Goal: Task Accomplishment & Management: Use online tool/utility

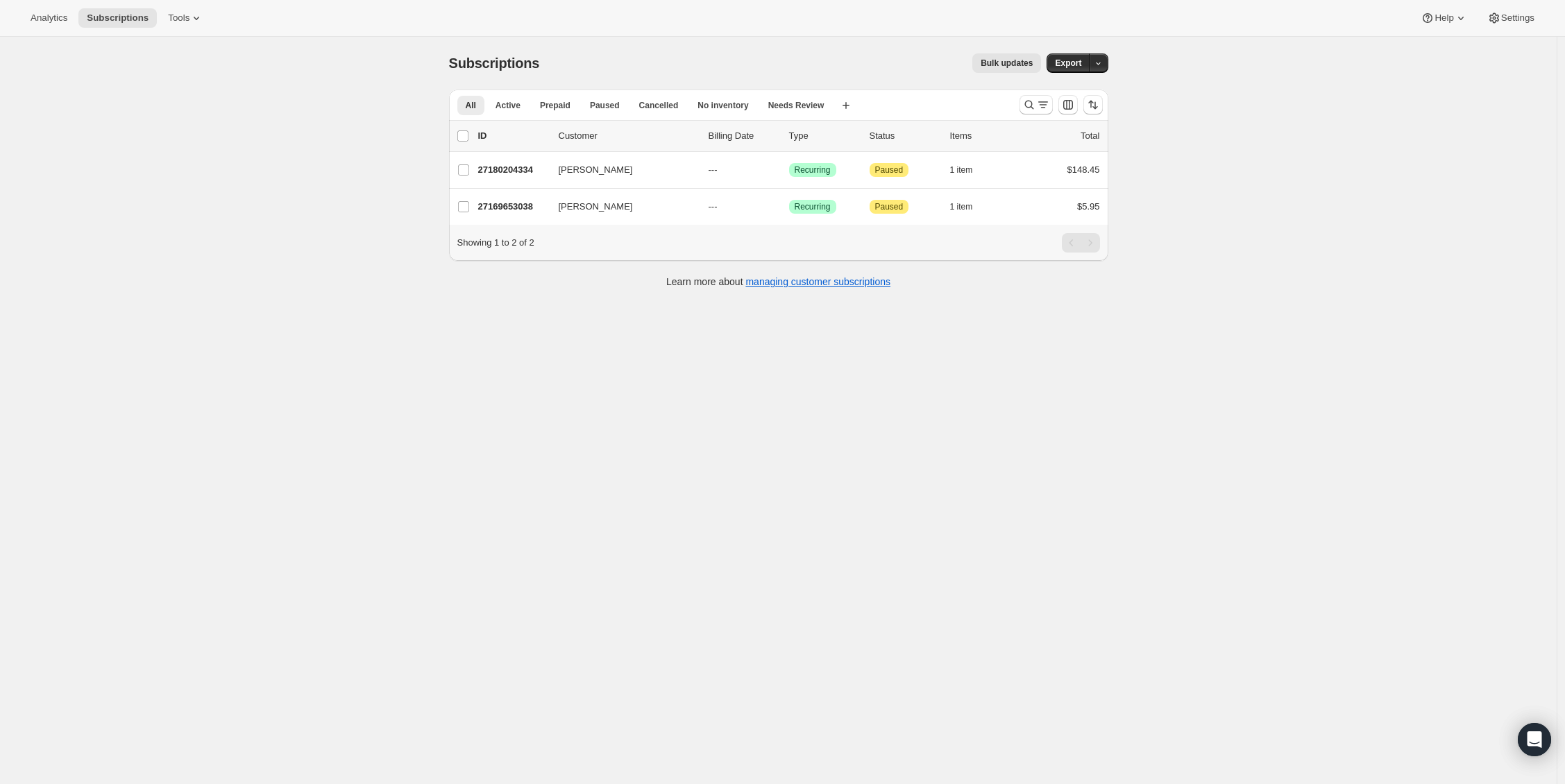
click at [209, 7] on div "Analytics Subscriptions Tools Help Settings" at bounding box center [782, 18] width 1565 height 37
click at [189, 12] on span "Tools" at bounding box center [178, 18] width 21 height 11
click at [169, 102] on button "Bundles" at bounding box center [187, 93] width 149 height 22
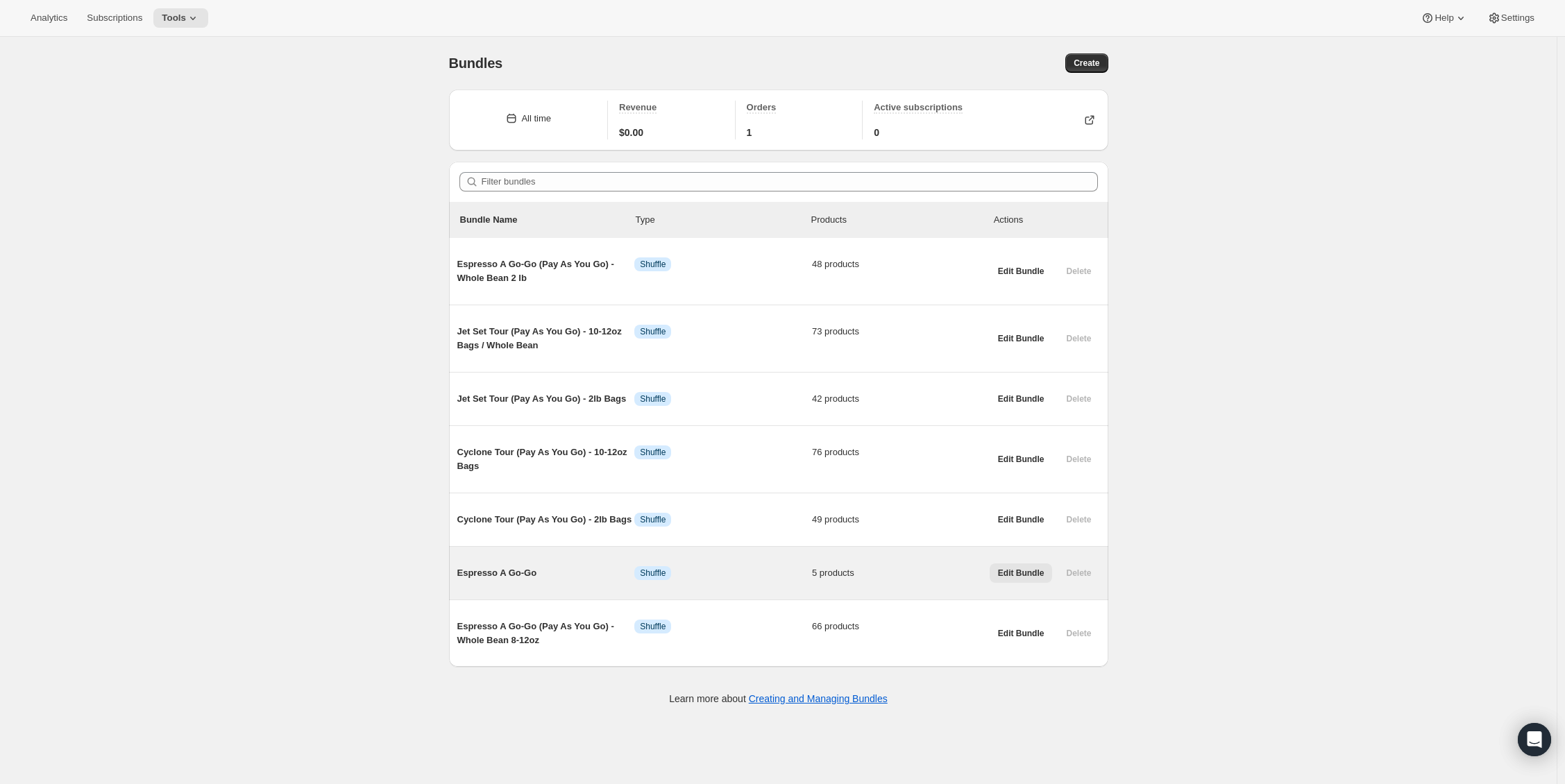
drag, startPoint x: 1036, startPoint y: 578, endPoint x: 1011, endPoint y: 573, distance: 25.5
click at [1036, 580] on button "Edit Bundle" at bounding box center [1021, 573] width 63 height 19
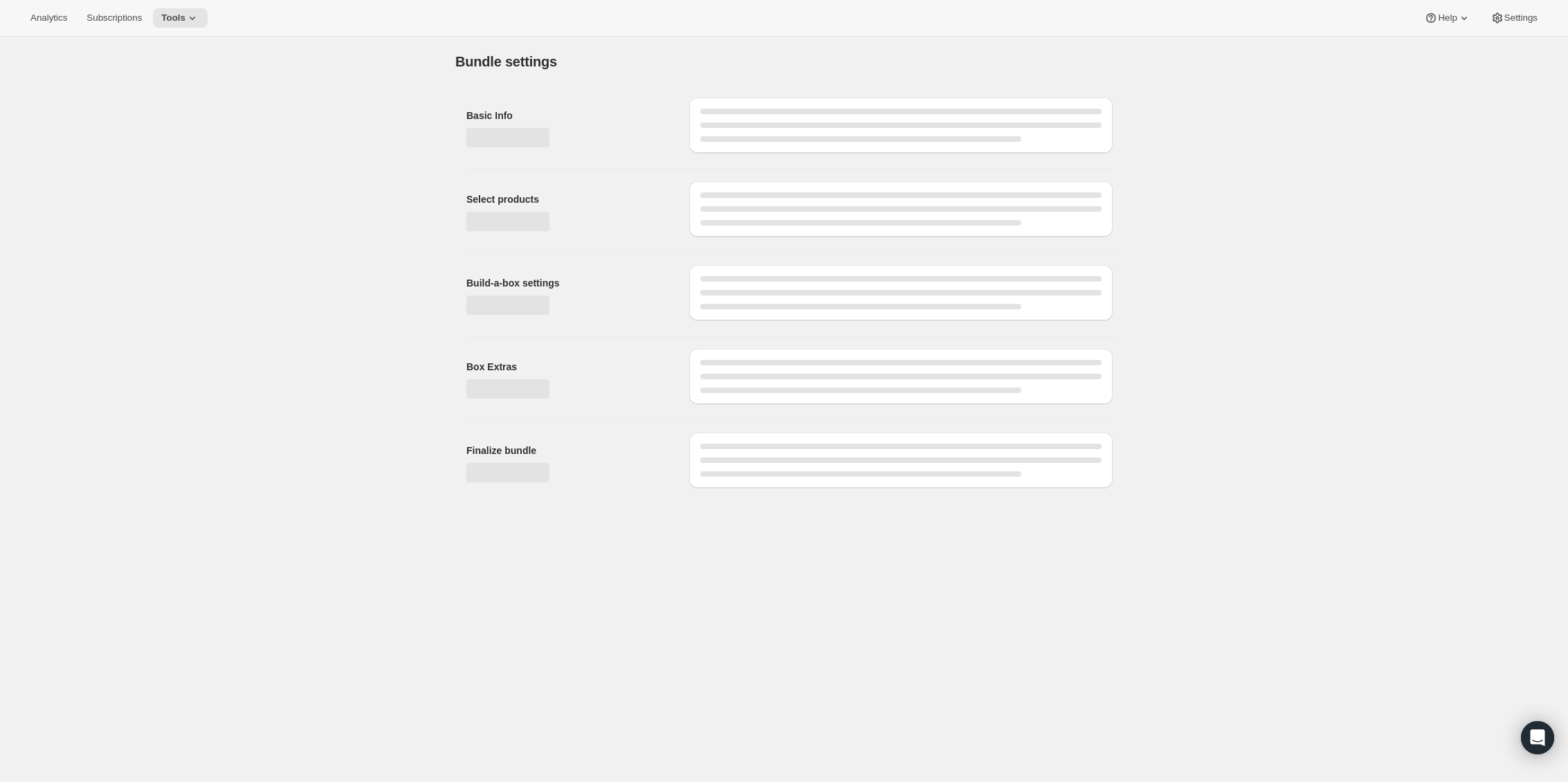
type input "Espresso A Go-Go"
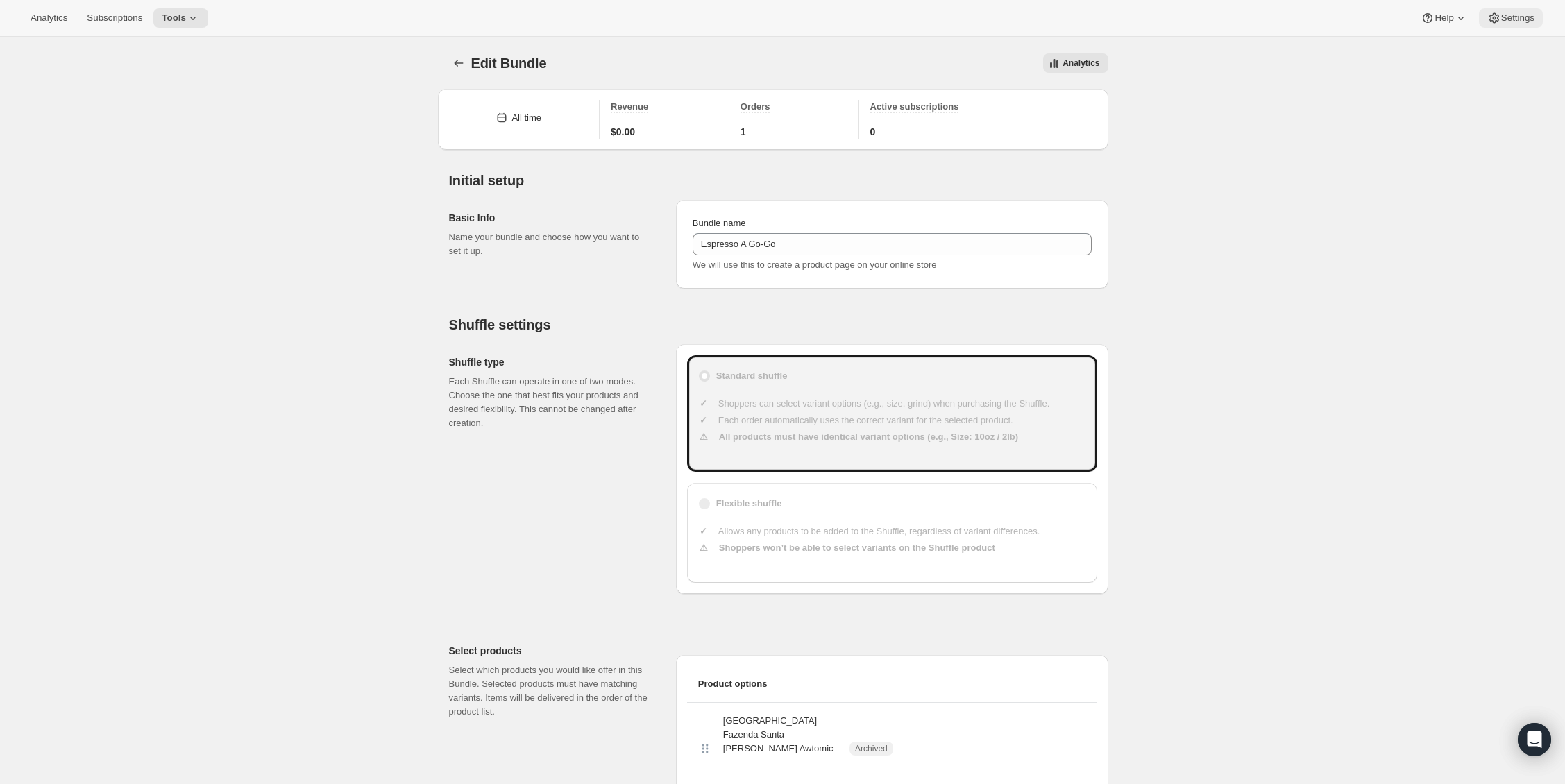
click at [1501, 20] on span "Settings" at bounding box center [1518, 18] width 33 height 11
type input "Espresso A Go-Go"
drag, startPoint x: 458, startPoint y: 67, endPoint x: 622, endPoint y: 146, distance: 182.0
click at [766, 258] on div "We will use this to create a product page on your online store" at bounding box center [892, 265] width 399 height 14
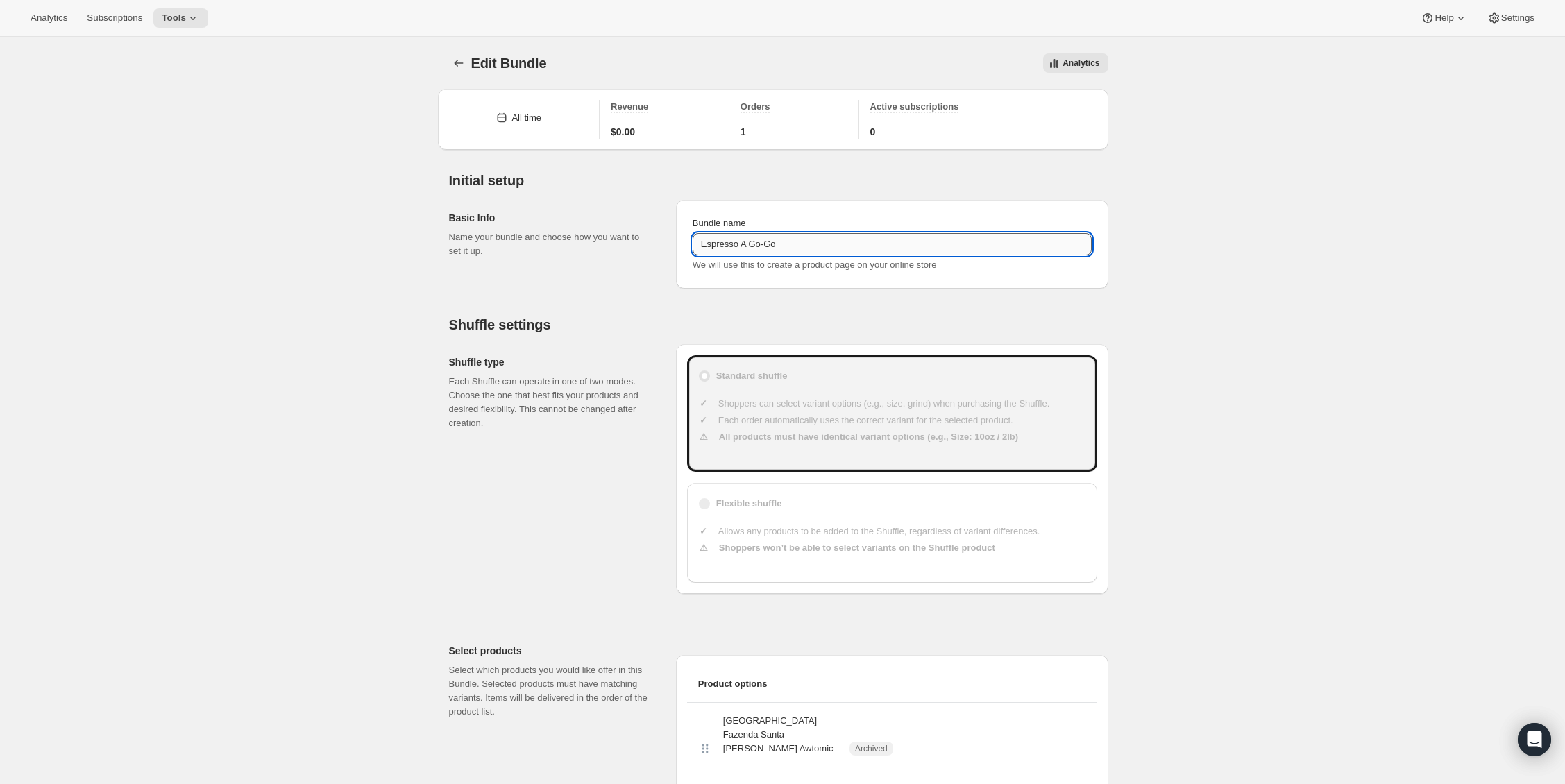
click at [761, 249] on input "Espresso A Go-Go" at bounding box center [892, 243] width 399 height 22
click at [457, 63] on icon "Bundles" at bounding box center [459, 63] width 9 height 7
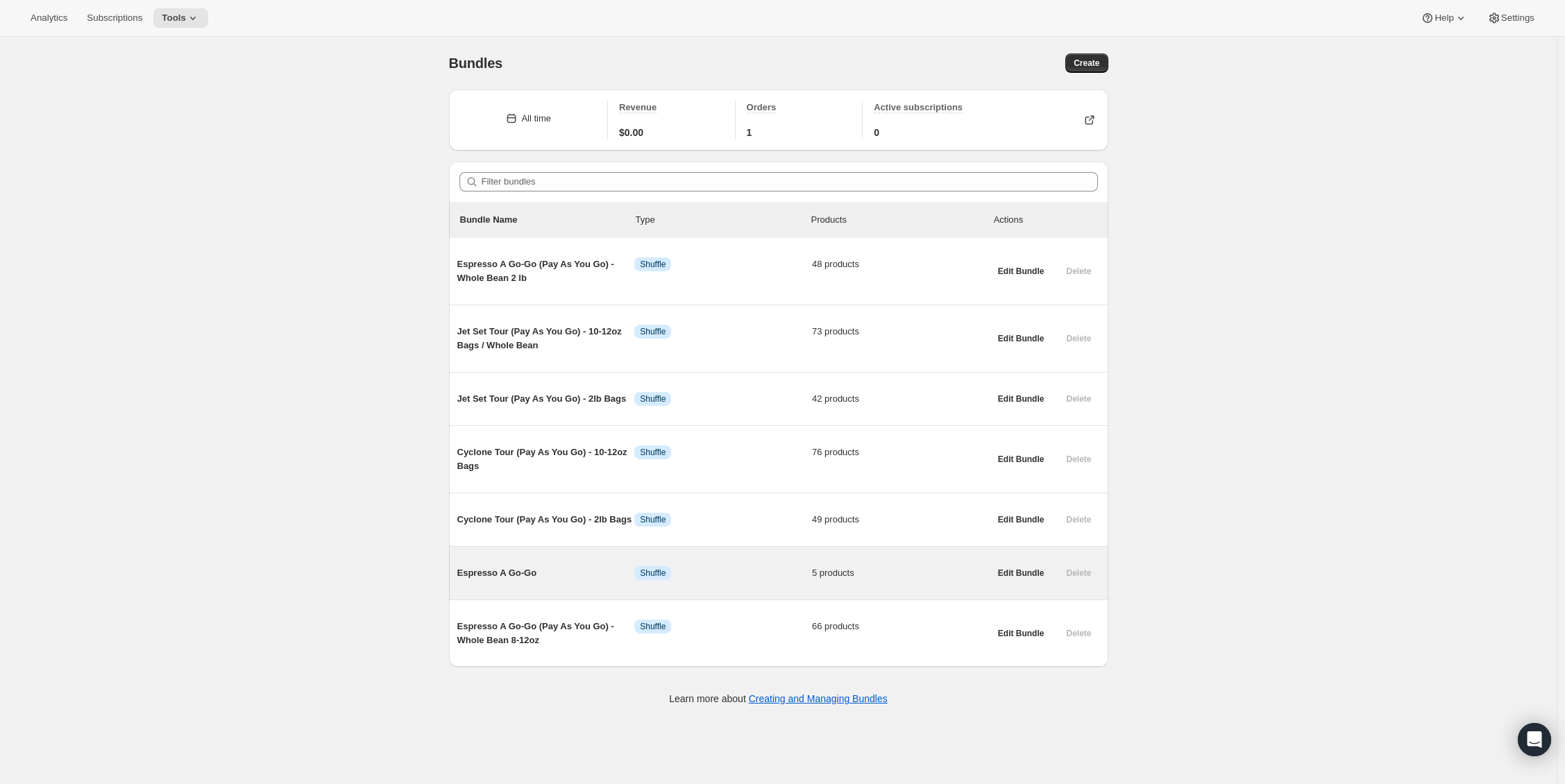
click at [1073, 576] on div "Delete" at bounding box center [1079, 573] width 41 height 19
click at [889, 567] on span "5 products" at bounding box center [901, 573] width 178 height 14
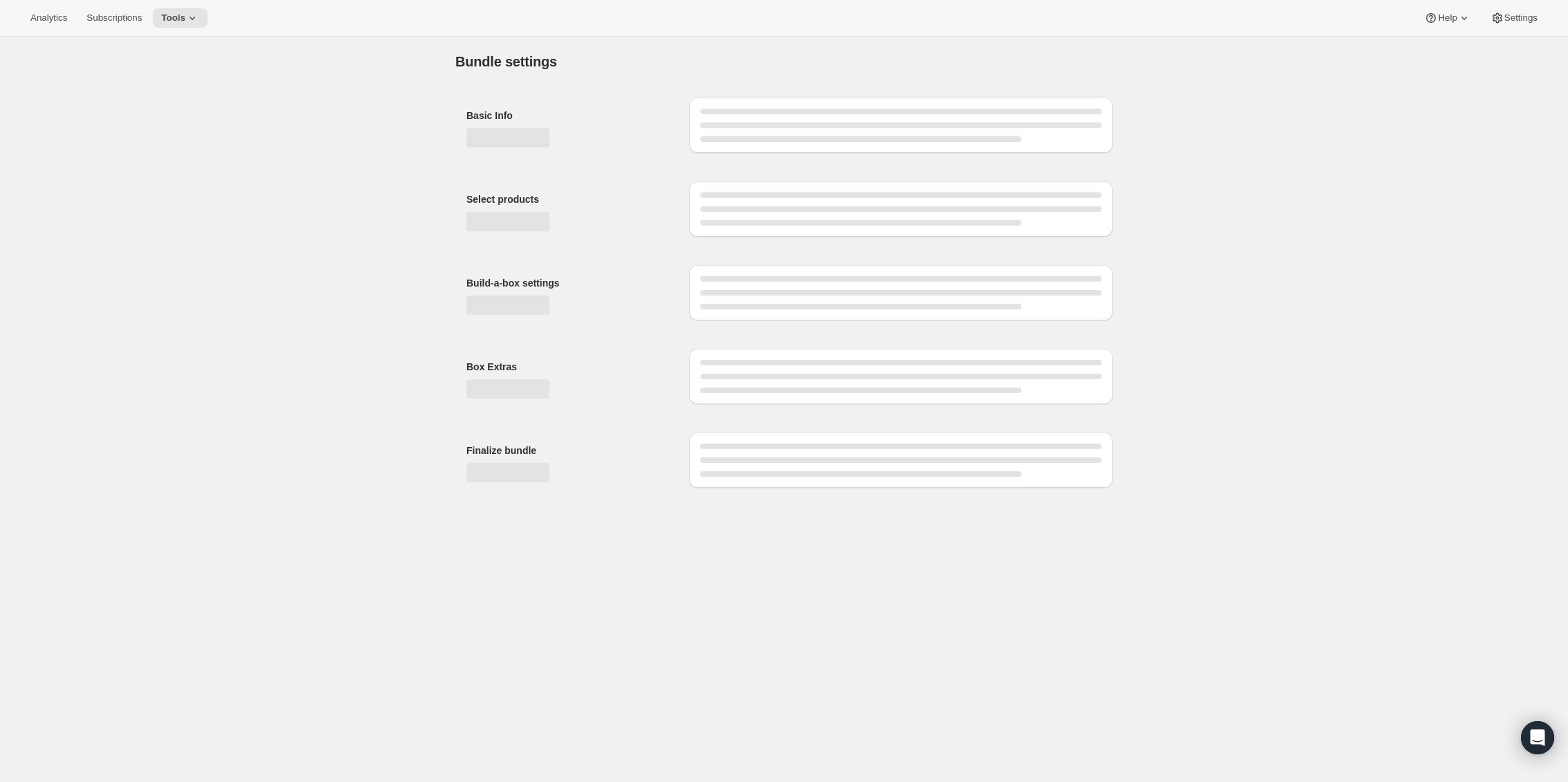
type input "Espresso A Go-Go"
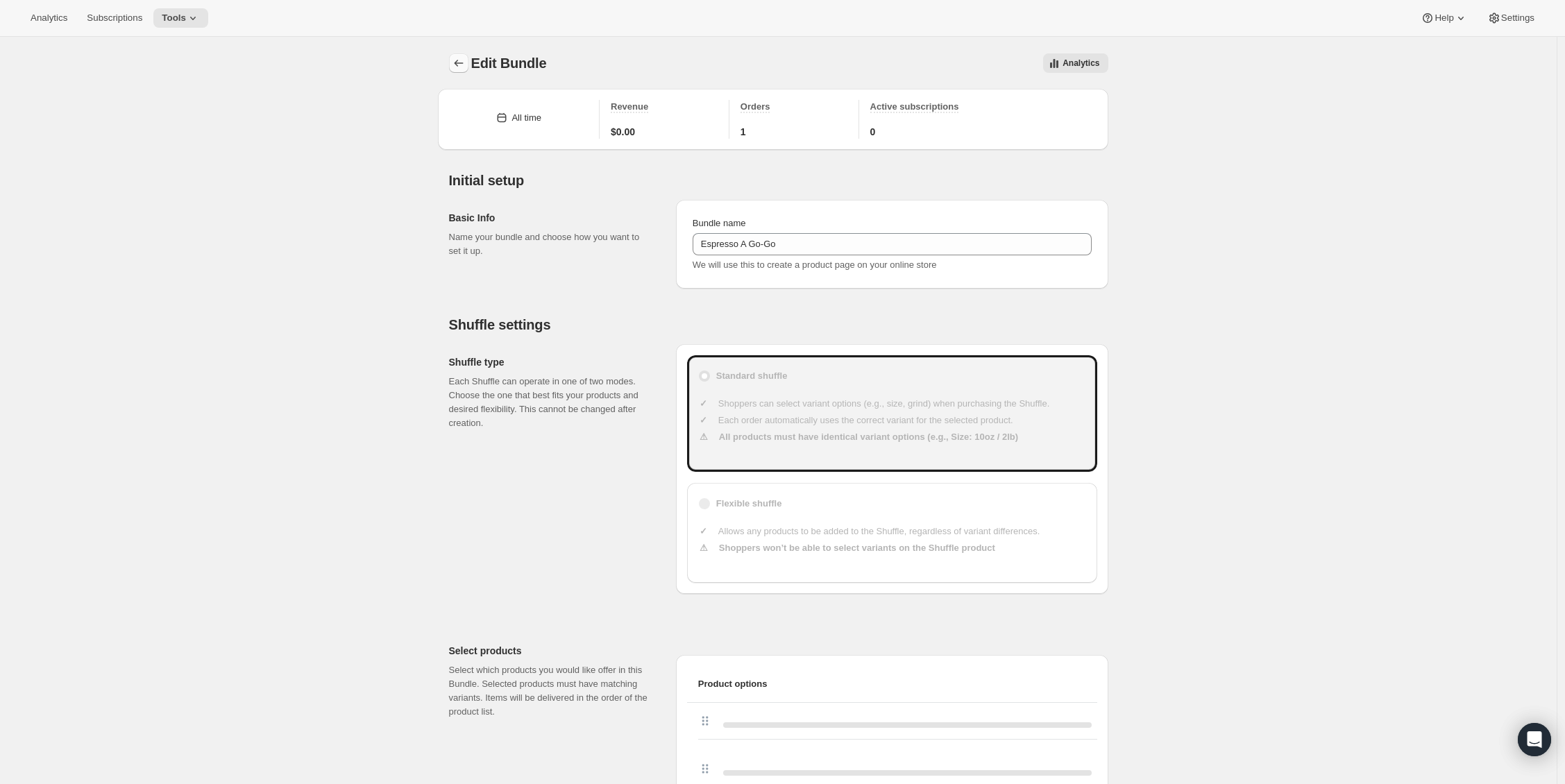
click at [467, 70] on button "Bundles" at bounding box center [458, 63] width 19 height 19
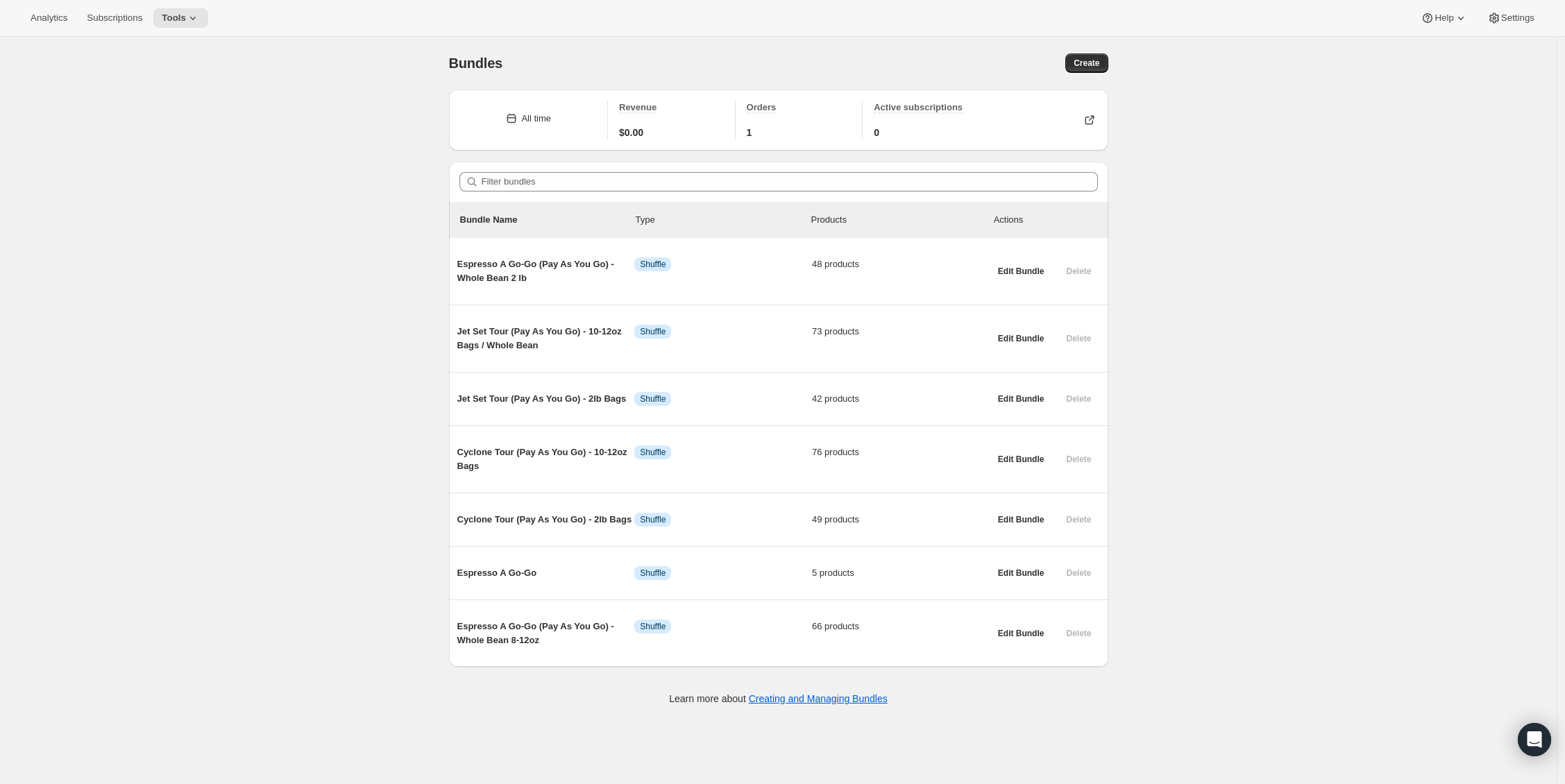
click at [278, 165] on div "Bundles. This page is ready Bundles Create All time Revenue $0.00 Orders 1 Acti…" at bounding box center [778, 429] width 1557 height 784
click at [1082, 68] on span "Create" at bounding box center [1087, 63] width 26 height 11
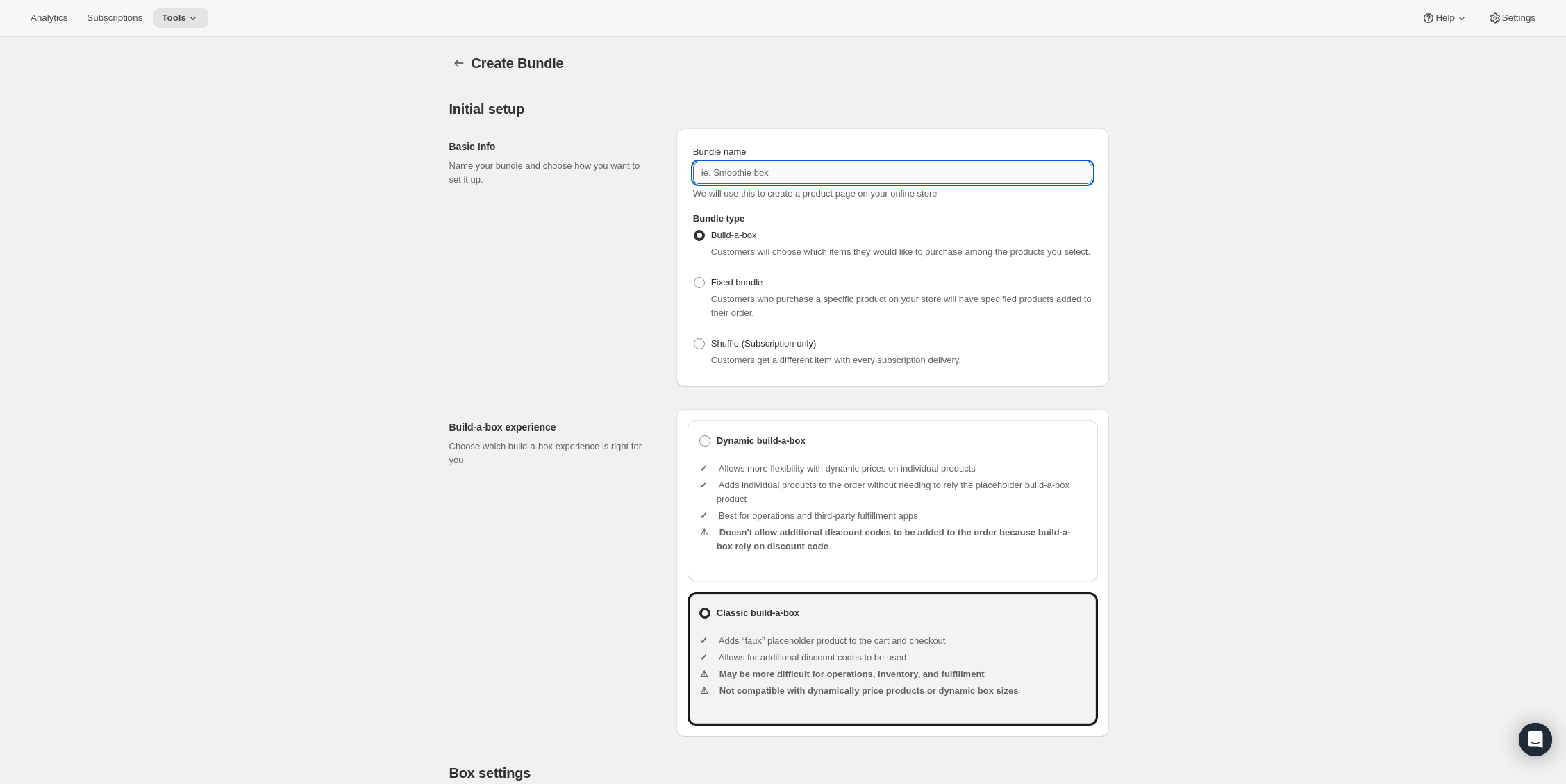
click at [701, 172] on input "Bundle name" at bounding box center [892, 172] width 399 height 22
paste input "French Italian Dark Roast Style Tour (Pay As You Go) - 10-12oz Bags / Whole Bean"
type input "French Italian Dark Roast Style Tour (Pay As You Go) - 10-12oz Bags / Whole Bean"
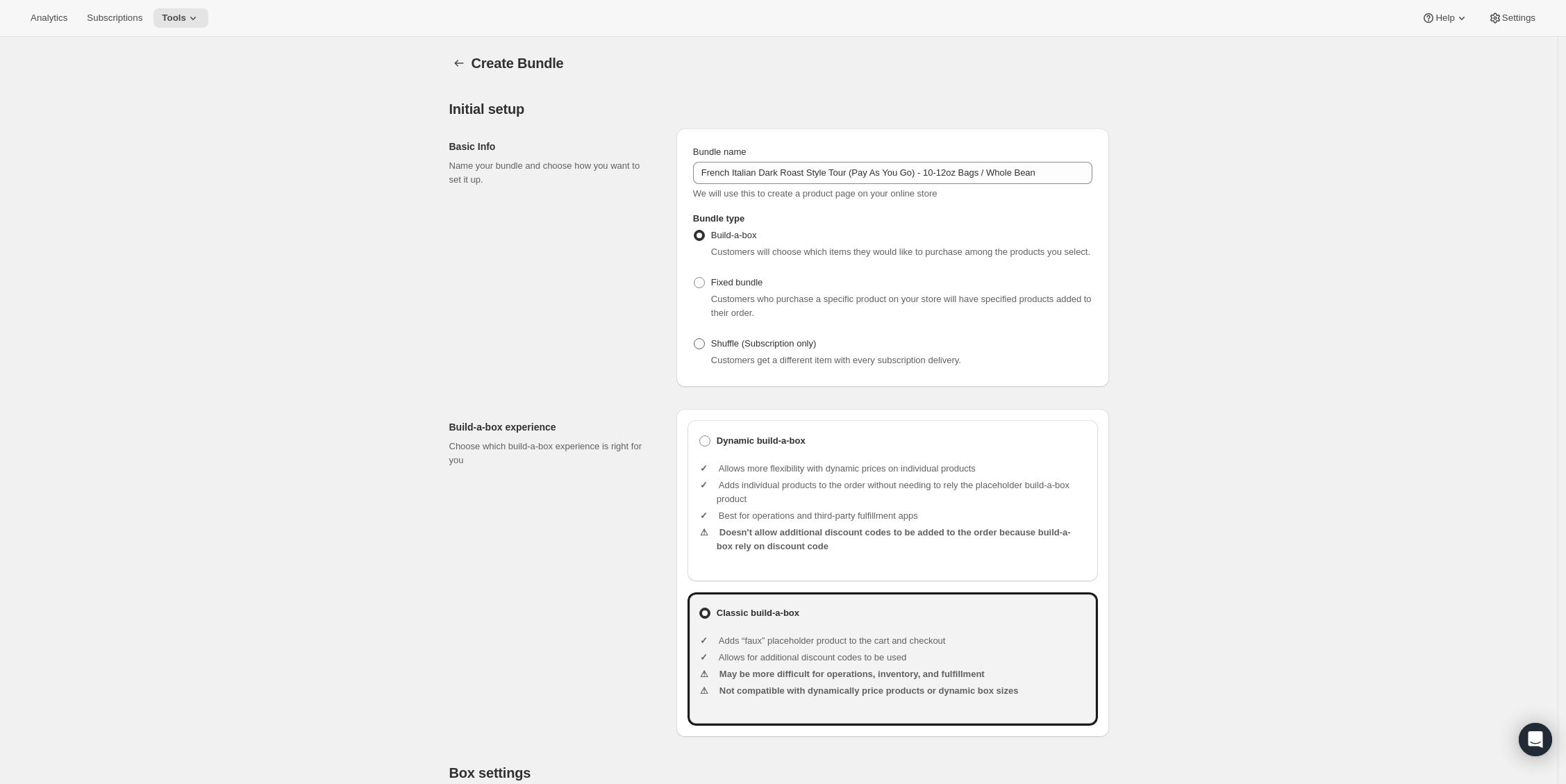
click at [698, 349] on span at bounding box center [699, 343] width 11 height 11
click at [694, 339] on input "Shuffle (Subscription only)" at bounding box center [694, 338] width 1 height 1
radio input "true"
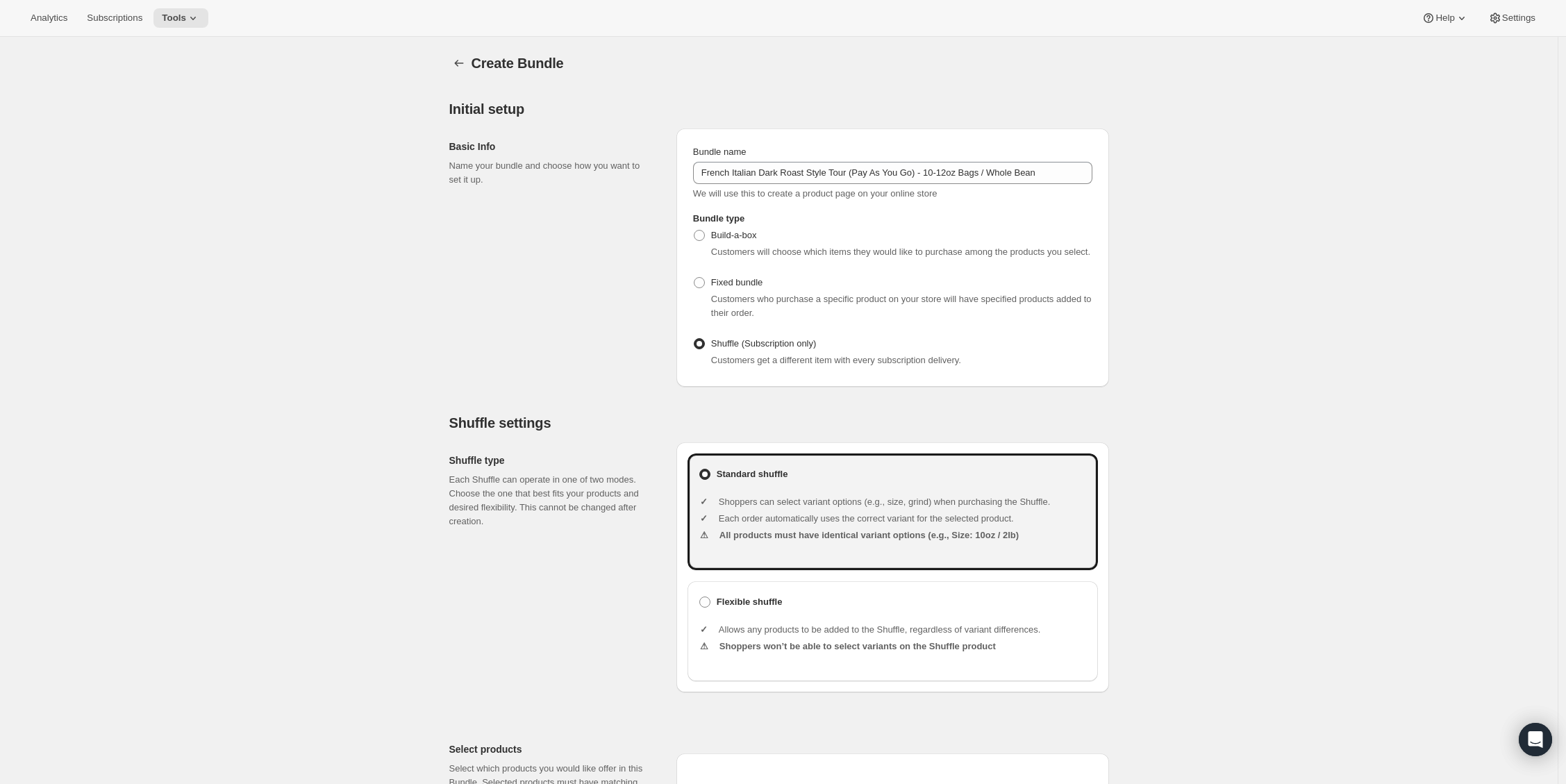
click at [695, 618] on div "Flexible shuffle Allows any products to be added to the Shuffle, regardless of …" at bounding box center [892, 631] width 410 height 100
click at [704, 608] on span at bounding box center [704, 602] width 11 height 11
click at [700, 597] on input "Flexible shuffle" at bounding box center [699, 596] width 1 height 1
radio input "true"
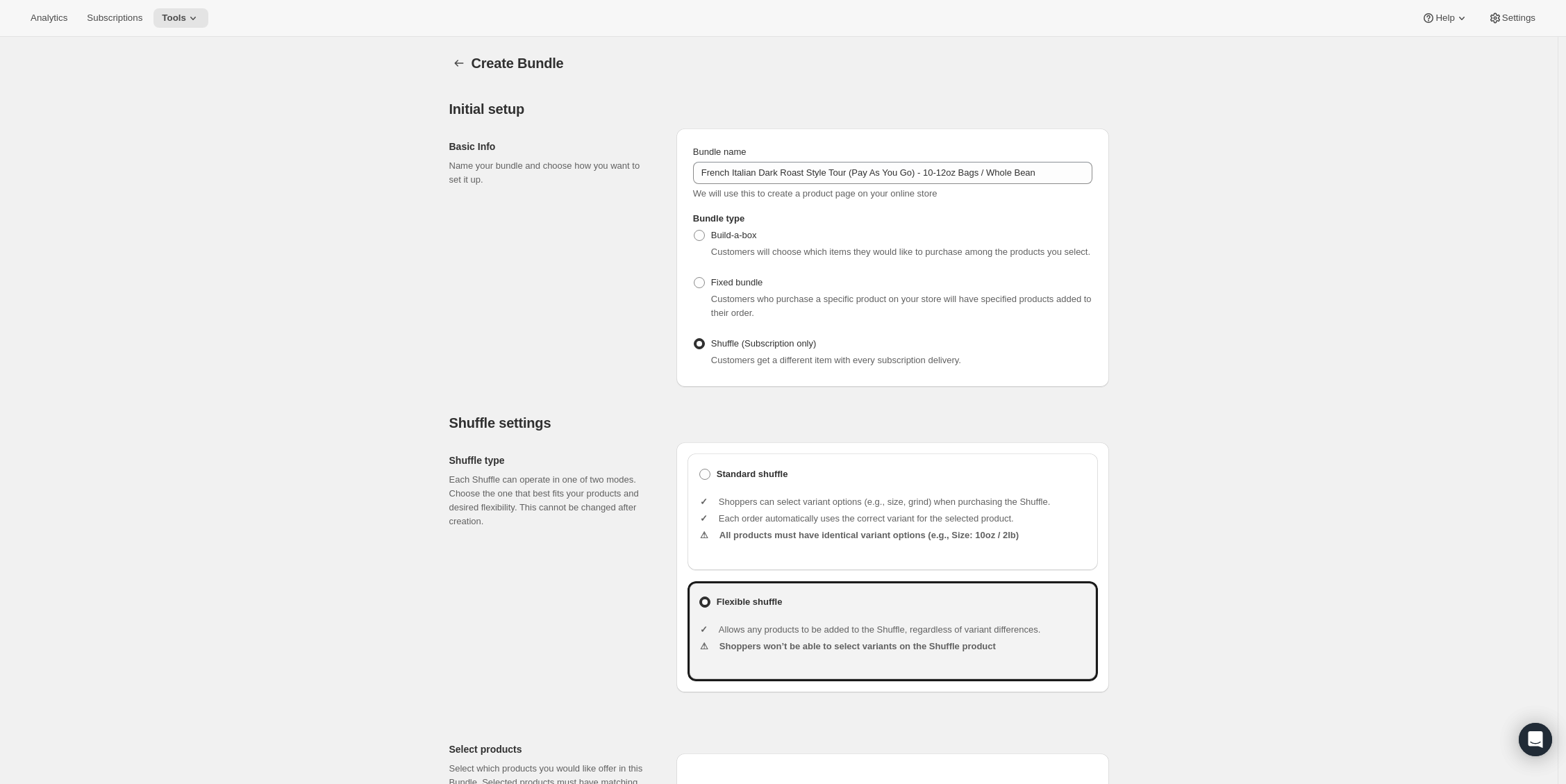
scroll to position [770, 0]
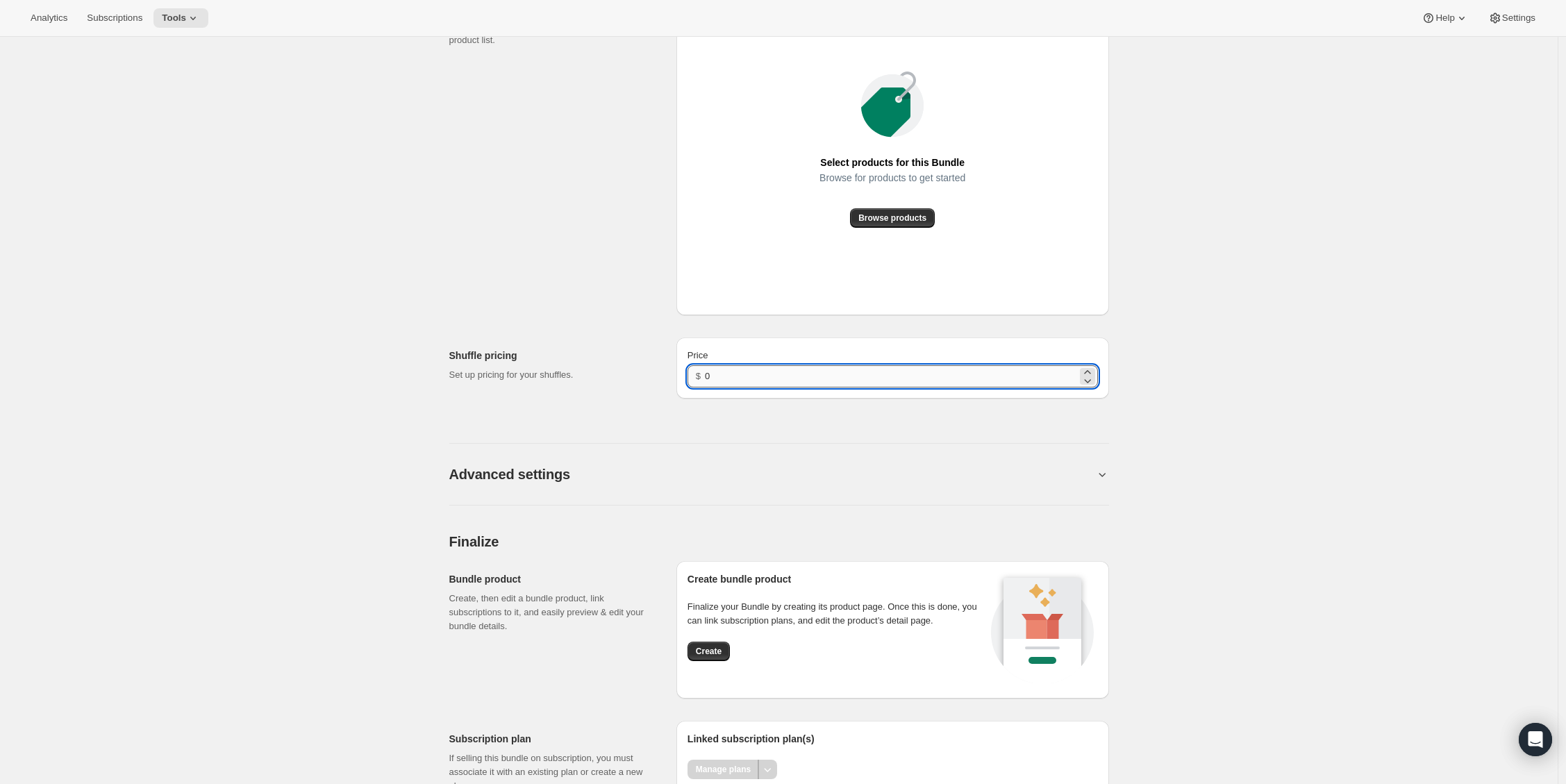
click at [712, 388] on input "0" at bounding box center [891, 376] width 372 height 22
drag, startPoint x: 643, startPoint y: 397, endPoint x: 653, endPoint y: 428, distance: 32.6
click at [643, 398] on div "Shuffle pricing Set up pricing for your shuffles." at bounding box center [557, 368] width 216 height 61
click at [706, 655] on button "Create" at bounding box center [708, 651] width 42 height 19
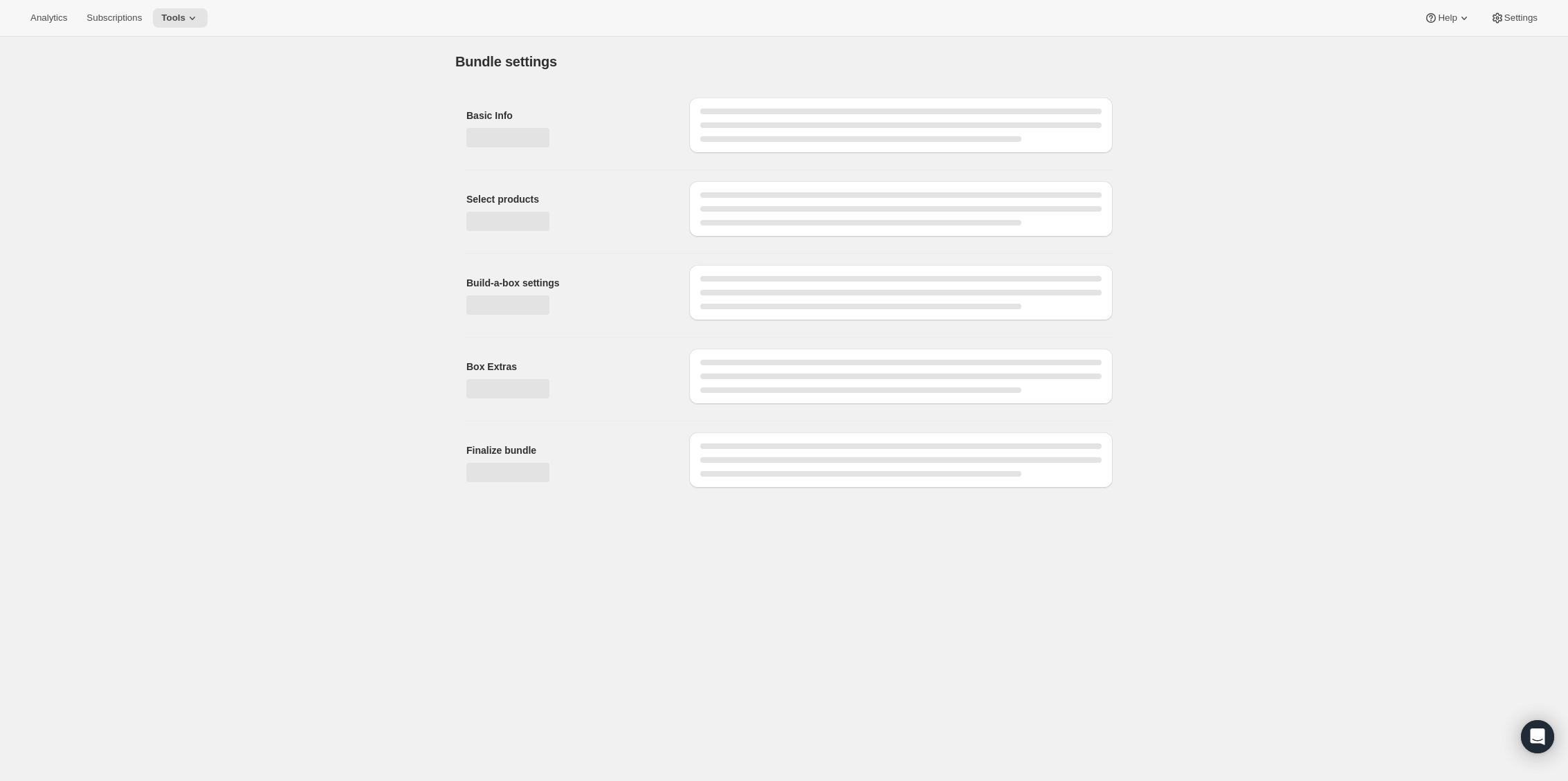
type input "0"
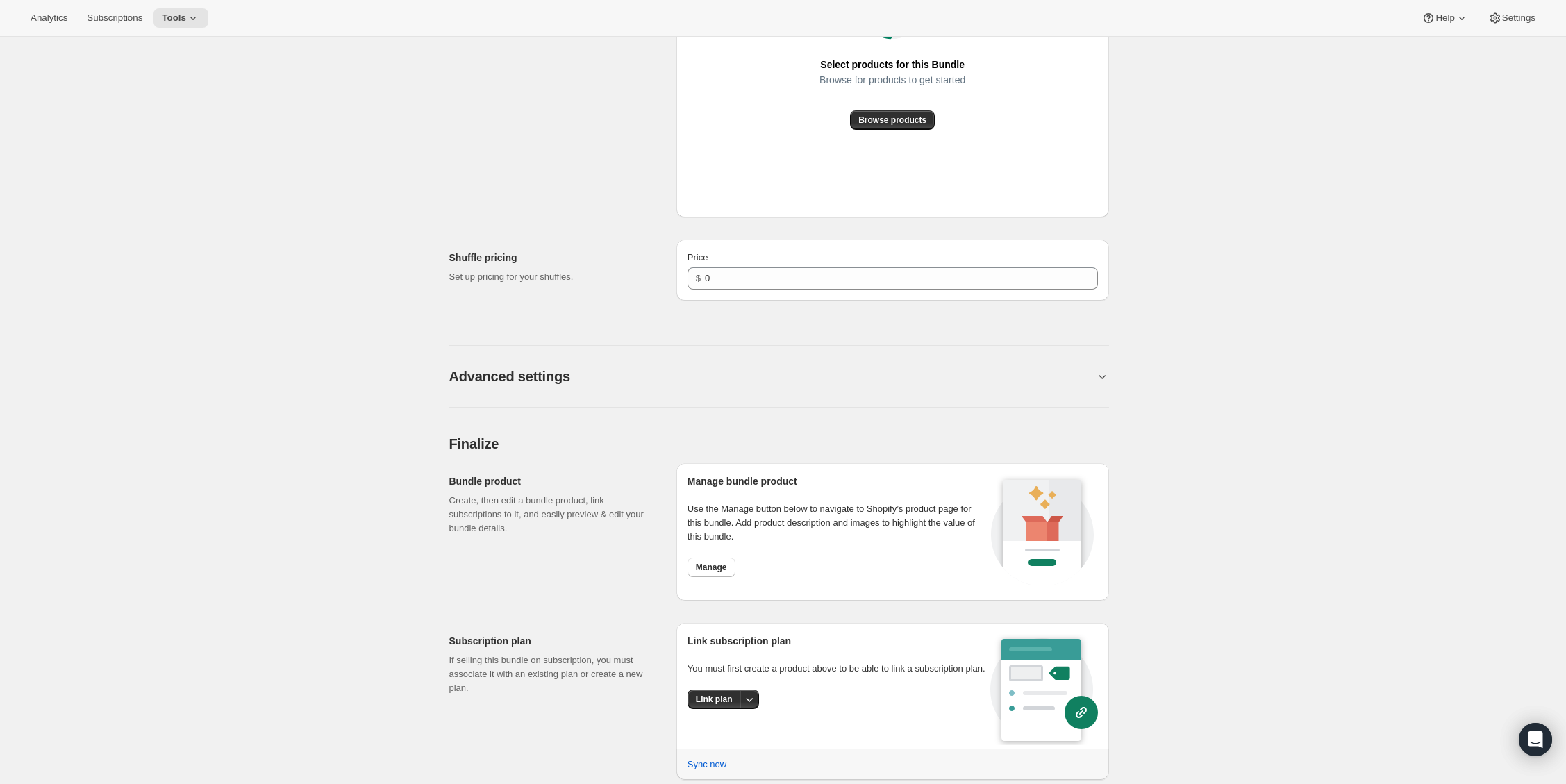
scroll to position [807, 0]
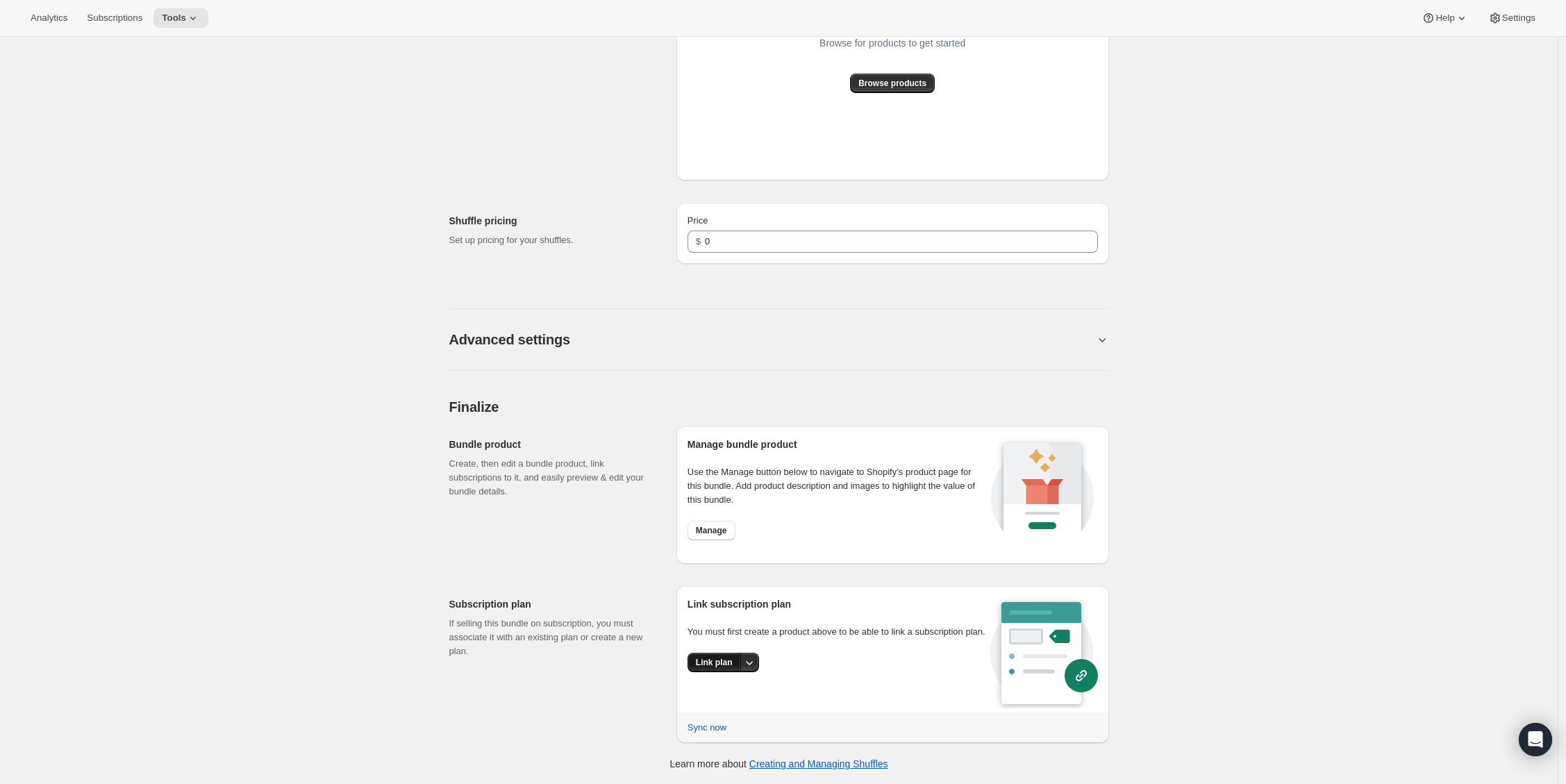
click at [741, 671] on button "Link plan" at bounding box center [714, 662] width 54 height 19
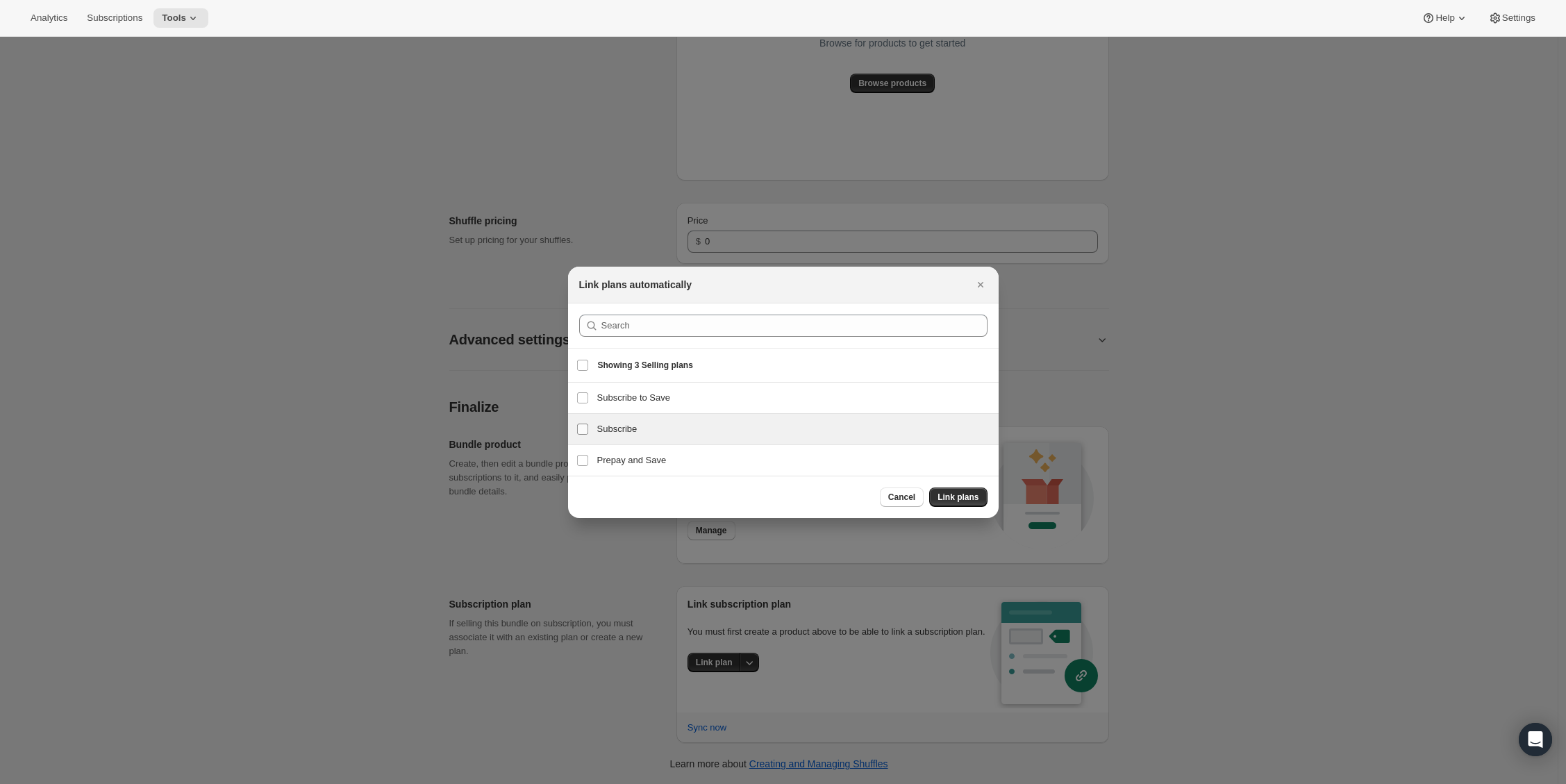
click at [587, 427] on input "Subscribe" at bounding box center [583, 429] width 11 height 11
checkbox input "true"
click at [958, 497] on span "Link plans" at bounding box center [957, 497] width 41 height 11
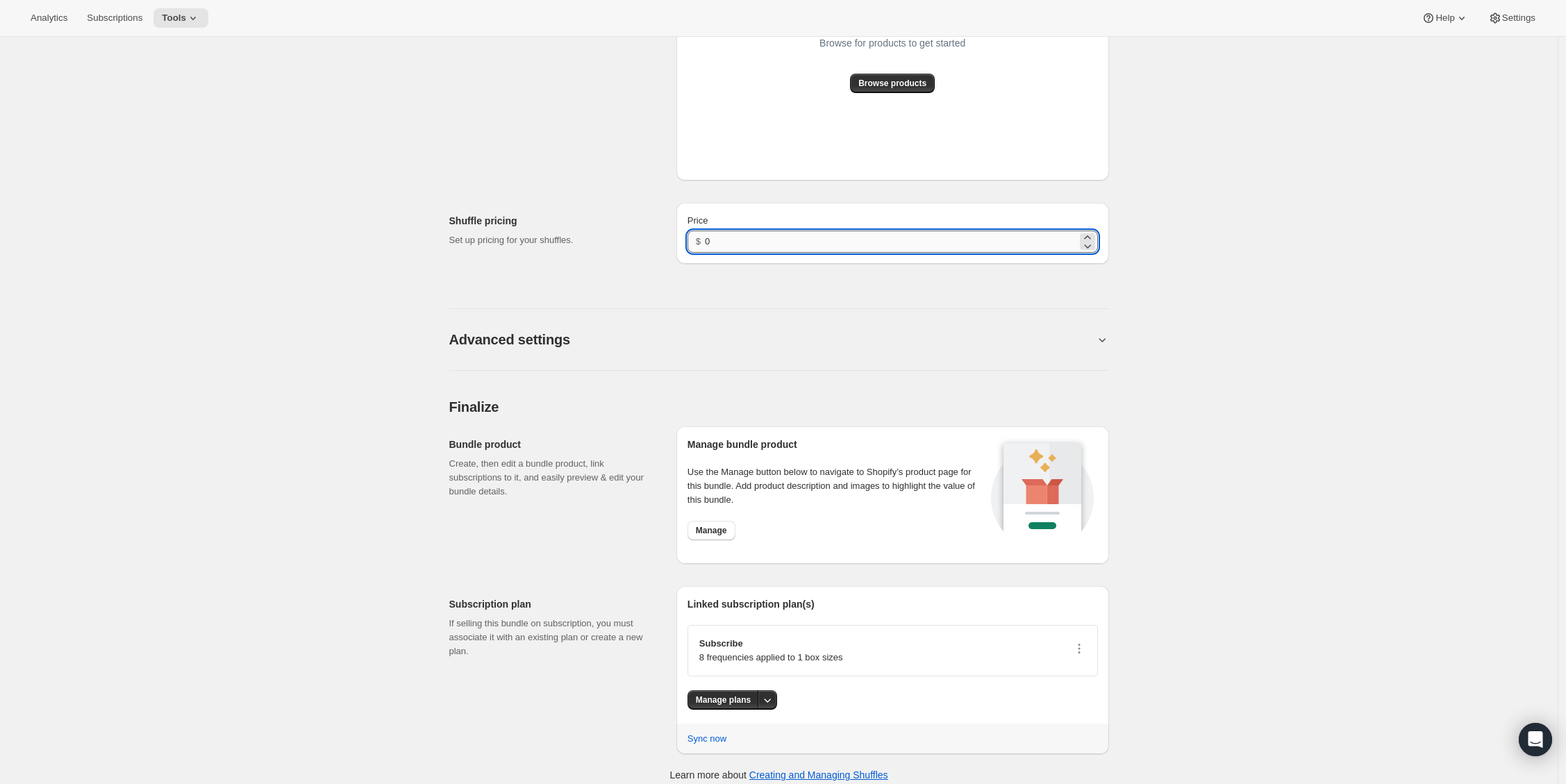
click at [711, 243] on input "0" at bounding box center [891, 241] width 372 height 22
type input "20"
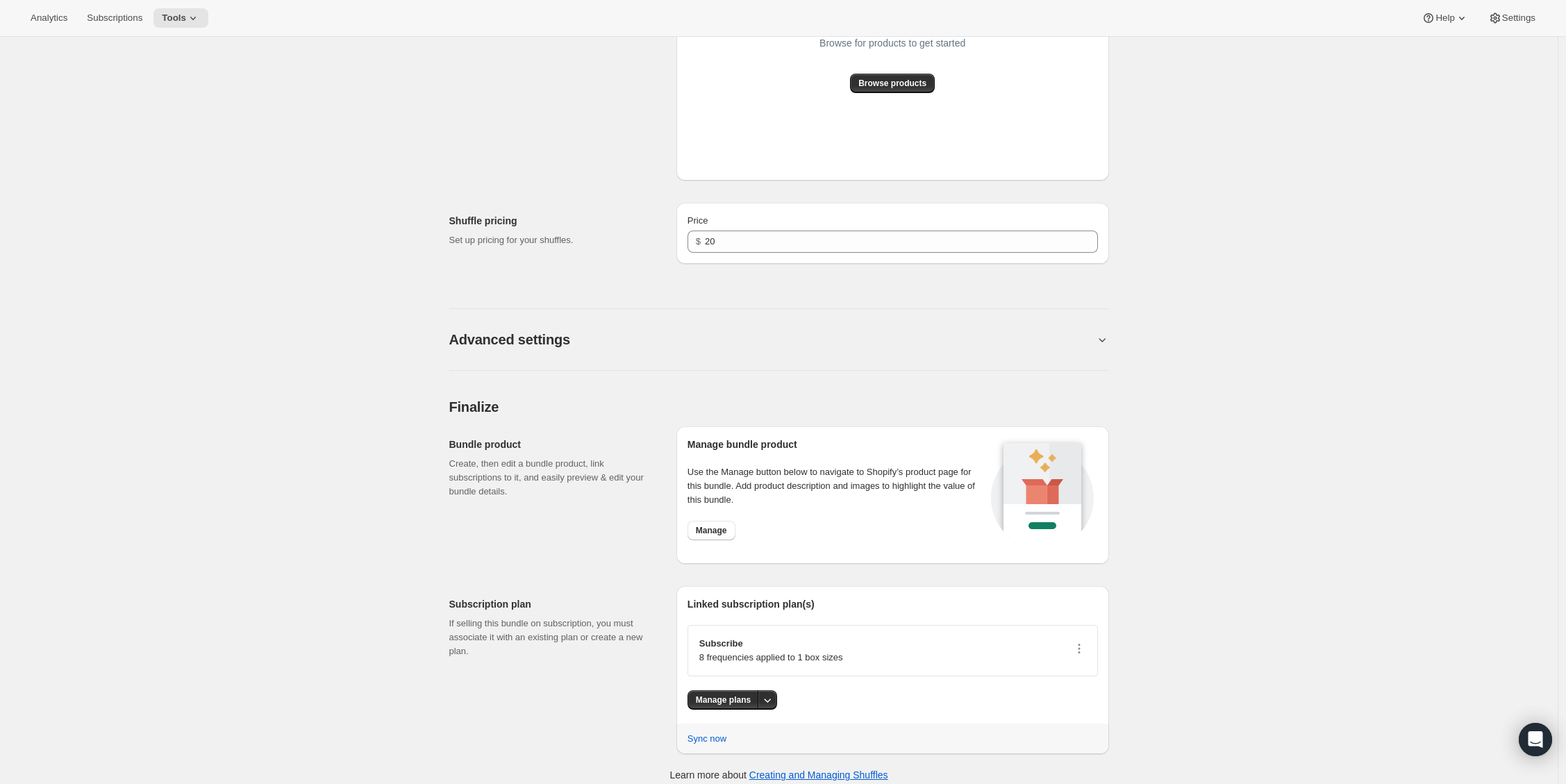
click at [587, 244] on p "Set up pricing for your shuffles." at bounding box center [551, 240] width 205 height 14
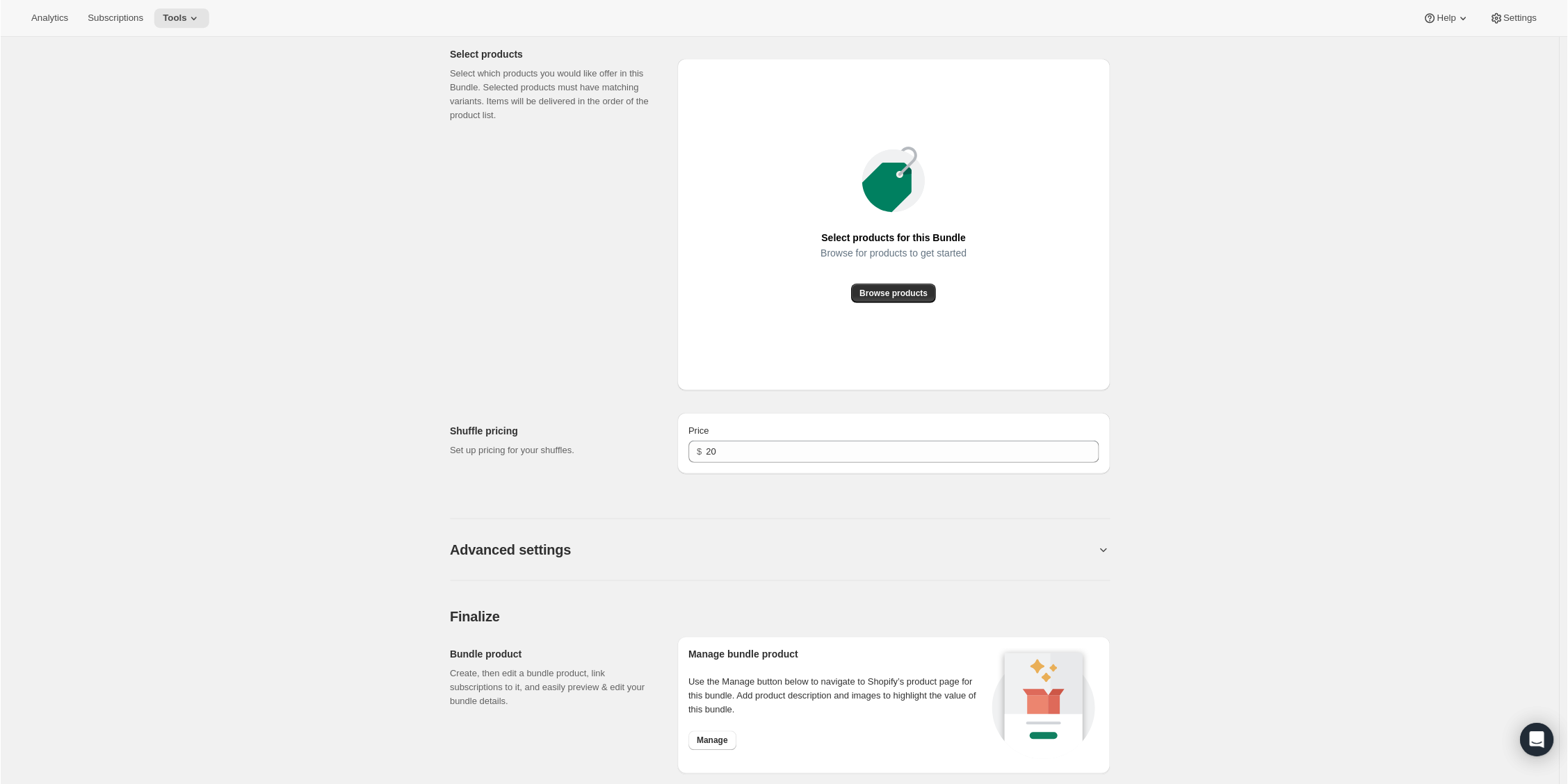
scroll to position [589, 0]
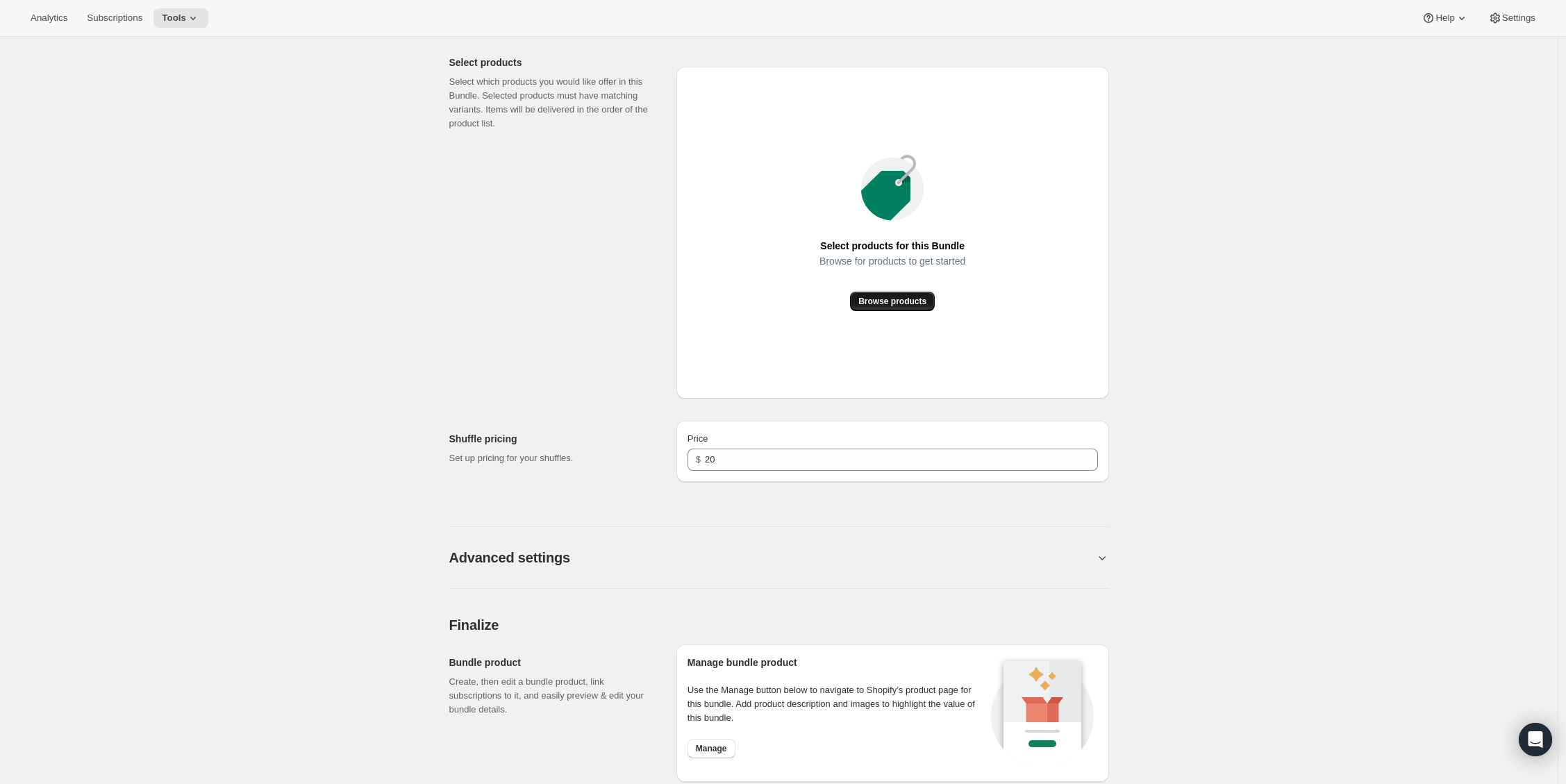
drag, startPoint x: 896, startPoint y: 286, endPoint x: 875, endPoint y: 300, distance: 25.2
click at [896, 286] on div "Browse for products to get started" at bounding box center [892, 273] width 146 height 36
click at [875, 300] on span "Browse products" at bounding box center [892, 301] width 68 height 11
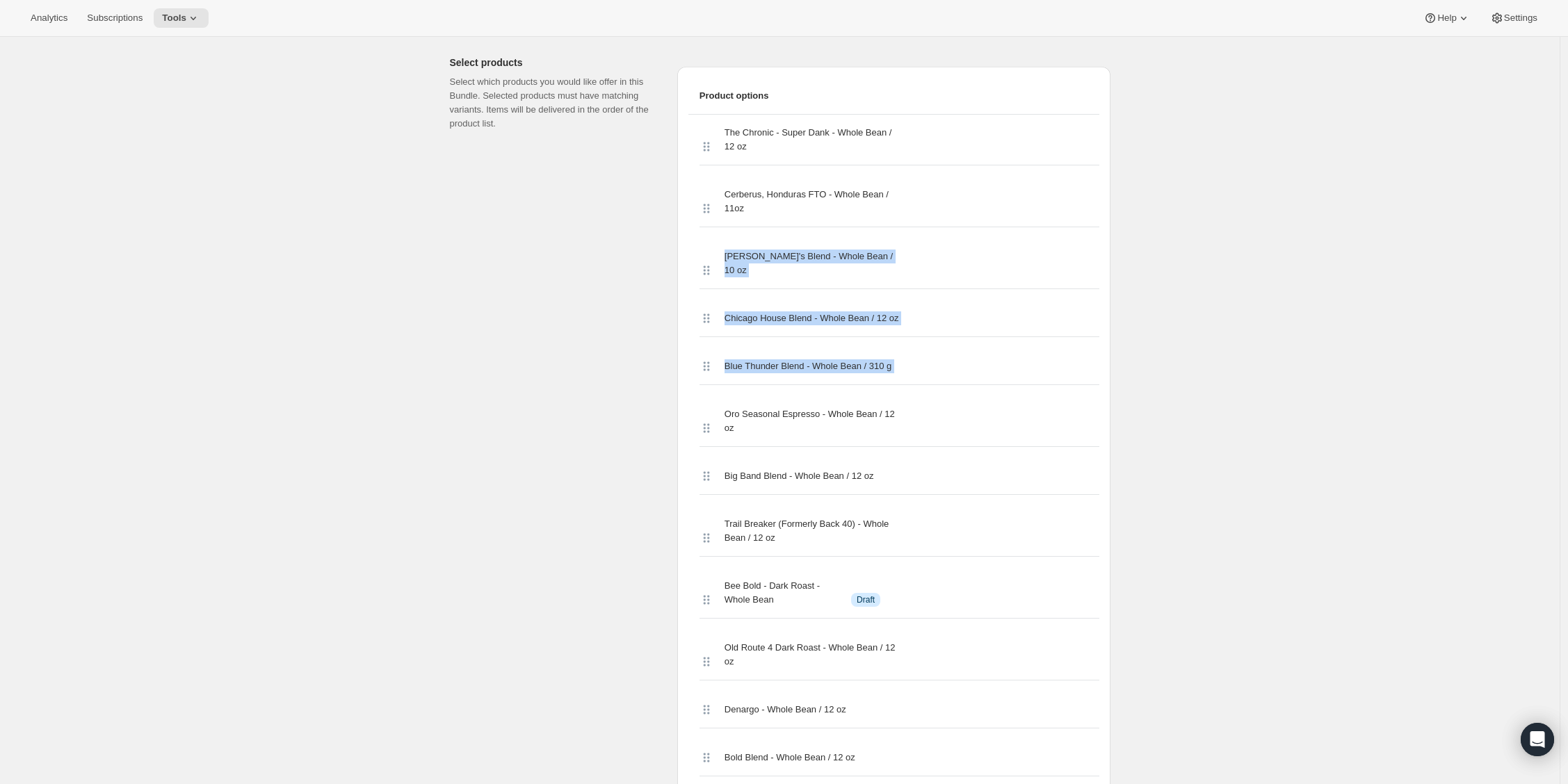
drag, startPoint x: 1567, startPoint y: 242, endPoint x: 1578, endPoint y: 391, distance: 149.4
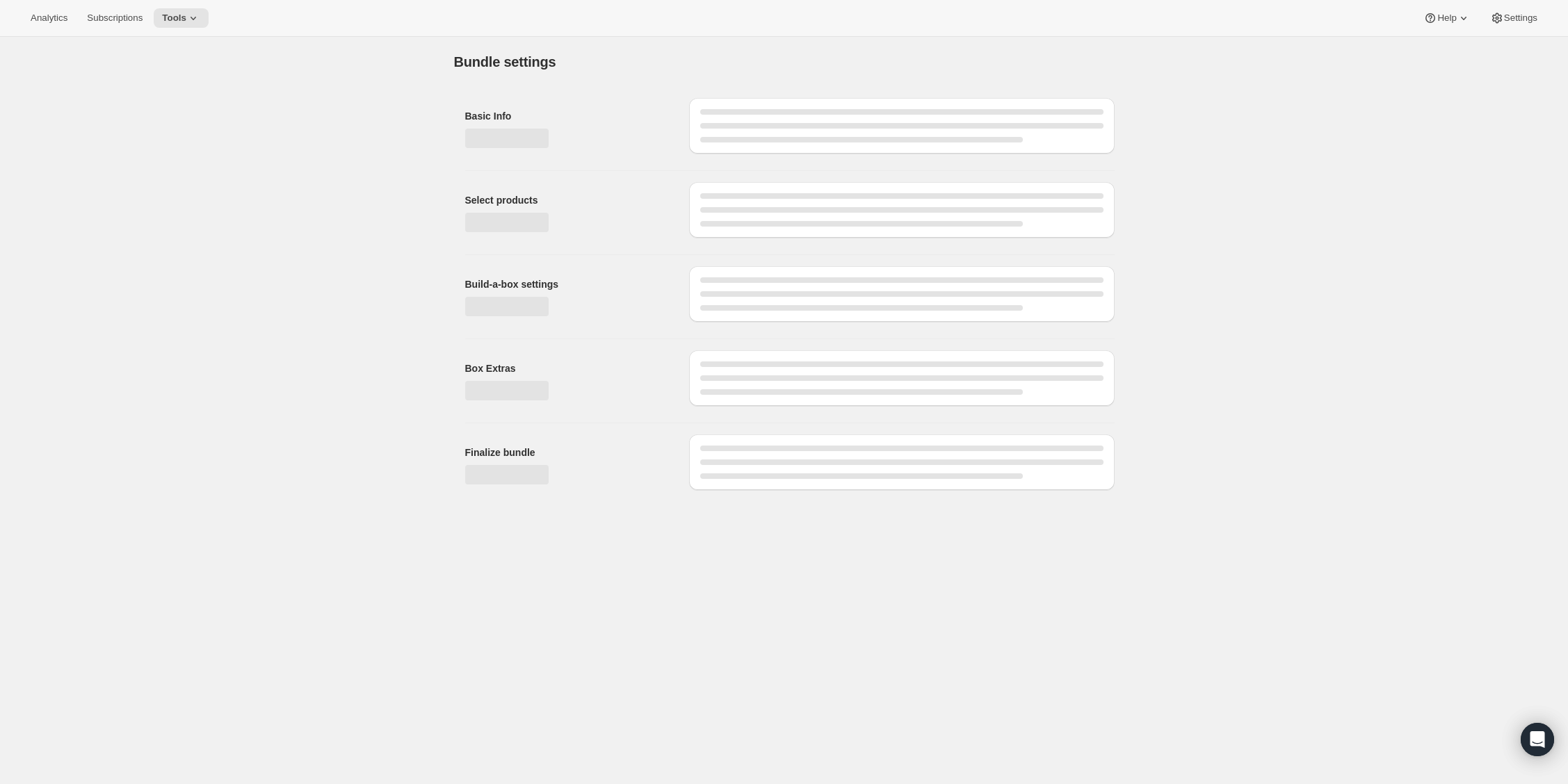
scroll to position [0, 0]
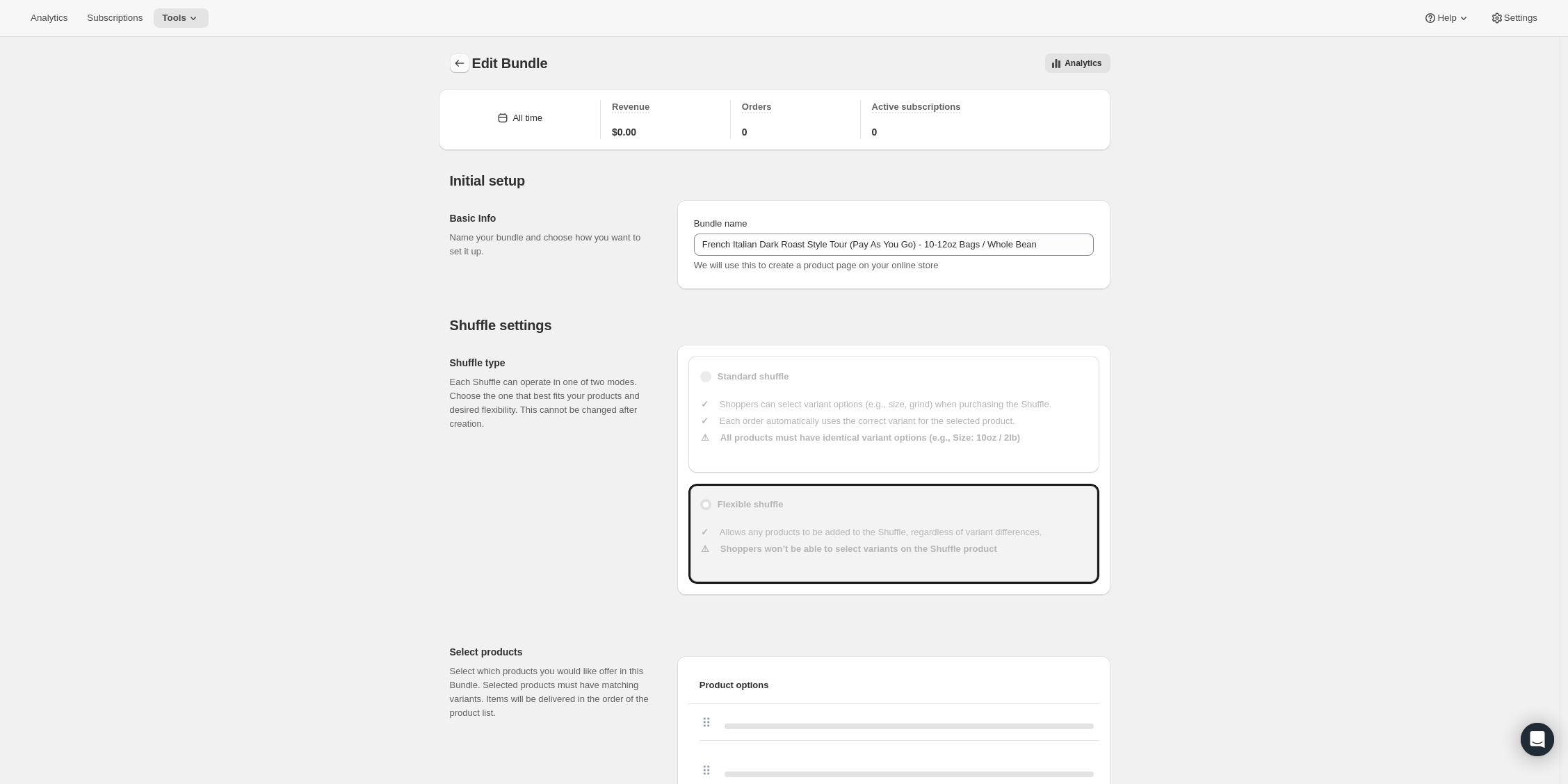
click at [464, 70] on icon "Bundles" at bounding box center [460, 63] width 14 height 14
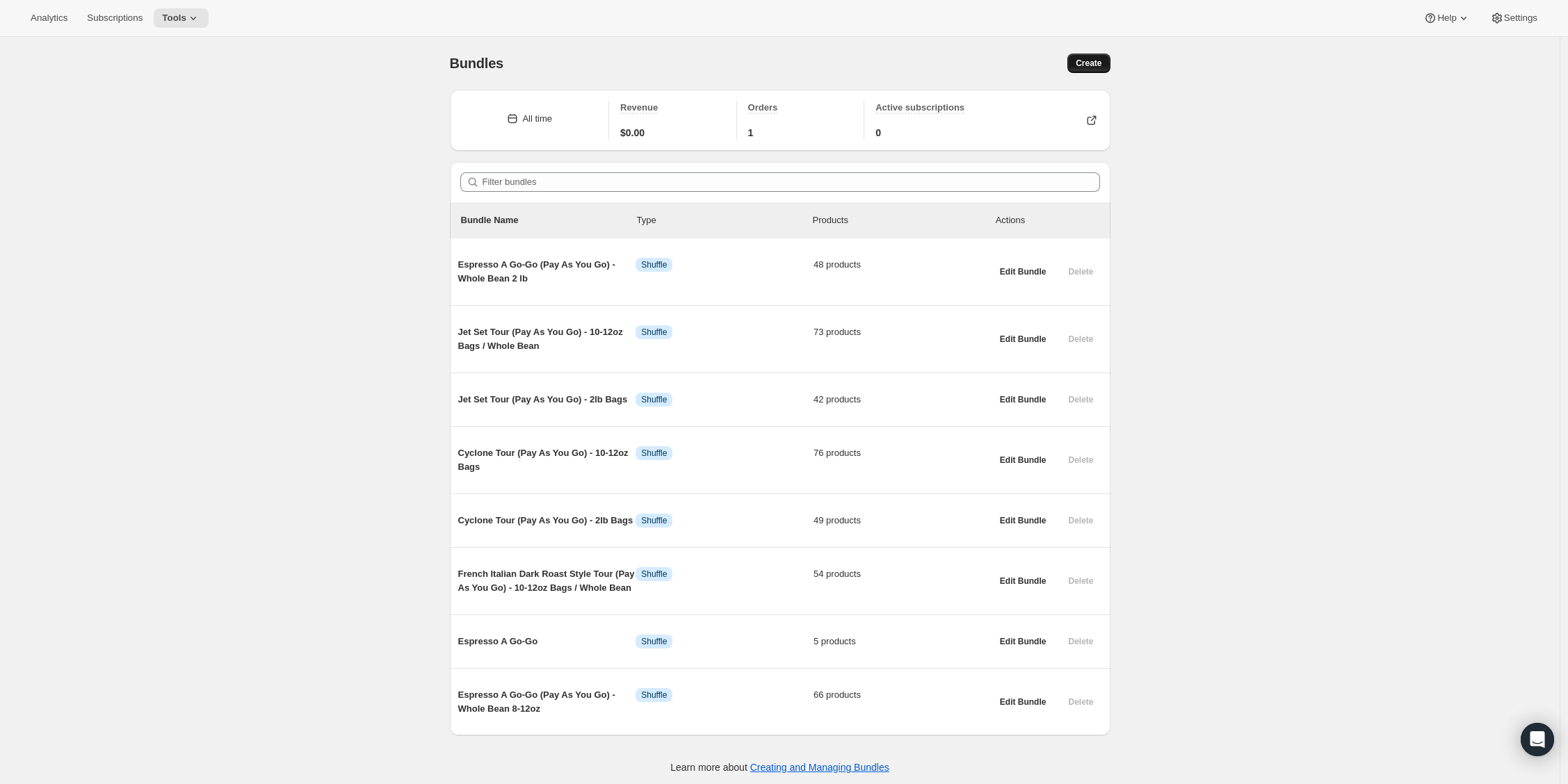
click at [1095, 67] on span "Create" at bounding box center [1089, 63] width 26 height 11
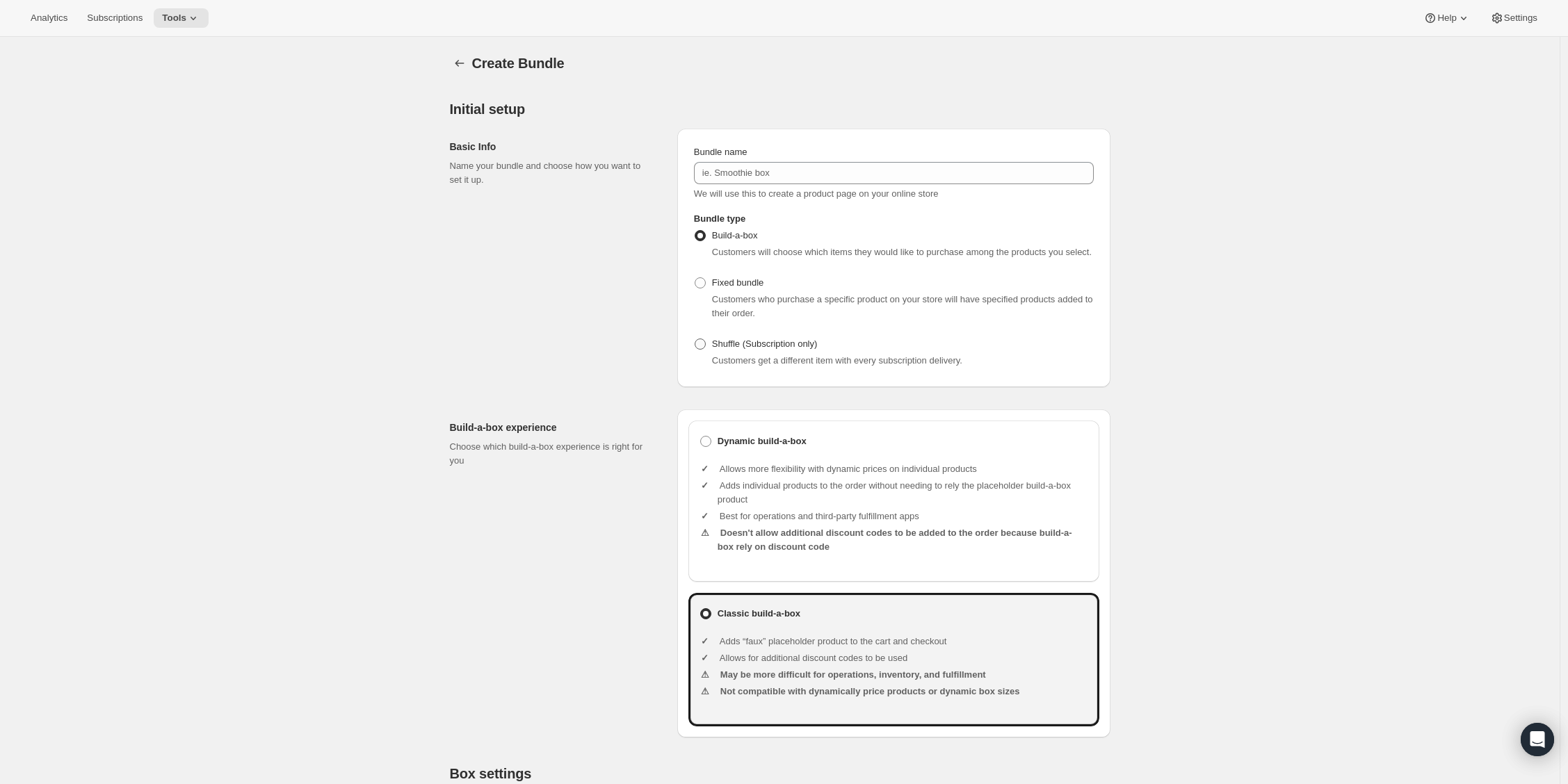
click at [717, 349] on span "Shuffle (Subscription only)" at bounding box center [765, 344] width 106 height 11
click at [695, 339] on input "Shuffle (Subscription only)" at bounding box center [695, 338] width 1 height 1
radio input "true"
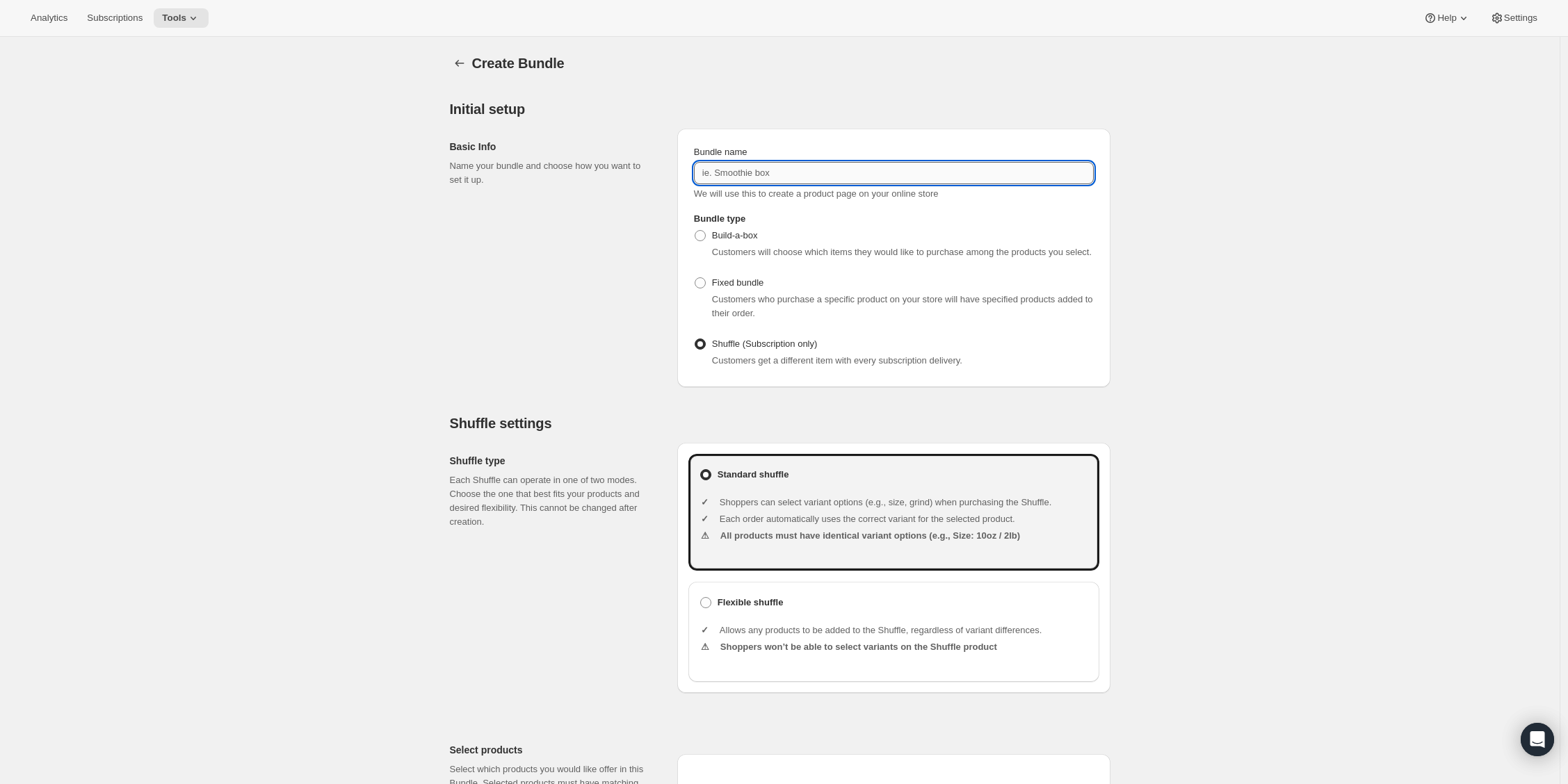
click at [716, 174] on input "Bundle name" at bounding box center [893, 173] width 400 height 22
paste input "French Italian Dark Roast Style Tour (Pay As You Go) - 10-12oz Bags / Whole Bean"
drag, startPoint x: 975, startPoint y: 174, endPoint x: 955, endPoint y: 177, distance: 20.2
click at [975, 174] on input "French Italian Dark Roast Style Tour (Pay As You Go) - 10-12oz Bags / Whole Bean" at bounding box center [893, 173] width 400 height 22
type input "French Italian Dark Roast Style Tour (Pay As You Go) - 2lb Bags / Whole Bean"
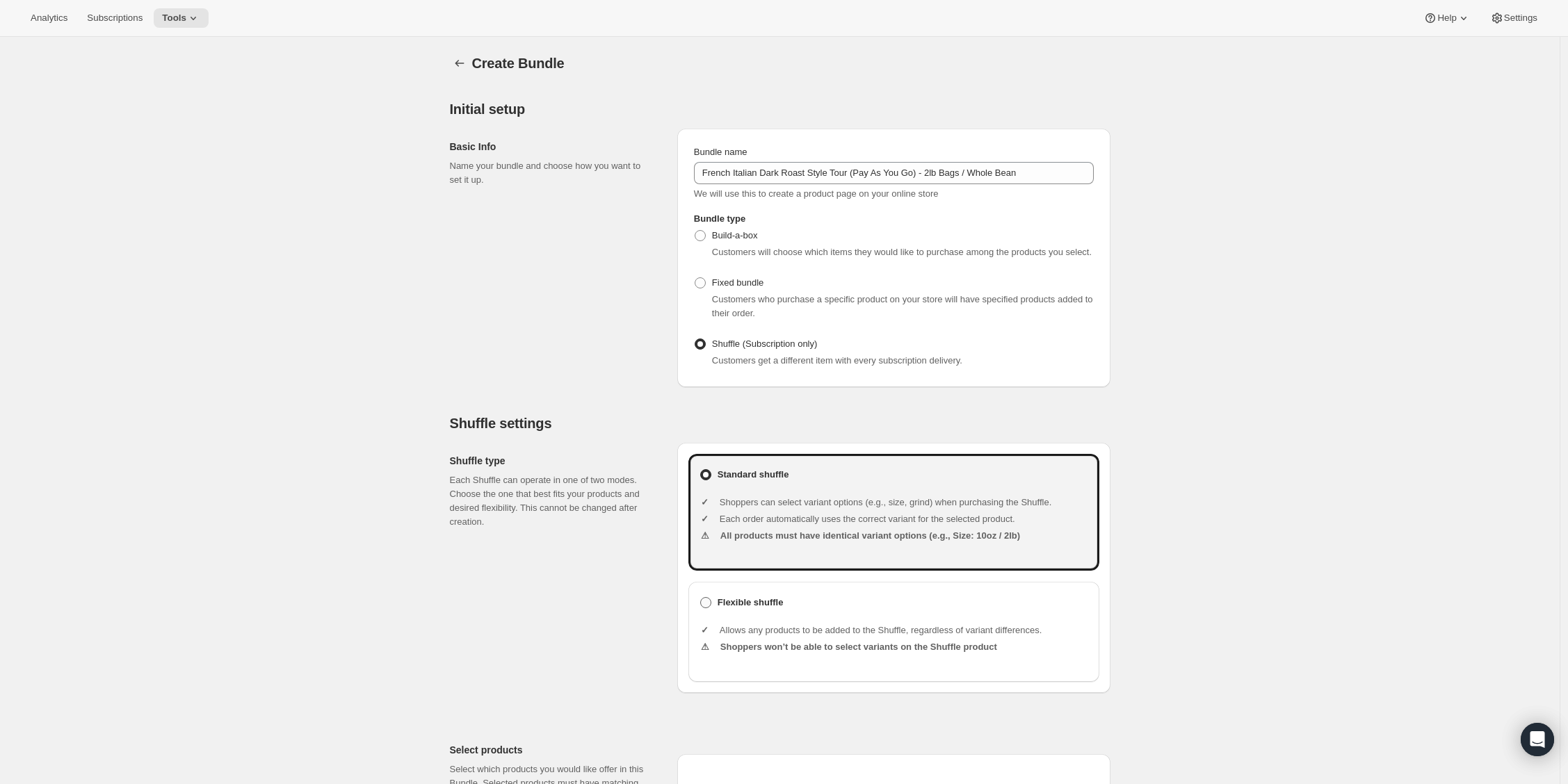
click at [758, 610] on b "Flexible shuffle" at bounding box center [751, 602] width 66 height 14
click at [701, 598] on input "Flexible shuffle" at bounding box center [700, 597] width 1 height 1
radio input "true"
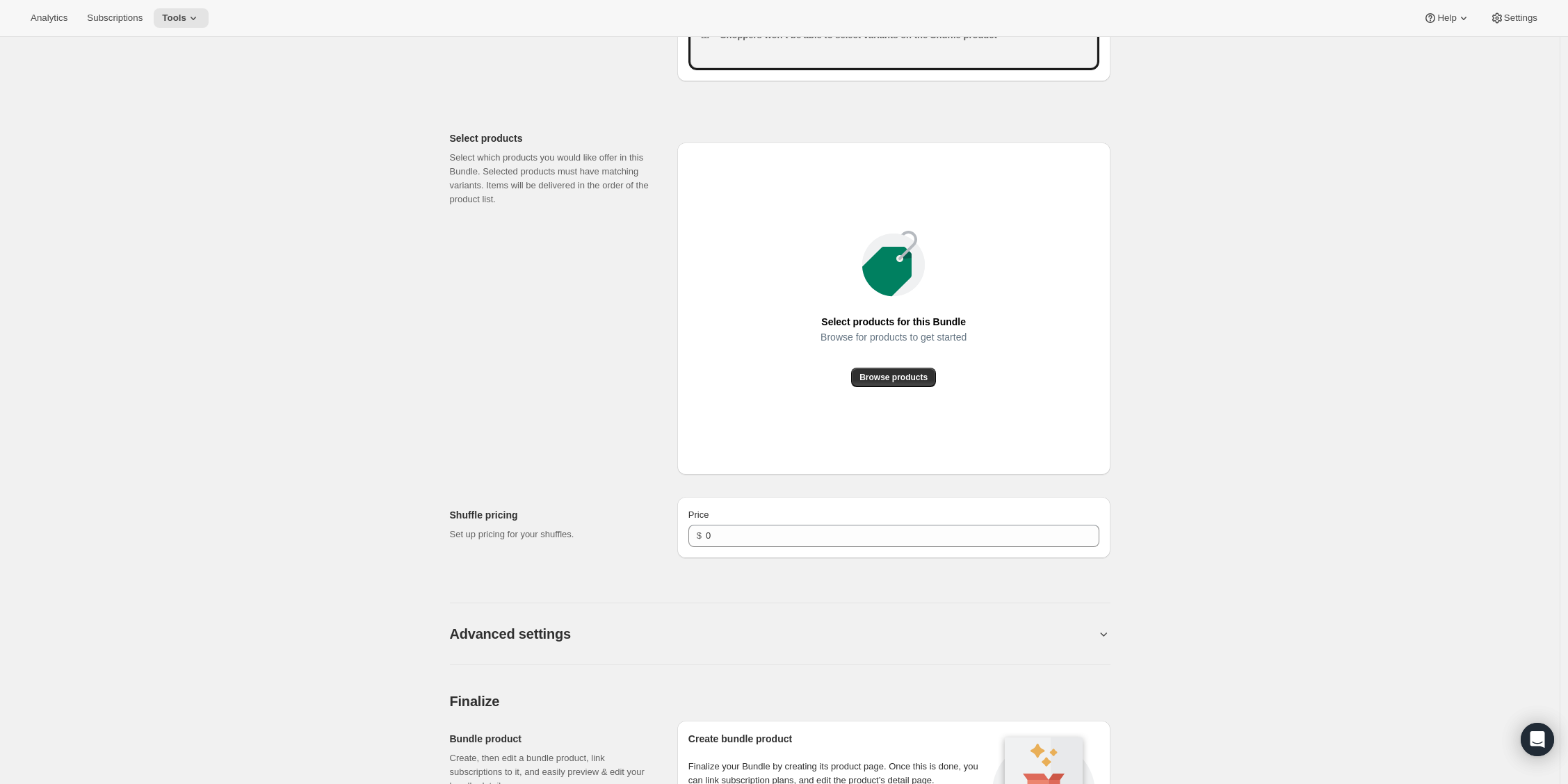
scroll to position [670, 0]
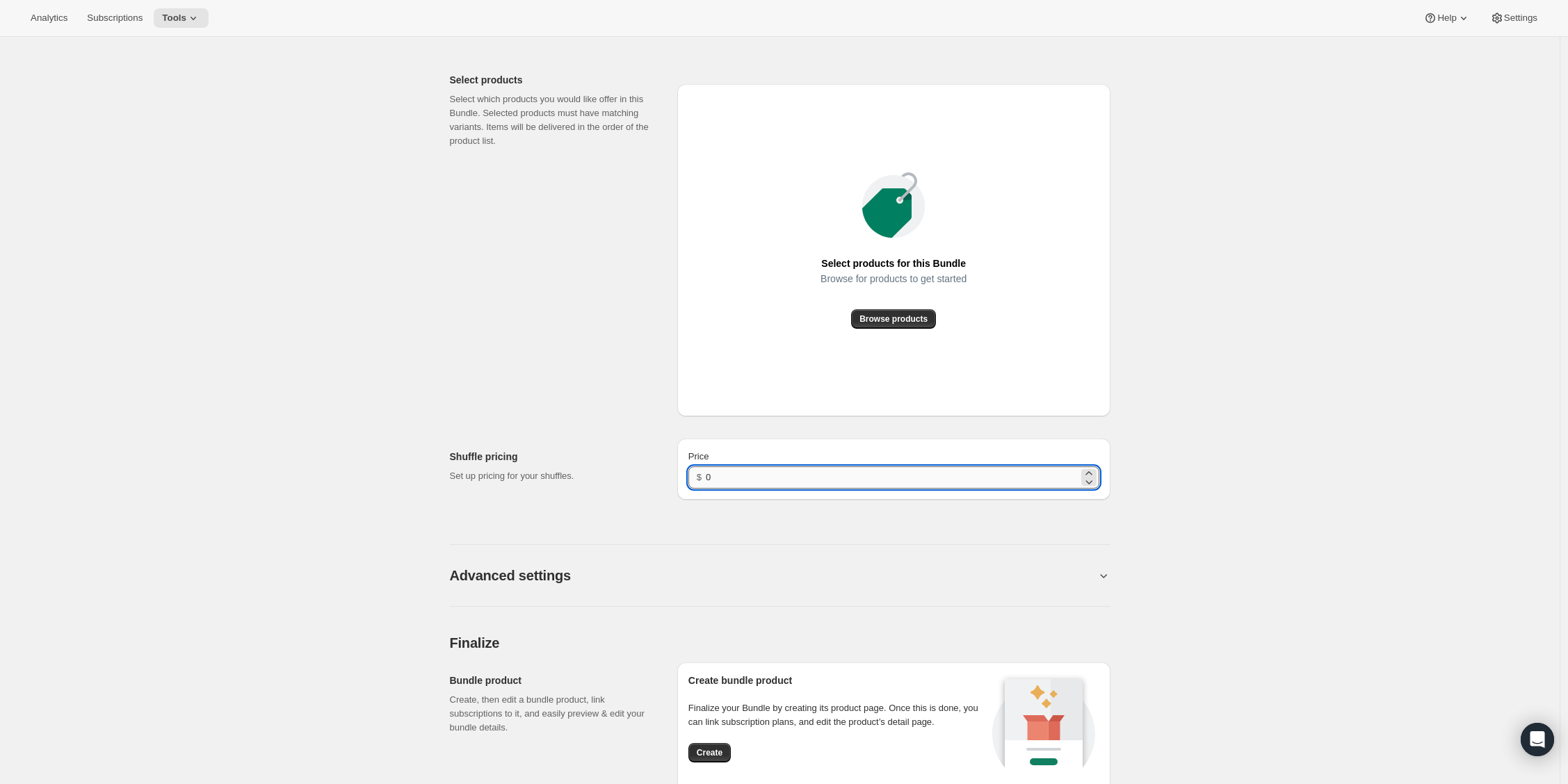
click at [762, 489] on input "0" at bounding box center [892, 477] width 372 height 22
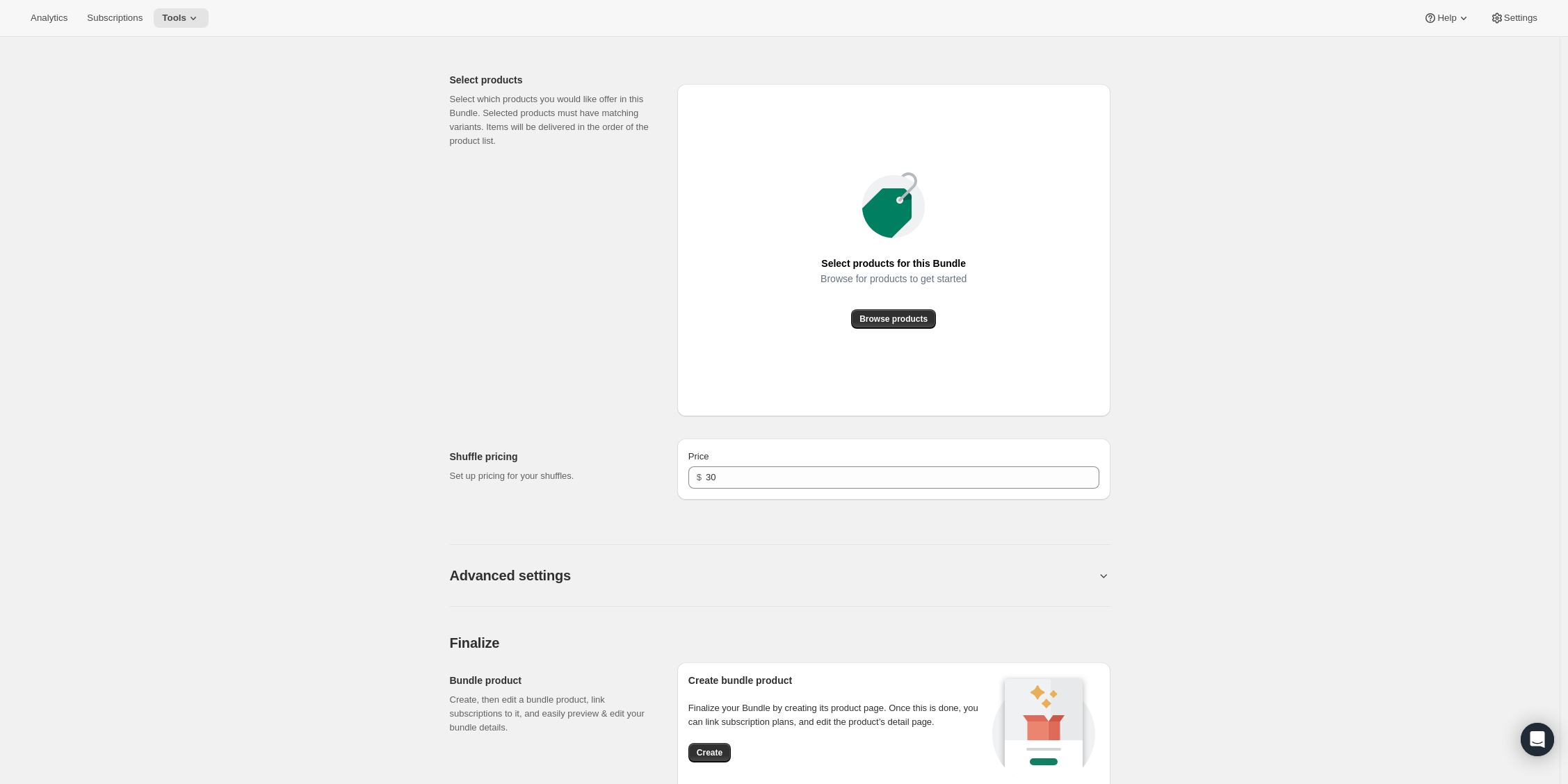
drag, startPoint x: 1566, startPoint y: 589, endPoint x: 1564, endPoint y: 613, distance: 24.1
click at [1560, 613] on div "Create Bundle. This page is ready Create Bundle Initial setup Basic Info Name y…" at bounding box center [780, 146] width 1560 height 1558
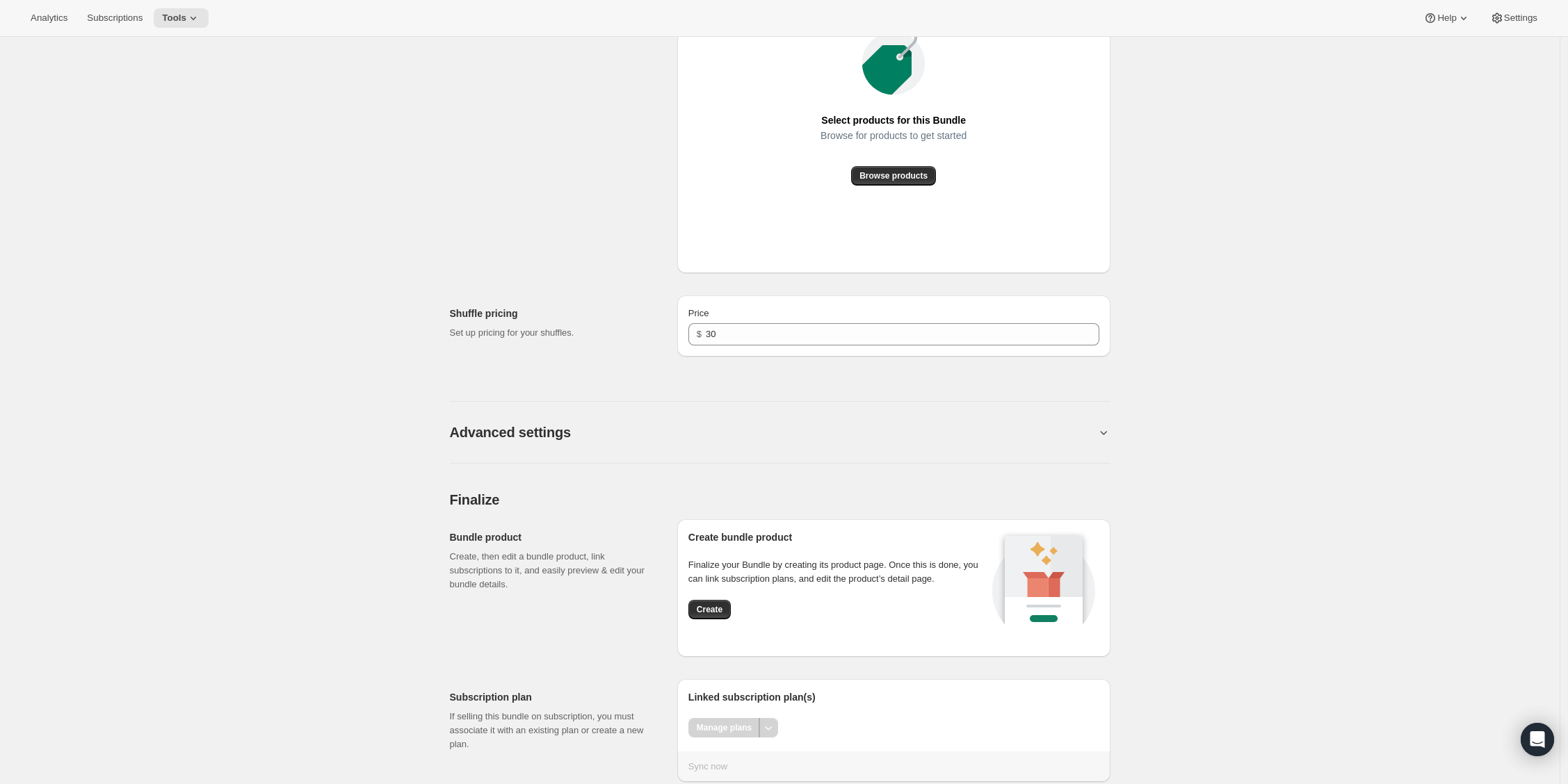
scroll to position [866, 0]
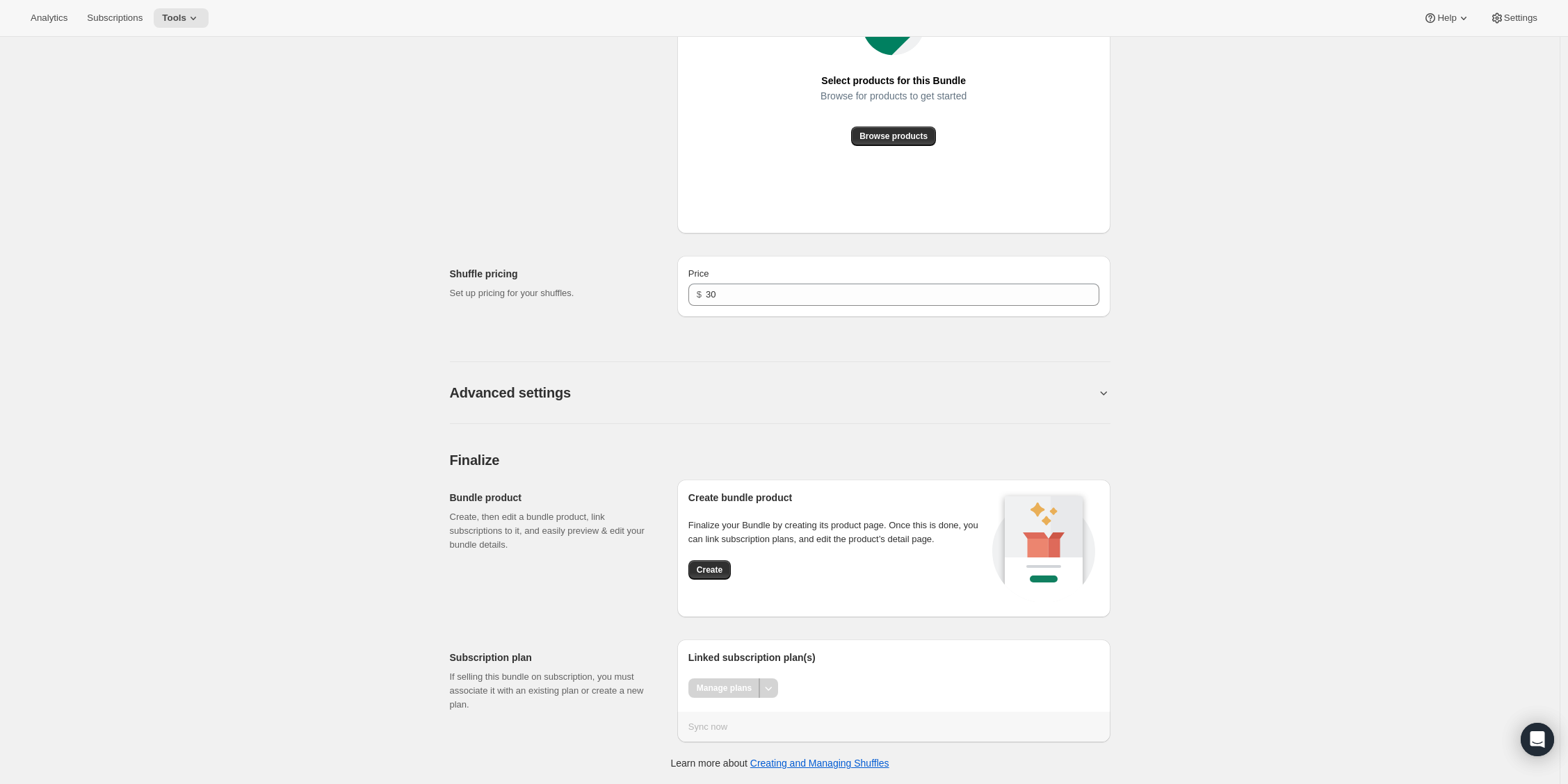
click at [739, 572] on div "Create" at bounding box center [838, 569] width 300 height 19
click at [731, 571] on button "Create" at bounding box center [709, 569] width 42 height 19
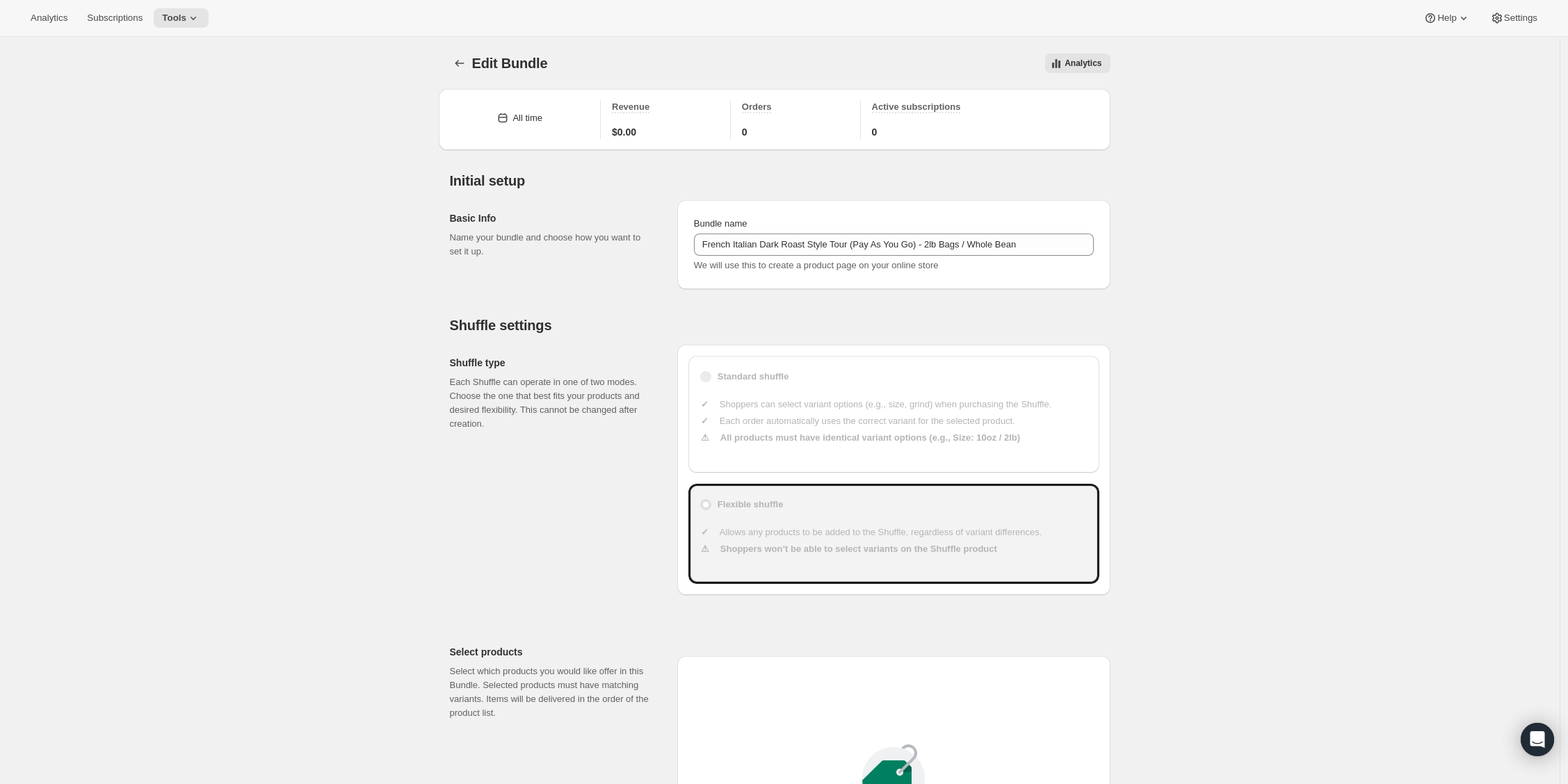
scroll to position [770, 0]
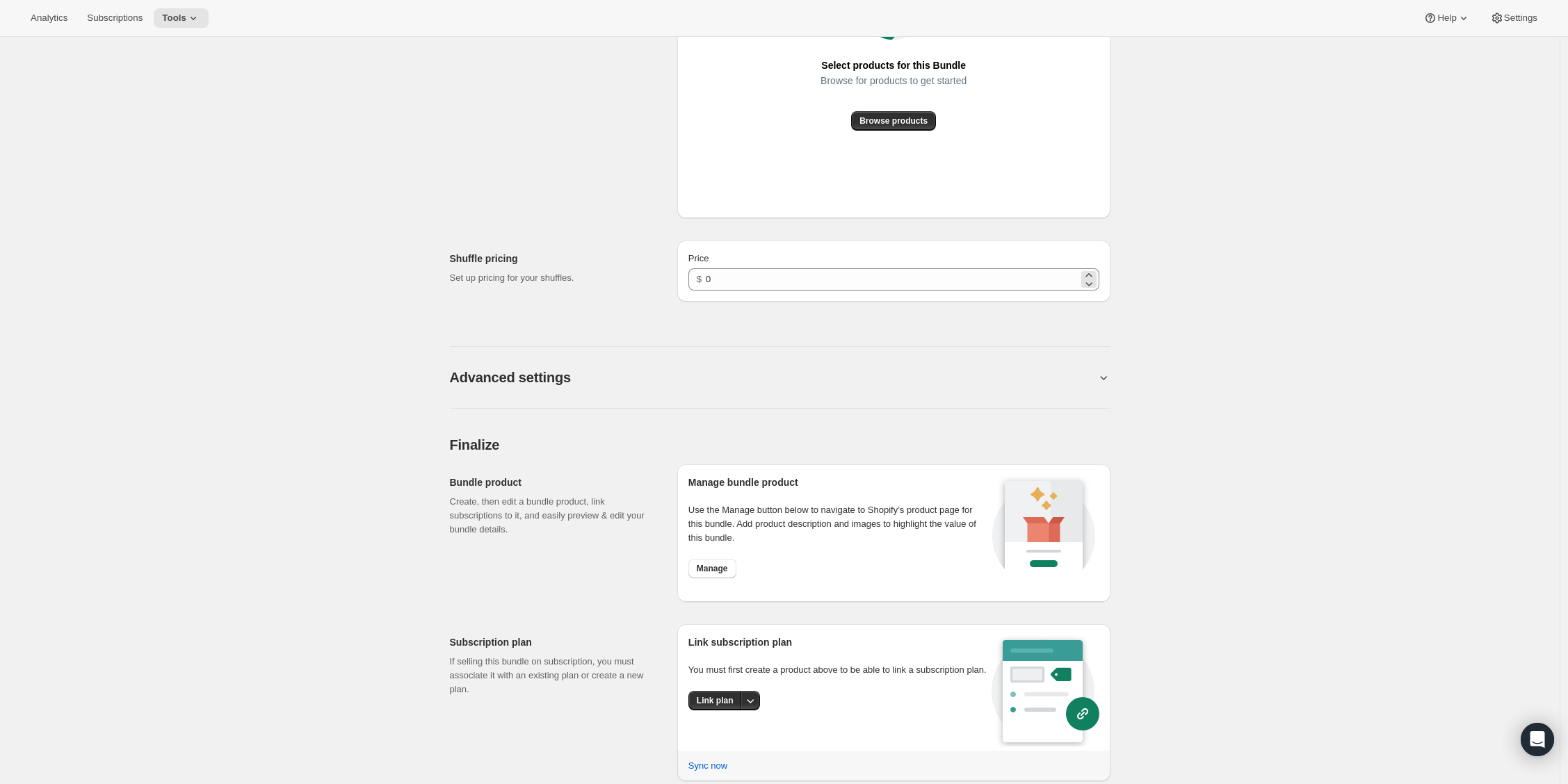
click at [701, 275] on span "$" at bounding box center [699, 279] width 5 height 11
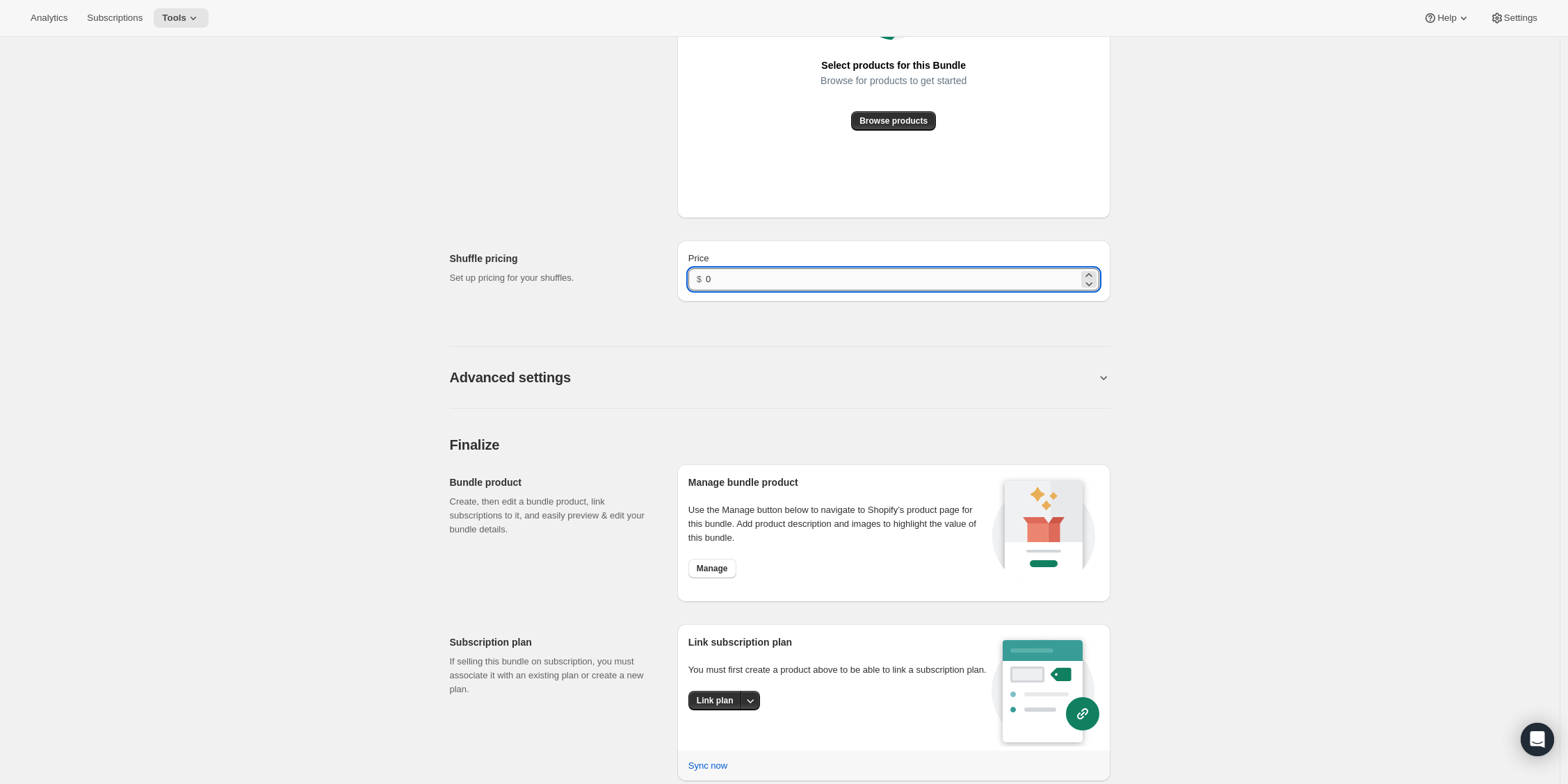
click at [714, 282] on input "0" at bounding box center [892, 279] width 372 height 22
drag, startPoint x: 712, startPoint y: 282, endPoint x: 722, endPoint y: 281, distance: 10.0
click at [722, 281] on input "0" at bounding box center [892, 279] width 372 height 22
type input "30"
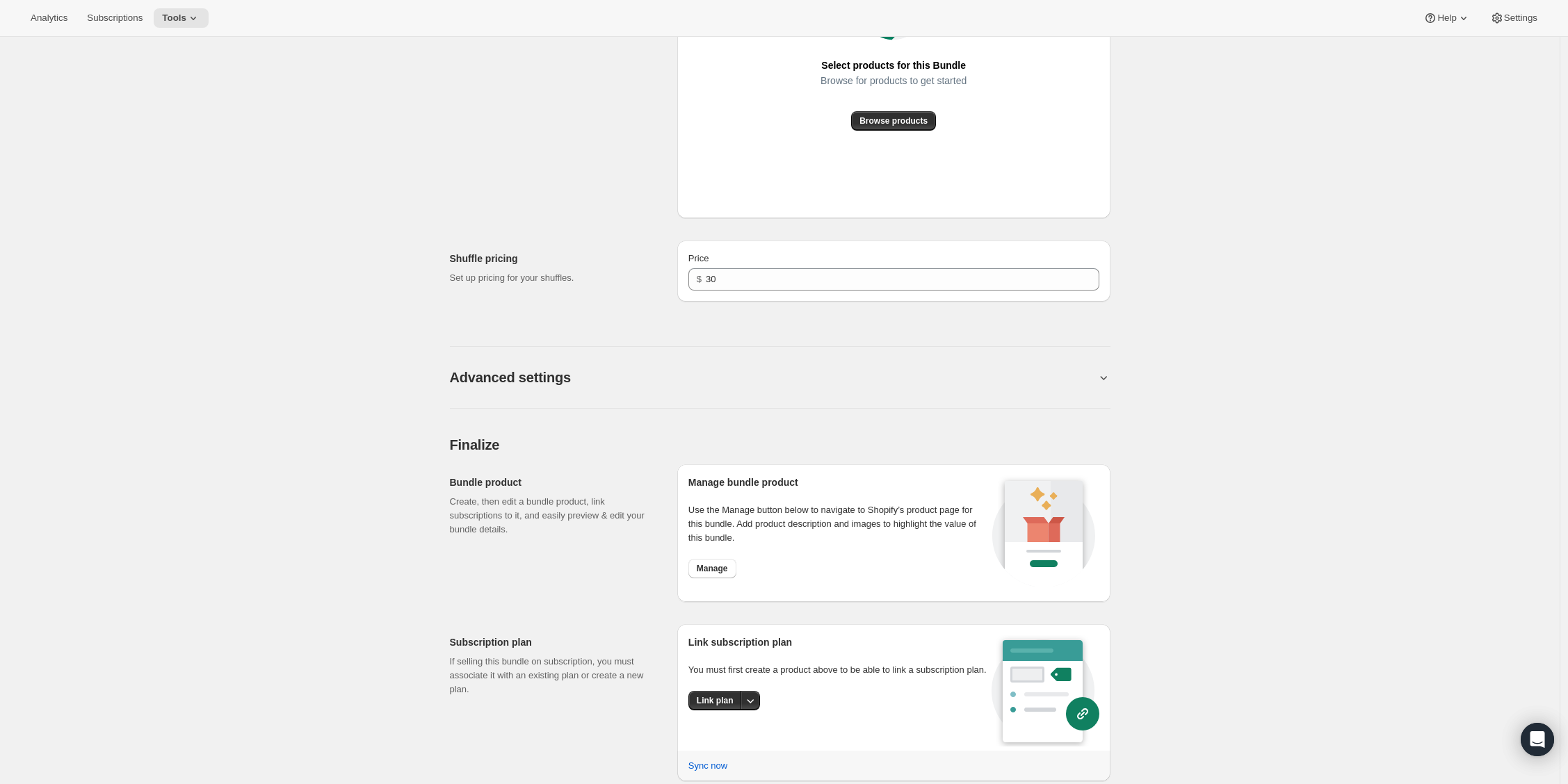
click at [513, 288] on div "Shuffle pricing Set up pricing for your shuffles." at bounding box center [558, 271] width 216 height 61
click at [721, 707] on span "Link plan" at bounding box center [715, 700] width 37 height 11
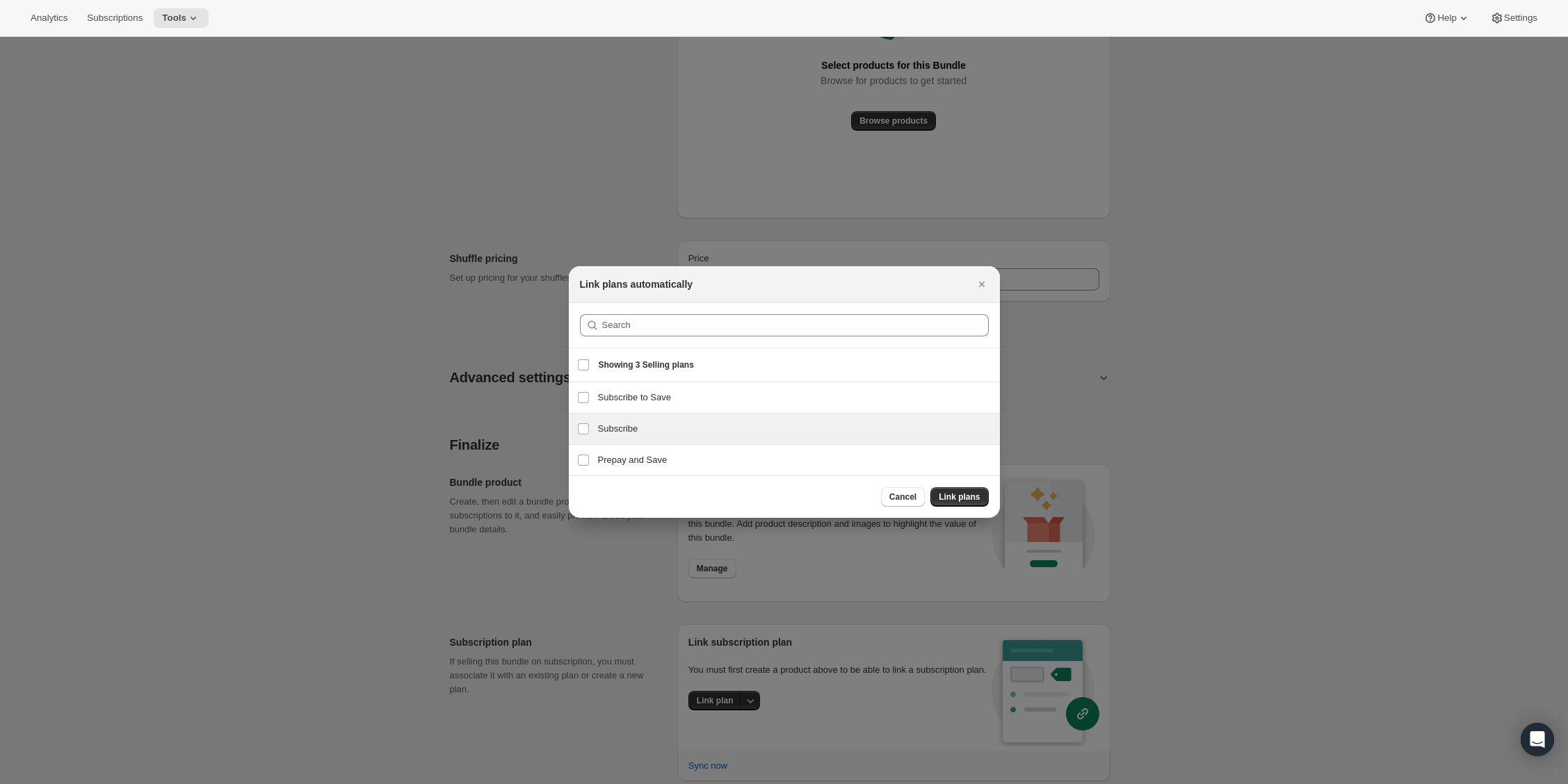
click at [618, 426] on h3 "Subscribe" at bounding box center [794, 429] width 394 height 14
checkbox input "true"
click at [962, 493] on div "Cancel Link plans" at bounding box center [784, 496] width 431 height 42
click at [962, 494] on span "Link plans" at bounding box center [959, 497] width 41 height 11
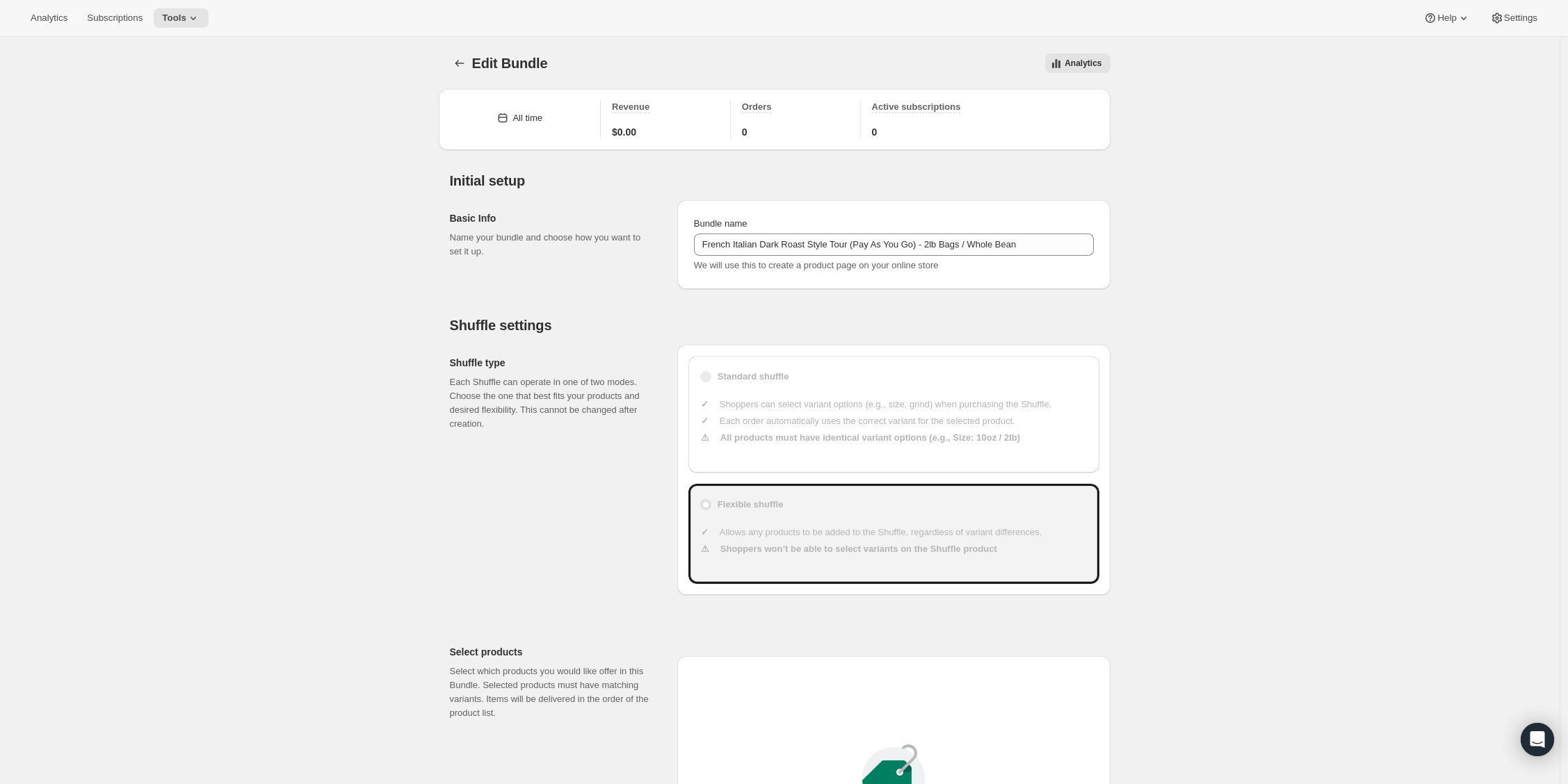
scroll to position [770, 0]
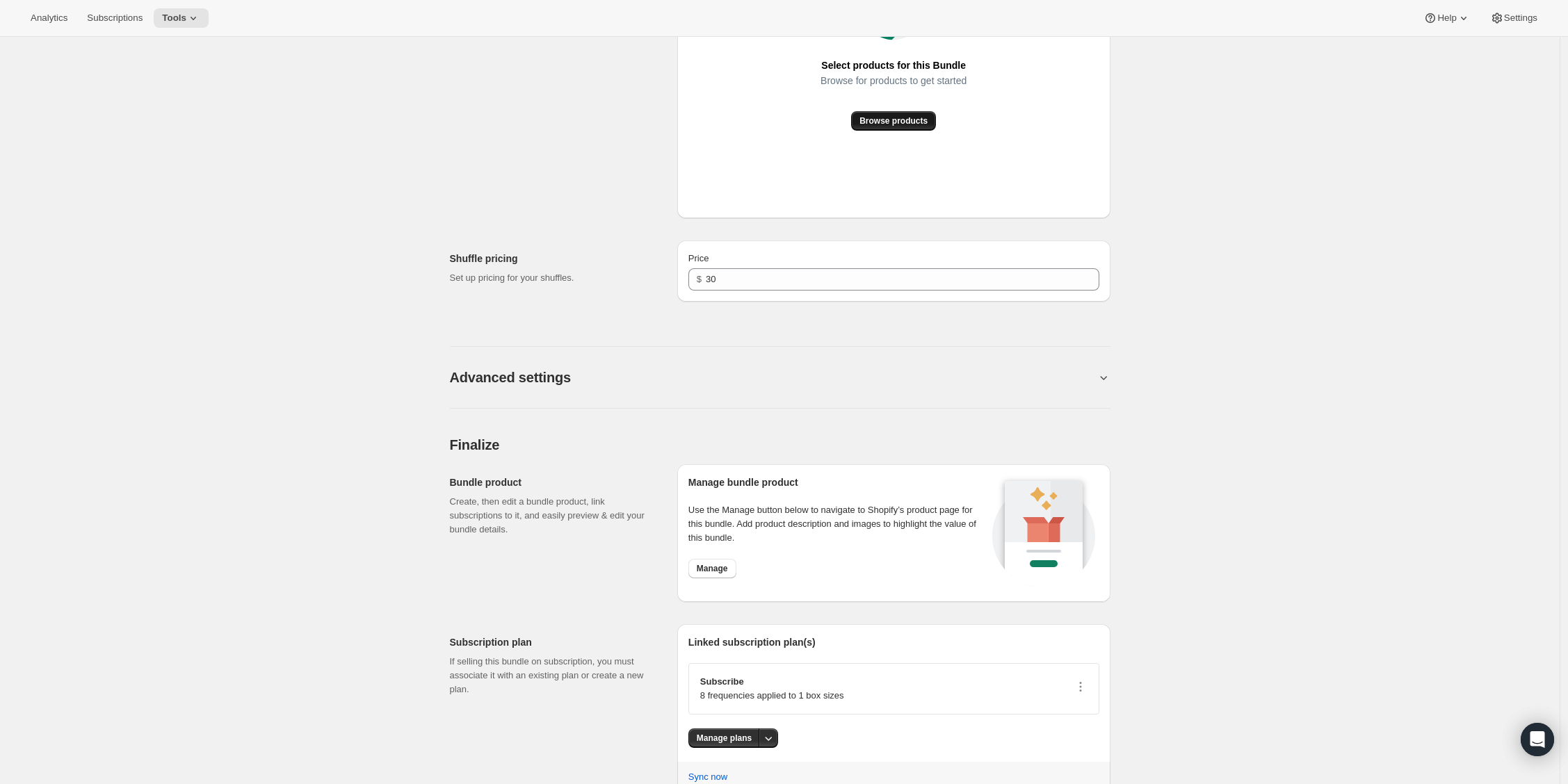
click at [899, 118] on span "Browse products" at bounding box center [893, 120] width 68 height 11
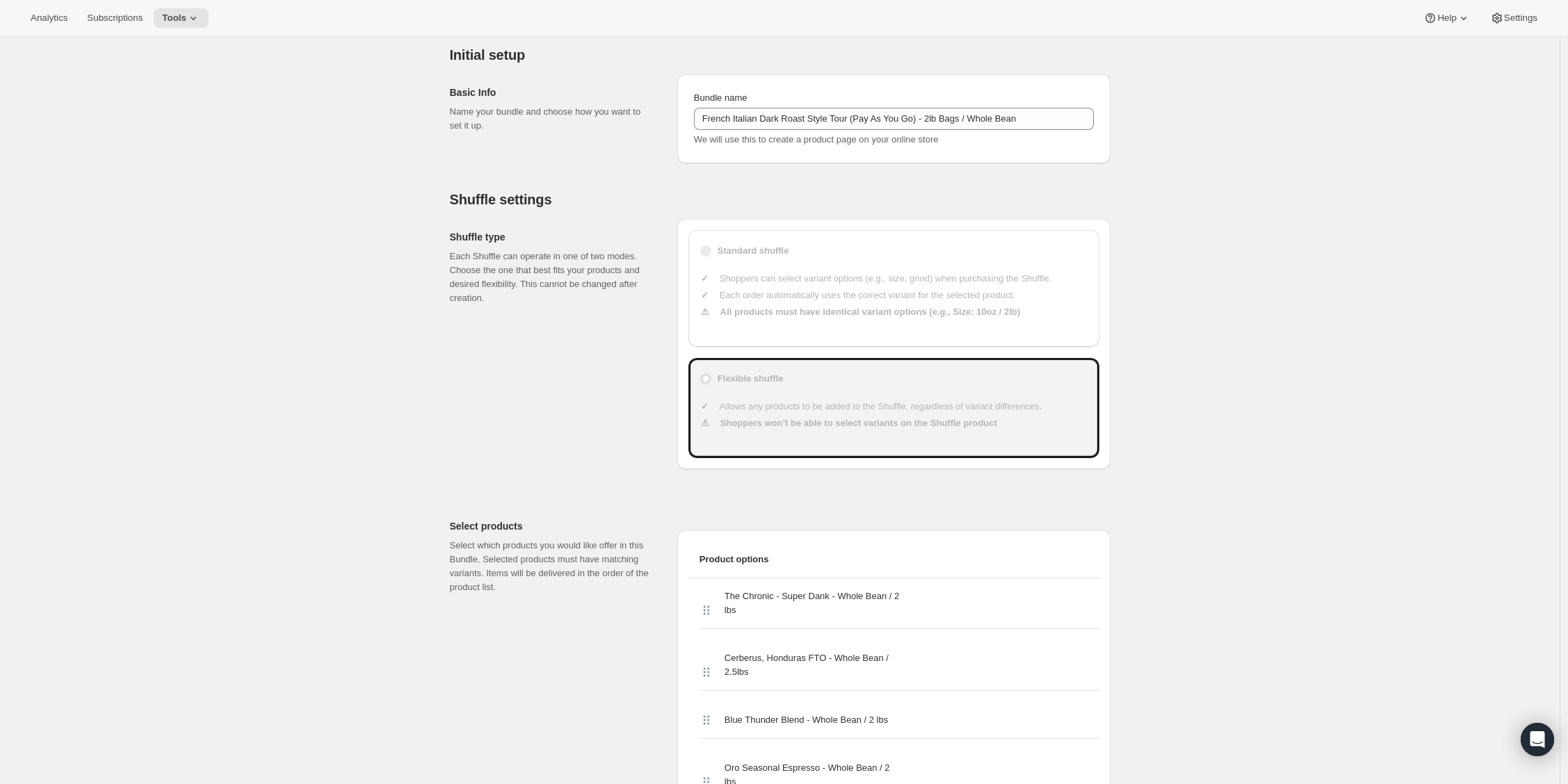
scroll to position [0, 0]
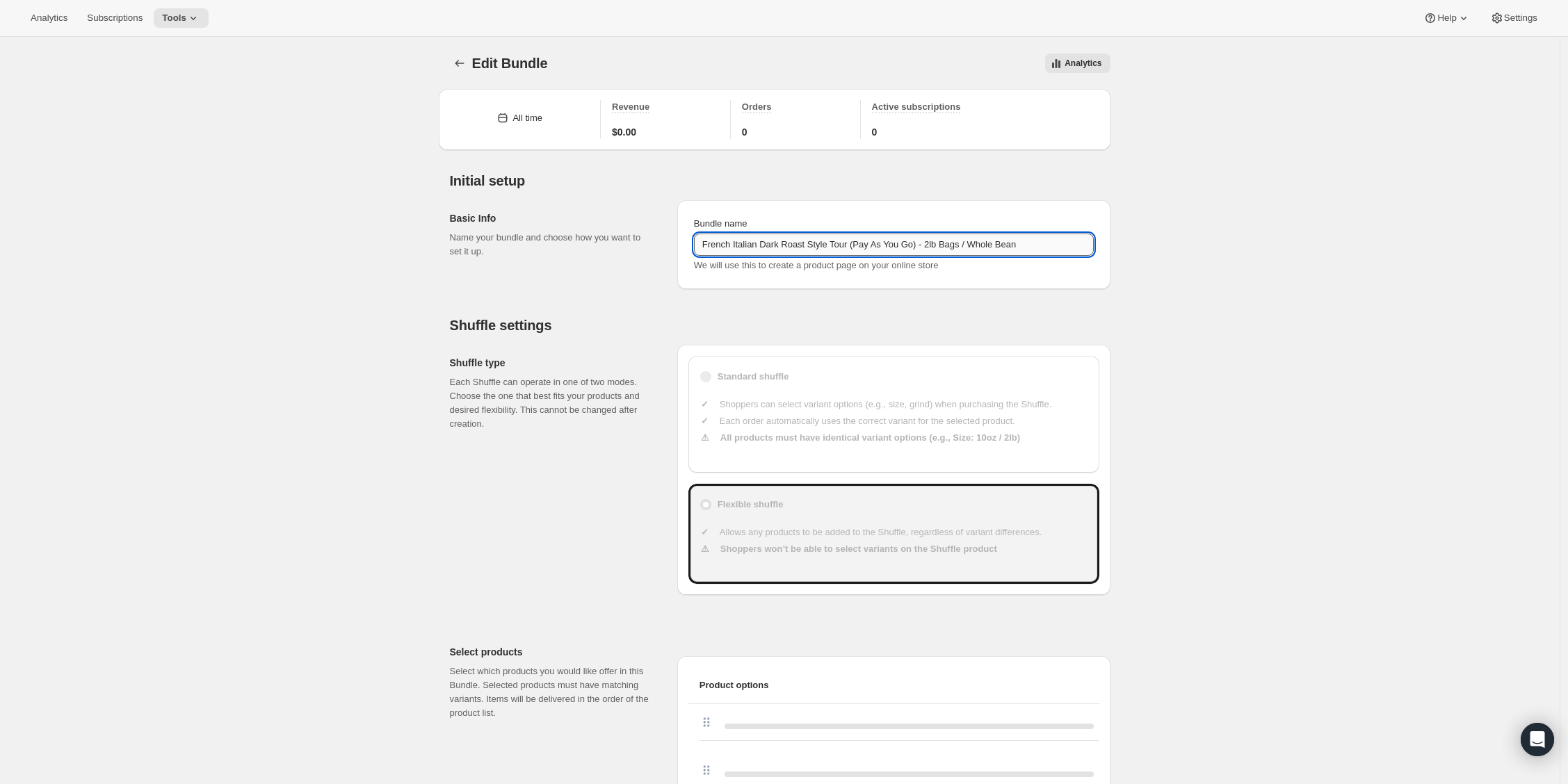
drag, startPoint x: 977, startPoint y: 245, endPoint x: 1067, endPoint y: 241, distance: 90.1
click at [1067, 241] on input "French Italian Dark Roast Style Tour (Pay As You Go) - 2lb Bags / Whole Bean" at bounding box center [893, 244] width 400 height 22
click at [456, 69] on icon "Bundles" at bounding box center [460, 63] width 14 height 14
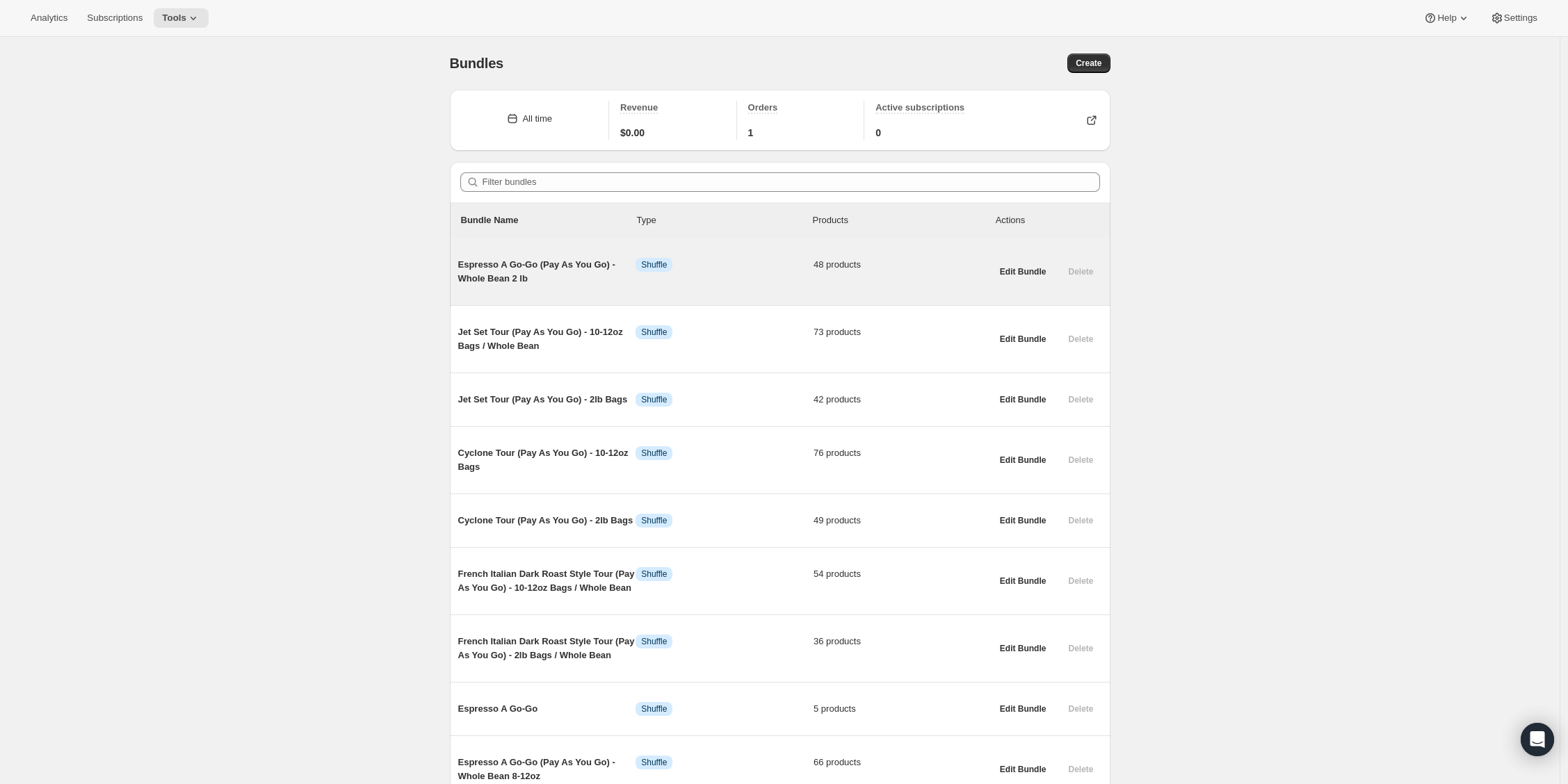
click at [508, 277] on span "Espresso A Go-Go (Pay As You Go) - Whole Bean 2 lb" at bounding box center [547, 272] width 178 height 28
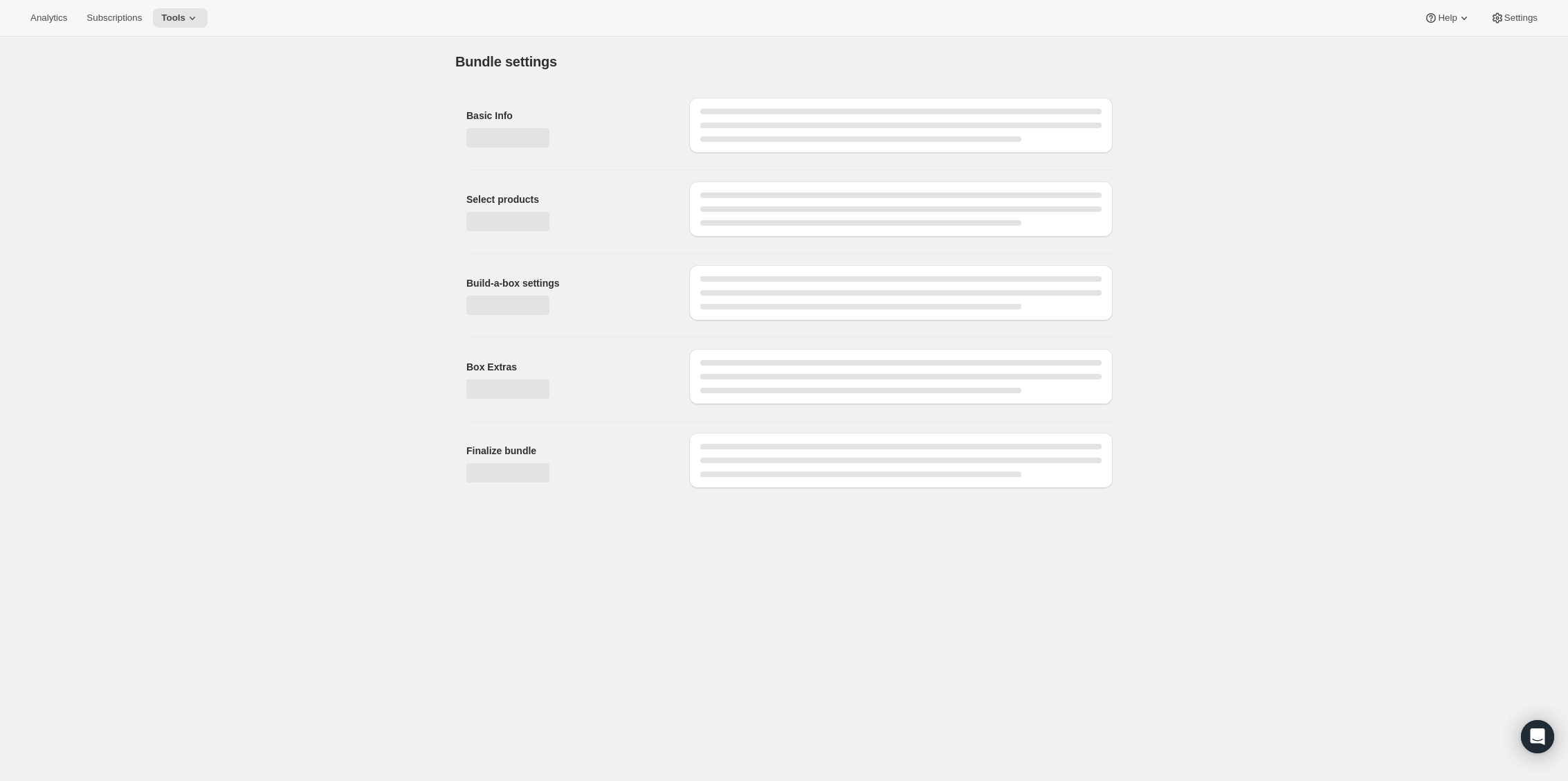
type input "Espresso A Go-Go (Pay As You Go) - Whole Bean 2 lb"
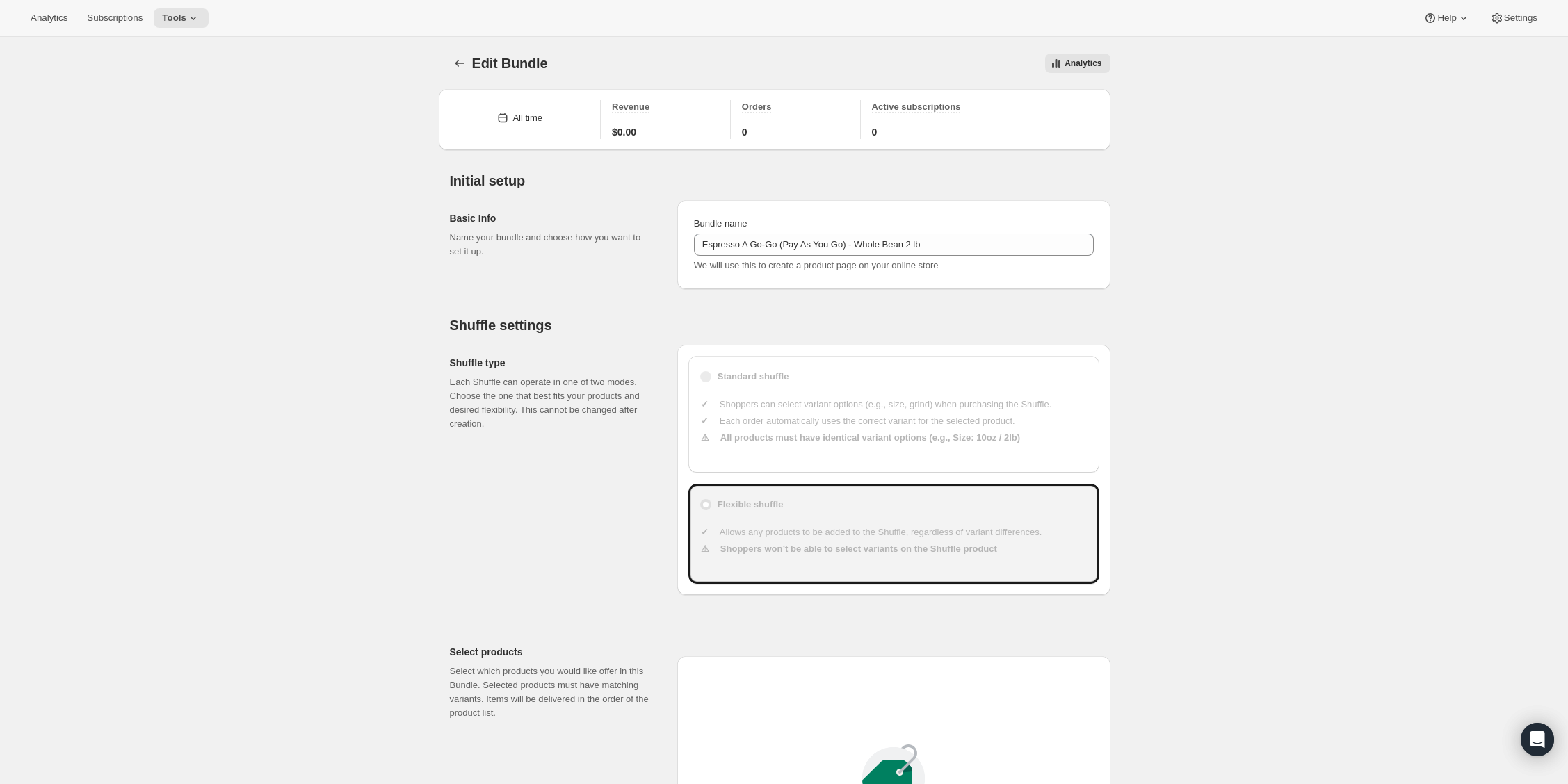
type input "30"
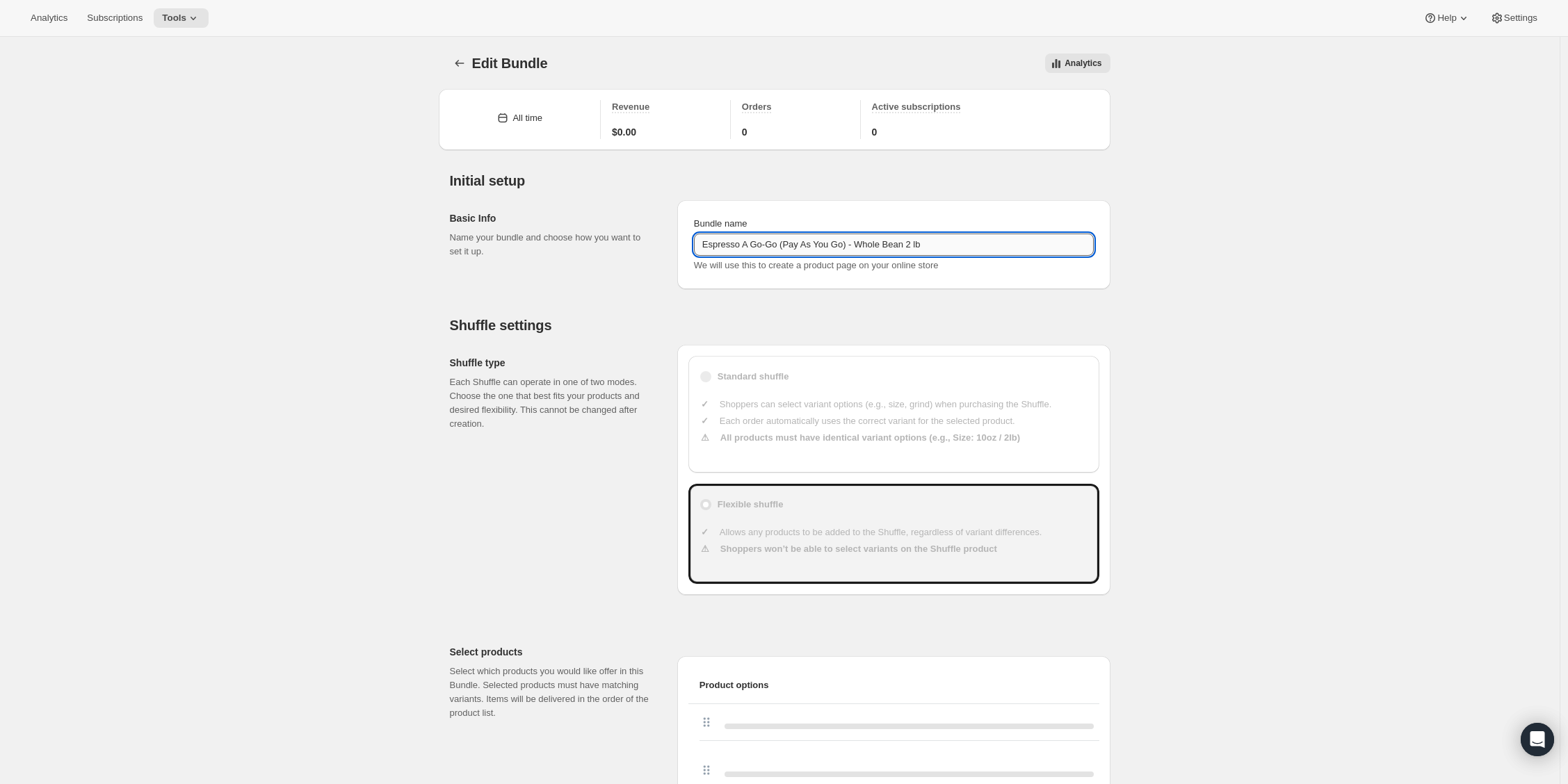
drag, startPoint x: 857, startPoint y: 243, endPoint x: 974, endPoint y: 248, distance: 117.1
click at [974, 248] on input "Espresso A Go-Go (Pay As You Go) - Whole Bean 2 lb" at bounding box center [893, 244] width 400 height 22
click at [466, 66] on icon "Bundles" at bounding box center [460, 63] width 14 height 14
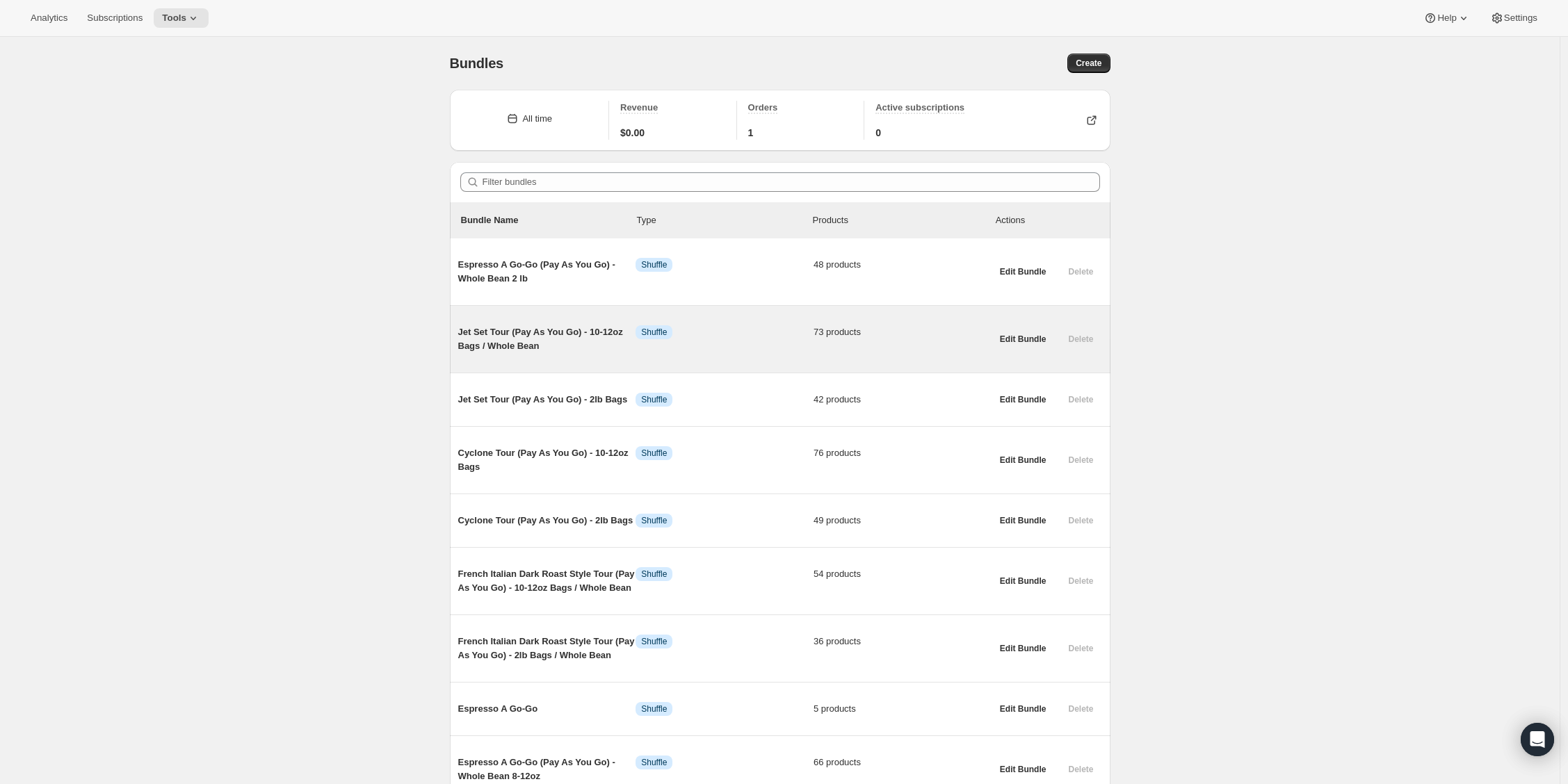
click at [536, 339] on span "Jet Set Tour (Pay As You Go) - 10-12oz Bags / Whole Bean" at bounding box center [547, 339] width 178 height 28
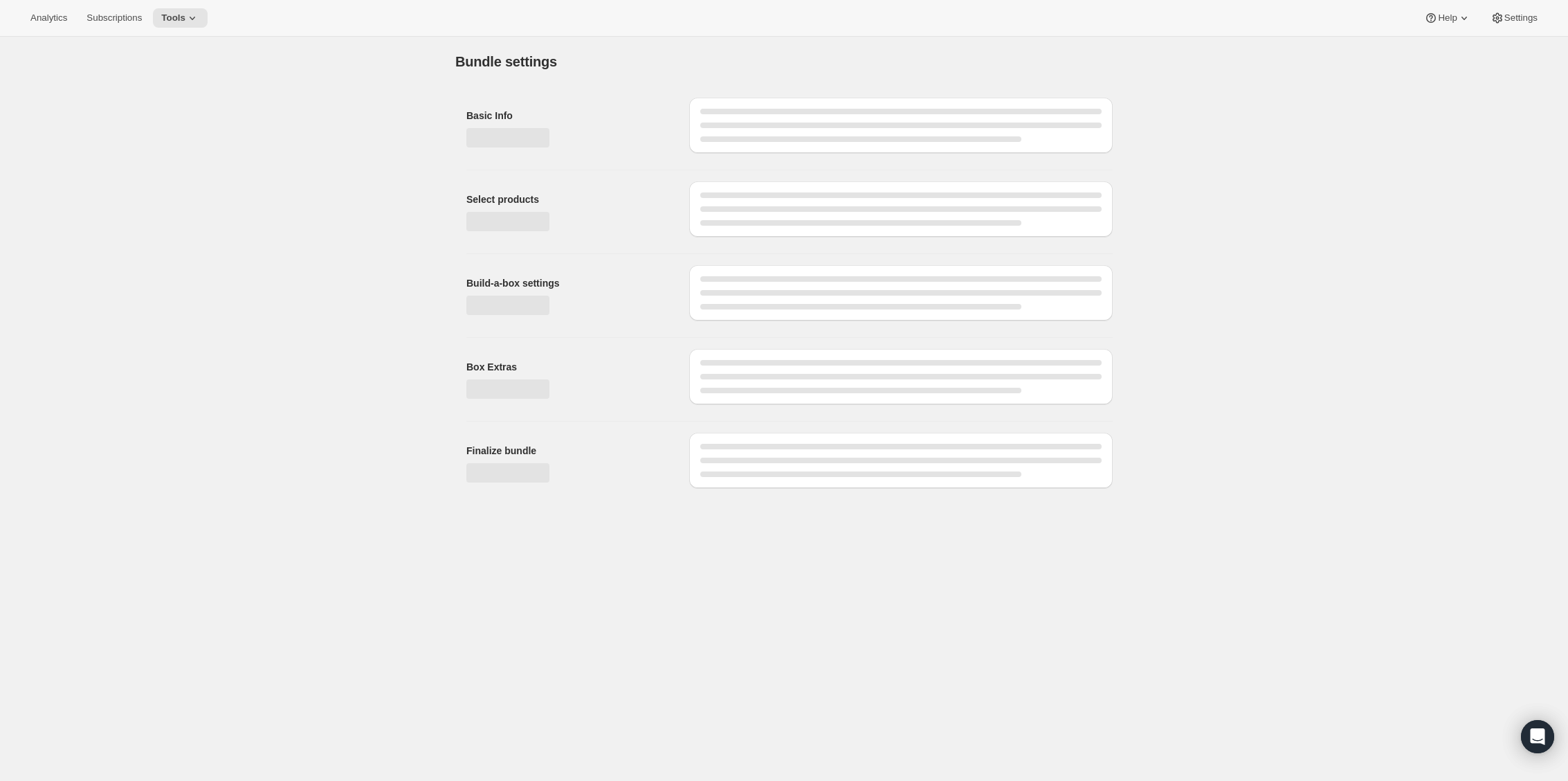
type input "Jet Set Tour (Pay As You Go) - 10-12oz Bags / Whole Bean"
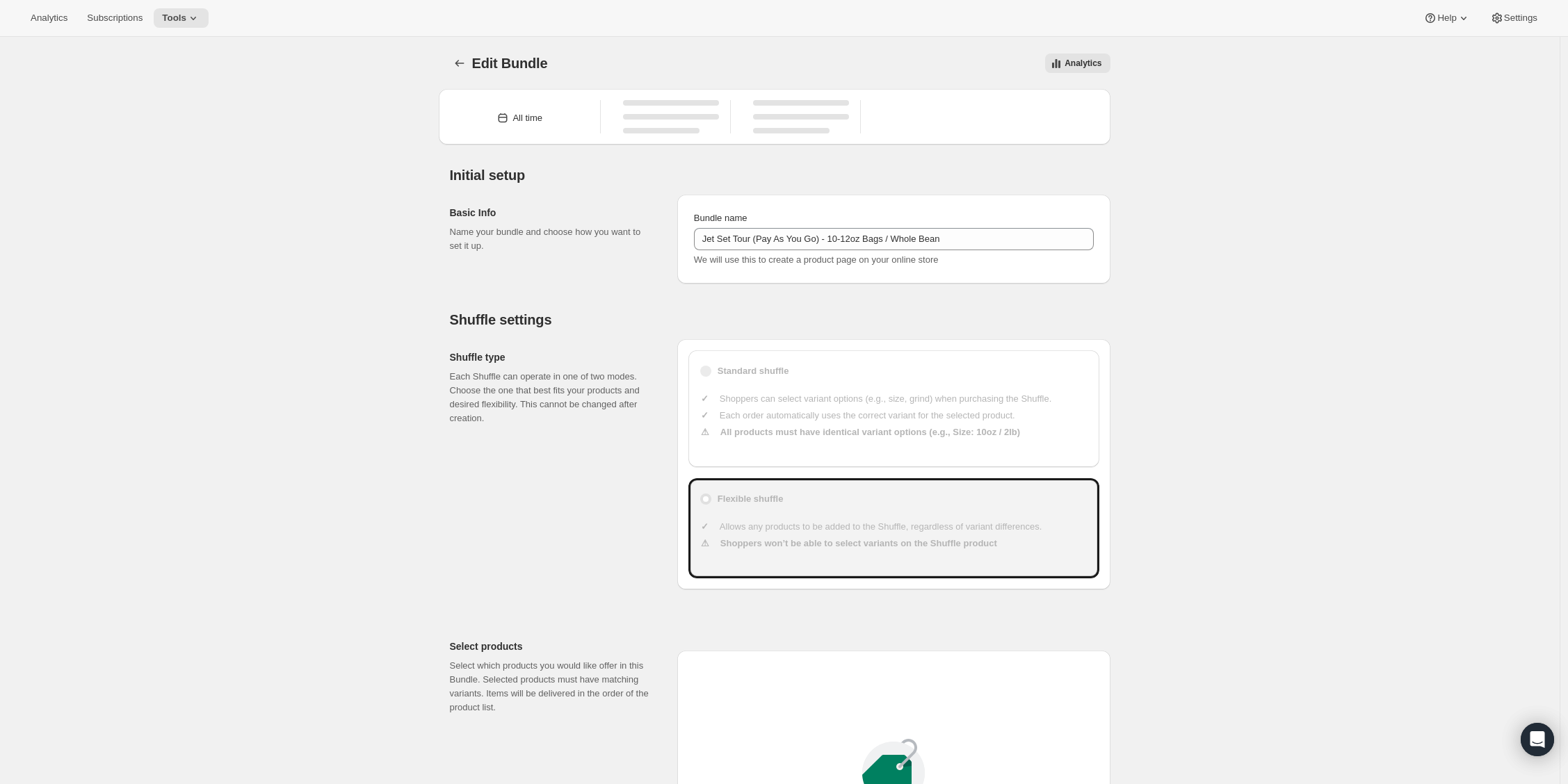
type input "20"
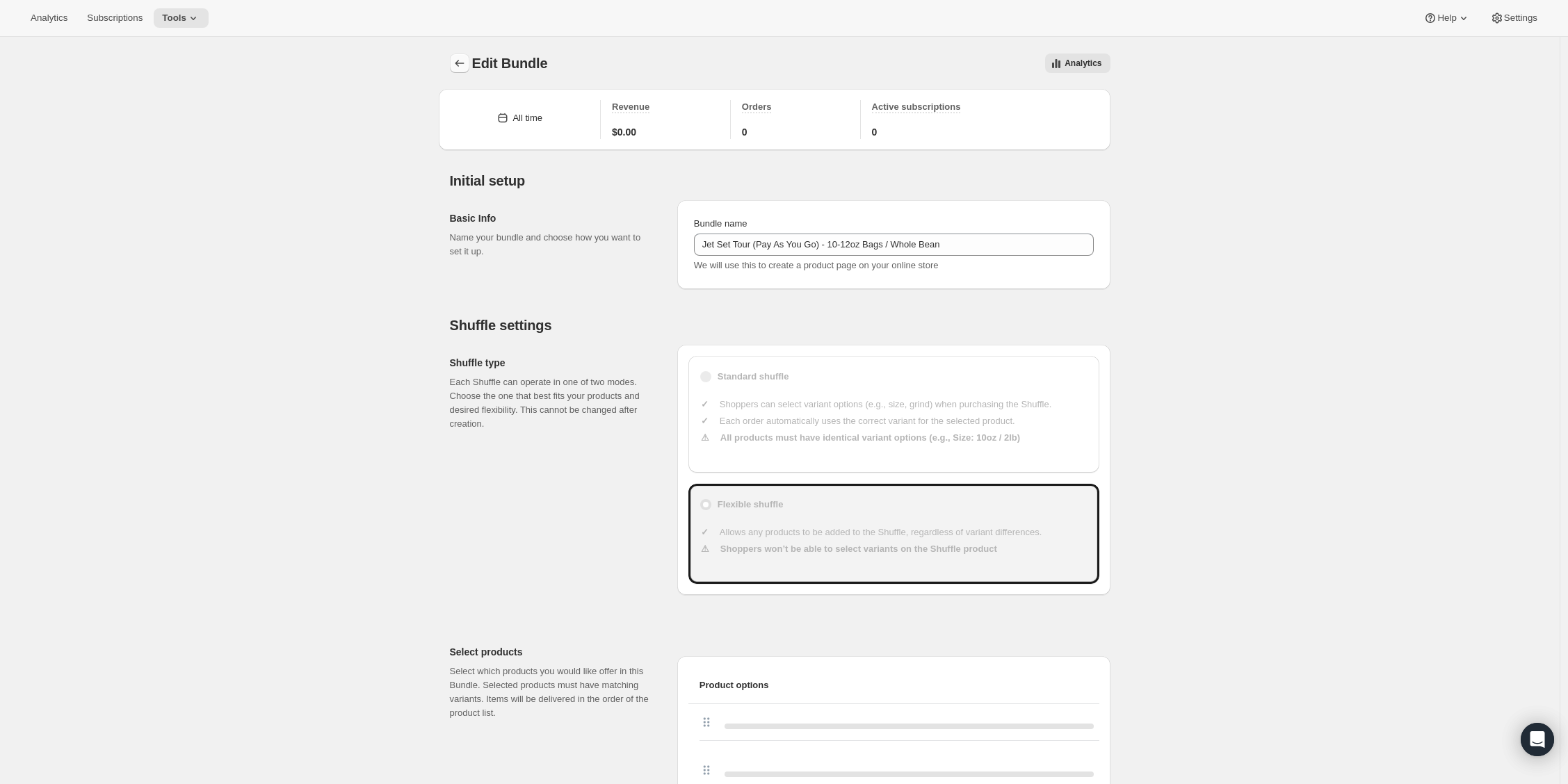
click at [460, 56] on icon "Bundles" at bounding box center [460, 63] width 14 height 14
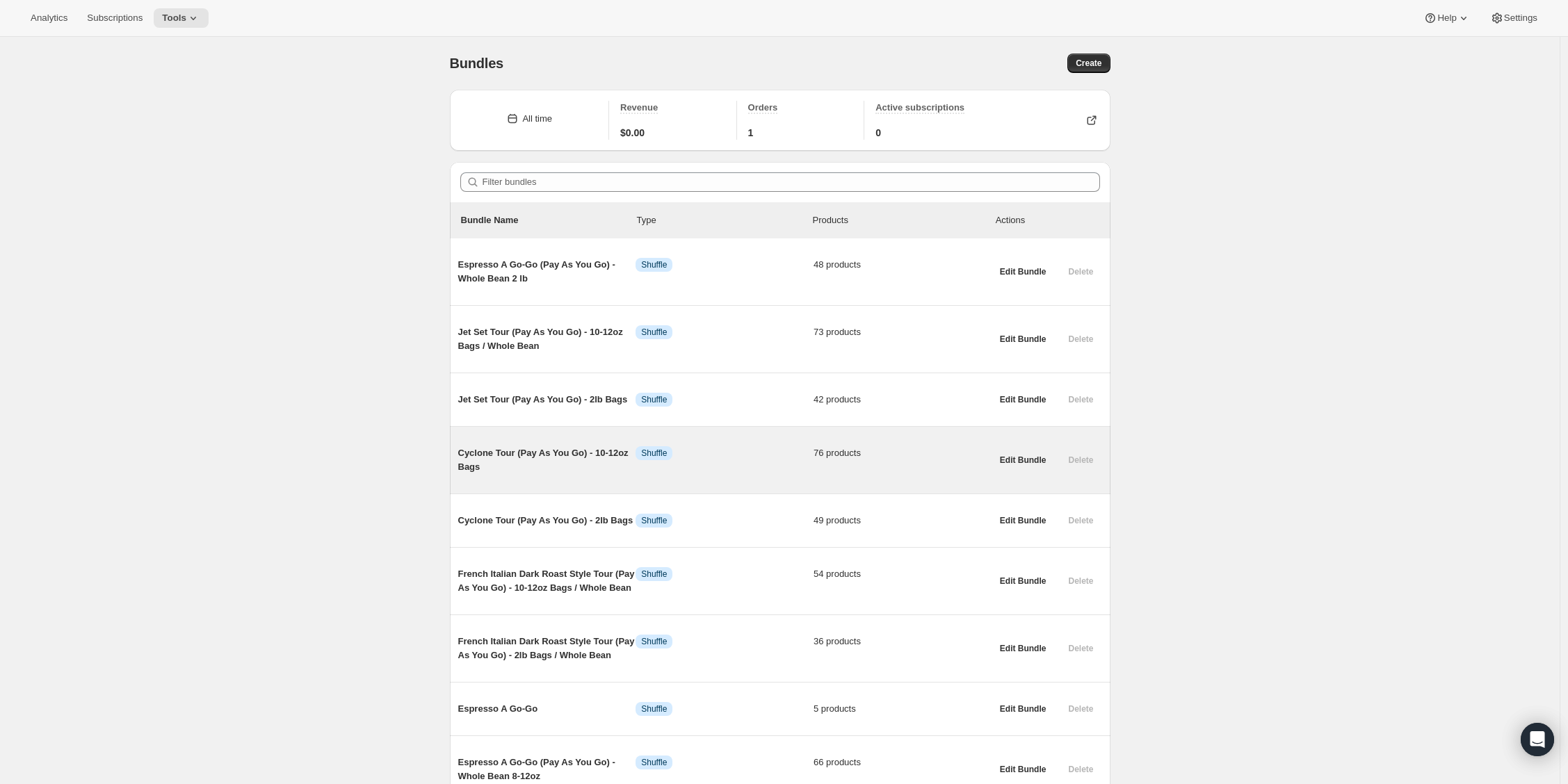
click at [572, 463] on span "Cyclone Tour (Pay As You Go) - 10-12oz Bags" at bounding box center [547, 460] width 178 height 28
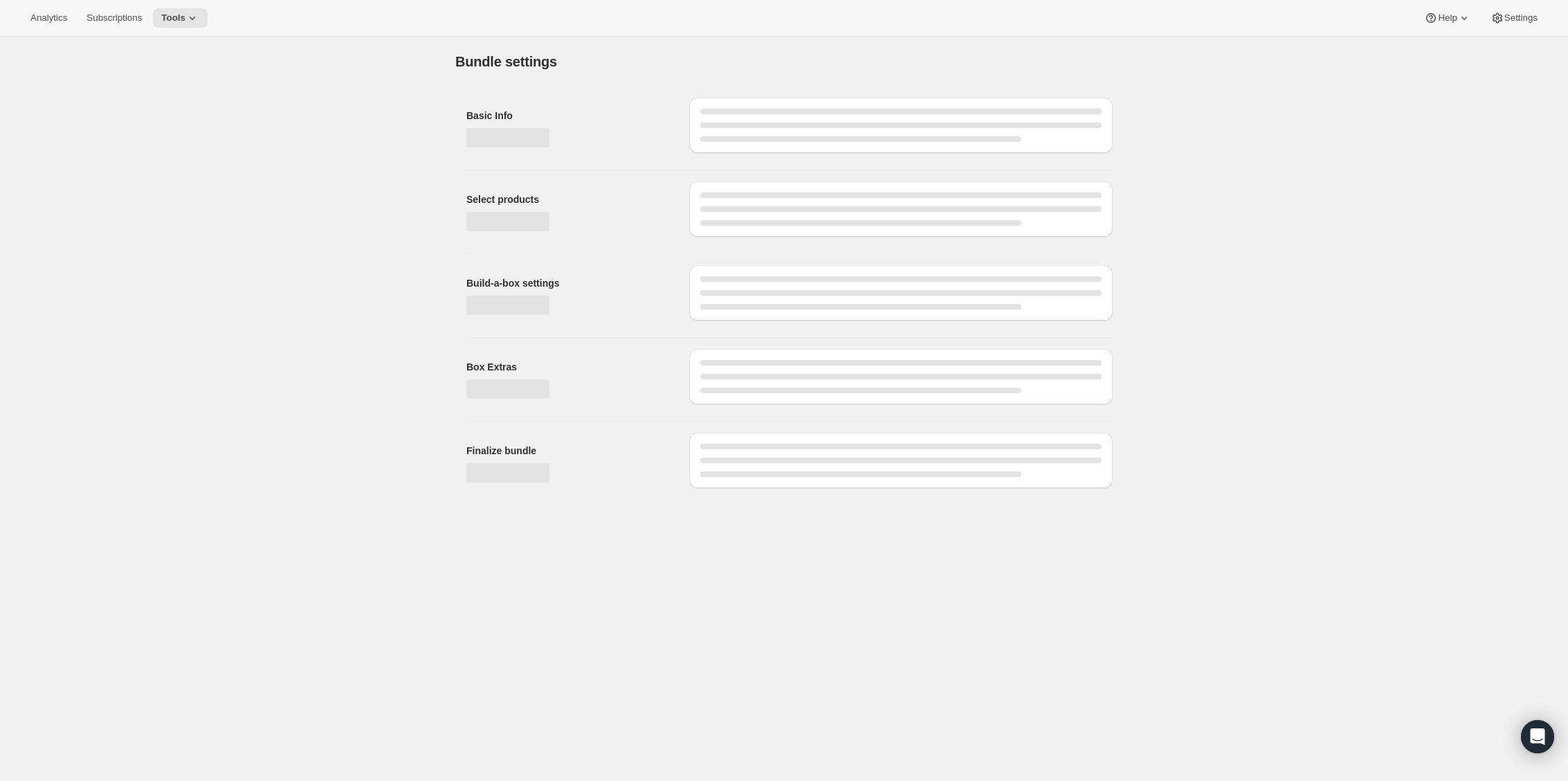
type input "Cyclone Tour (Pay As You Go) - 10-12oz Bags"
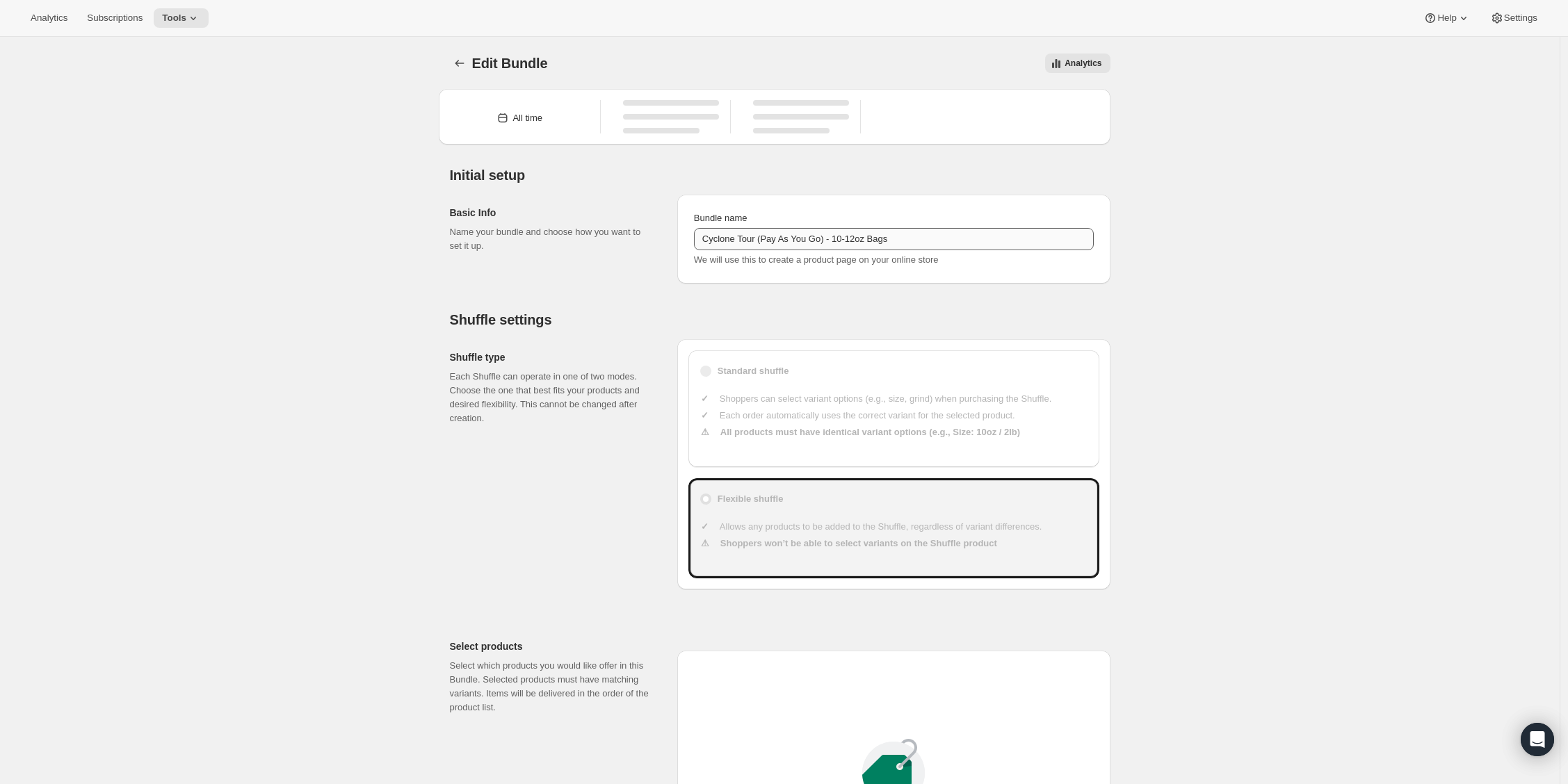
type input "20"
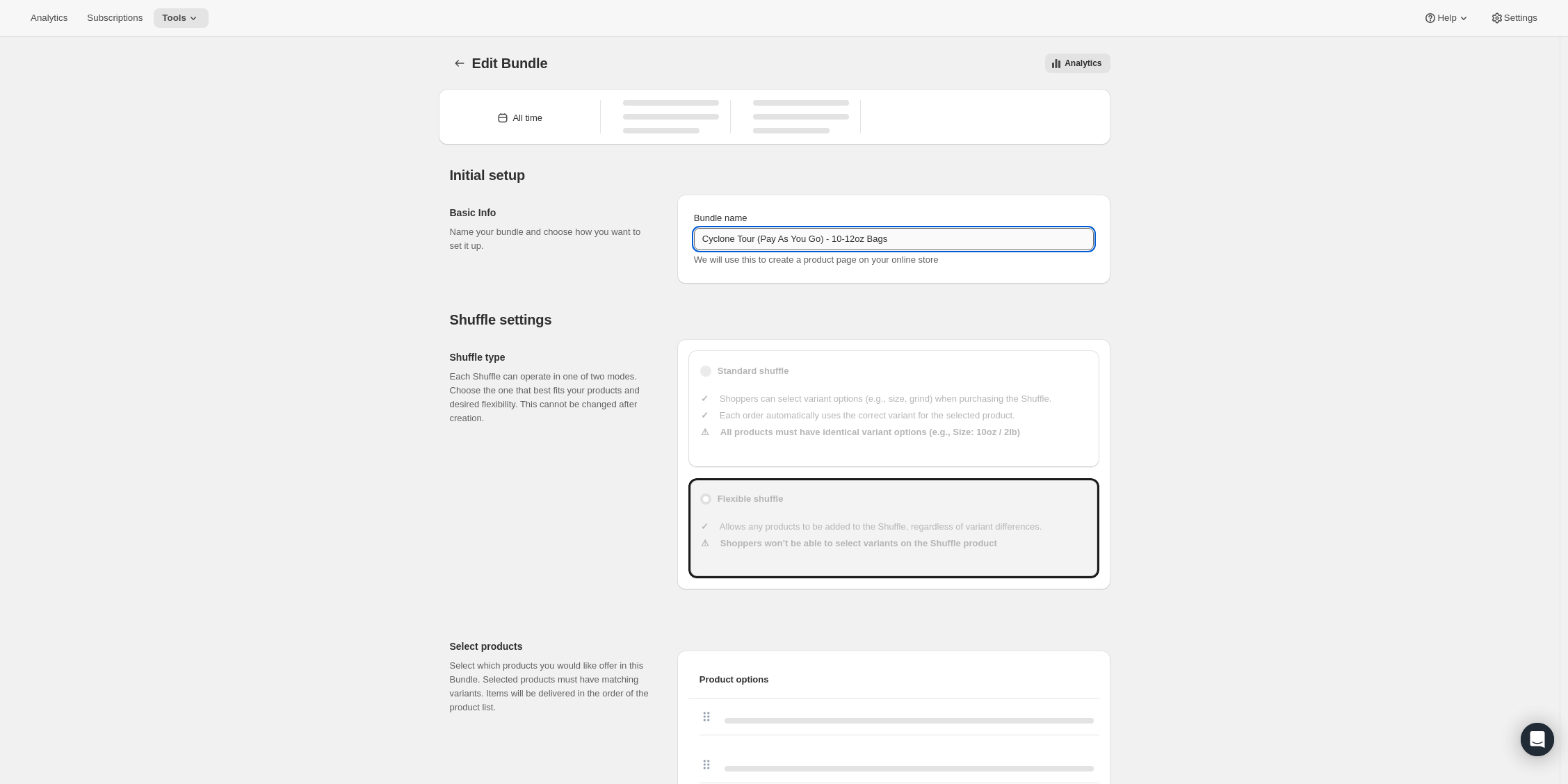
click at [911, 245] on input "Cyclone Tour (Pay As You Go) - 10-12oz Bags" at bounding box center [893, 239] width 400 height 22
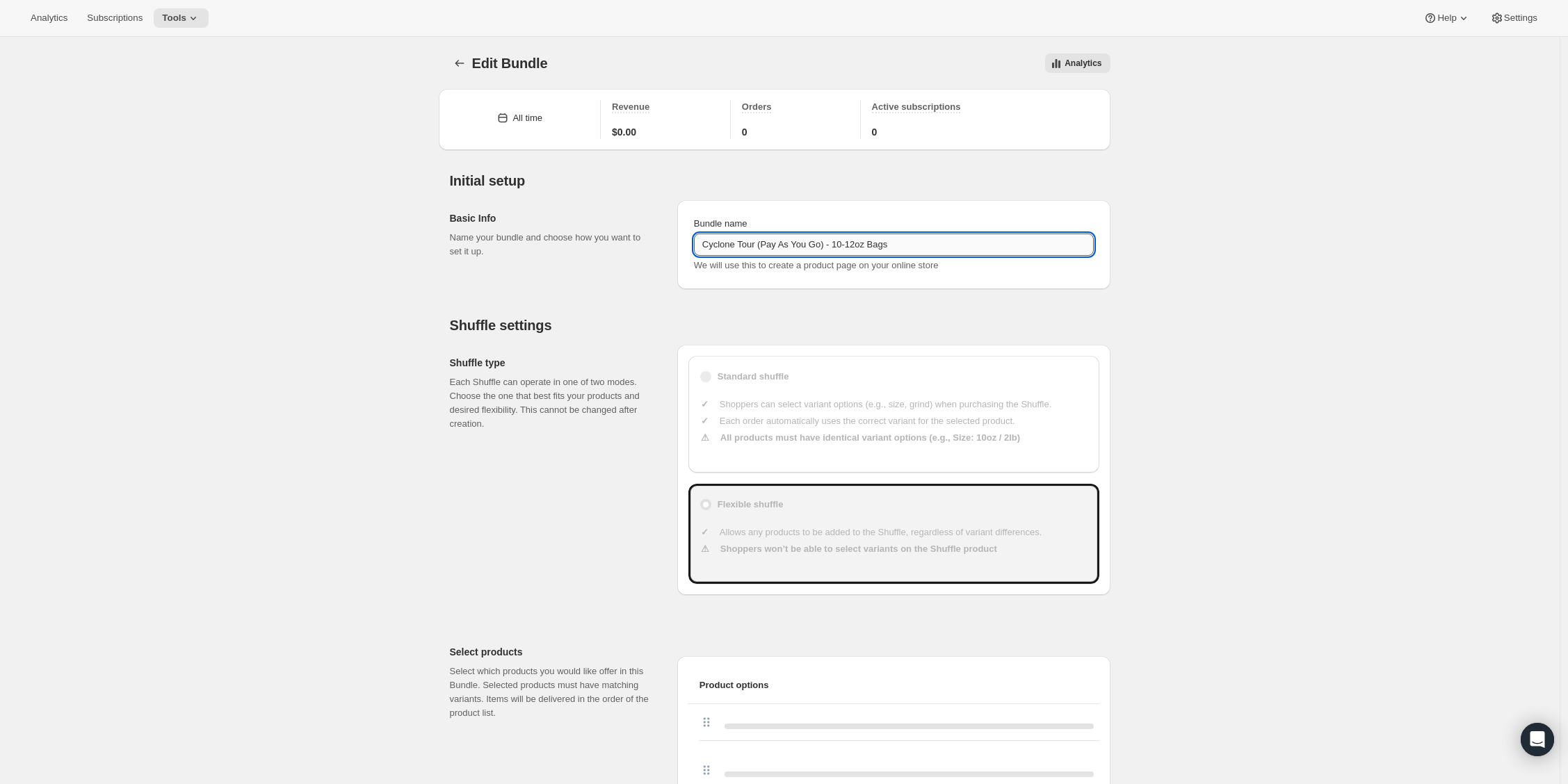
paste input "- Whole Bean 2 lb"
drag, startPoint x: 913, startPoint y: 245, endPoint x: 957, endPoint y: 255, distance: 45.1
click at [870, 250] on input "Cyclone Tour (Pay As You Go) - 10-12oz Bags - Whole Bean 2 lb" at bounding box center [893, 244] width 400 height 22
drag, startPoint x: 995, startPoint y: 246, endPoint x: 966, endPoint y: 245, distance: 29.0
click at [966, 245] on input "Cyclone Tour (Pay As You Go) - 10-12oz Bags - Whole Bean 2 lb" at bounding box center [893, 244] width 400 height 22
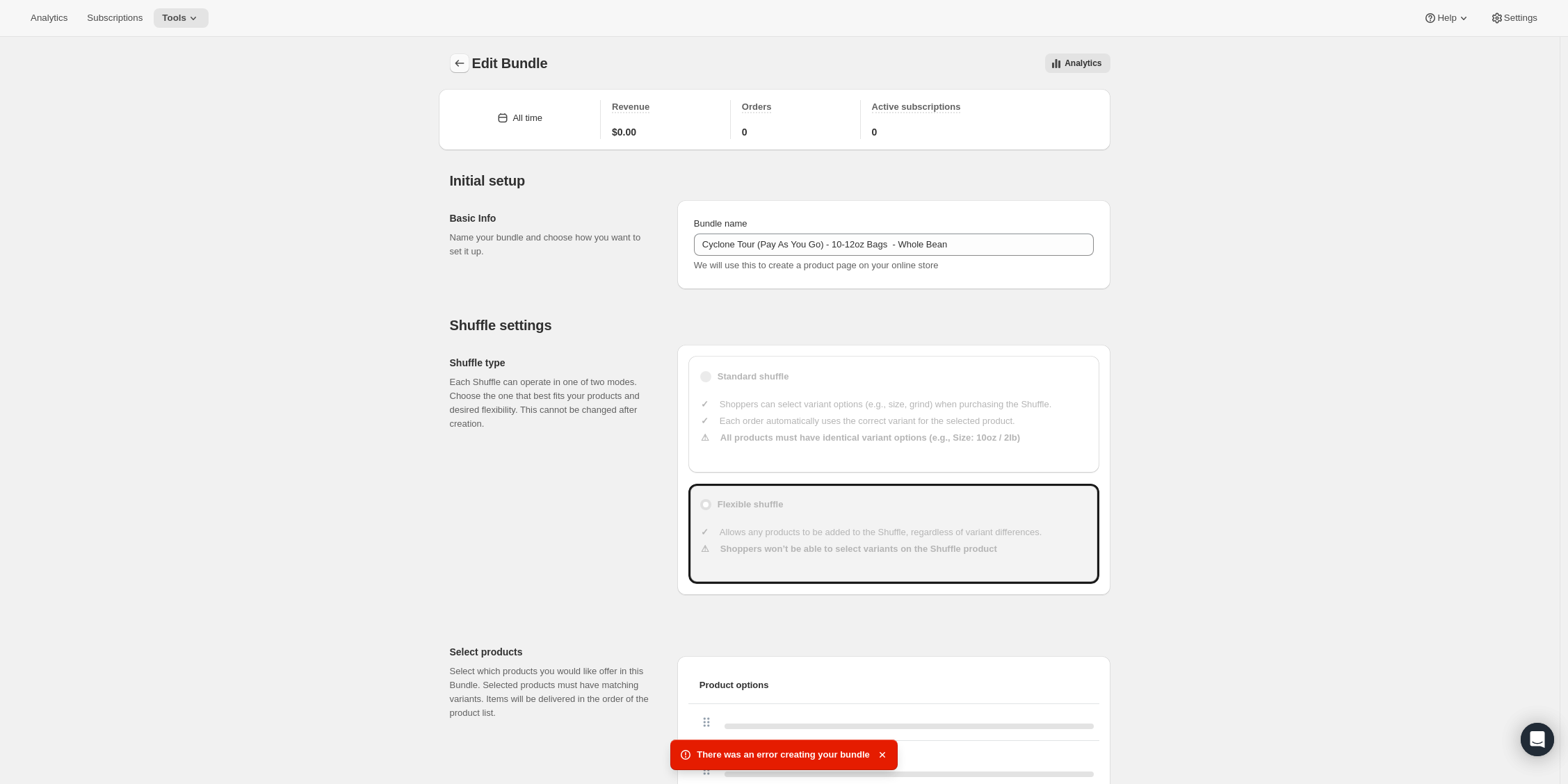
click at [467, 64] on icon "Bundles" at bounding box center [460, 63] width 14 height 14
click at [912, 242] on input "Cyclone Tour (Pay As You Go) - 10-12oz Bags - Whole Bean" at bounding box center [893, 244] width 400 height 22
drag, startPoint x: 903, startPoint y: 245, endPoint x: 985, endPoint y: 248, distance: 82.1
click at [985, 248] on input "Cyclone Tour (Pay As You Go) - 10-12oz Bags - Whole Bean" at bounding box center [893, 244] width 400 height 22
click at [898, 245] on input "Cyclone Tour (Pay As You Go) - 10-12oz Bags - Whole Bean" at bounding box center [893, 244] width 400 height 22
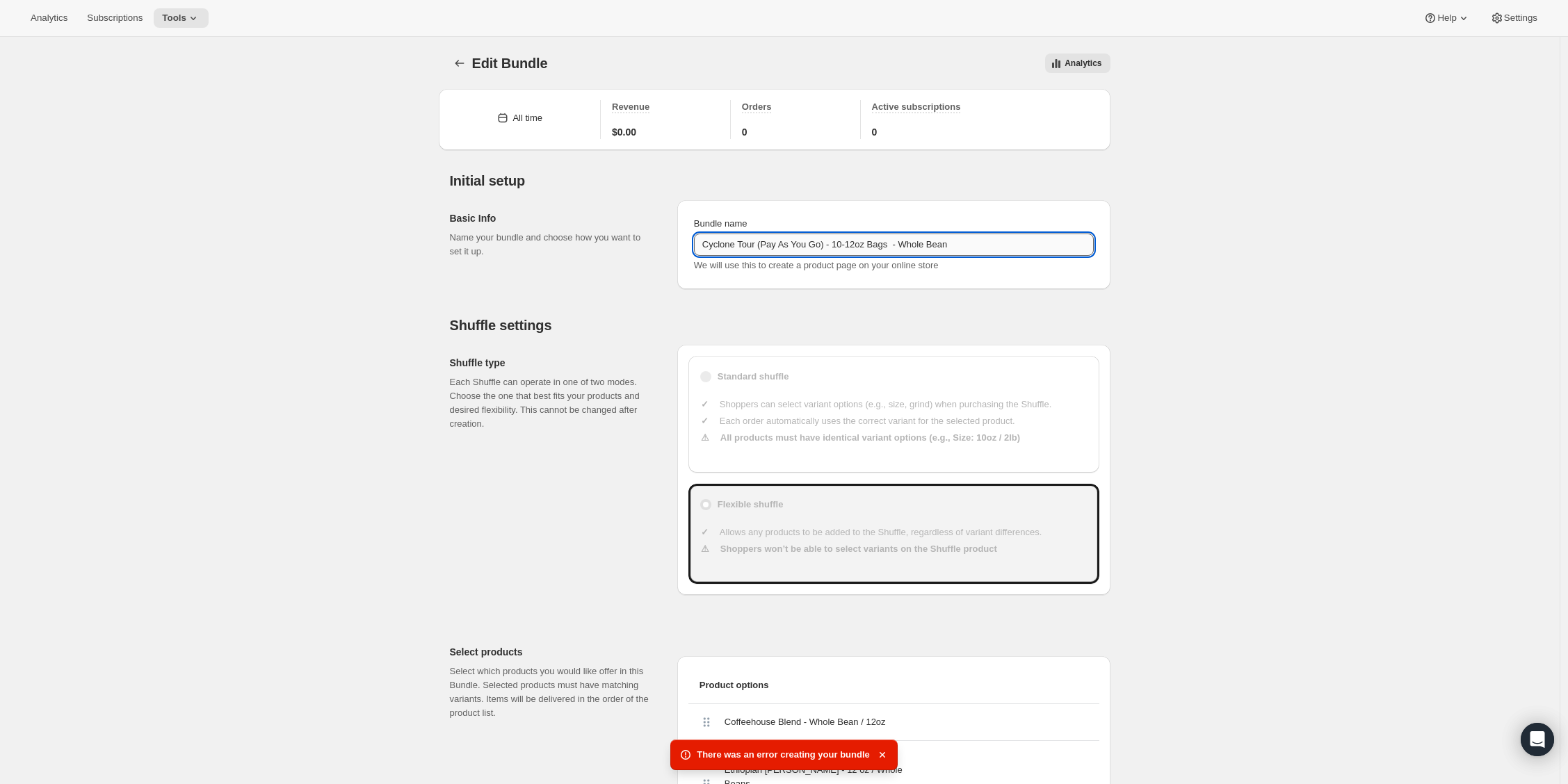
click at [906, 245] on input "Cyclone Tour (Pay As You Go) - 10-12oz Bags - Whole Bean" at bounding box center [893, 244] width 400 height 22
click at [913, 244] on input "Cyclone Tour (Pay As You Go) - 10-12oz Bags - Whole Bean" at bounding box center [893, 244] width 400 height 22
drag, startPoint x: 902, startPoint y: 247, endPoint x: 970, endPoint y: 244, distance: 68.1
click at [970, 244] on input "Cyclone Tour (Pay As You Go) - 10-12oz Bags - Whole Bean" at bounding box center [893, 244] width 400 height 22
type input "Cyclone Tour (Pay As You Go) - 10-12oz Bags - Whole Bean"
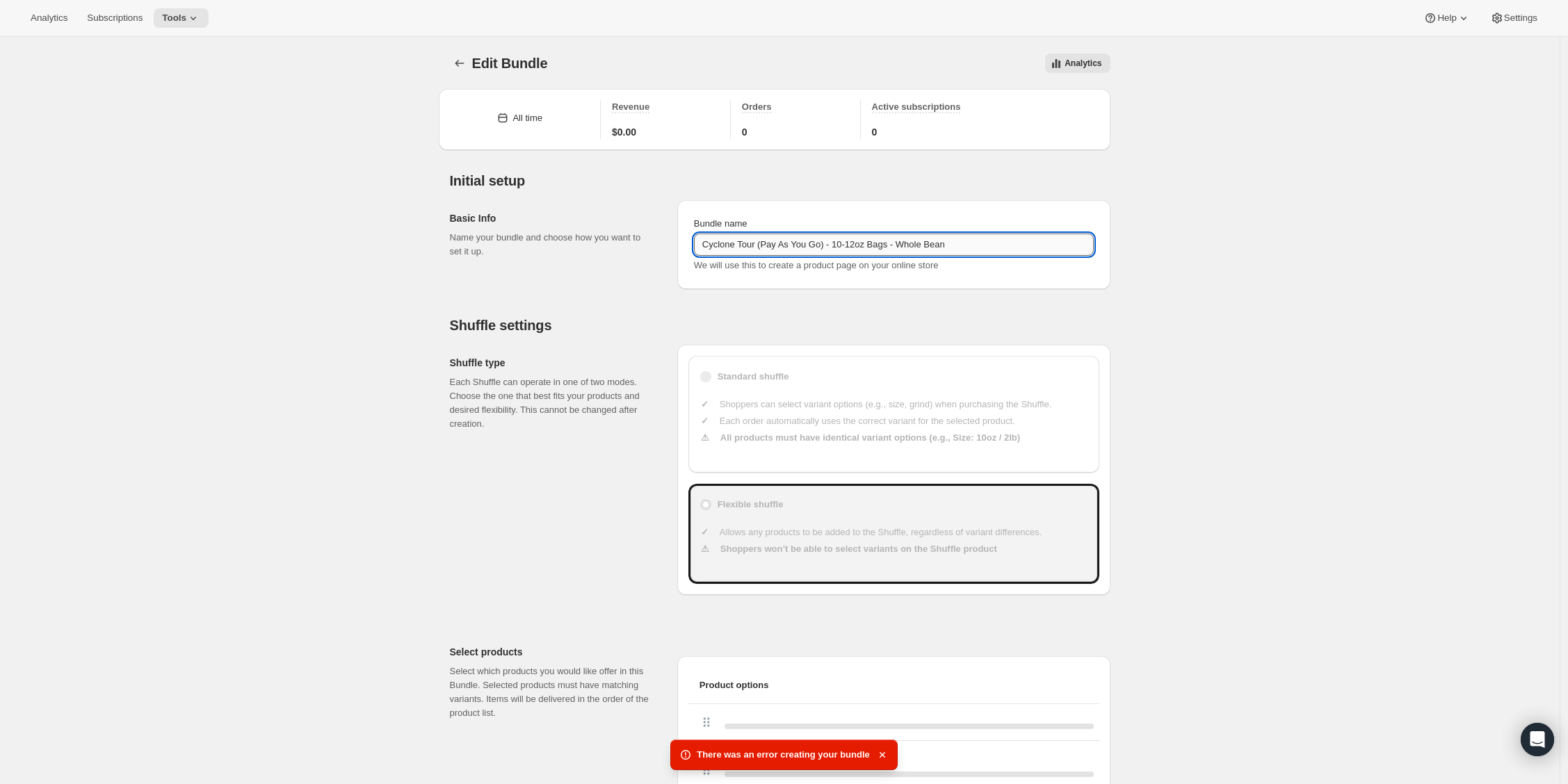
click at [784, 240] on input "Cyclone Tour (Pay As You Go) - 10-12oz Bags - Whole Bean" at bounding box center [893, 244] width 400 height 22
click at [460, 67] on icon "Bundles" at bounding box center [460, 63] width 14 height 14
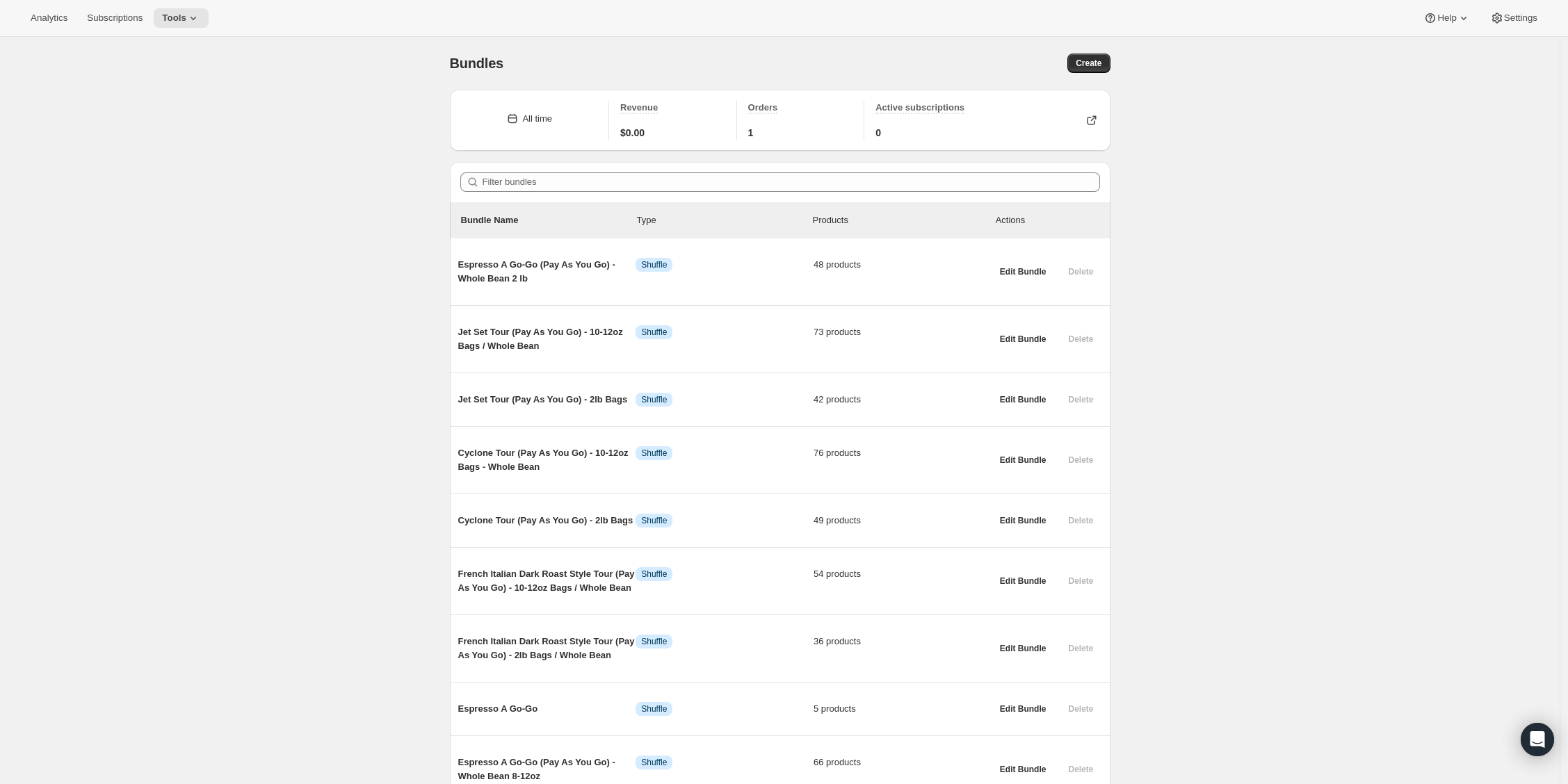
scroll to position [86, 0]
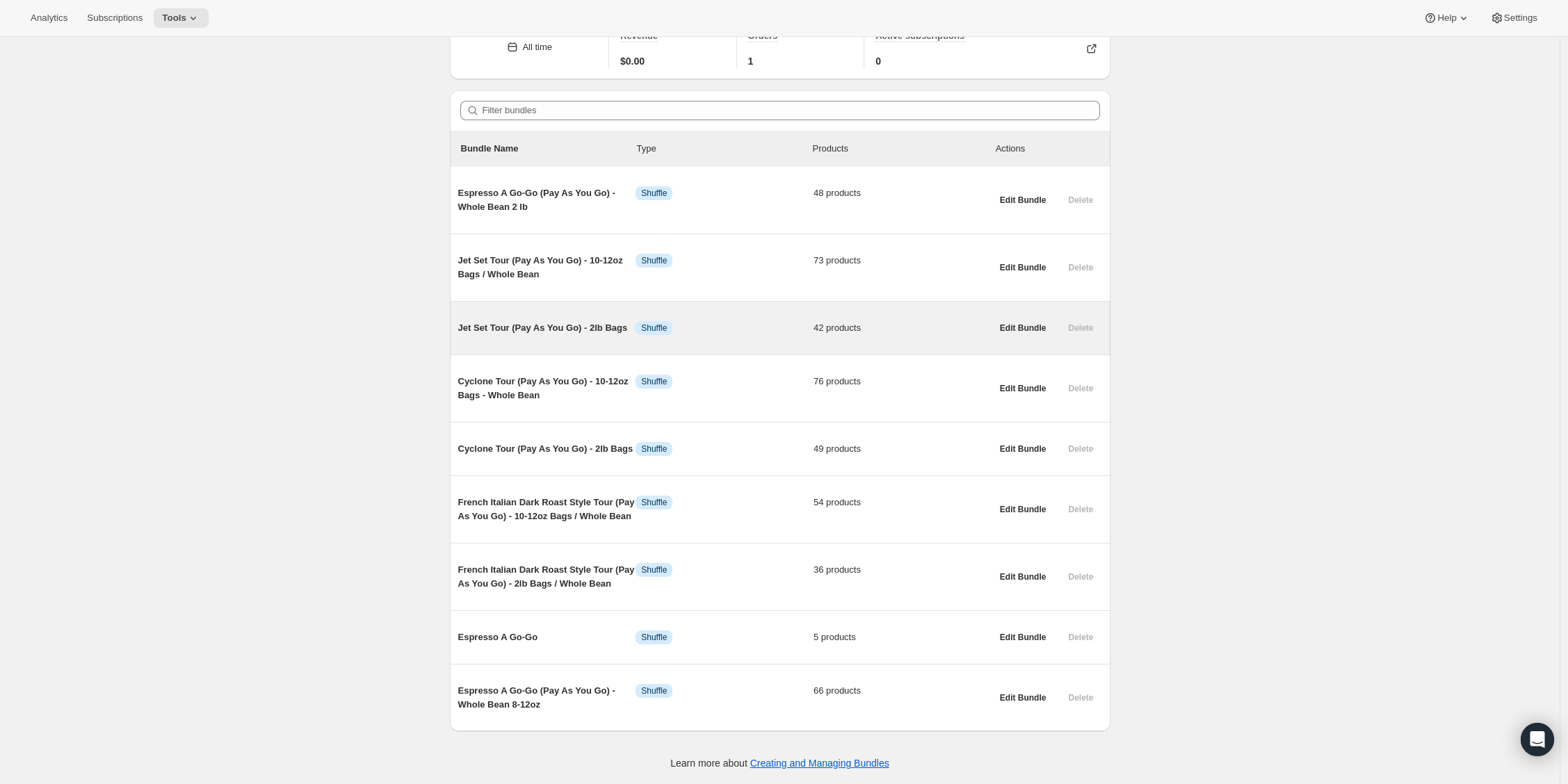
click at [486, 321] on span "Jet Set Tour (Pay As You Go) - 2lb Bags" at bounding box center [547, 328] width 178 height 14
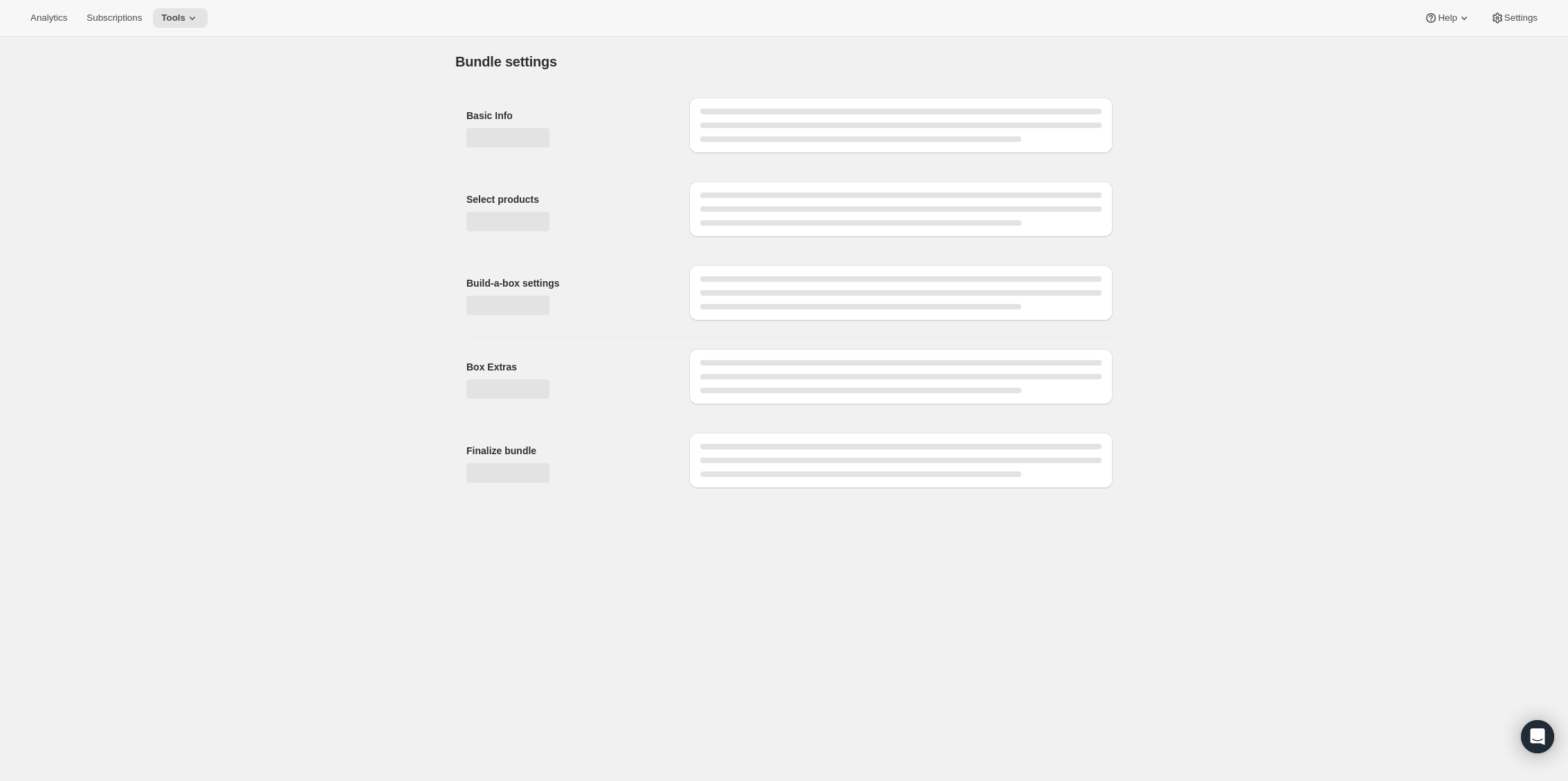
type input "Jet Set Tour (Pay As You Go) - 2lb Bags"
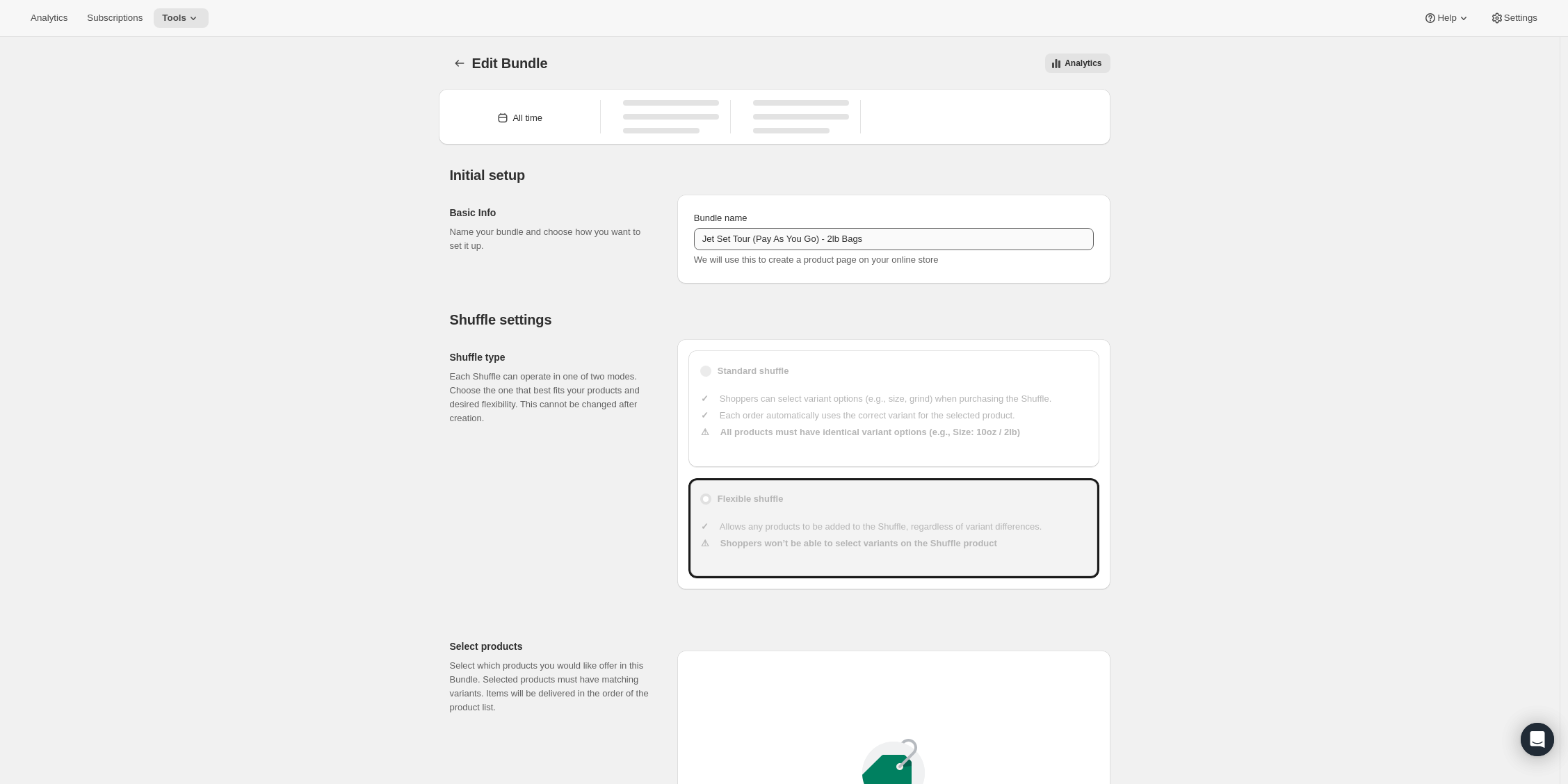
type input "30"
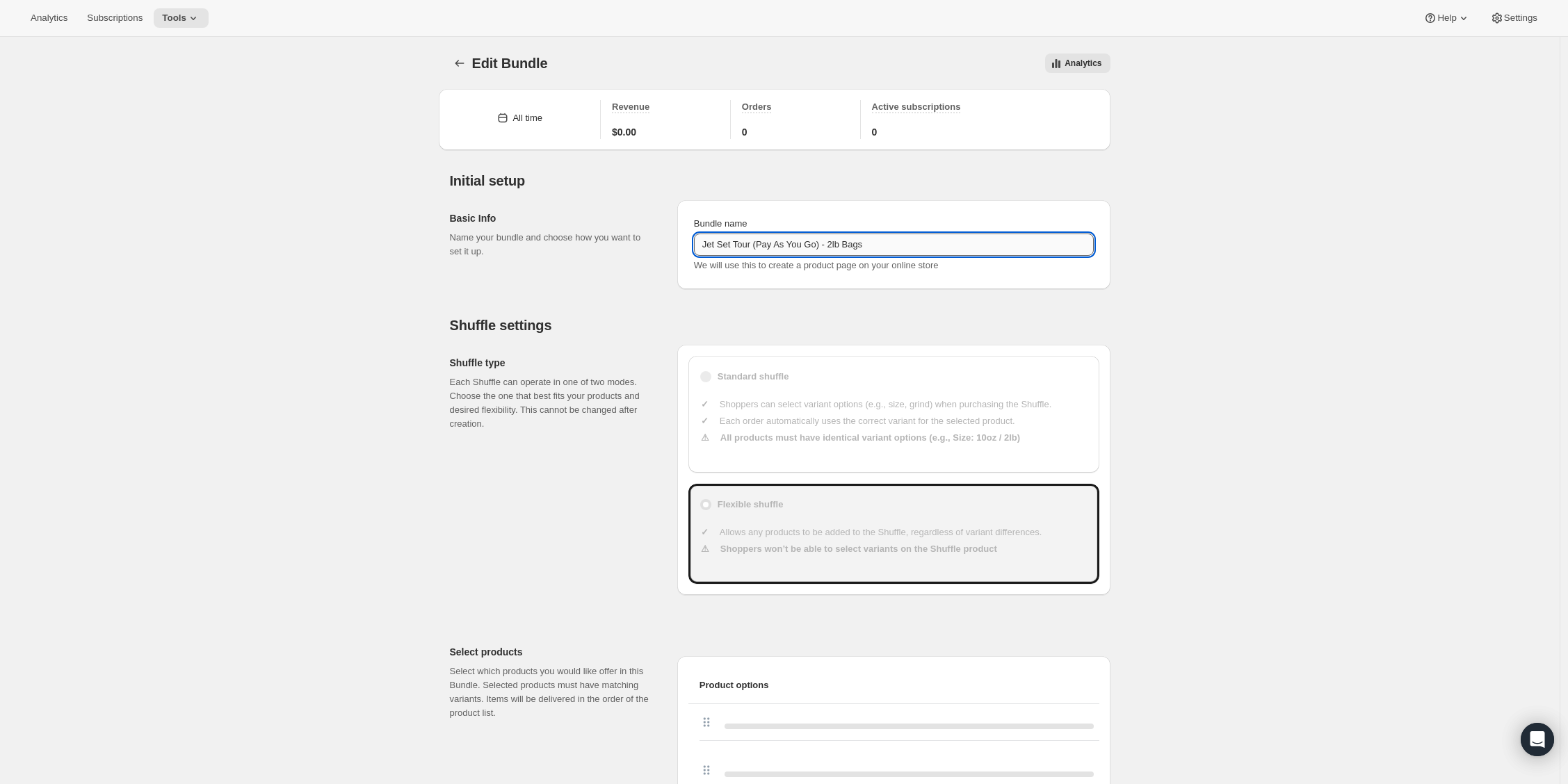
click at [803, 233] on input "Jet Set Tour (Pay As You Go) - 2lb Bags" at bounding box center [893, 244] width 400 height 22
paste input "10-12oz Bags / Whole Bean"
drag, startPoint x: 840, startPoint y: 243, endPoint x: 857, endPoint y: 246, distance: 17.3
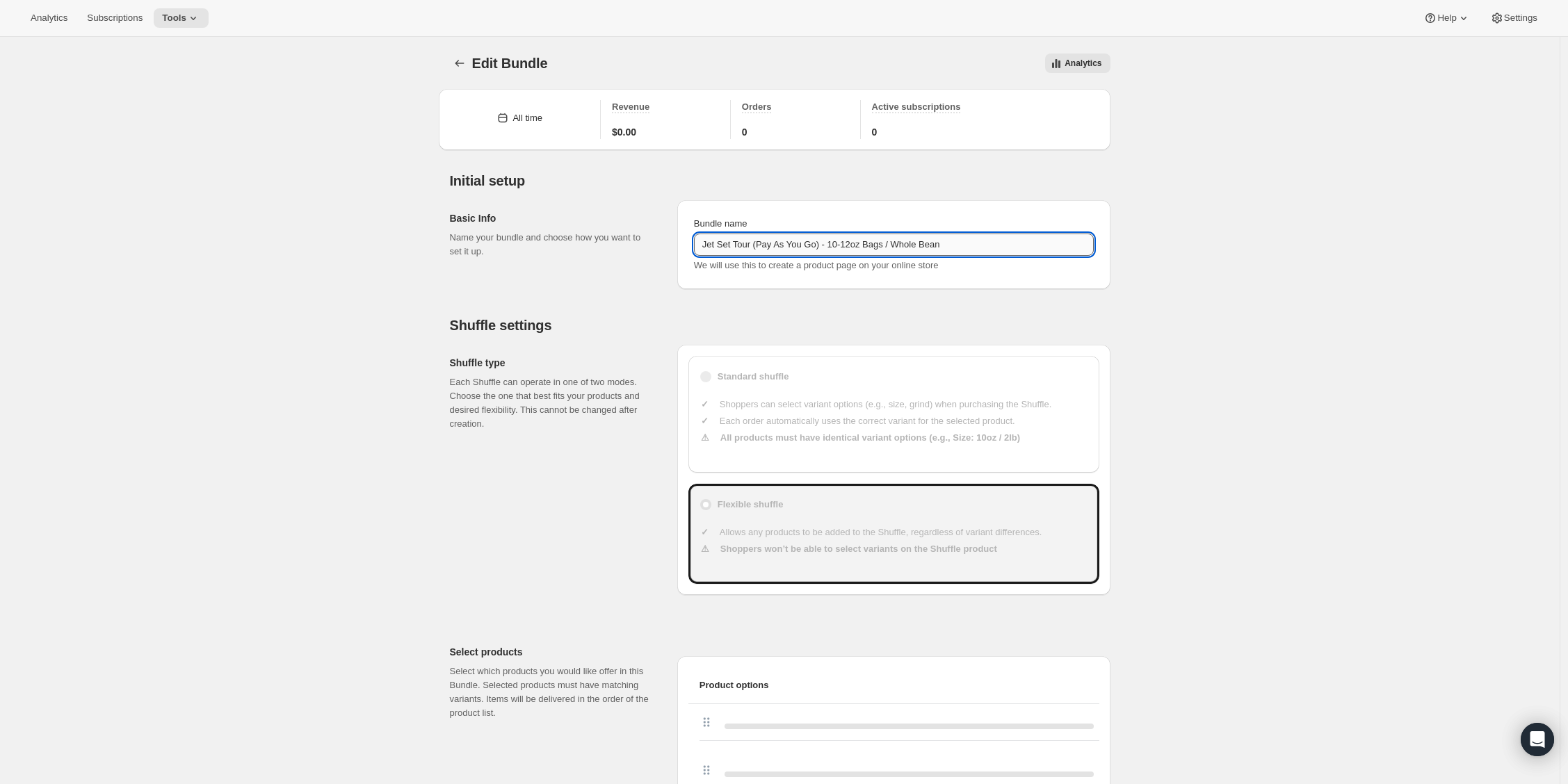
click at [857, 246] on input "Jet Set Tour (Pay As You Go) - 10-12oz Bags / Whole Bean" at bounding box center [893, 244] width 400 height 22
click at [853, 245] on input "Jet Set Tour (Pay As You Go) - 2oz Bags / Whole Bean" at bounding box center [893, 244] width 400 height 22
type input "Jet Set Tour (Pay As You Go) - 2lb Bags / Whole Bean"
click at [455, 61] on button "Bundles" at bounding box center [459, 63] width 19 height 19
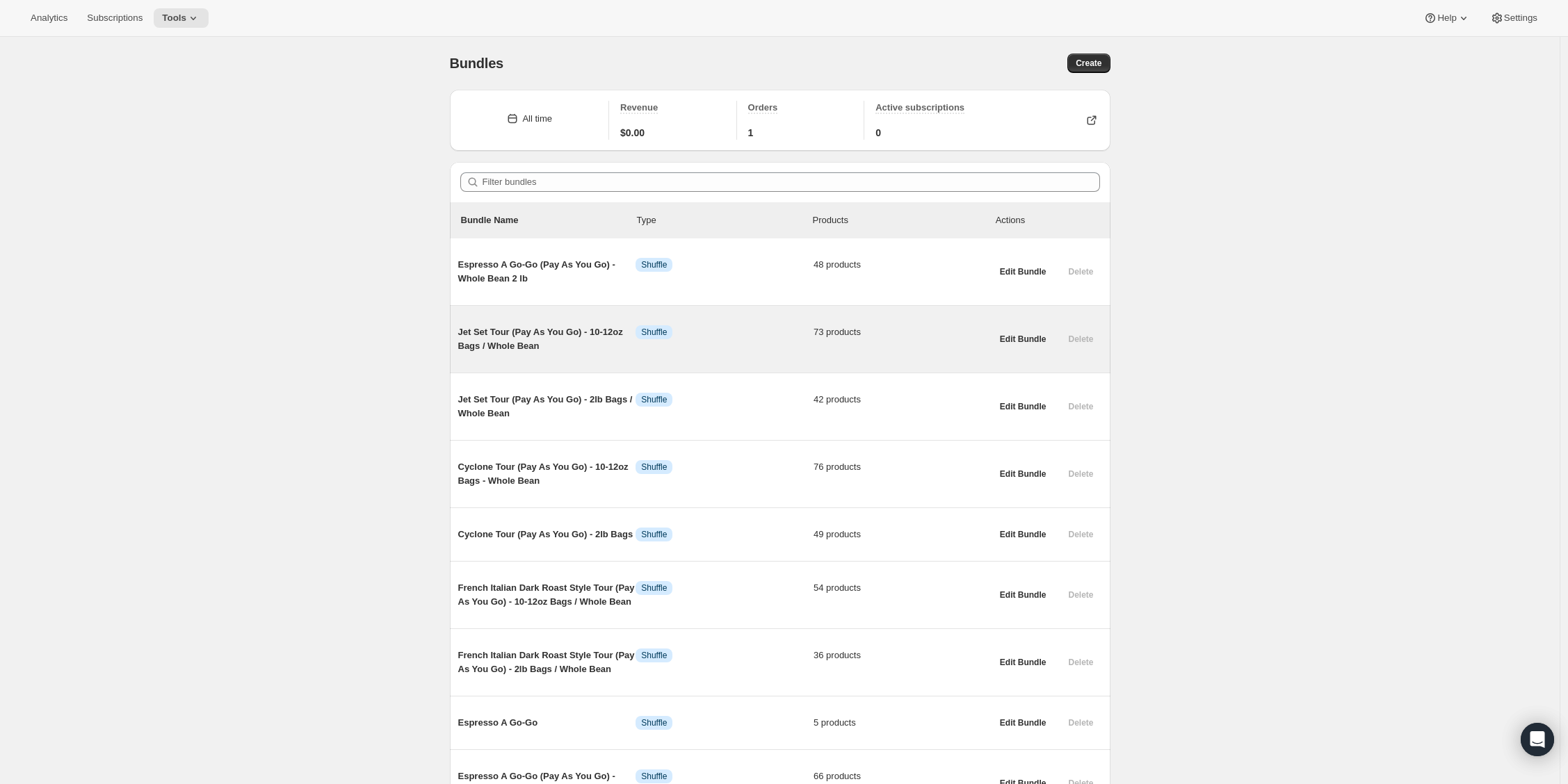
click at [540, 352] on span "Jet Set Tour (Pay As You Go) - 10-12oz Bags / Whole Bean" at bounding box center [547, 339] width 178 height 28
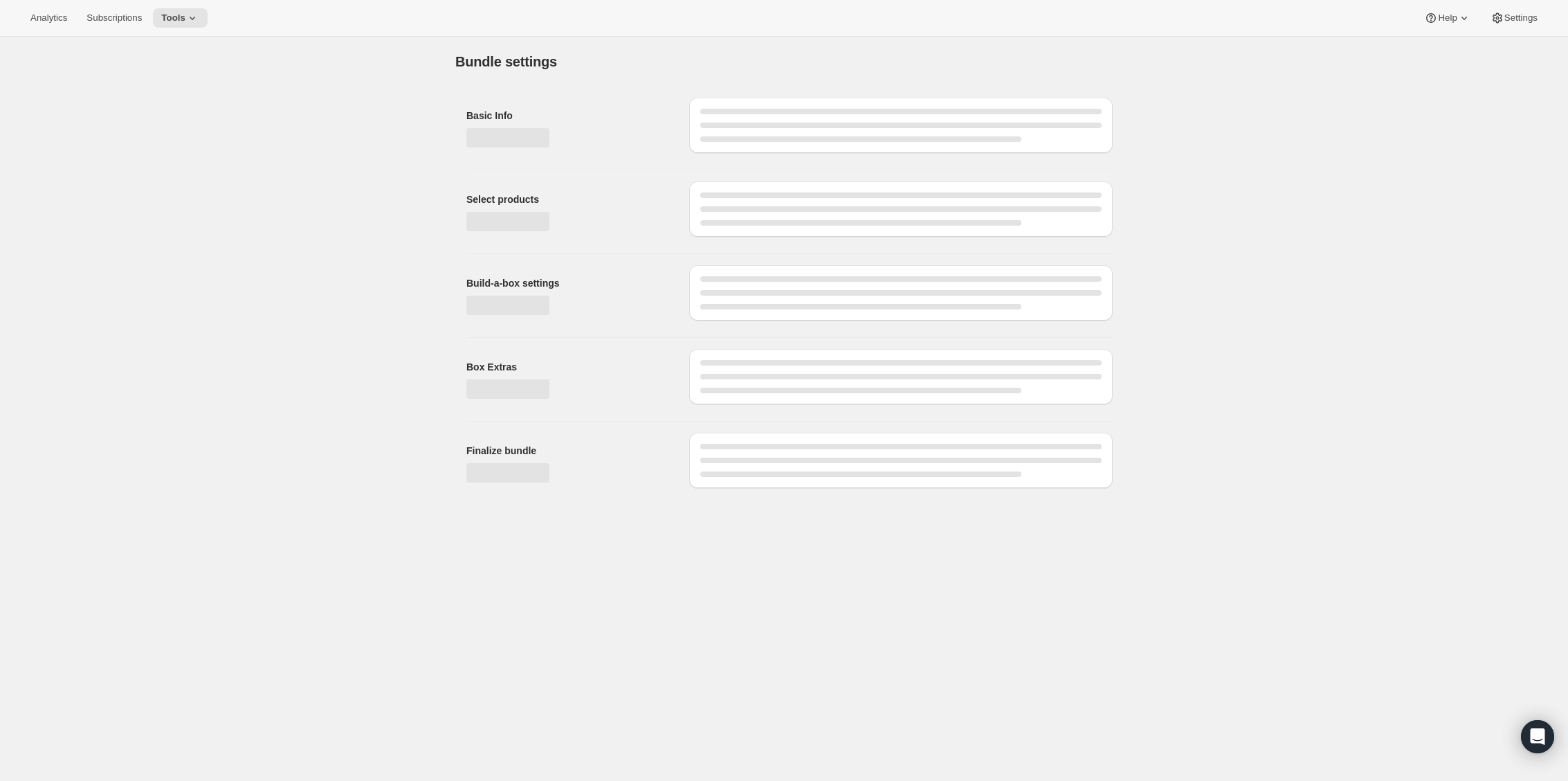
type input "Jet Set Tour (Pay As You Go) - 10-12oz Bags / Whole Bean"
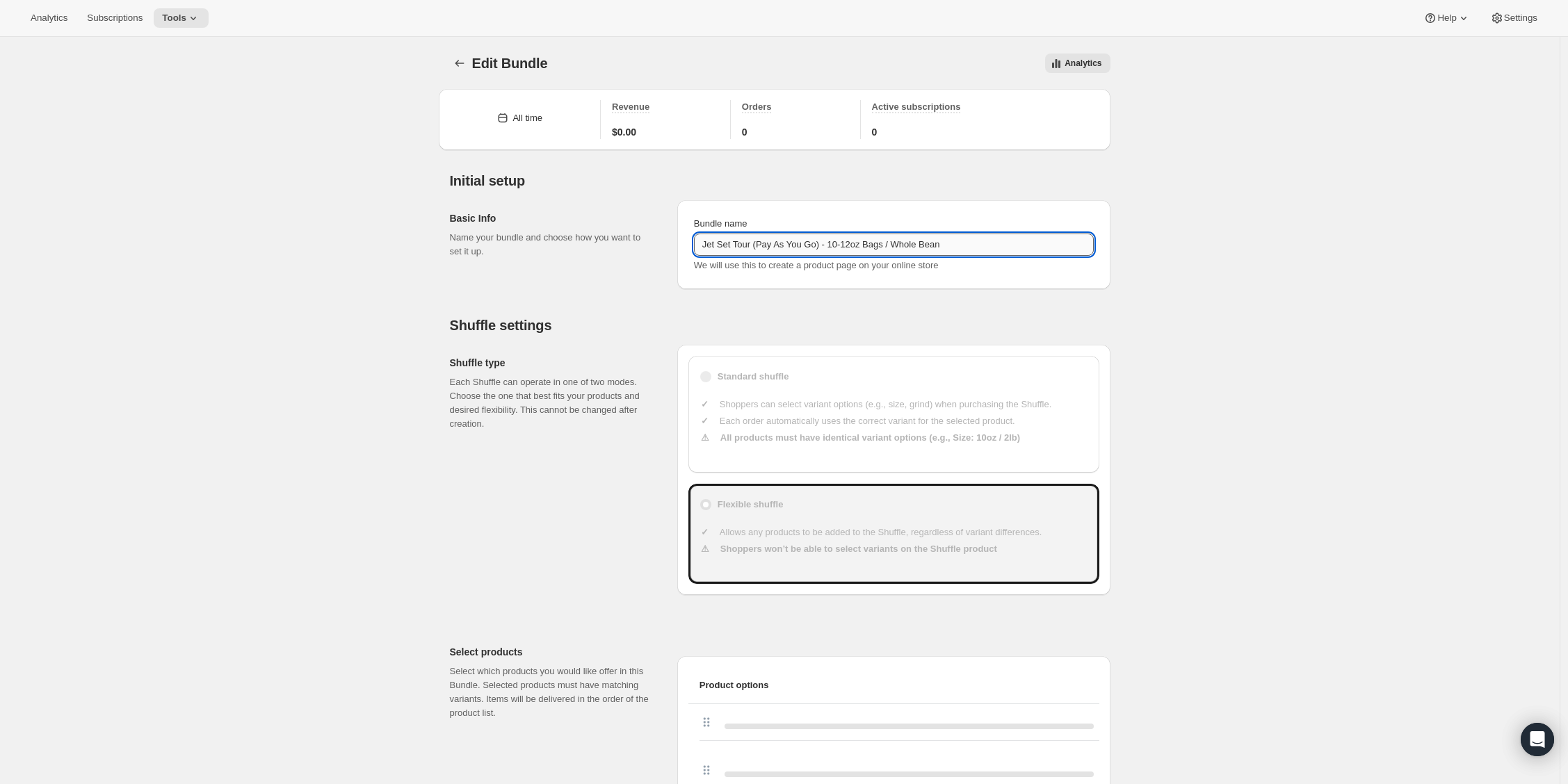
click at [764, 246] on input "Jet Set Tour (Pay As You Go) - 10-12oz Bags / Whole Bean" at bounding box center [893, 244] width 400 height 22
click at [470, 66] on button "Bundles" at bounding box center [459, 63] width 19 height 19
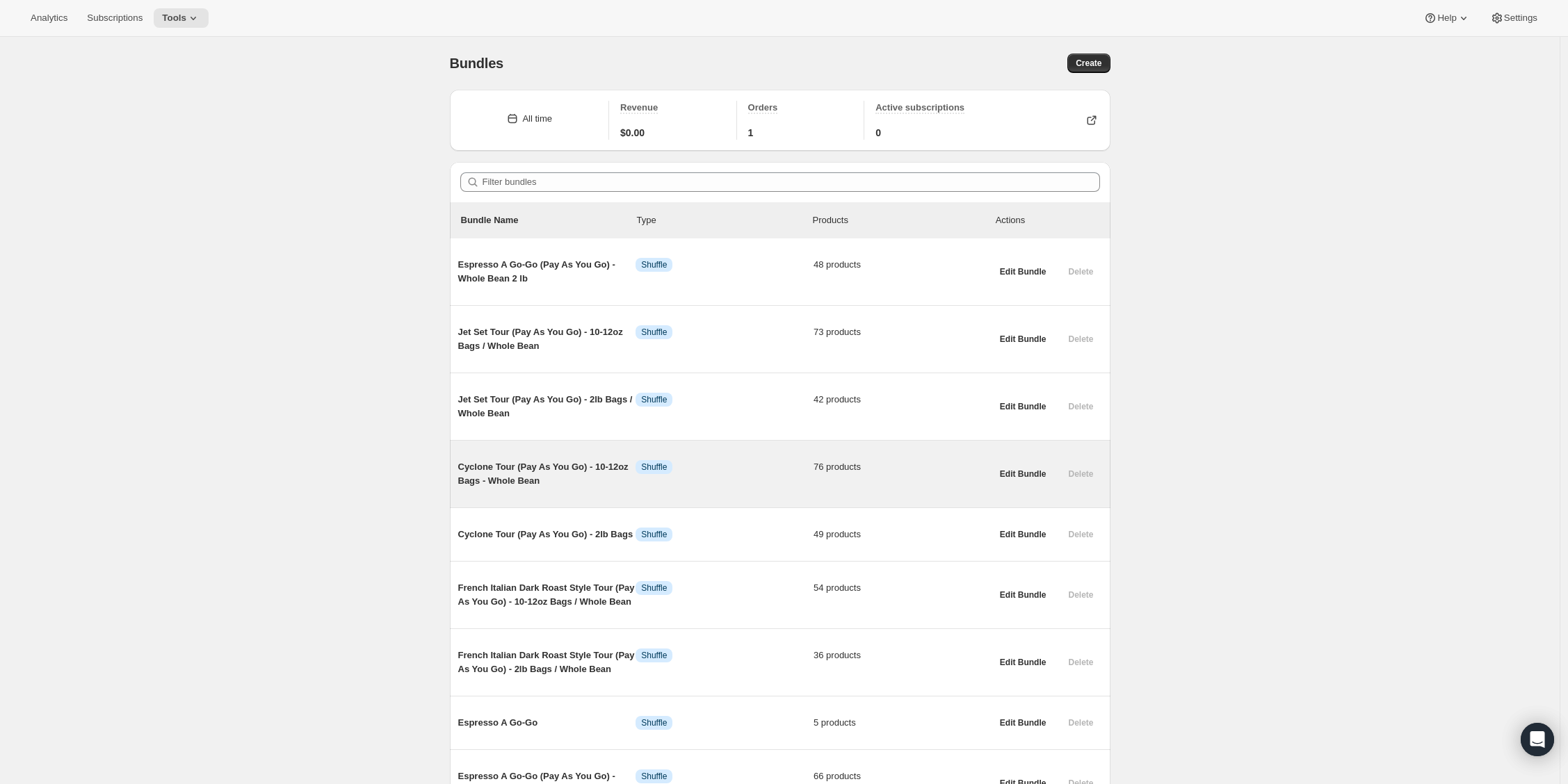
click at [500, 489] on div "Cyclone Tour (Pay As You Go) - 10-12oz Bags - Whole Bean Info Shuffle 76 produc…" at bounding box center [725, 473] width 533 height 50
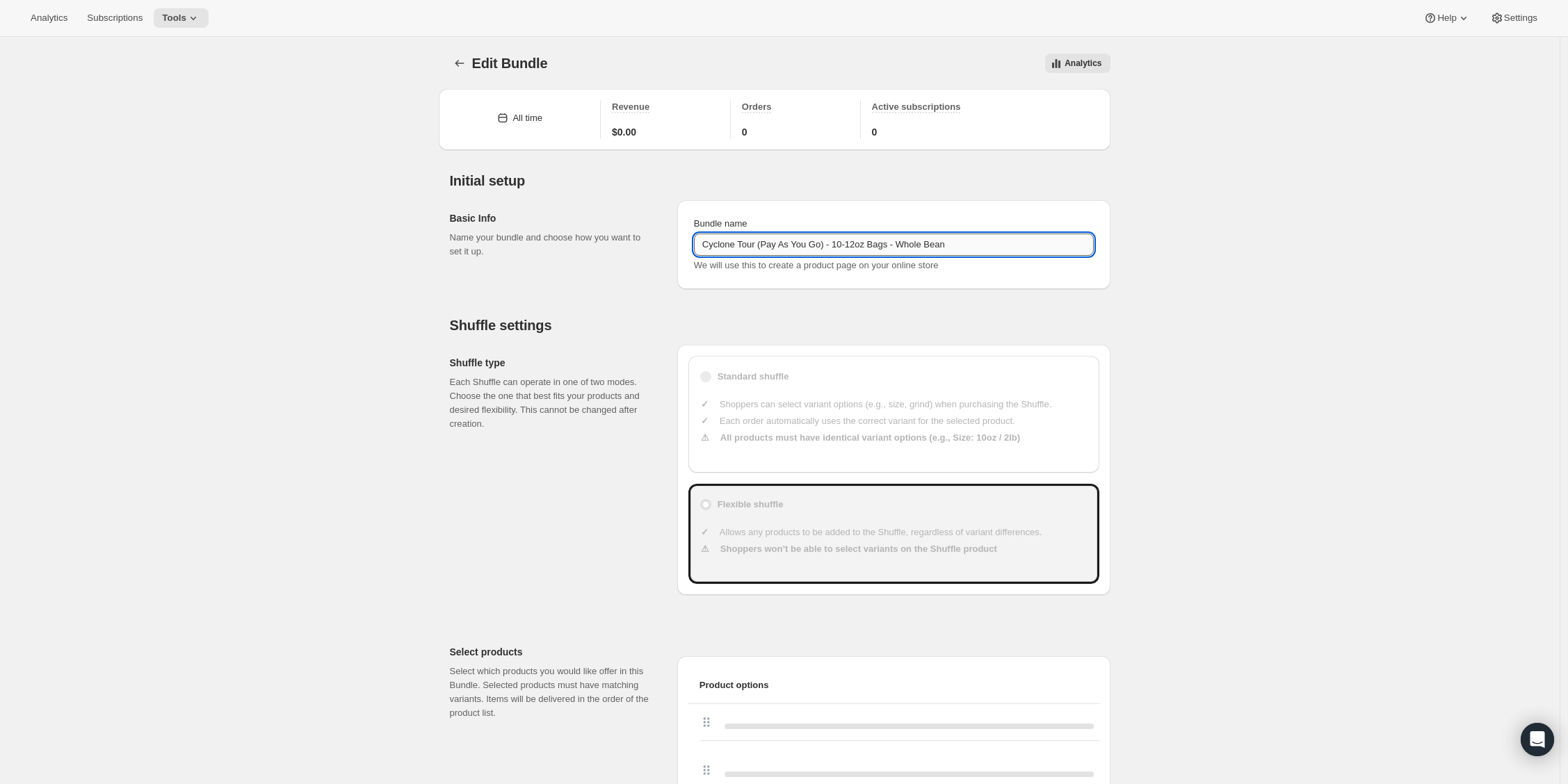
click at [741, 248] on input "Cyclone Tour (Pay As You Go) - 10-12oz Bags - Whole Bean" at bounding box center [893, 244] width 400 height 22
paste input "/"
type input "Cyclone Tour (Pay As You Go) - 10-12oz Bags / Whole Bean"
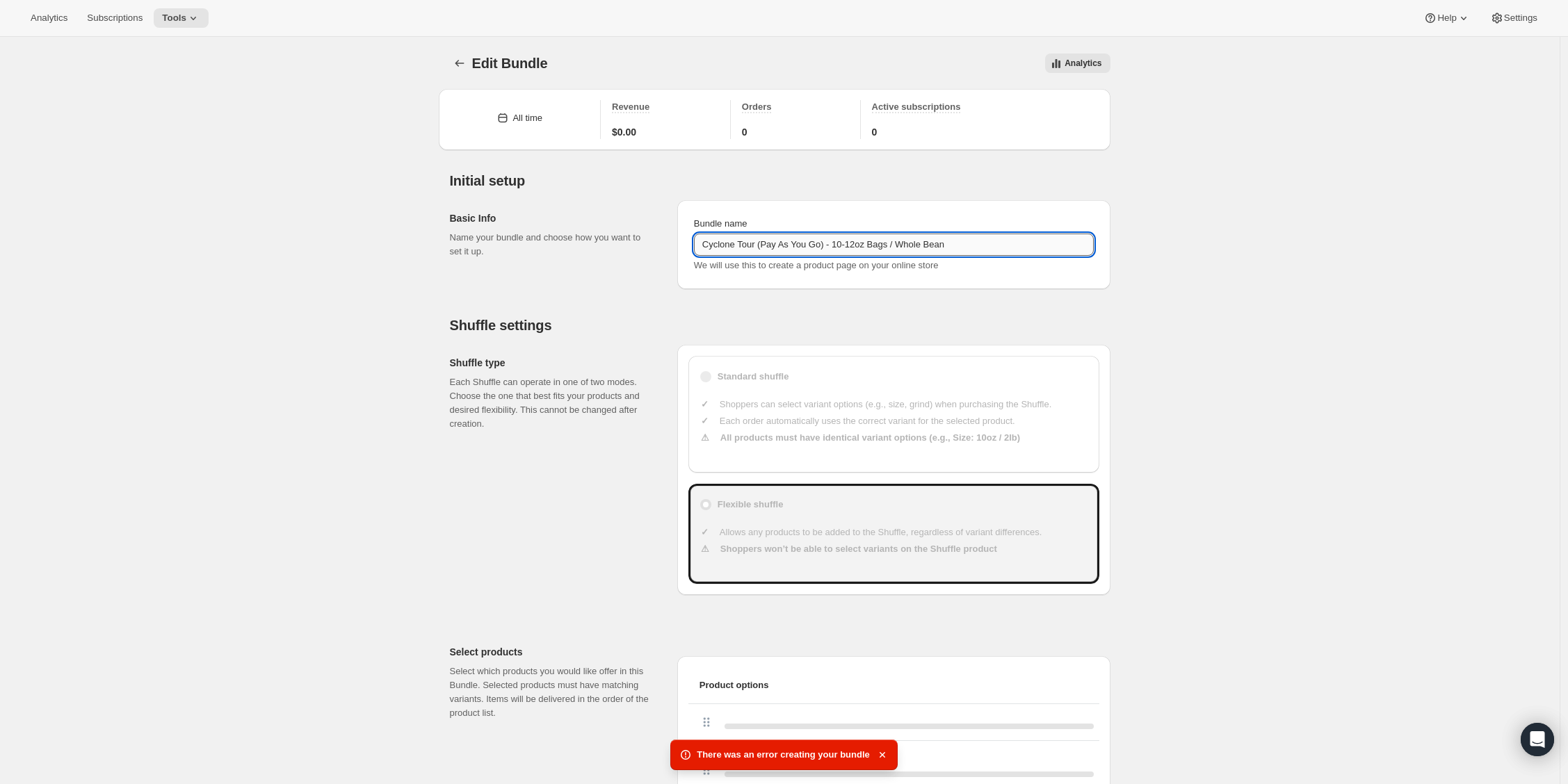
click at [830, 245] on input "Cyclone Tour (Pay As You Go) - 10-12oz Bags / Whole Bean" at bounding box center [893, 244] width 400 height 22
click at [702, 242] on input "Cyclone Tour (Pay As You Go) - 10-12oz Bags / Whole Bean" at bounding box center [893, 244] width 400 height 22
click at [460, 61] on icon "Bundles" at bounding box center [460, 63] width 14 height 14
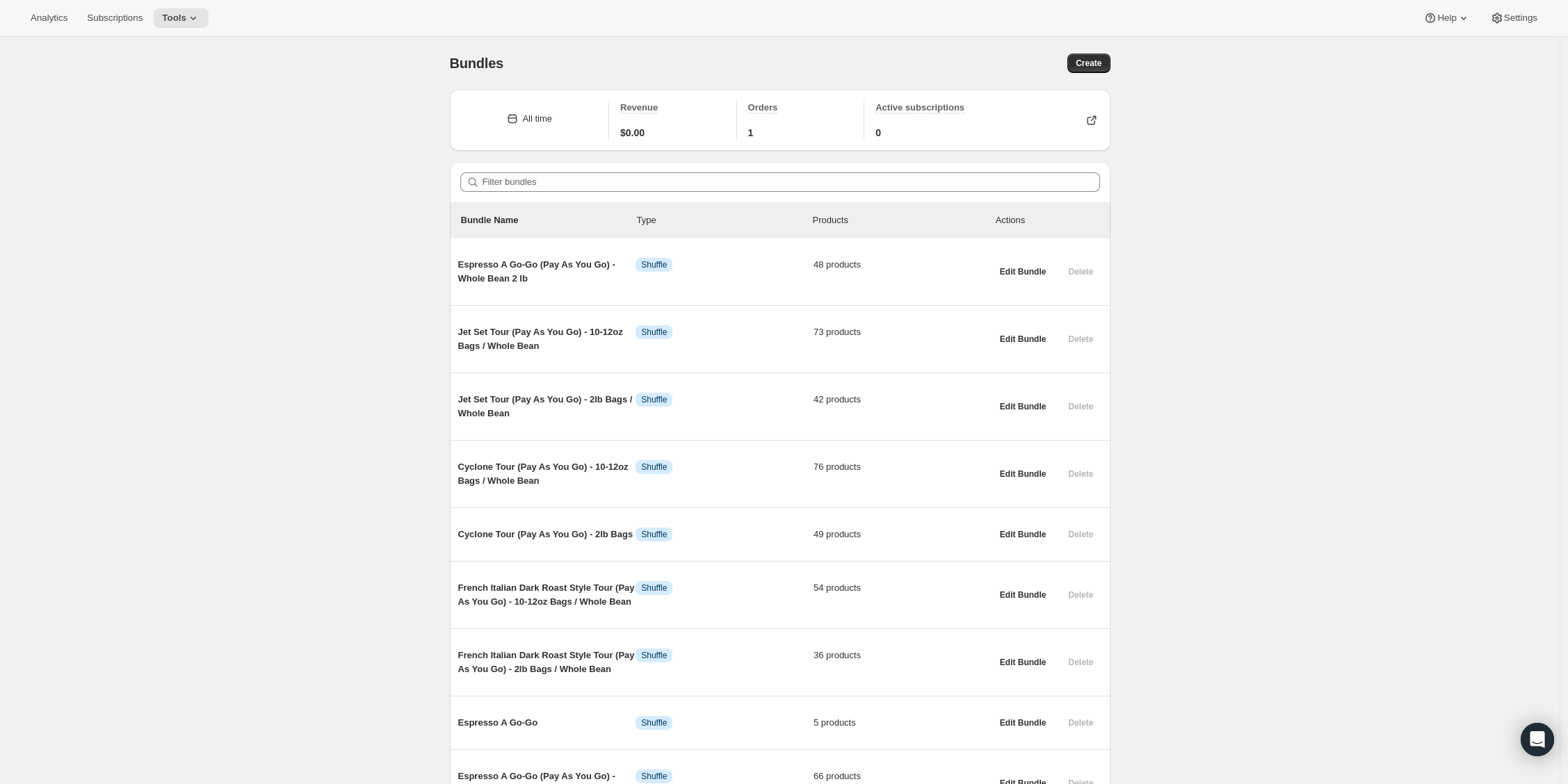
click at [497, 529] on span "Cyclone Tour (Pay As You Go) - 2lb Bags" at bounding box center [547, 535] width 178 height 14
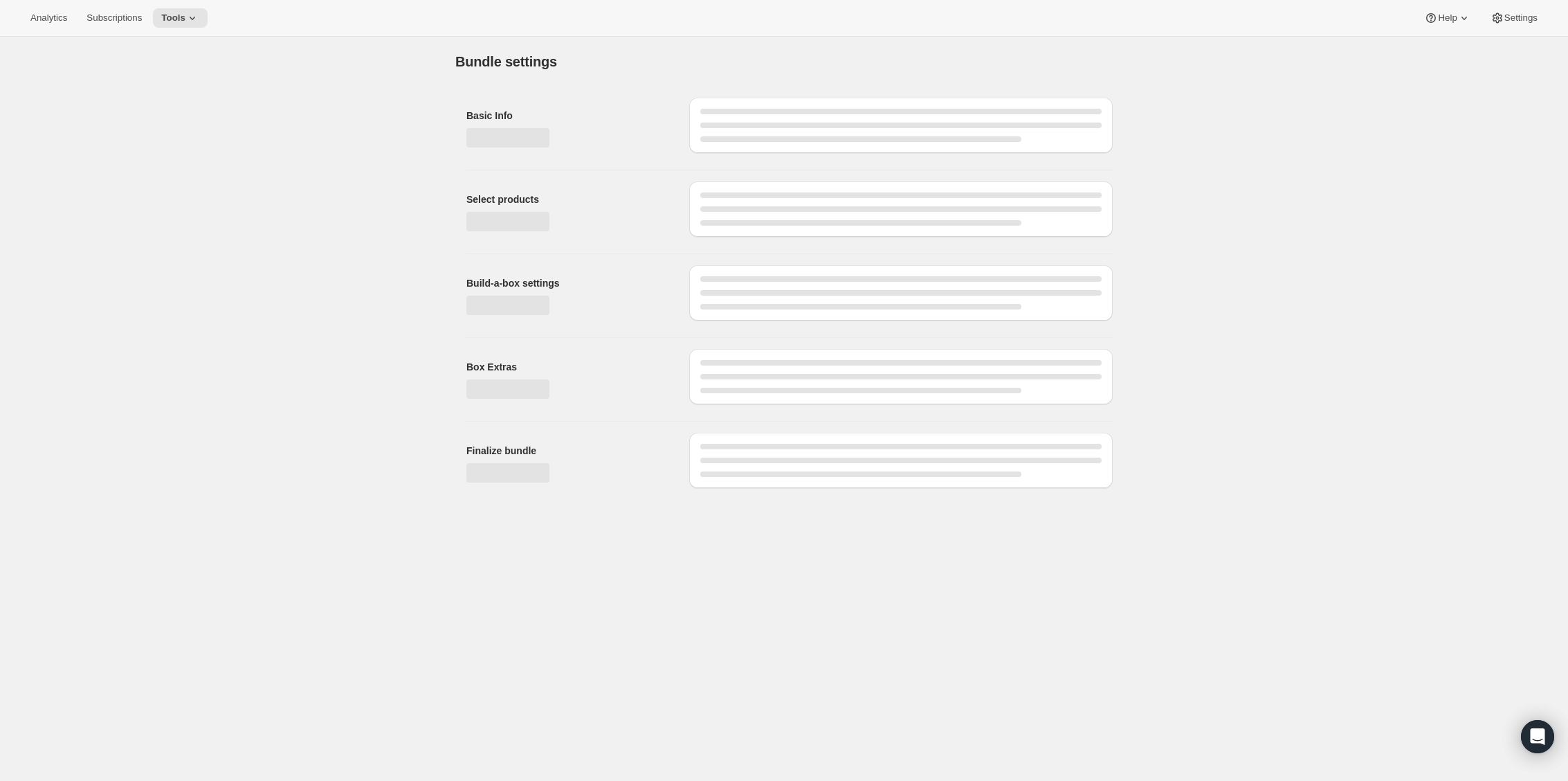
type input "Cyclone Tour (Pay As You Go) - 2lb Bags"
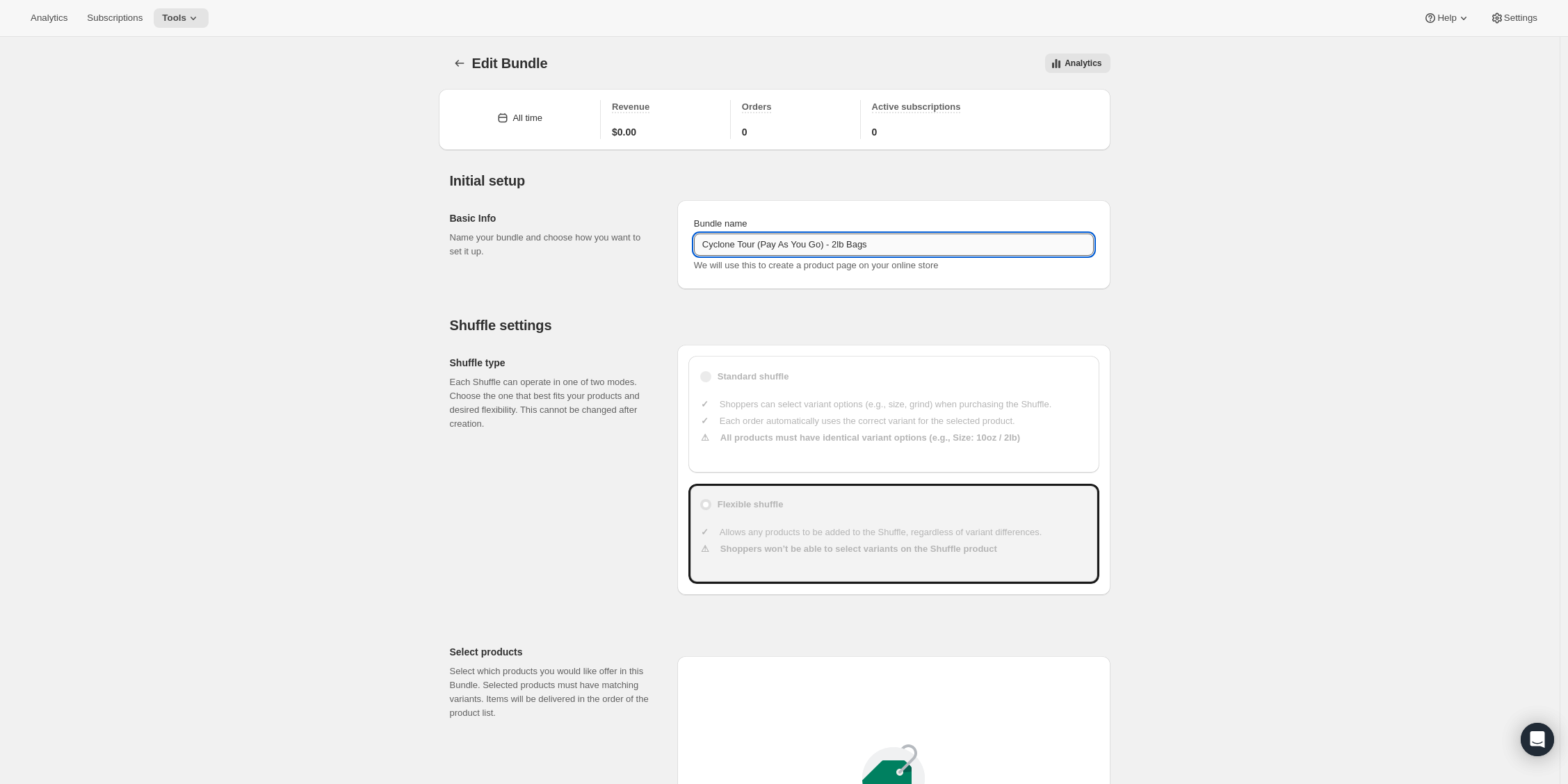
click at [764, 239] on input "Cyclone Tour (Pay As You Go) - 2lb Bags" at bounding box center [893, 244] width 400 height 22
type input "30"
paste input "10-12oz Bags / Whole Bean"
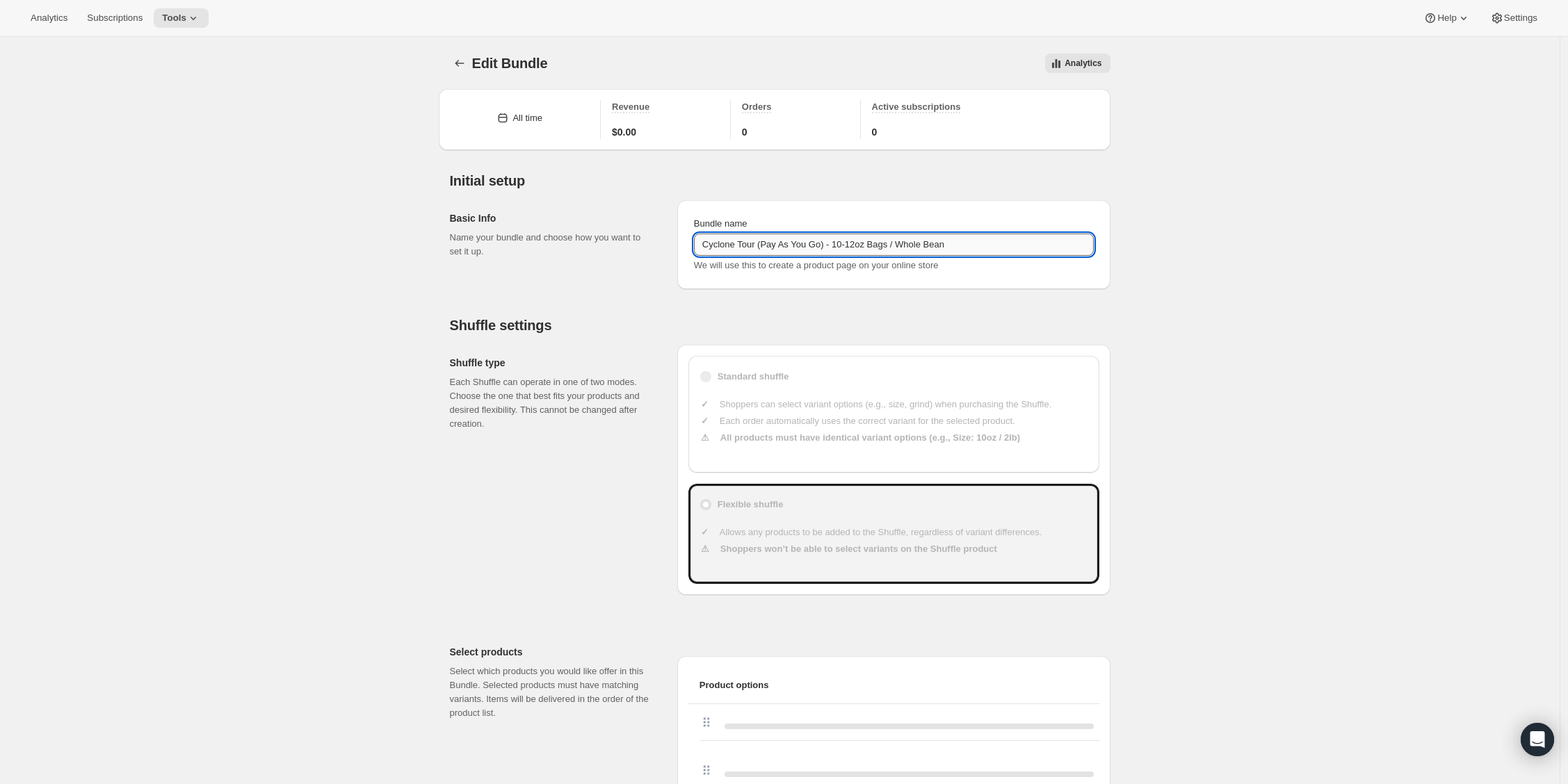
click at [878, 246] on input "Cyclone Tour (Pay As You Go) - 10-12oz Bags / Whole Bean" at bounding box center [893, 244] width 400 height 22
type input "Cyclone Tour (Pay As You Go) - 2lb Bags / Whole Bean"
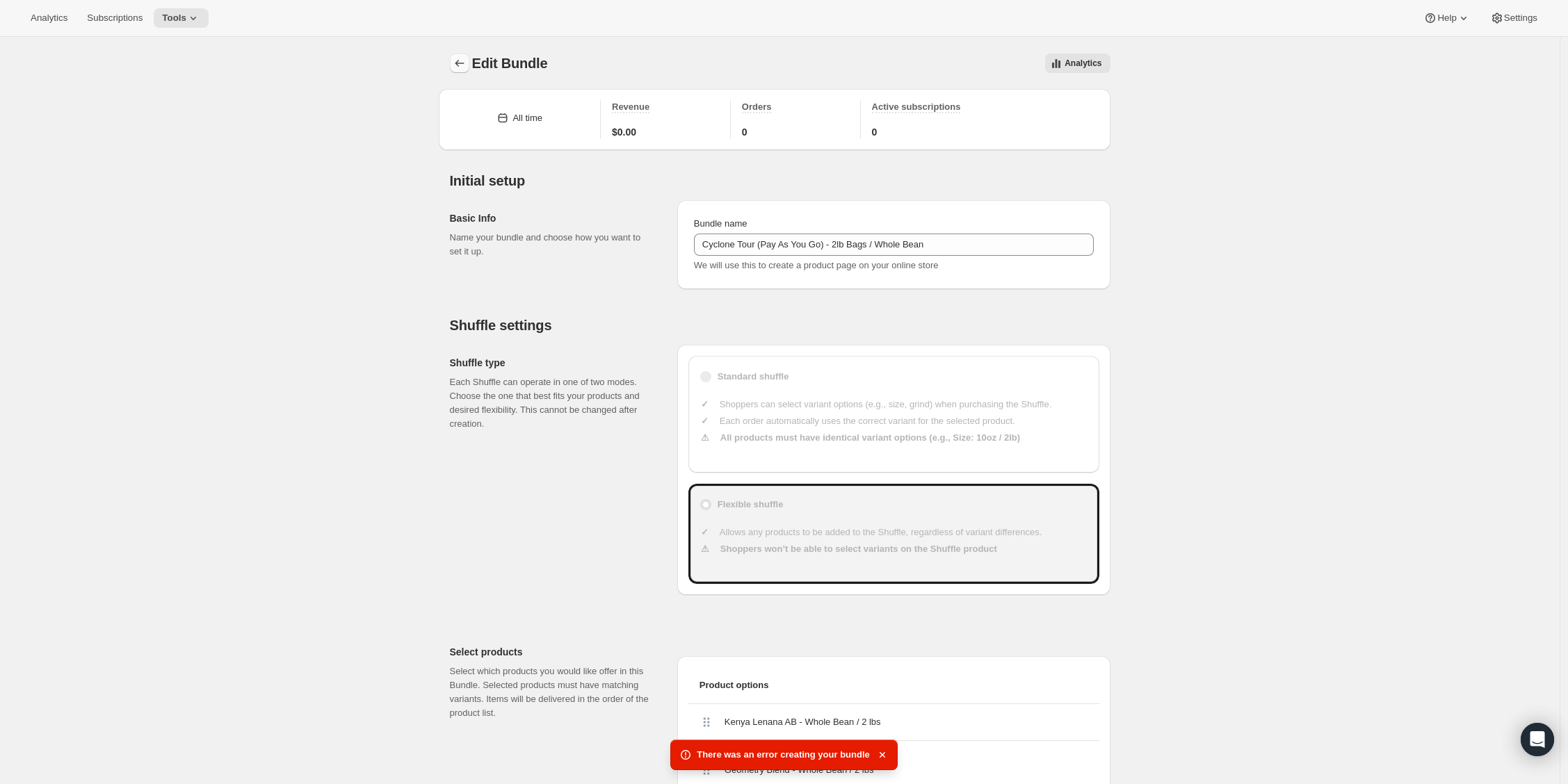
click at [467, 53] on div "Edit Bundle. This page is ready Edit Bundle Analytics More actions Analytics" at bounding box center [780, 63] width 661 height 53
click at [467, 62] on icon "Bundles" at bounding box center [460, 63] width 14 height 14
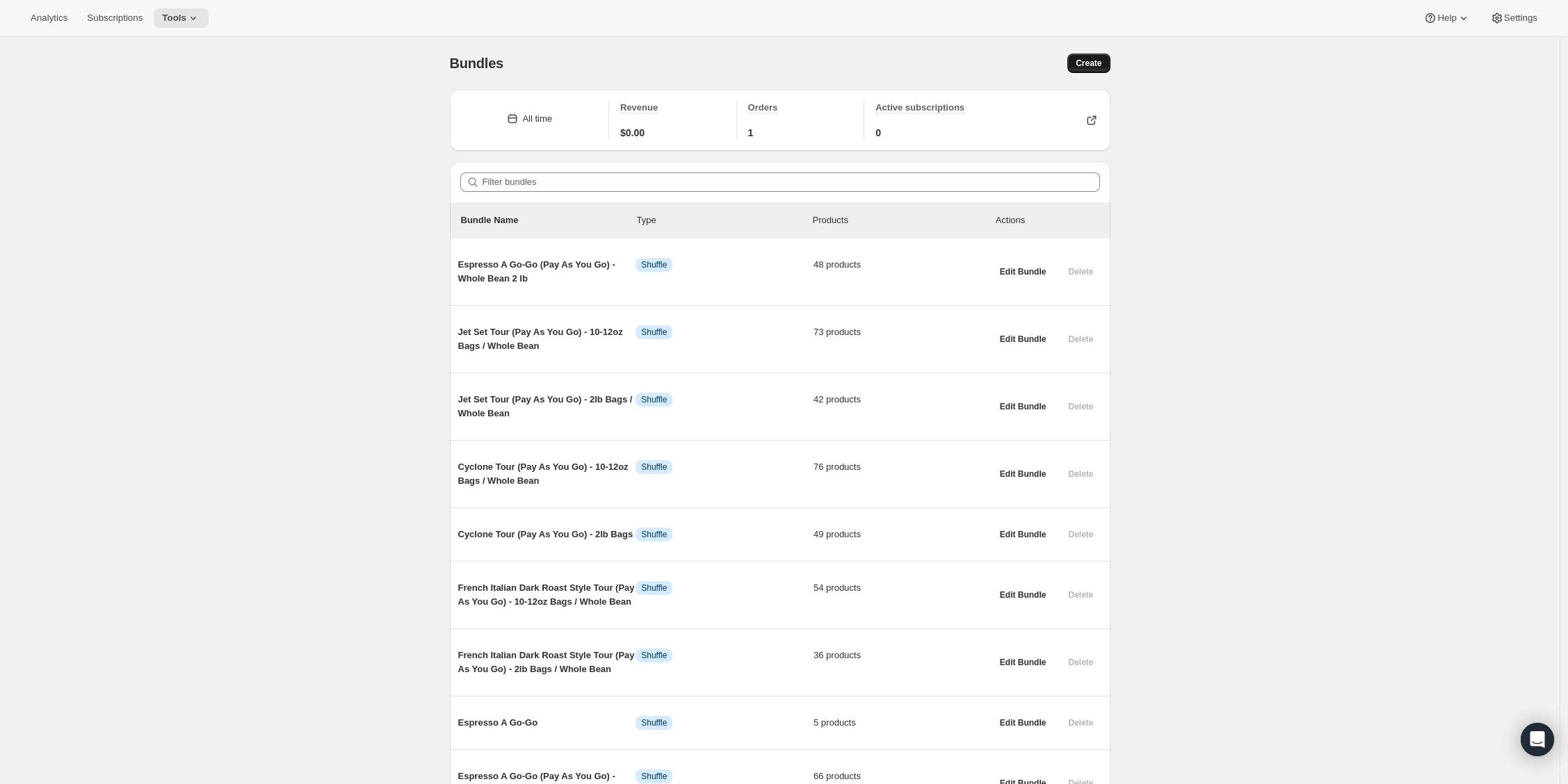
click at [1079, 62] on span "Create" at bounding box center [1089, 63] width 26 height 11
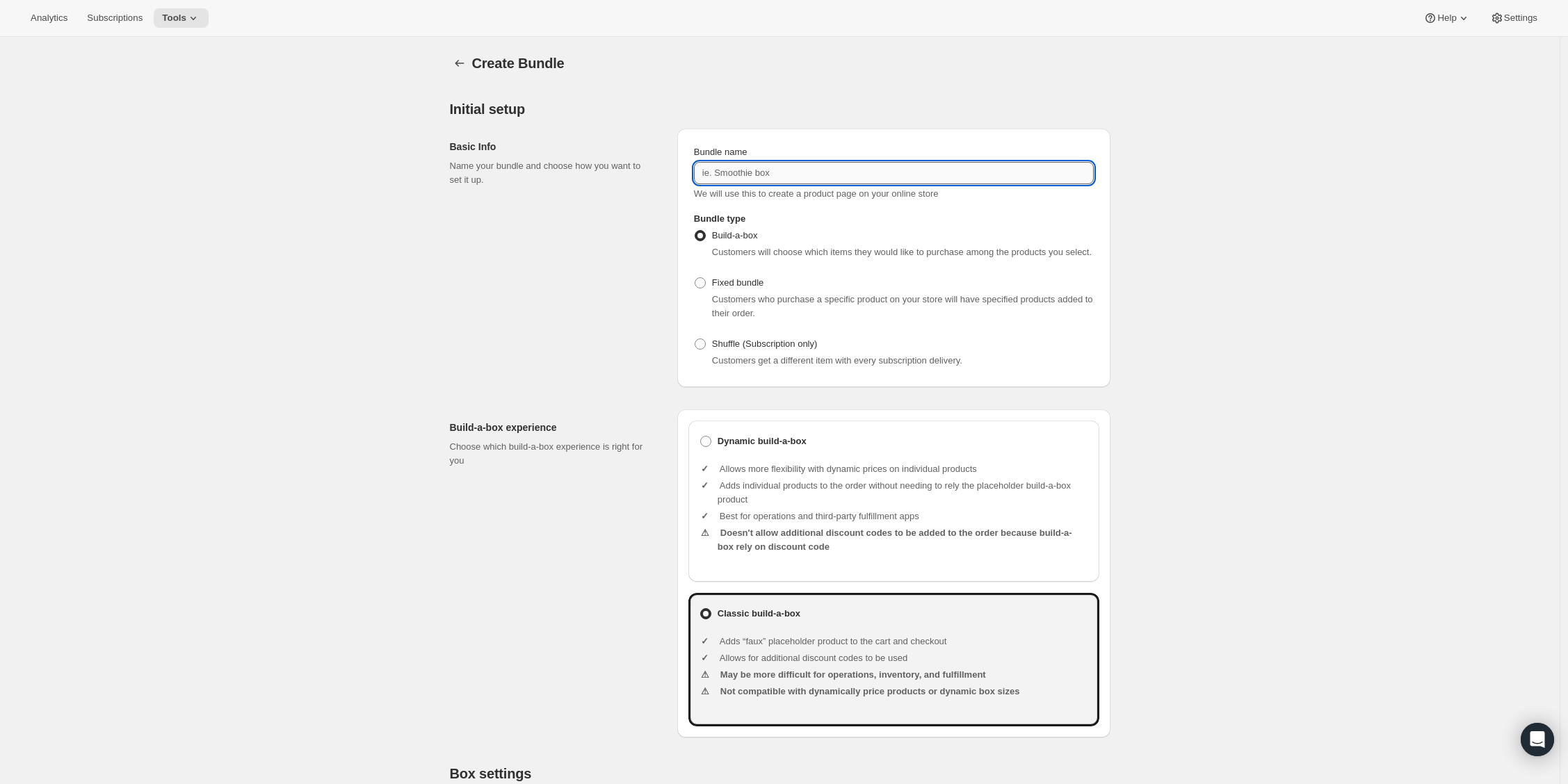
click at [745, 170] on input "Bundle name" at bounding box center [893, 173] width 400 height 22
paste input "Connoisseur Club (Prepaid Gifts) - 12 months / 10-12oz Bags / Whole Bean"
type input "Connoisseur Club (Prepaid Gifts) - 12 months / 10-12oz Bags / Whole Bean"
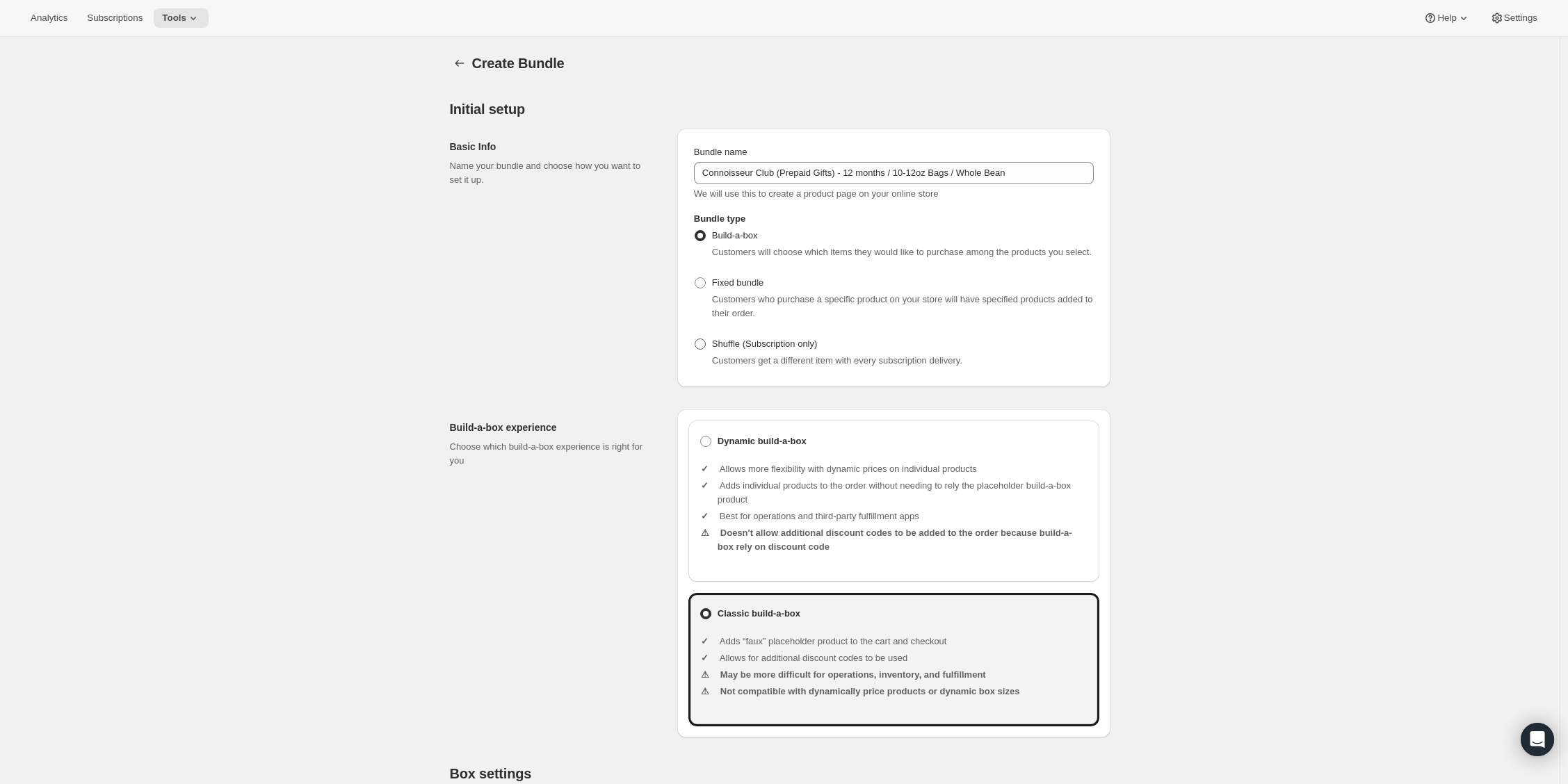
click at [706, 350] on span at bounding box center [700, 344] width 11 height 11
click at [695, 339] on input "Shuffle (Subscription only)" at bounding box center [695, 338] width 1 height 1
radio input "true"
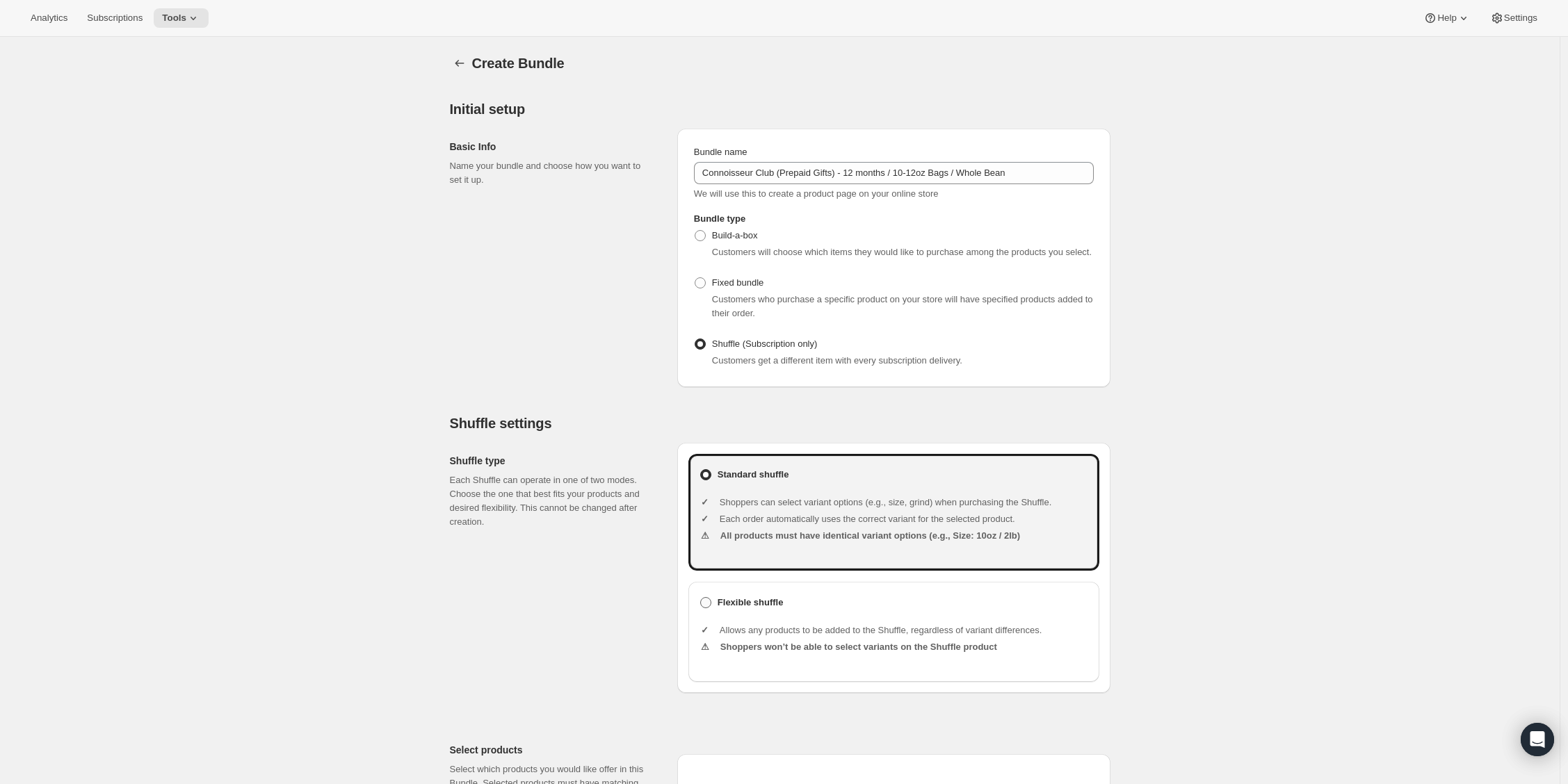
click at [707, 612] on label "Flexible shuffle" at bounding box center [893, 602] width 388 height 19
click at [701, 598] on input "Flexible shuffle" at bounding box center [700, 597] width 1 height 1
radio input "true"
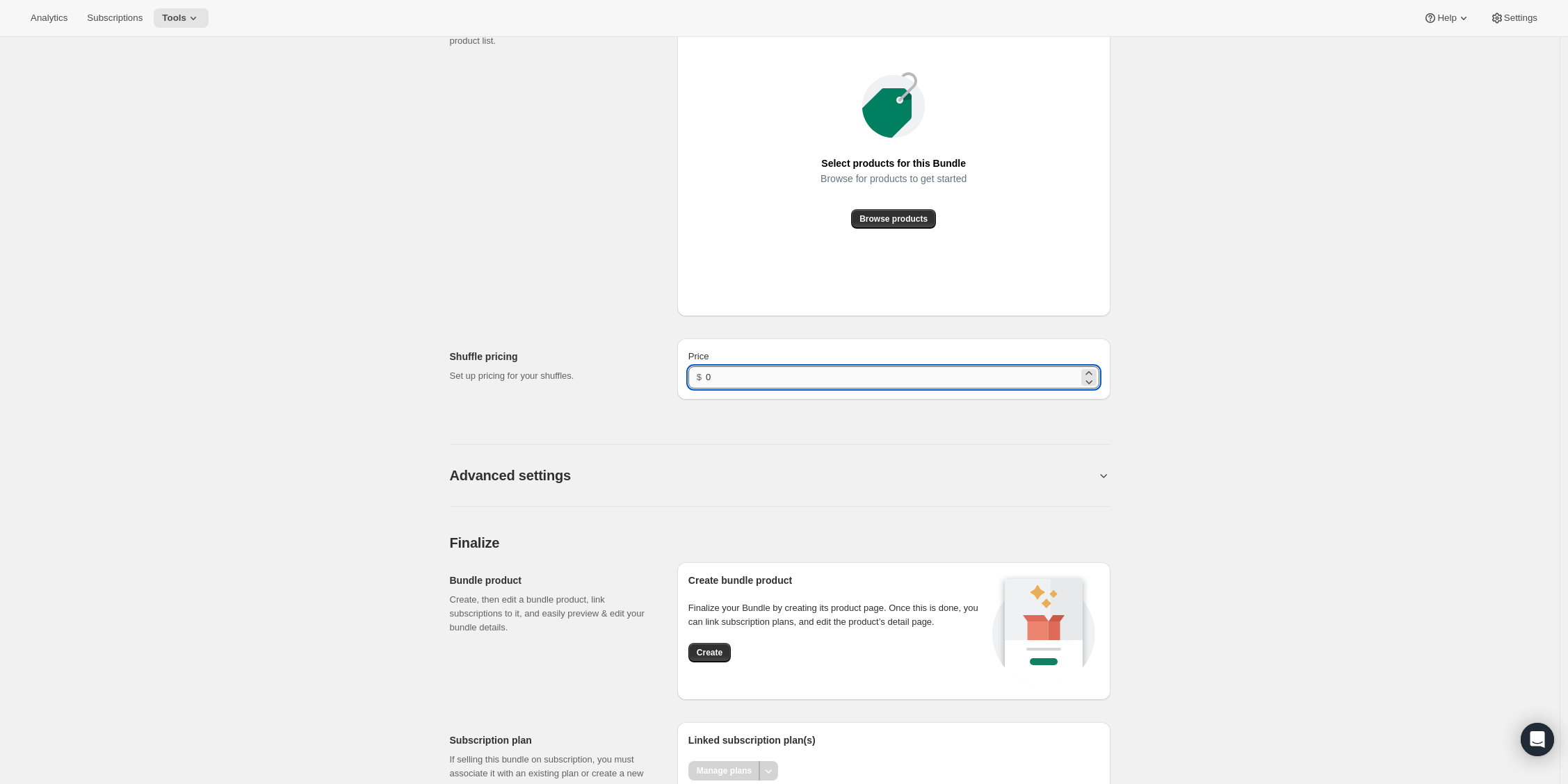
drag, startPoint x: 744, startPoint y: 396, endPoint x: 711, endPoint y: 393, distance: 33.1
click at [711, 388] on input "0" at bounding box center [892, 377] width 372 height 22
click at [573, 364] on h2 "Shuffle pricing" at bounding box center [552, 357] width 205 height 14
click at [708, 662] on button "Create" at bounding box center [709, 652] width 42 height 19
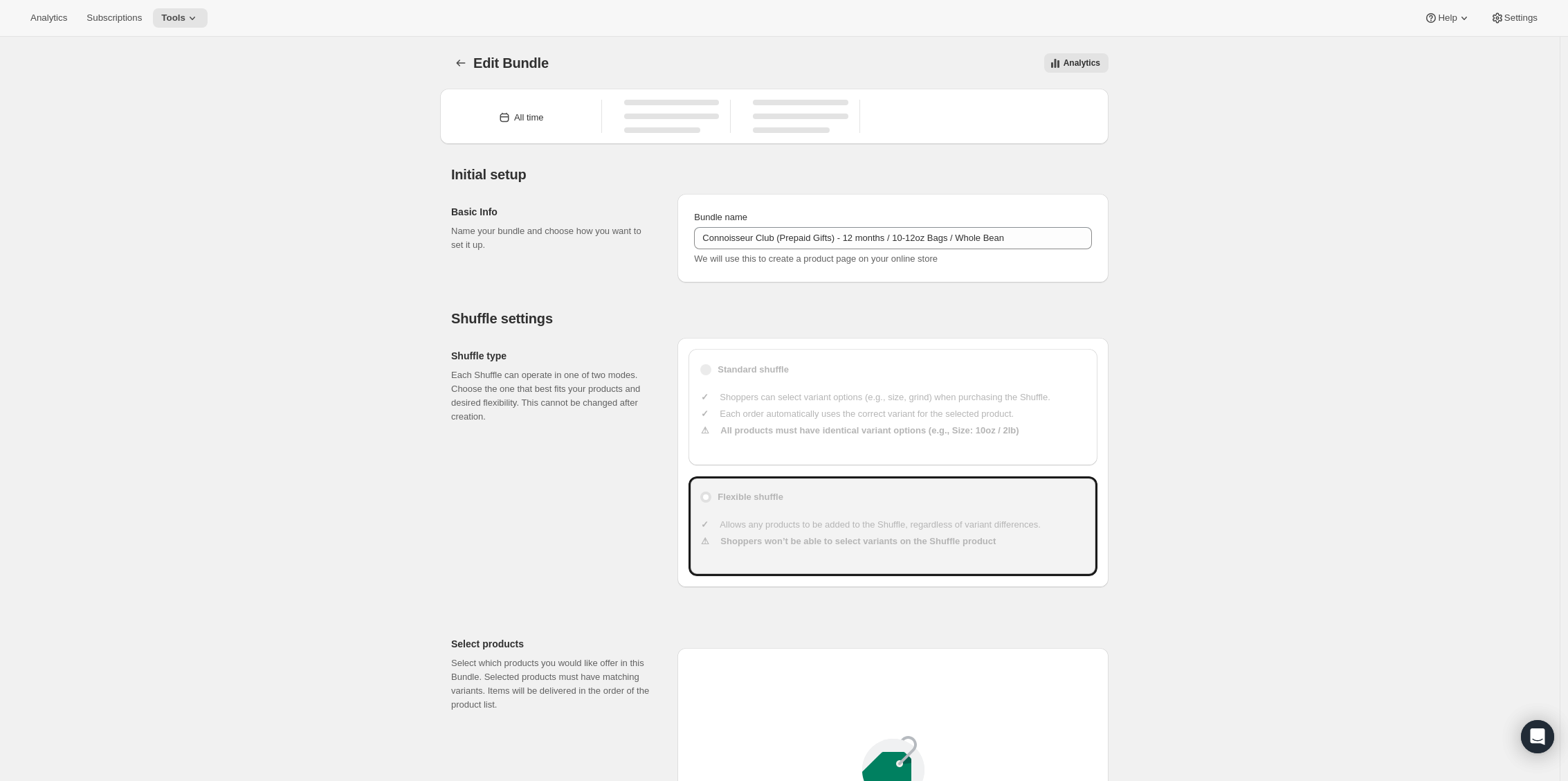
type input "0"
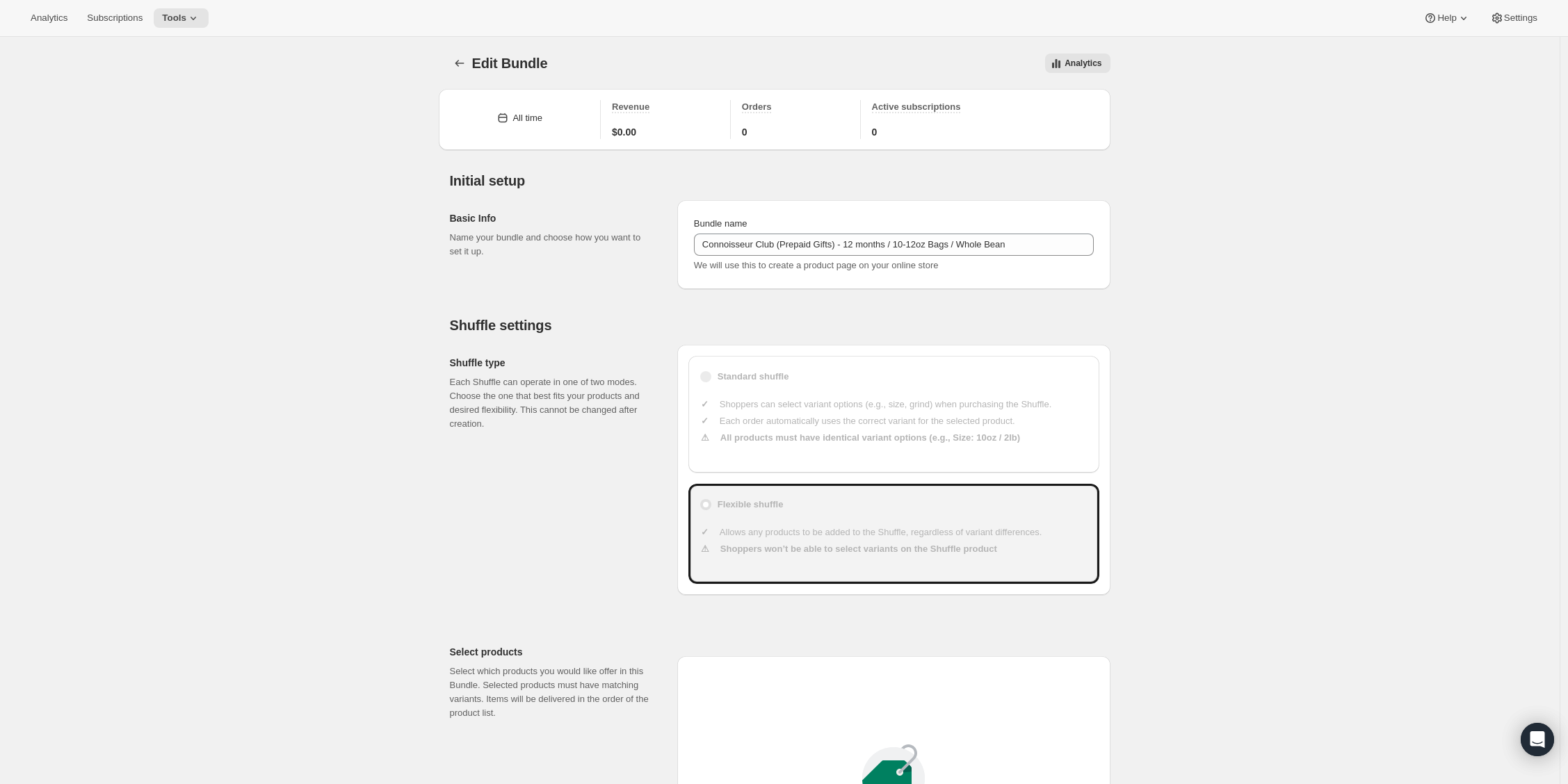
drag, startPoint x: 1566, startPoint y: 684, endPoint x: 1571, endPoint y: 689, distance: 7.1
click at [1560, 684] on div "Edit Bundle. This page is ready Edit Bundle Analytics More actions Analytics Al…" at bounding box center [780, 794] width 1560 height 1514
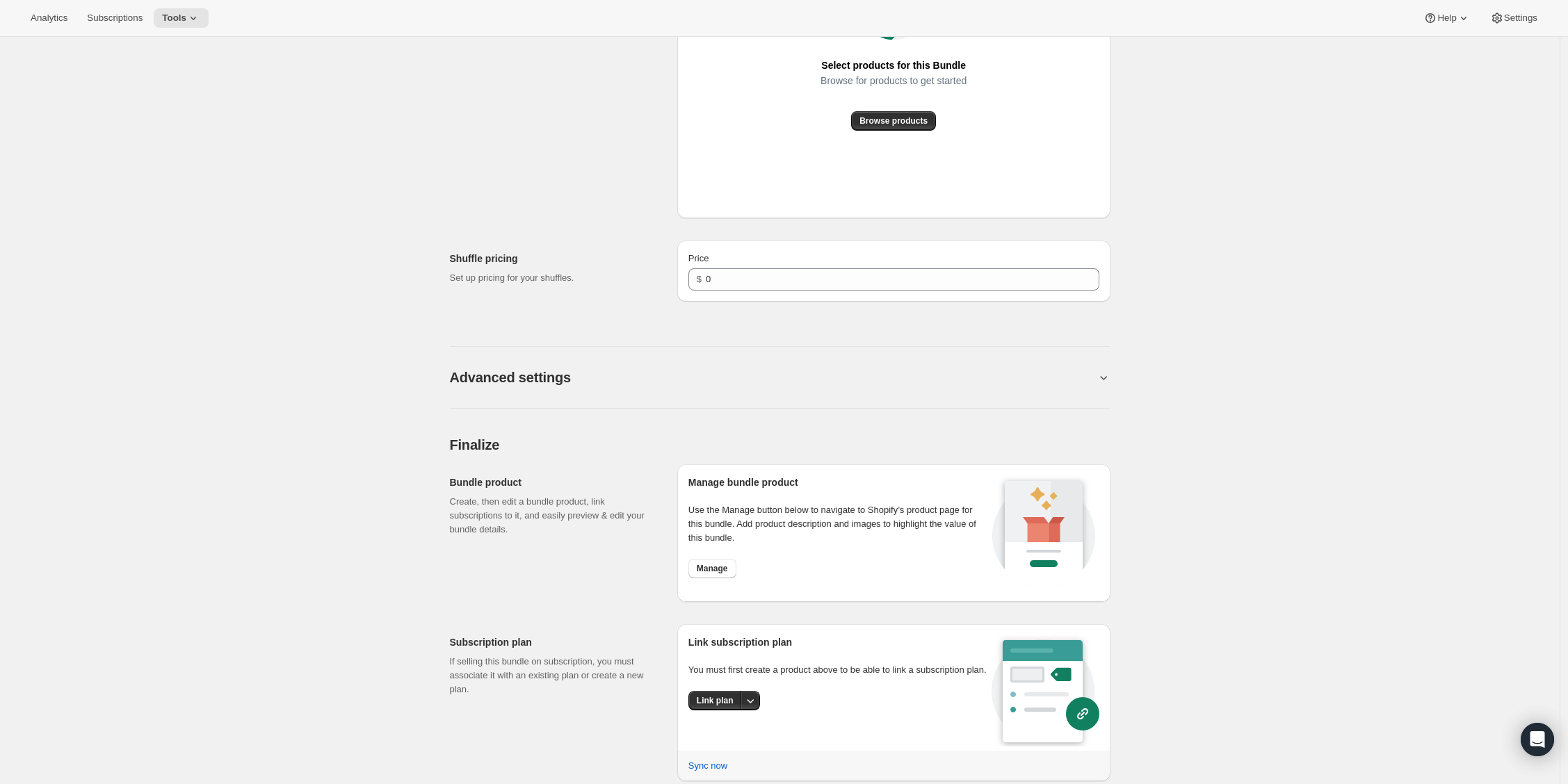
scroll to position [809, 0]
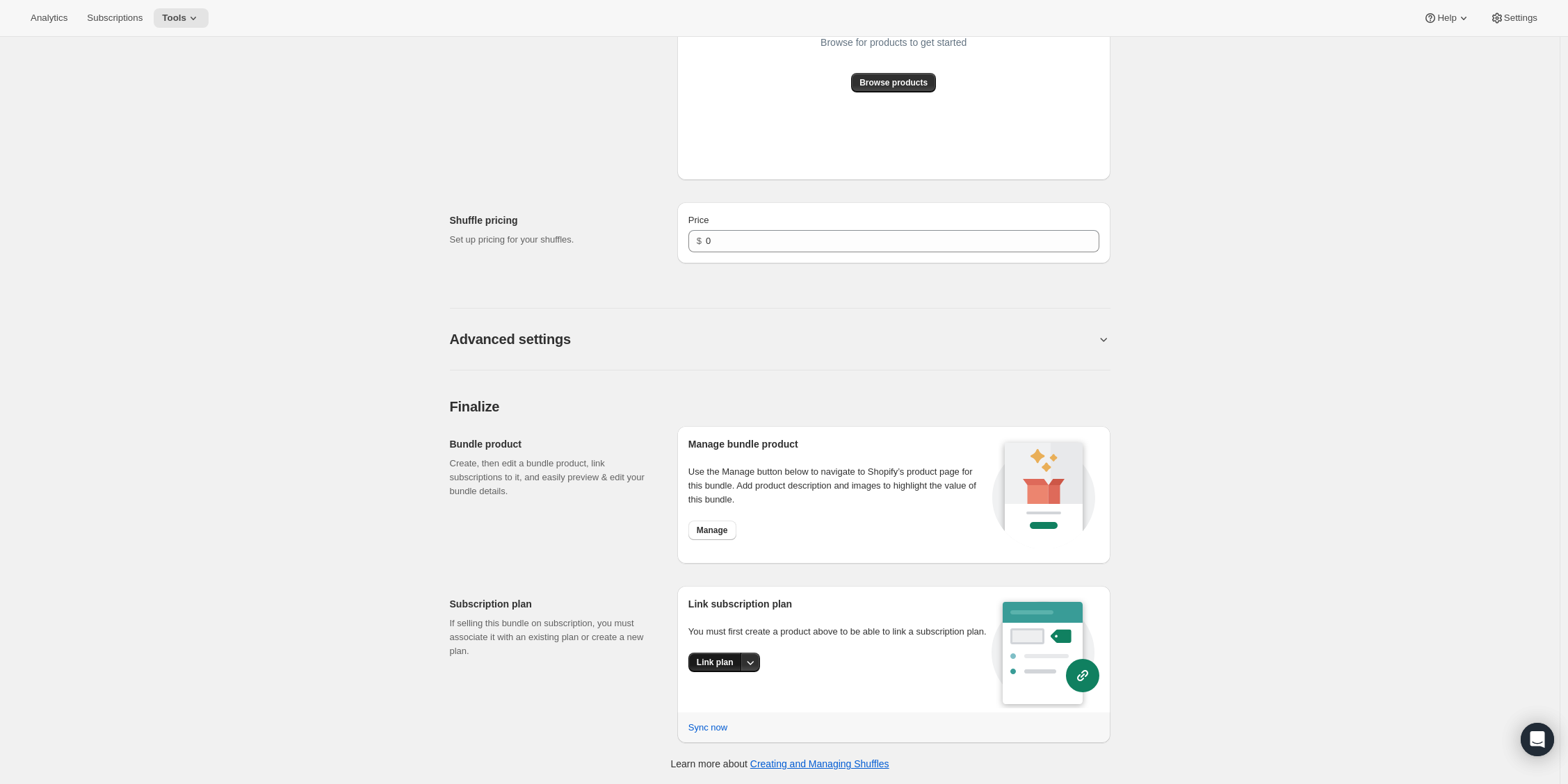
click at [717, 672] on button "Link plan" at bounding box center [715, 662] width 54 height 19
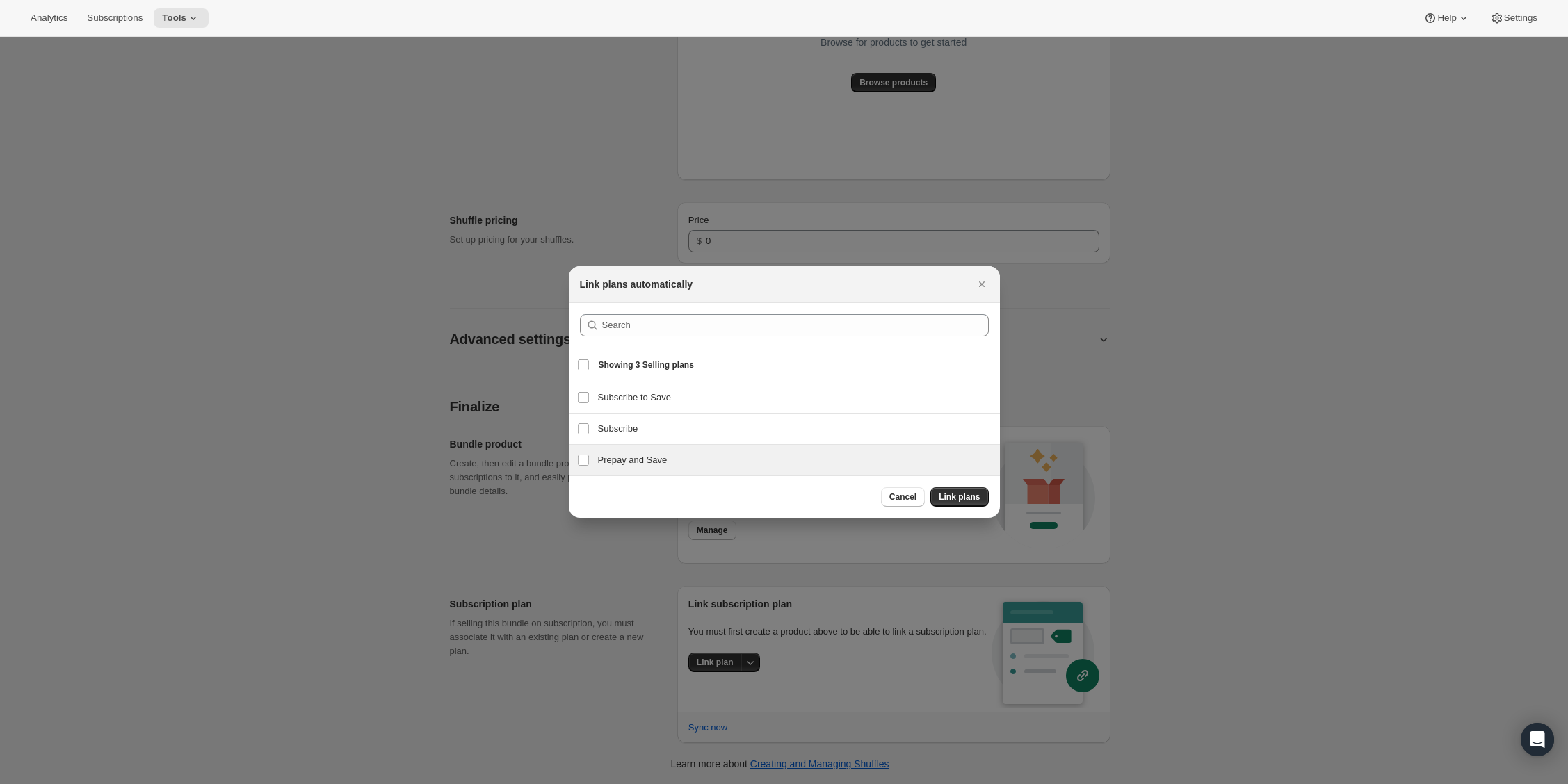
click at [612, 461] on h3 "Prepay and Save" at bounding box center [794, 460] width 394 height 14
checkbox input "true"
click at [957, 505] on button "Link plans" at bounding box center [959, 496] width 58 height 19
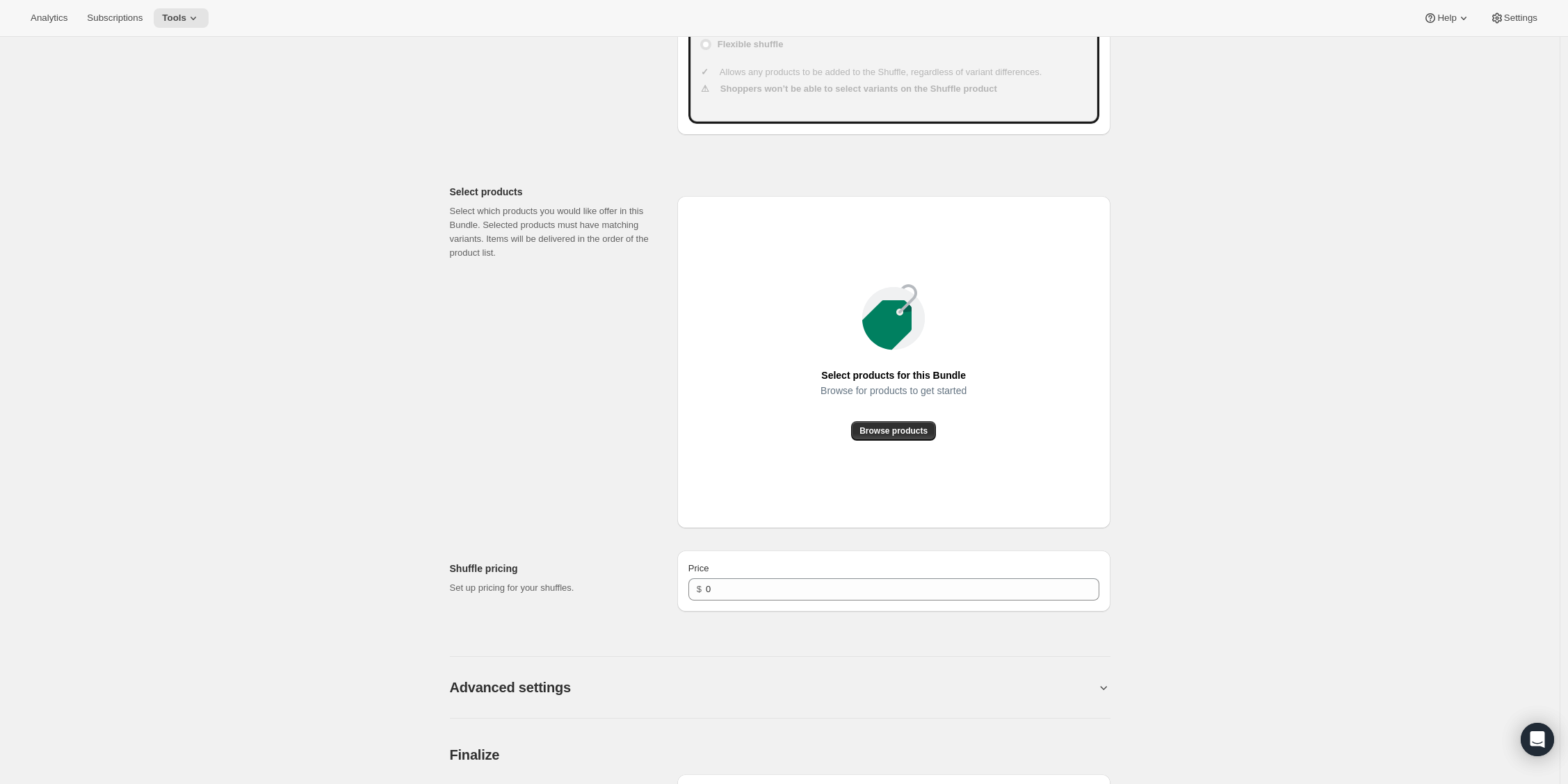
scroll to position [455, 0]
drag, startPoint x: 719, startPoint y: 611, endPoint x: 715, endPoint y: 605, distance: 7.2
click at [715, 608] on div "Price $ 0" at bounding box center [894, 587] width 433 height 61
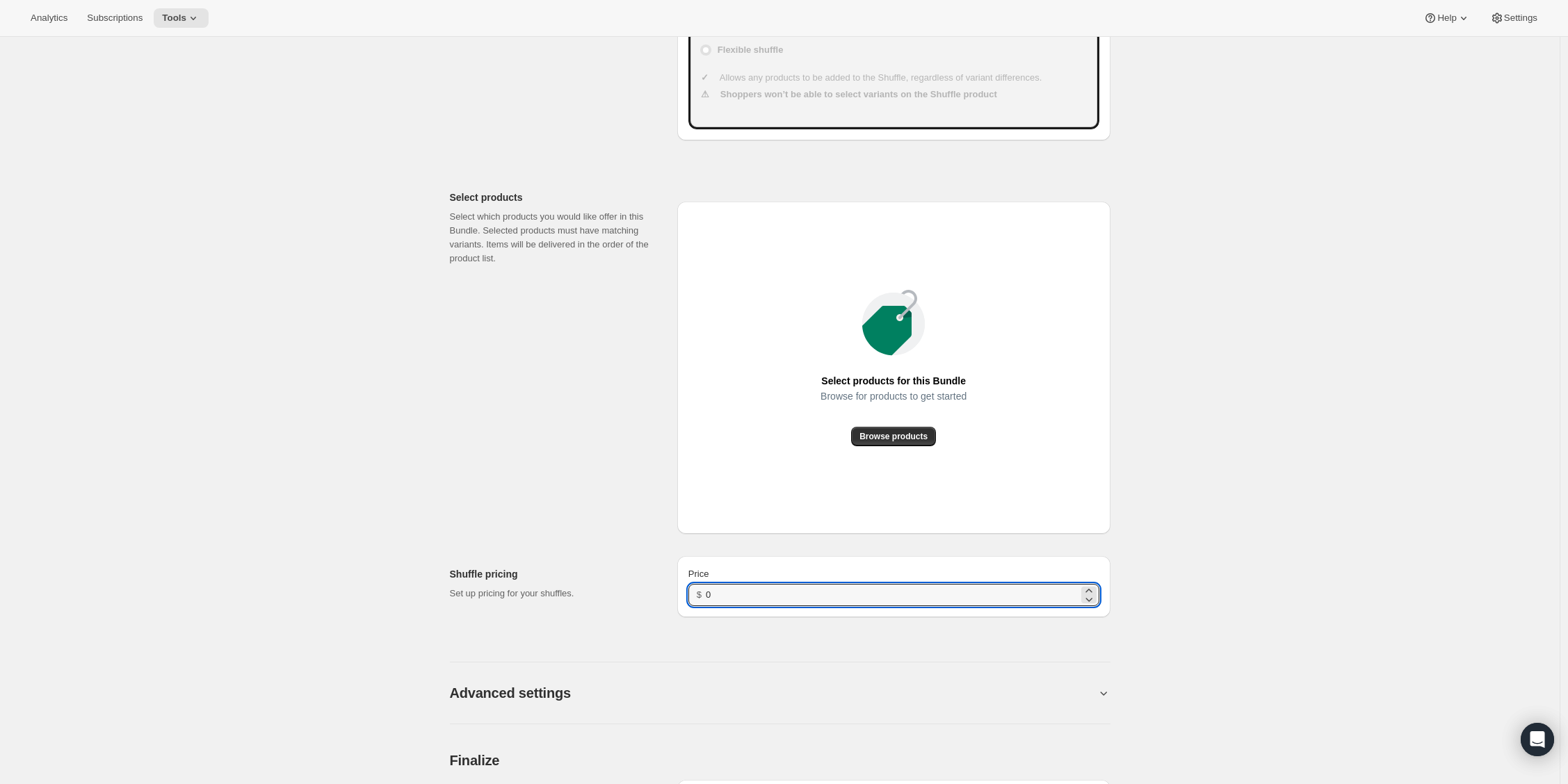
click at [709, 597] on div "$ 0" at bounding box center [893, 595] width 411 height 22
type input "20"
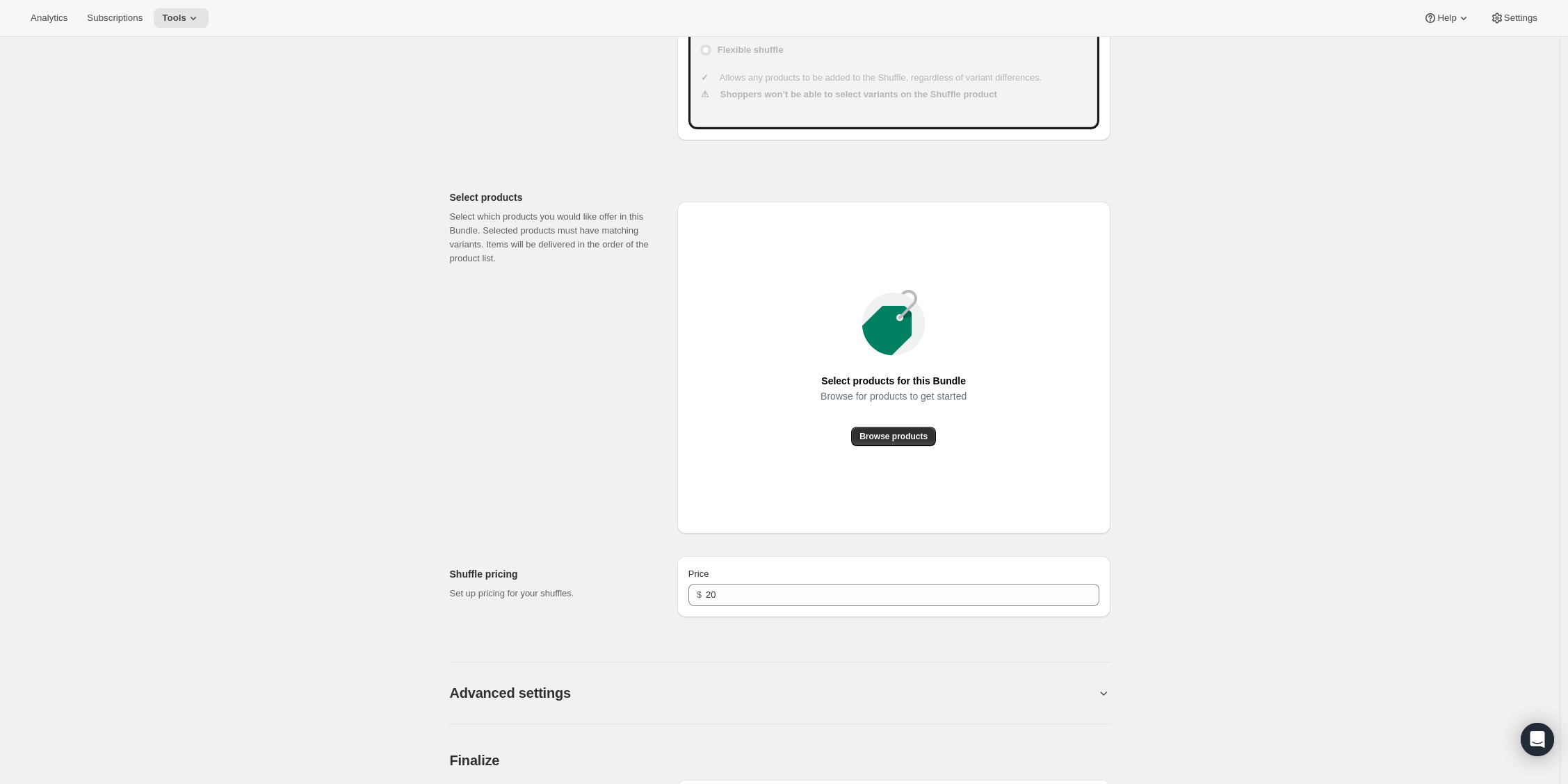
click at [620, 512] on div "Select products Select which products you would like offer in this Bundle. Sele…" at bounding box center [558, 357] width 216 height 354
click at [890, 443] on button "Browse products" at bounding box center [893, 436] width 85 height 19
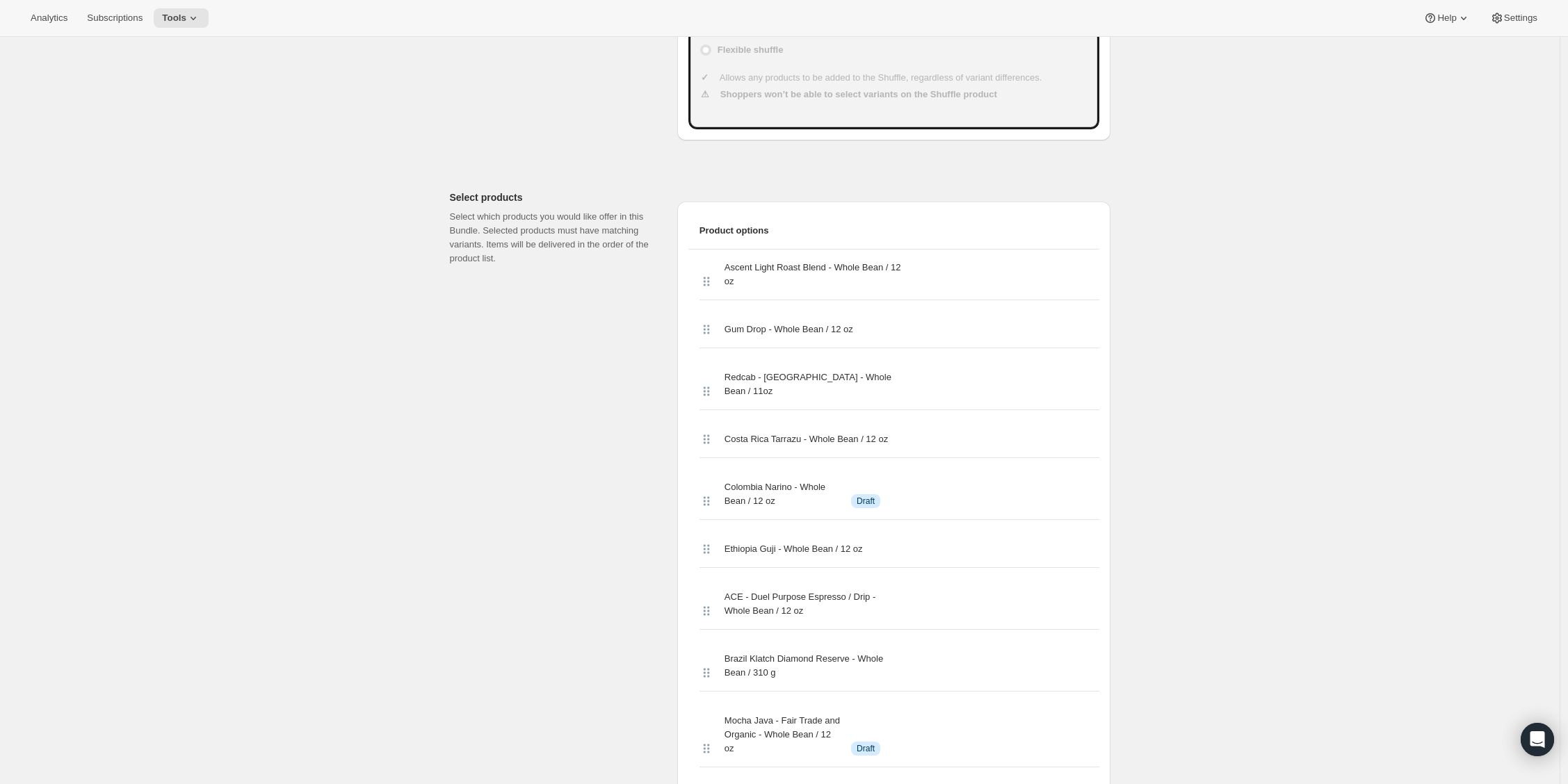
scroll to position [0, 0]
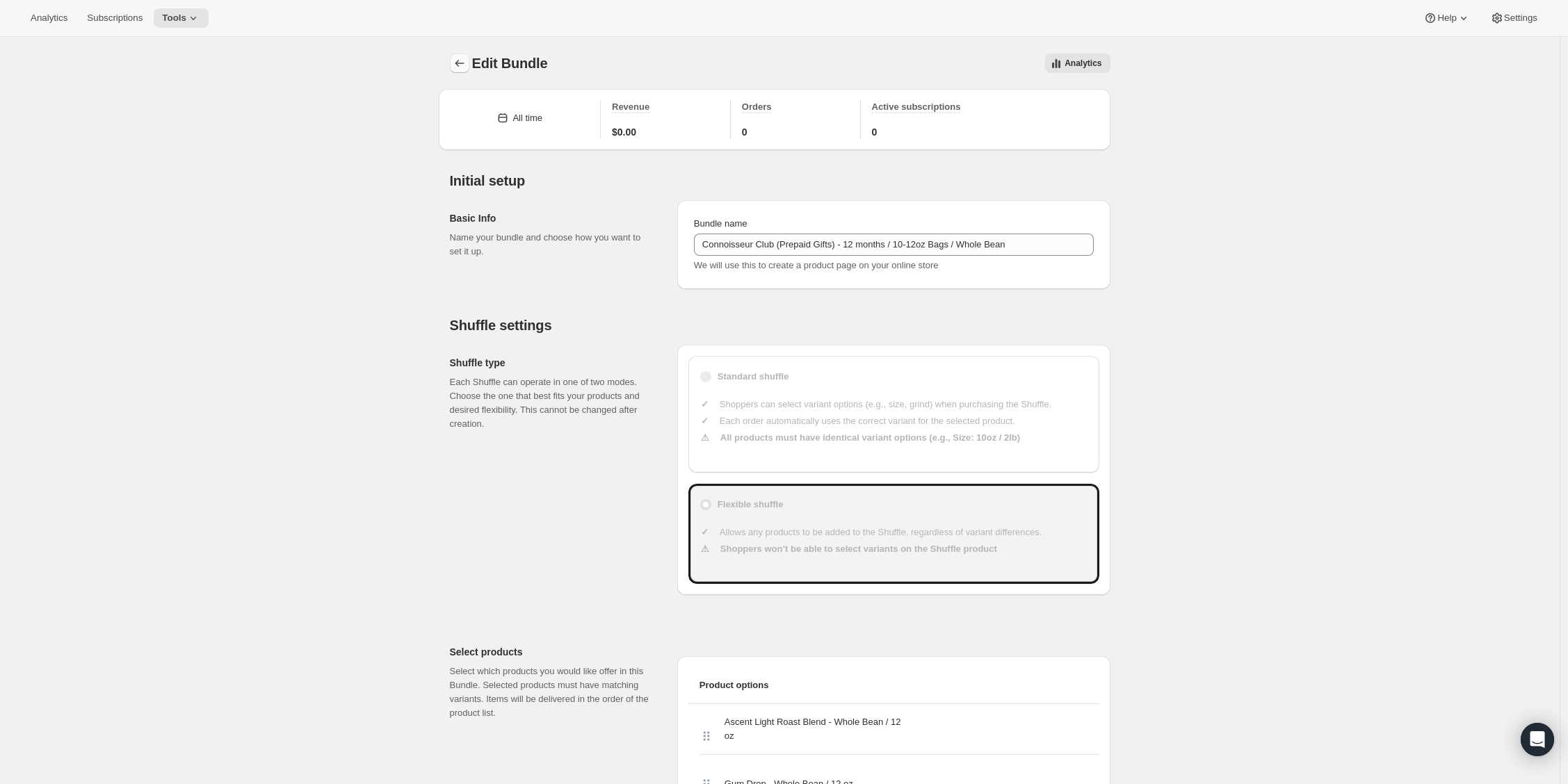
click at [470, 64] on button "Bundles" at bounding box center [459, 63] width 19 height 19
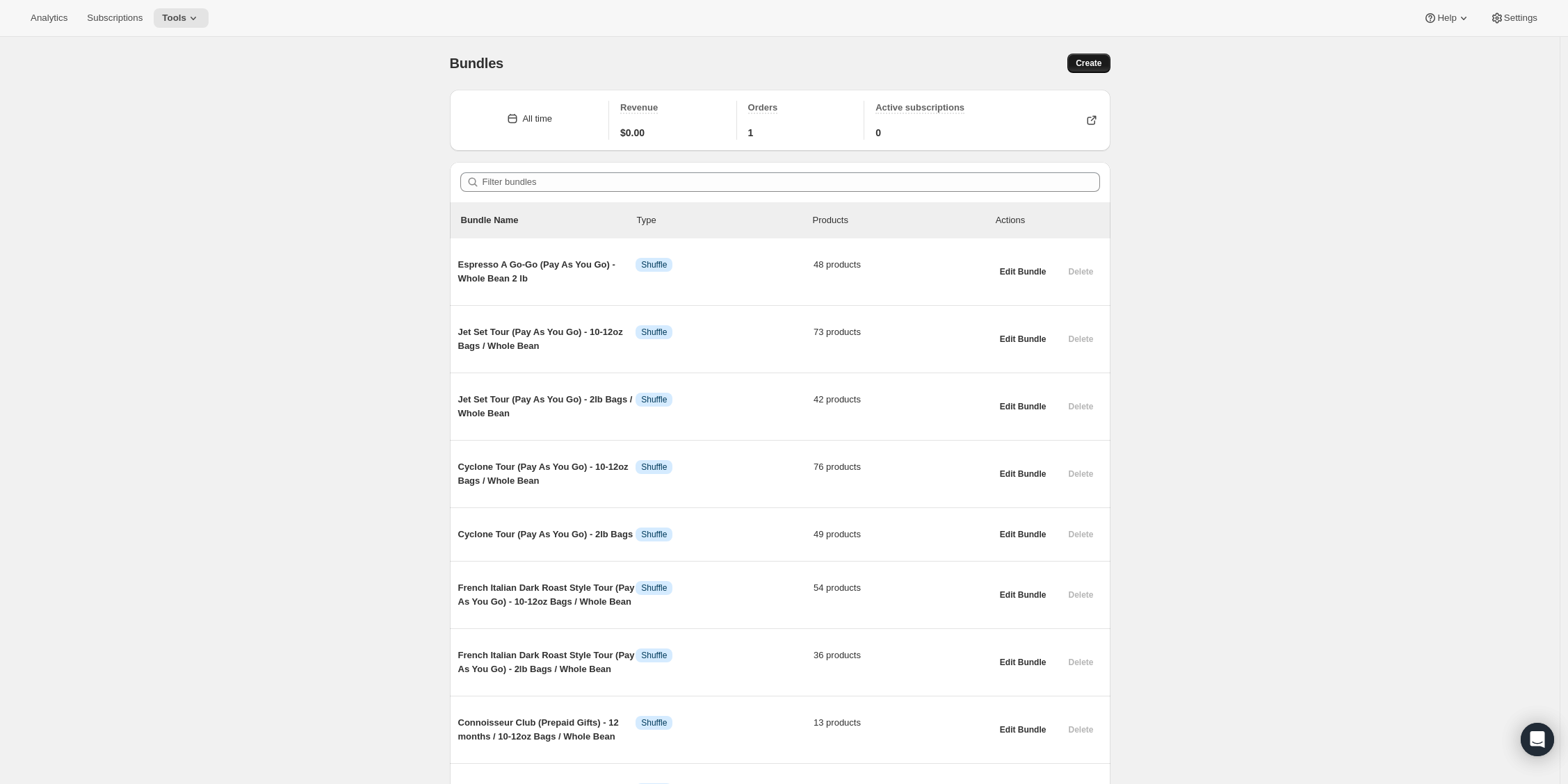
click at [1098, 55] on button "Create" at bounding box center [1088, 63] width 42 height 19
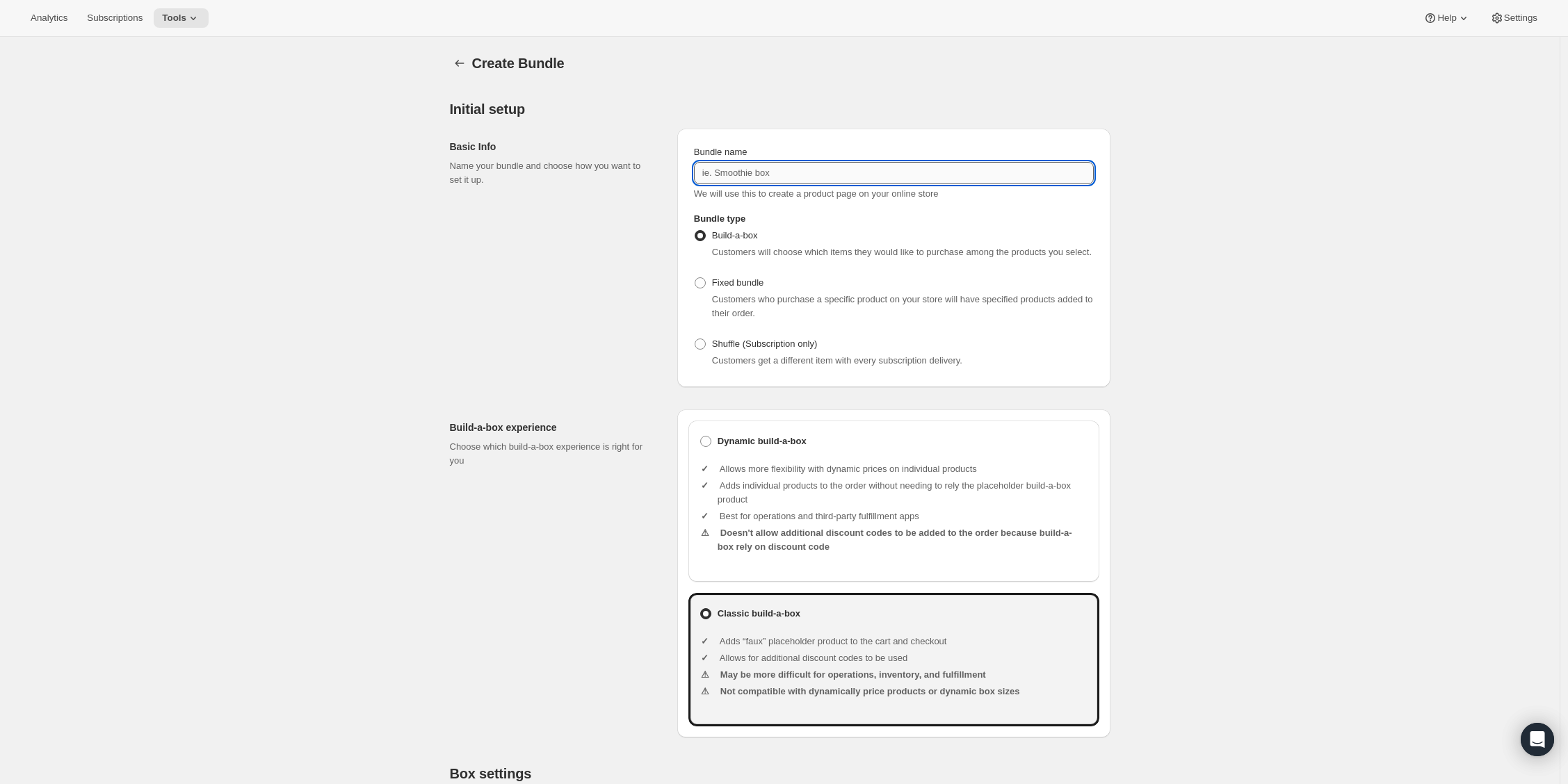
click at [764, 176] on input "Bundle name" at bounding box center [893, 173] width 400 height 22
paste input "Zen Decaf - Whole Bean"
type input "Zen Decaf - Whole Bean"
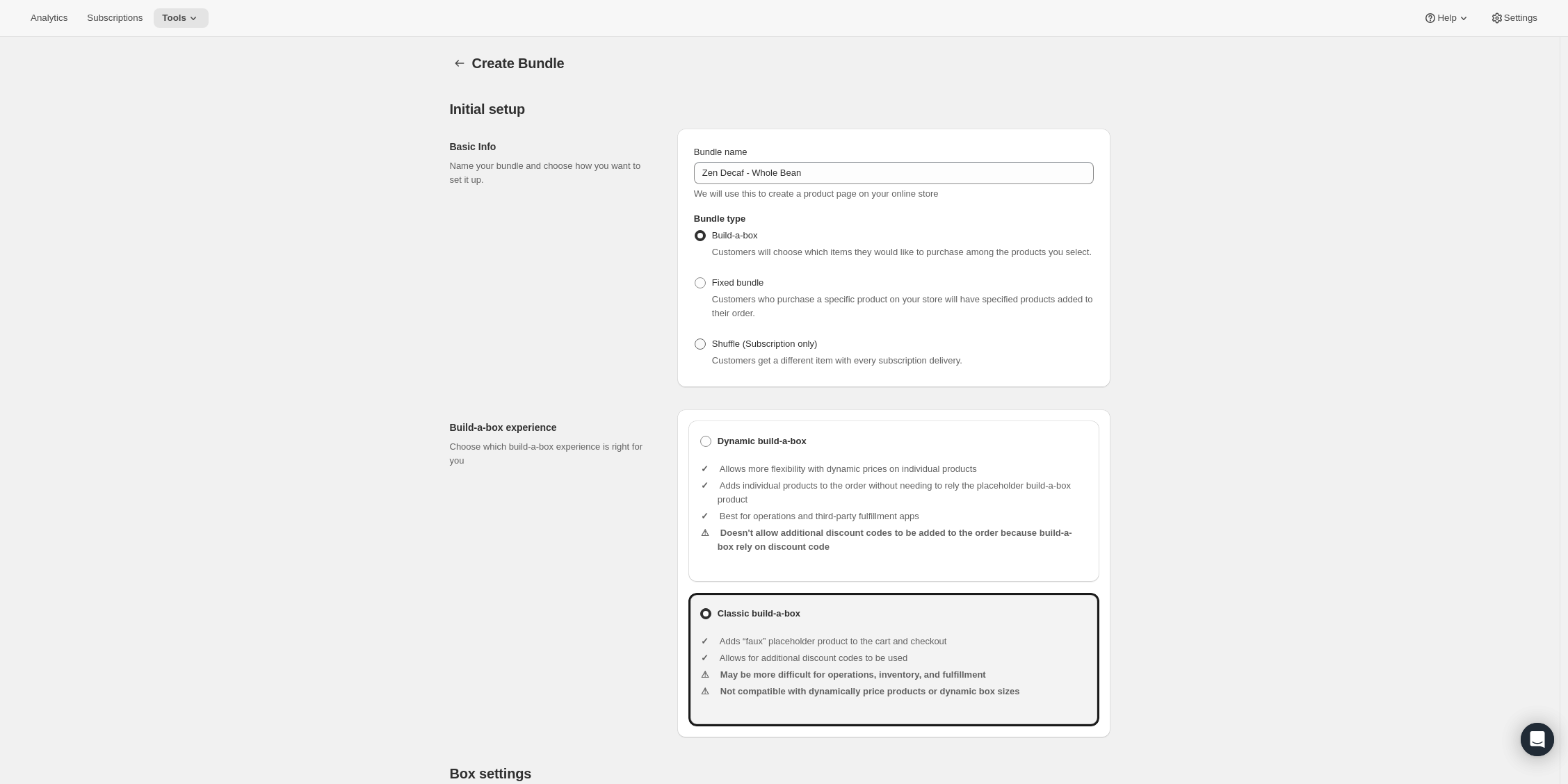
click at [706, 350] on span at bounding box center [700, 344] width 11 height 11
click at [695, 339] on input "Shuffle (Subscription only)" at bounding box center [695, 338] width 1 height 1
radio input "true"
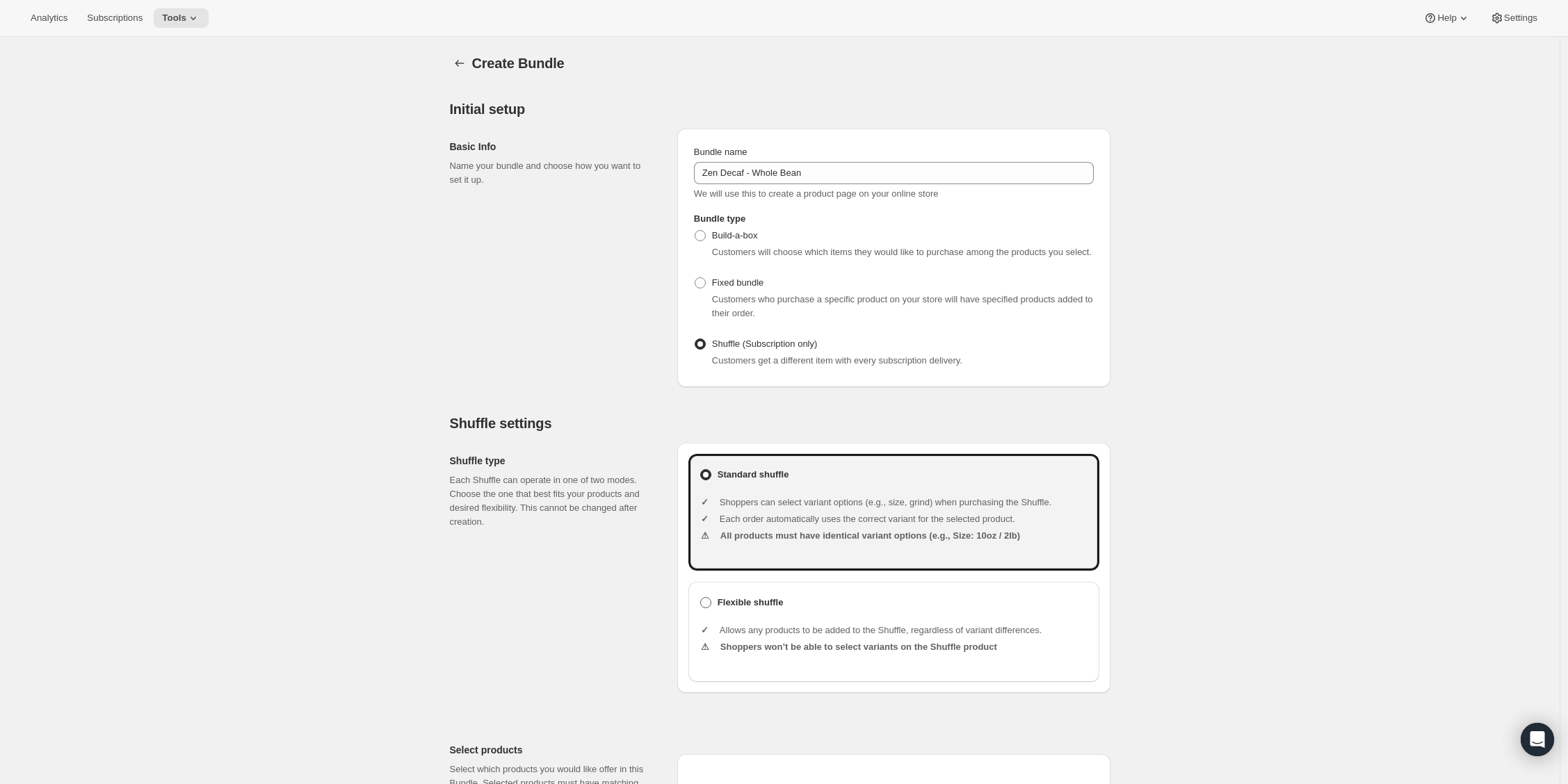
click at [719, 612] on label "Flexible shuffle" at bounding box center [893, 602] width 388 height 19
click at [701, 598] on input "Flexible shuffle" at bounding box center [700, 597] width 1 height 1
radio input "true"
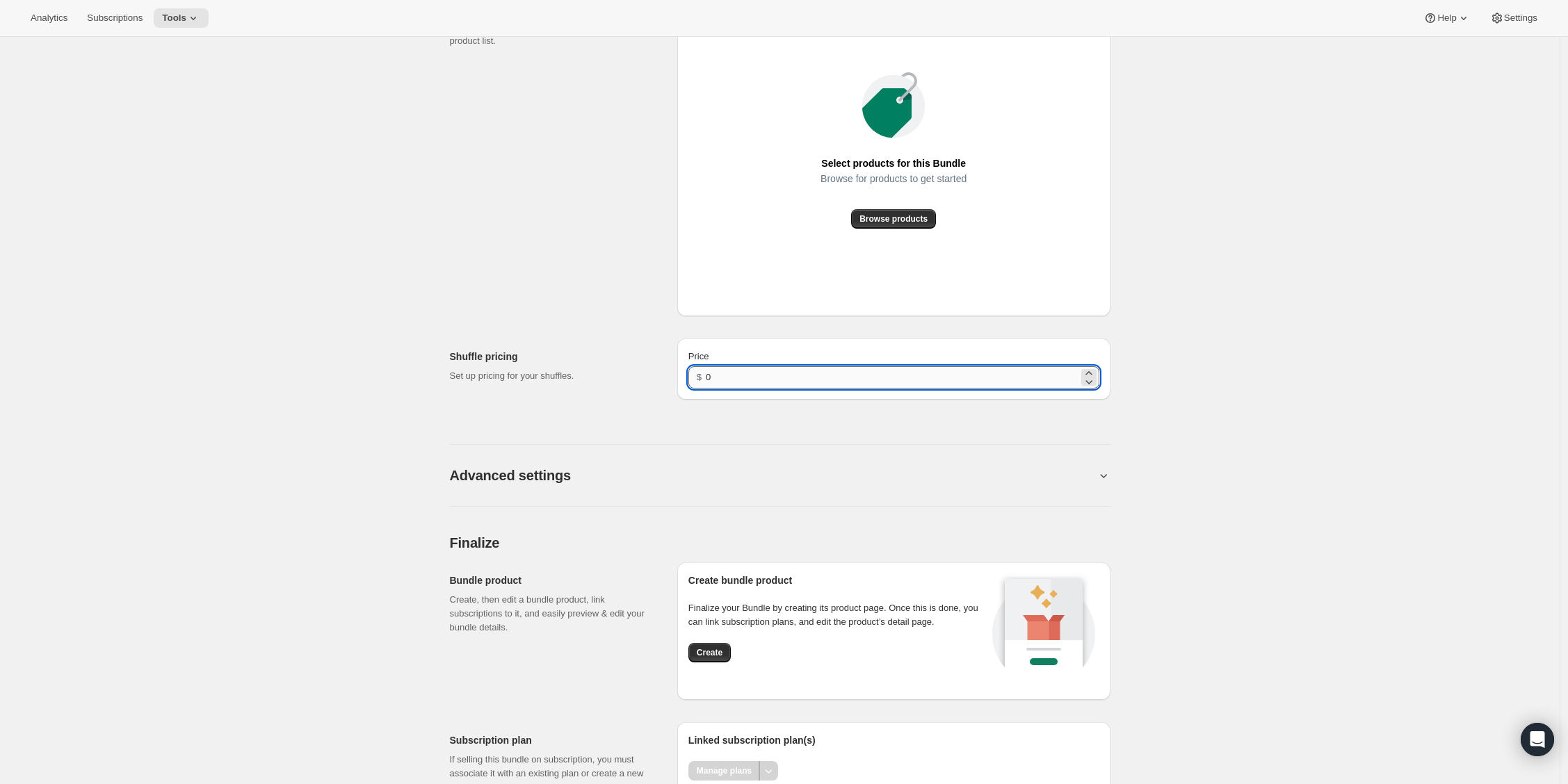
drag, startPoint x: 762, startPoint y: 392, endPoint x: 730, endPoint y: 388, distance: 32.2
click at [730, 388] on input "0" at bounding box center [892, 377] width 372 height 22
drag, startPoint x: 728, startPoint y: 387, endPoint x: 685, endPoint y: 384, distance: 43.1
click at [685, 384] on div "Price $ 0" at bounding box center [894, 369] width 433 height 61
click at [718, 658] on span "Create" at bounding box center [710, 653] width 26 height 11
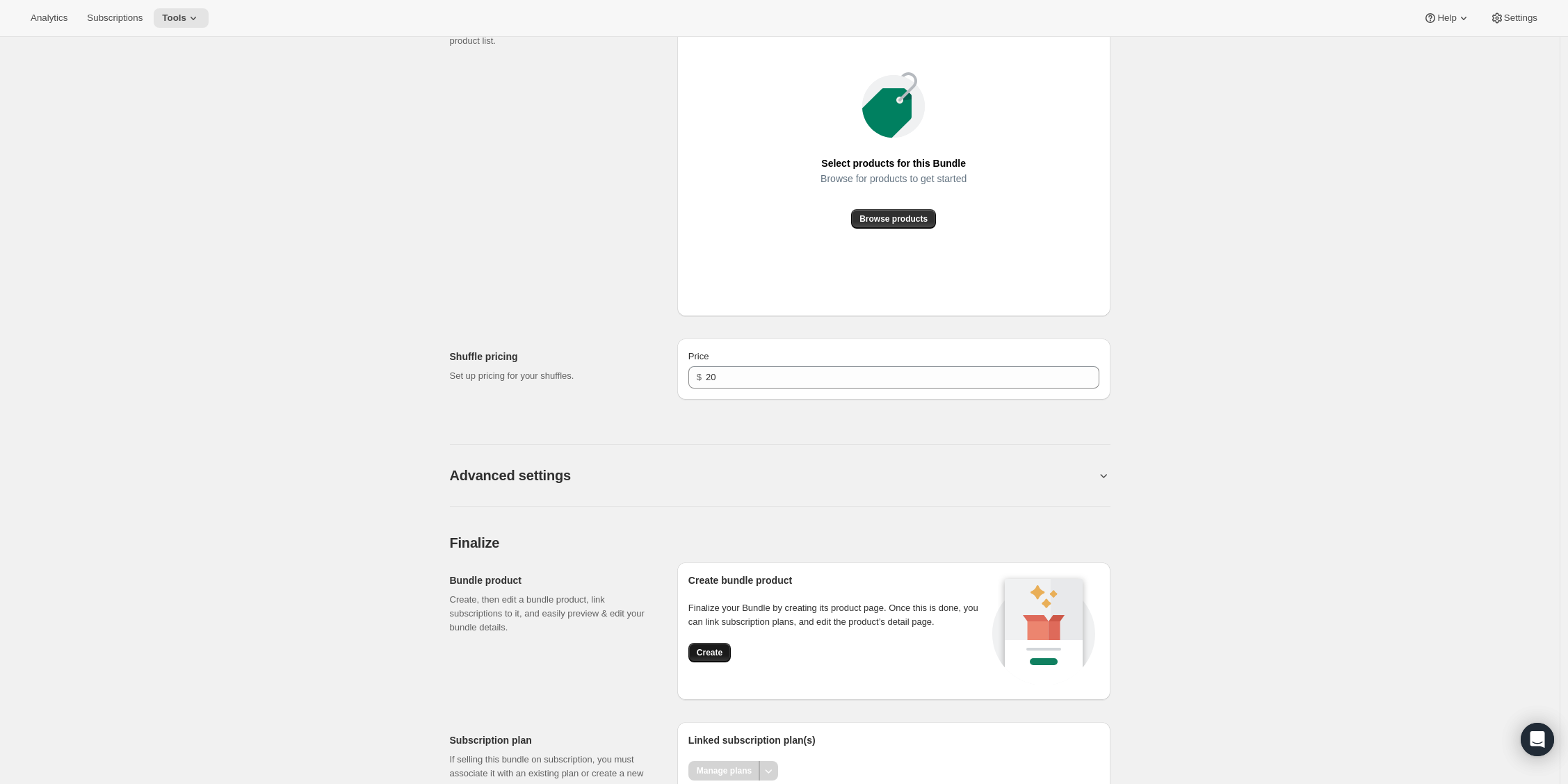
scroll to position [0, 0]
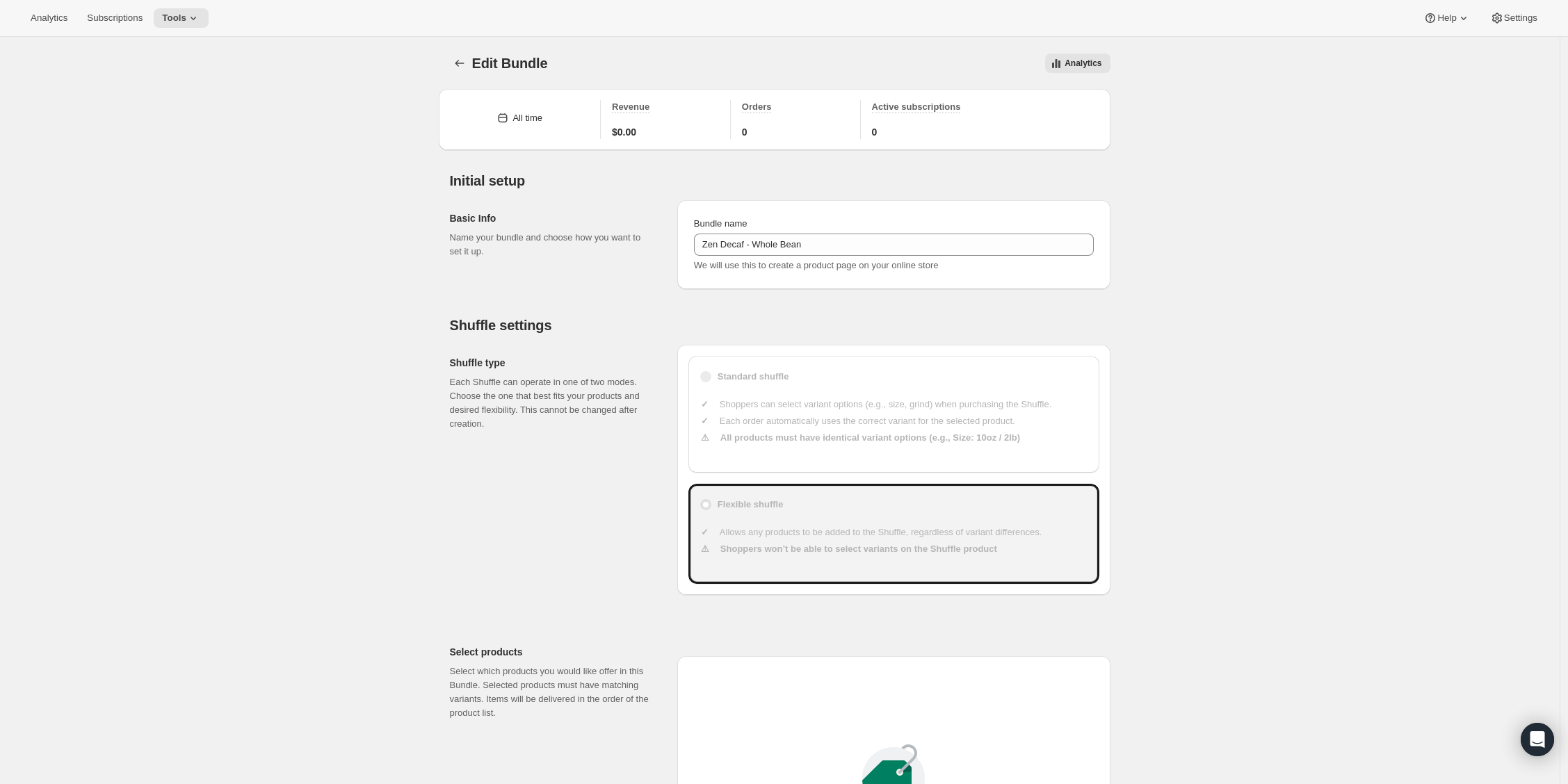
scroll to position [770, 0]
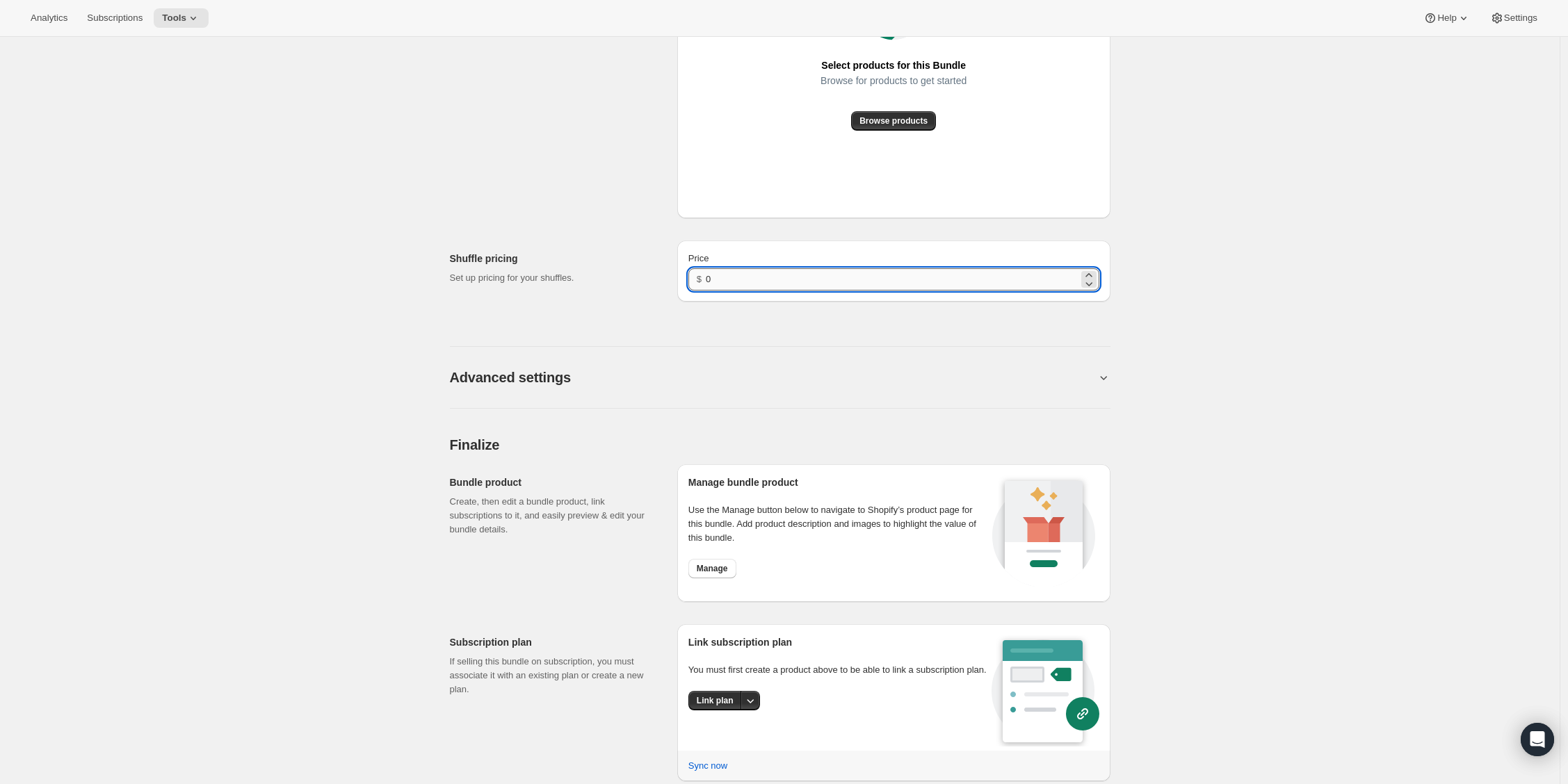
click at [711, 279] on input "0" at bounding box center [892, 279] width 372 height 22
type input "20"
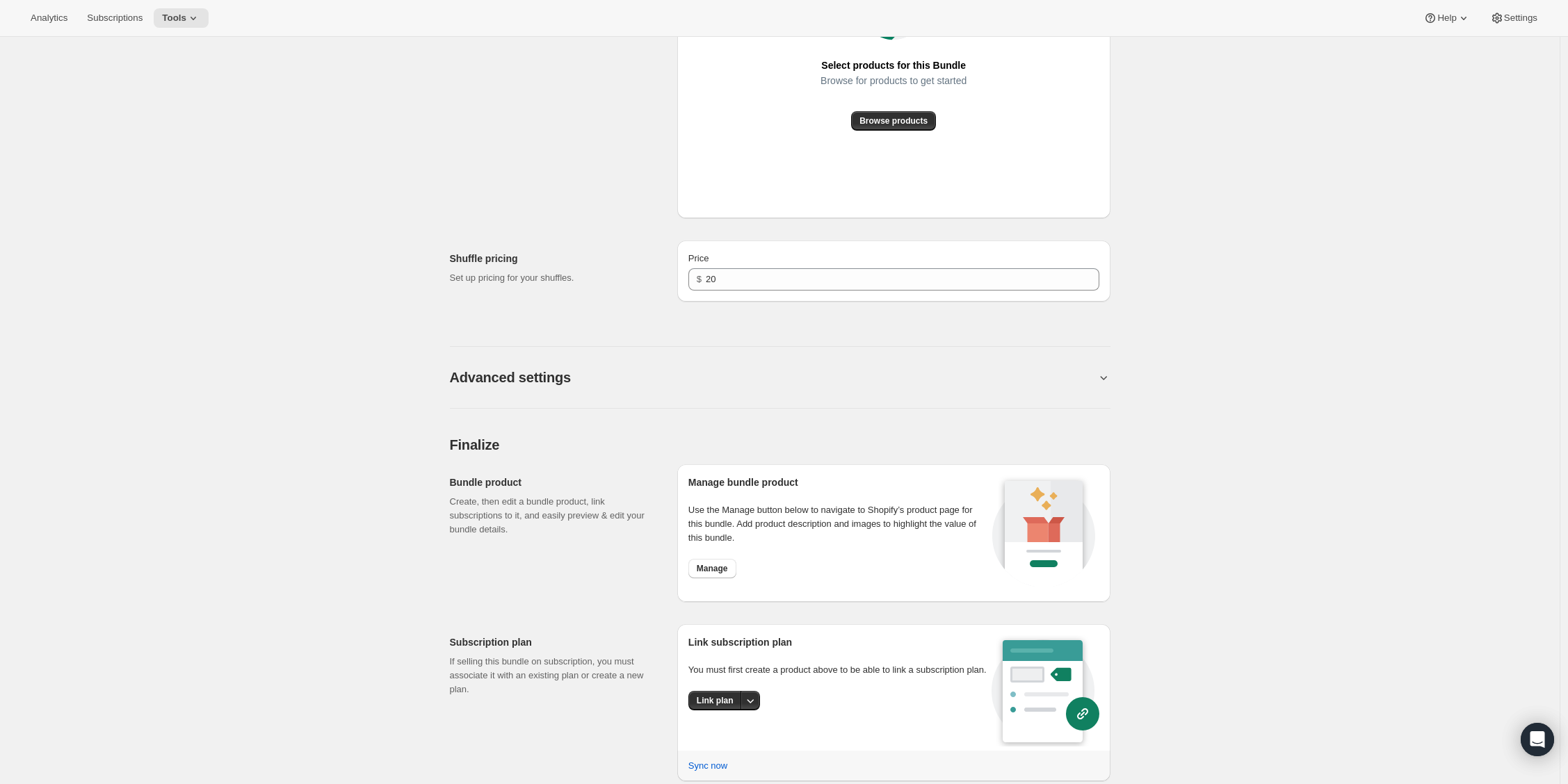
click at [722, 723] on div "Link subscription plan You must first create a product above to be able to link…" at bounding box center [840, 693] width 303 height 115
click at [721, 707] on span "Link plan" at bounding box center [715, 700] width 37 height 11
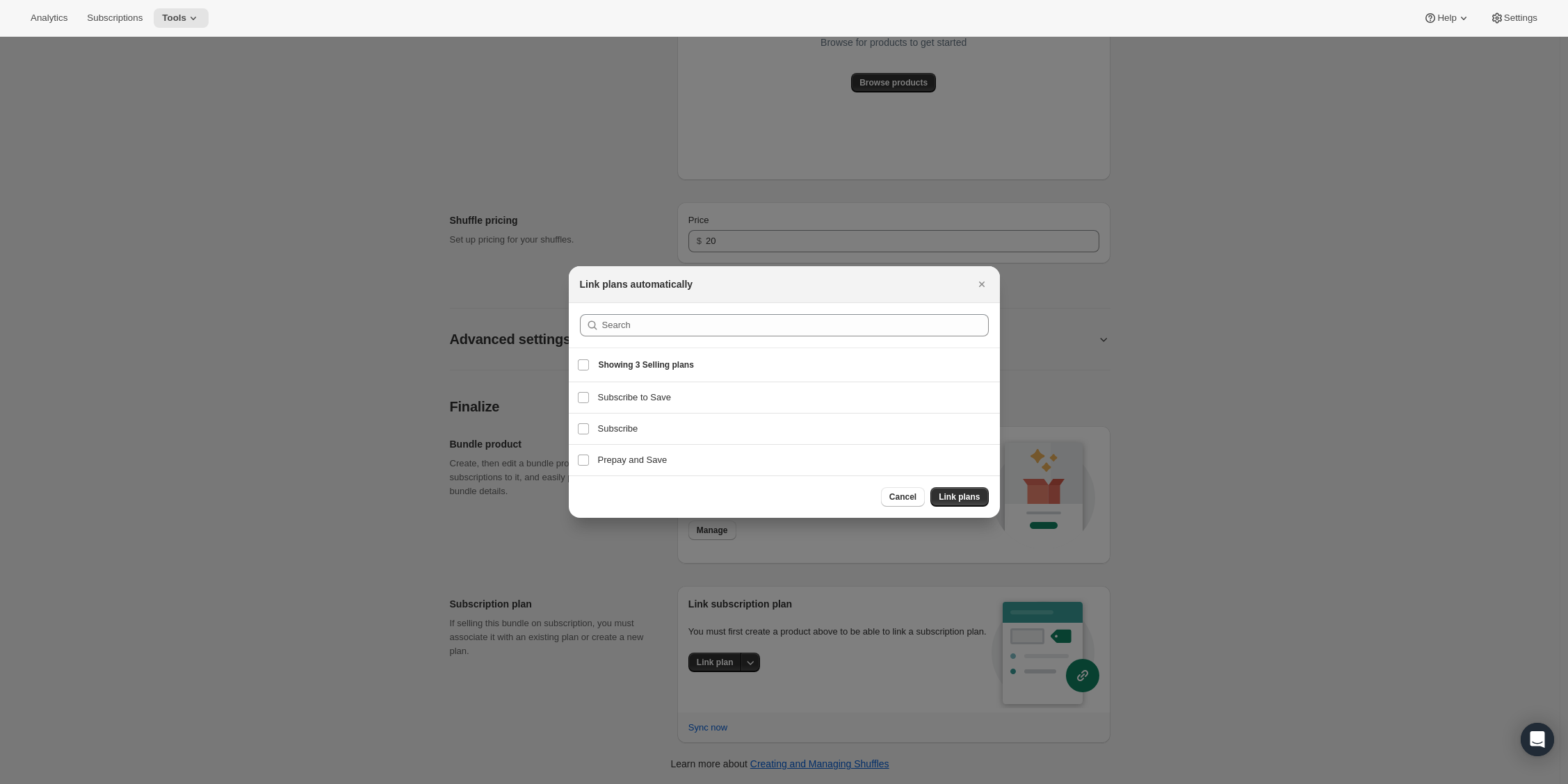
scroll to position [0, 0]
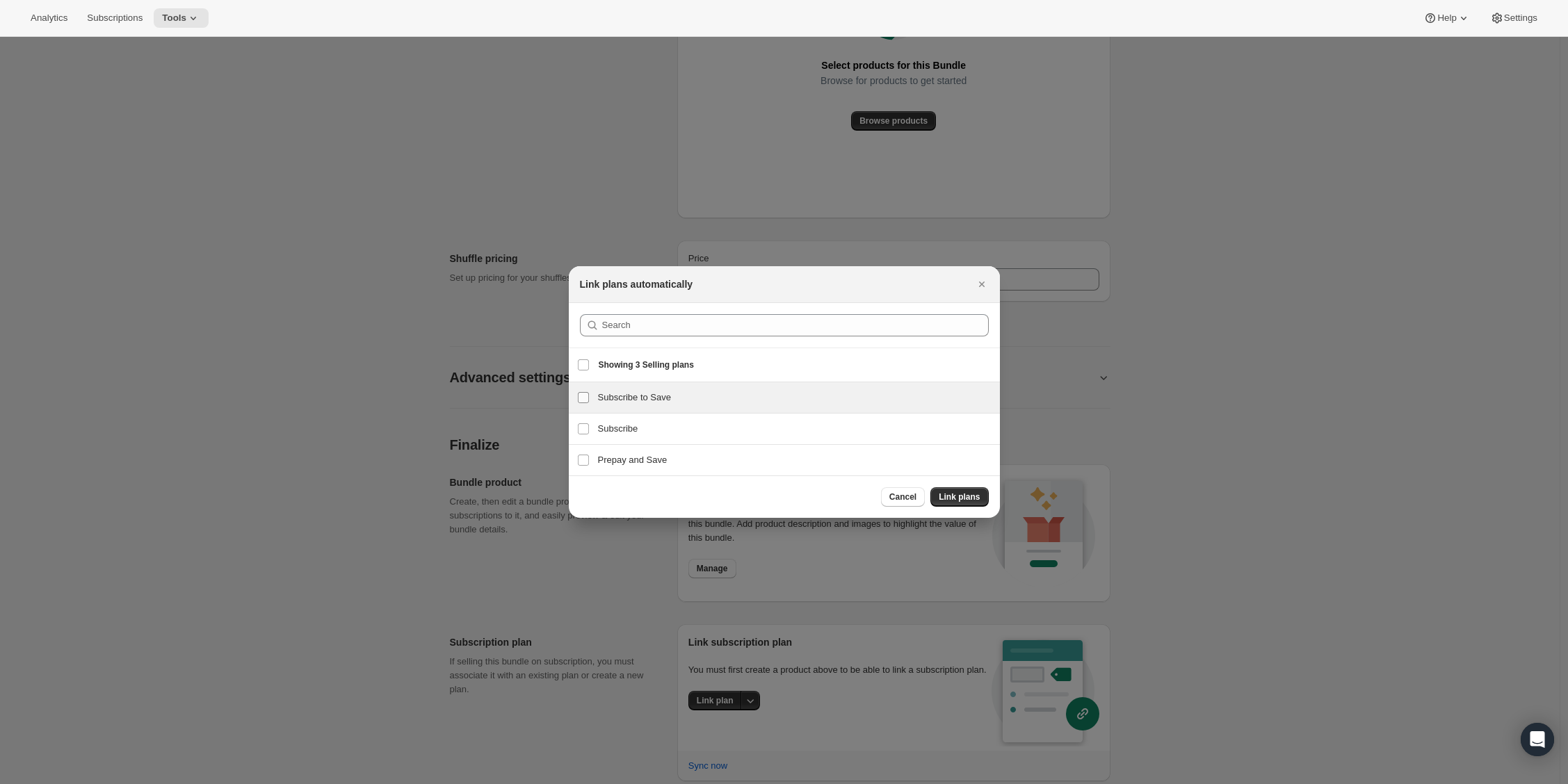
click at [586, 396] on input "Subscribe to Save" at bounding box center [583, 397] width 11 height 11
checkbox input "true"
click at [579, 456] on input "Prepay and Save" at bounding box center [583, 460] width 11 height 11
checkbox input "true"
click at [956, 501] on span "Link plans" at bounding box center [959, 497] width 41 height 11
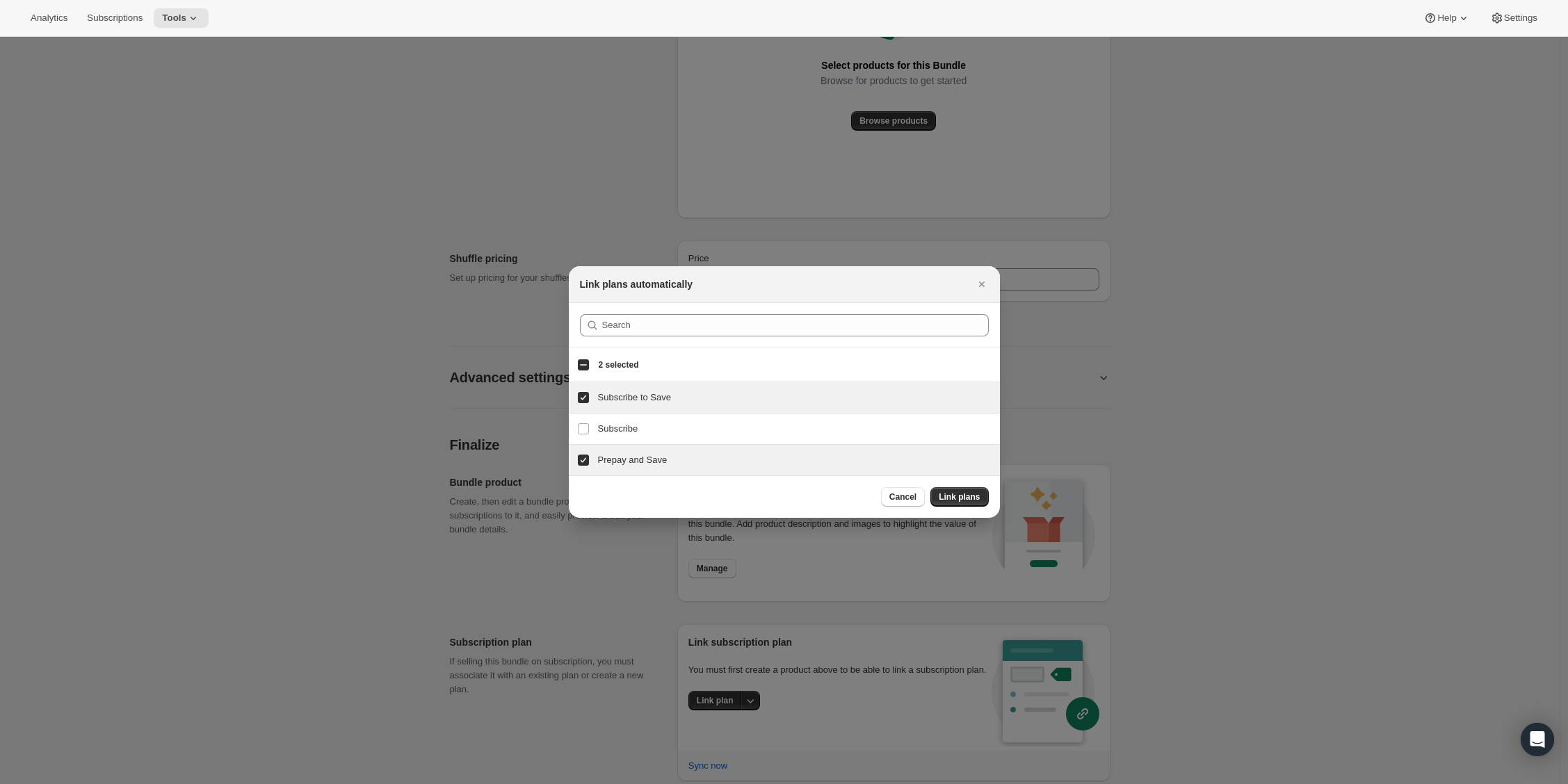
scroll to position [770, 0]
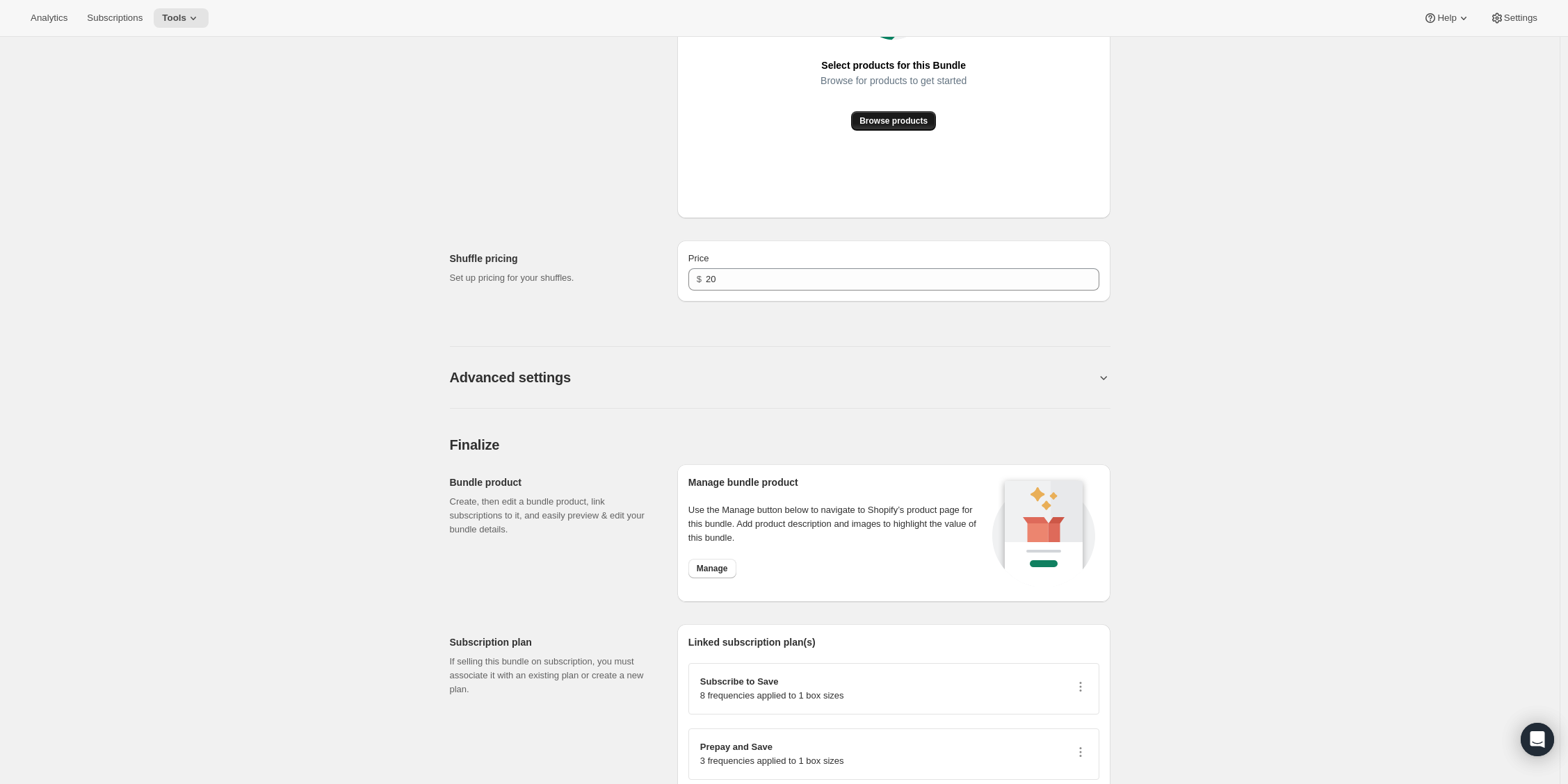
click at [876, 114] on button "Browse products" at bounding box center [893, 120] width 85 height 19
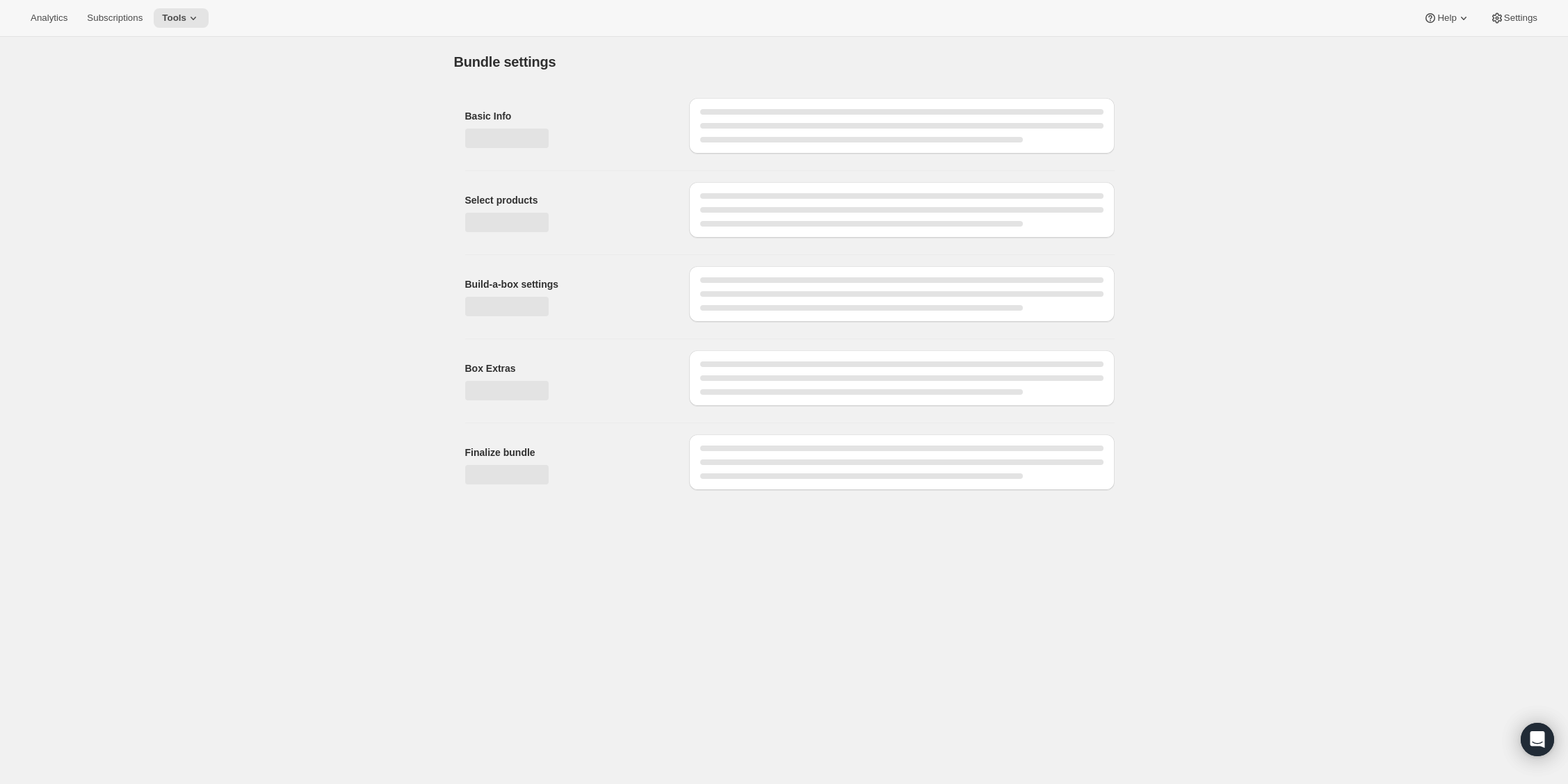
scroll to position [0, 0]
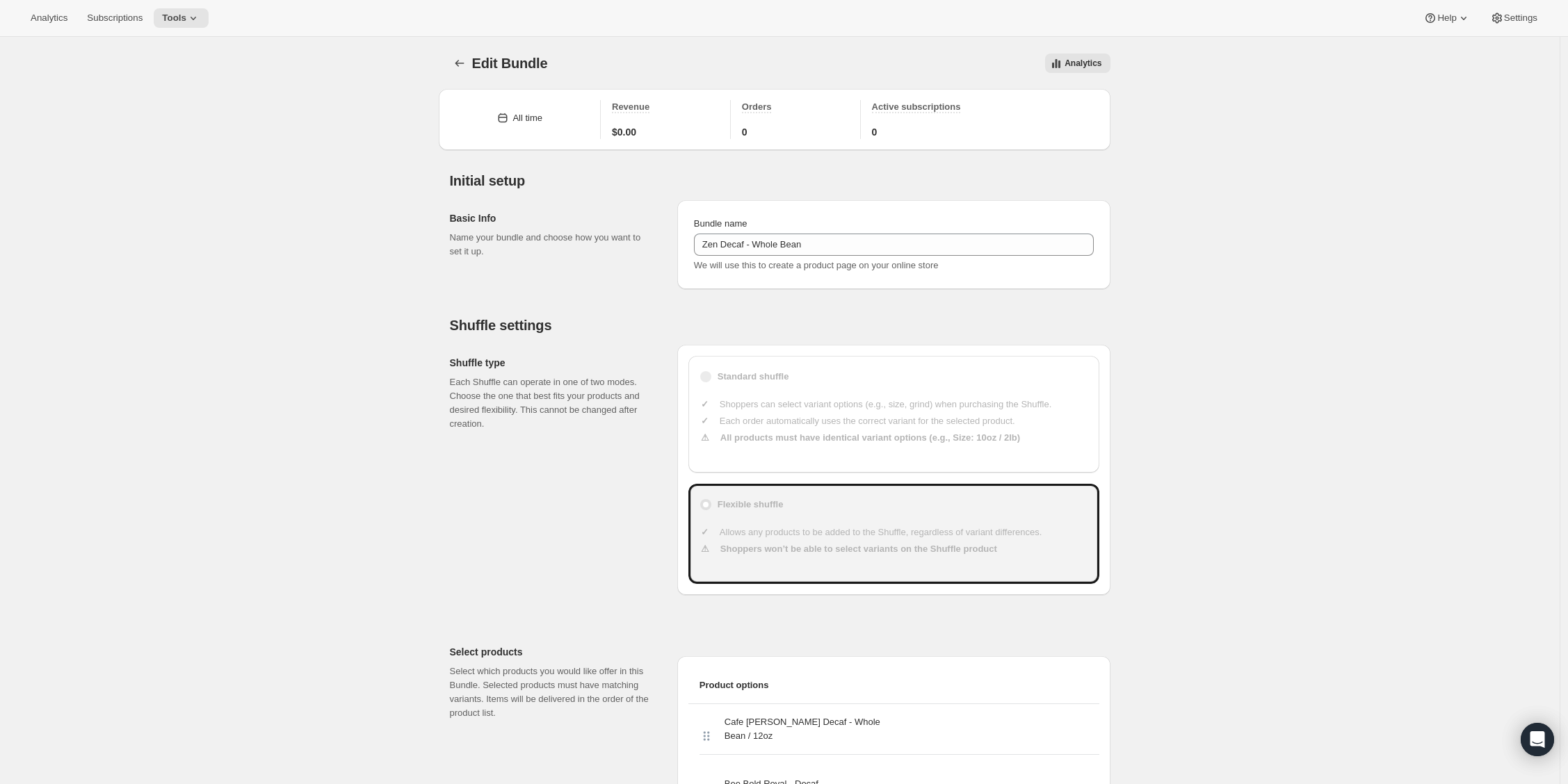
click at [467, 61] on icon "Bundles" at bounding box center [460, 63] width 14 height 14
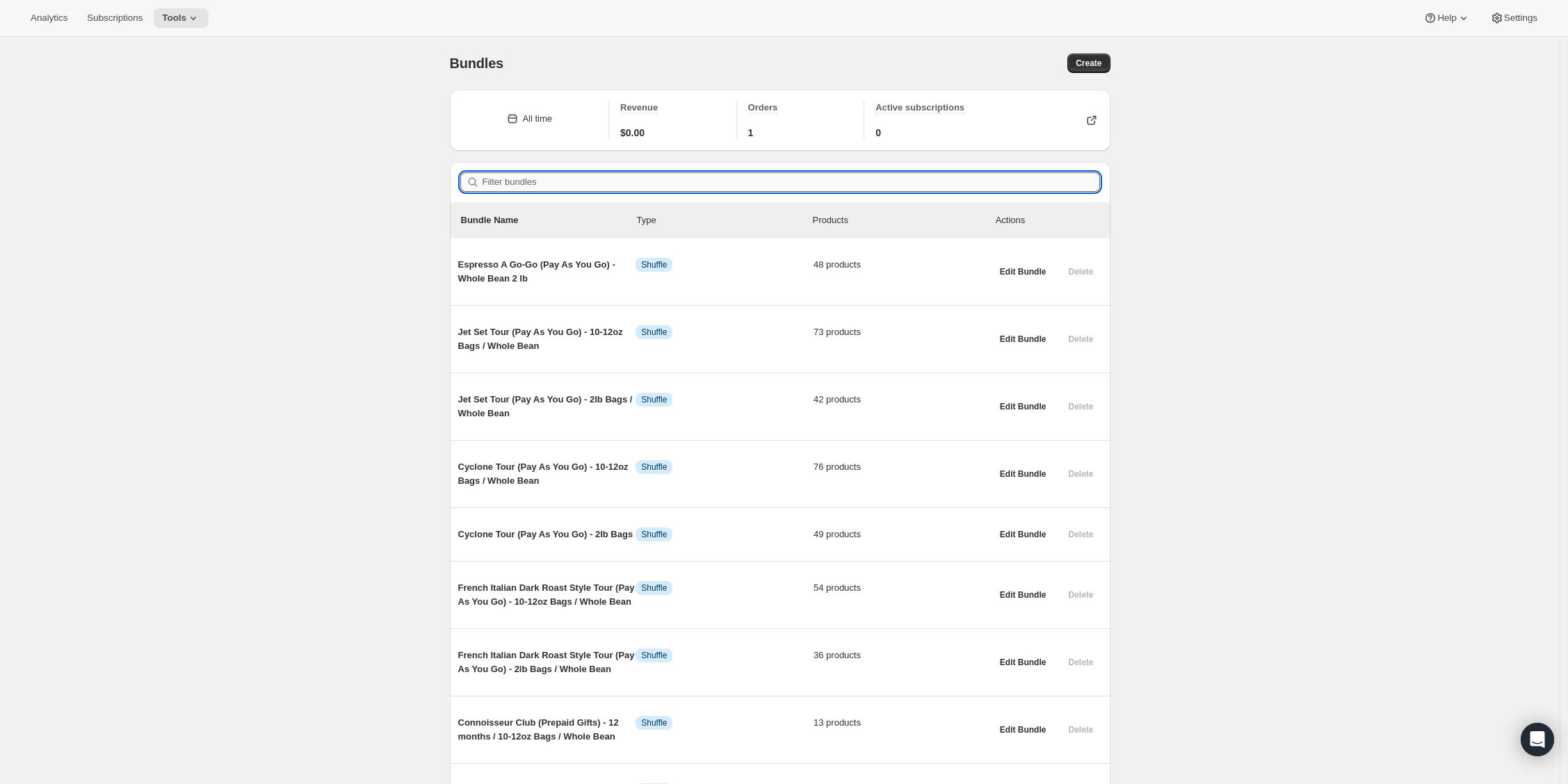
click at [560, 177] on input "Filter bundles" at bounding box center [791, 182] width 618 height 19
paste input "[PERSON_NAME] New Art of Coffee Tour - Whole Bean"
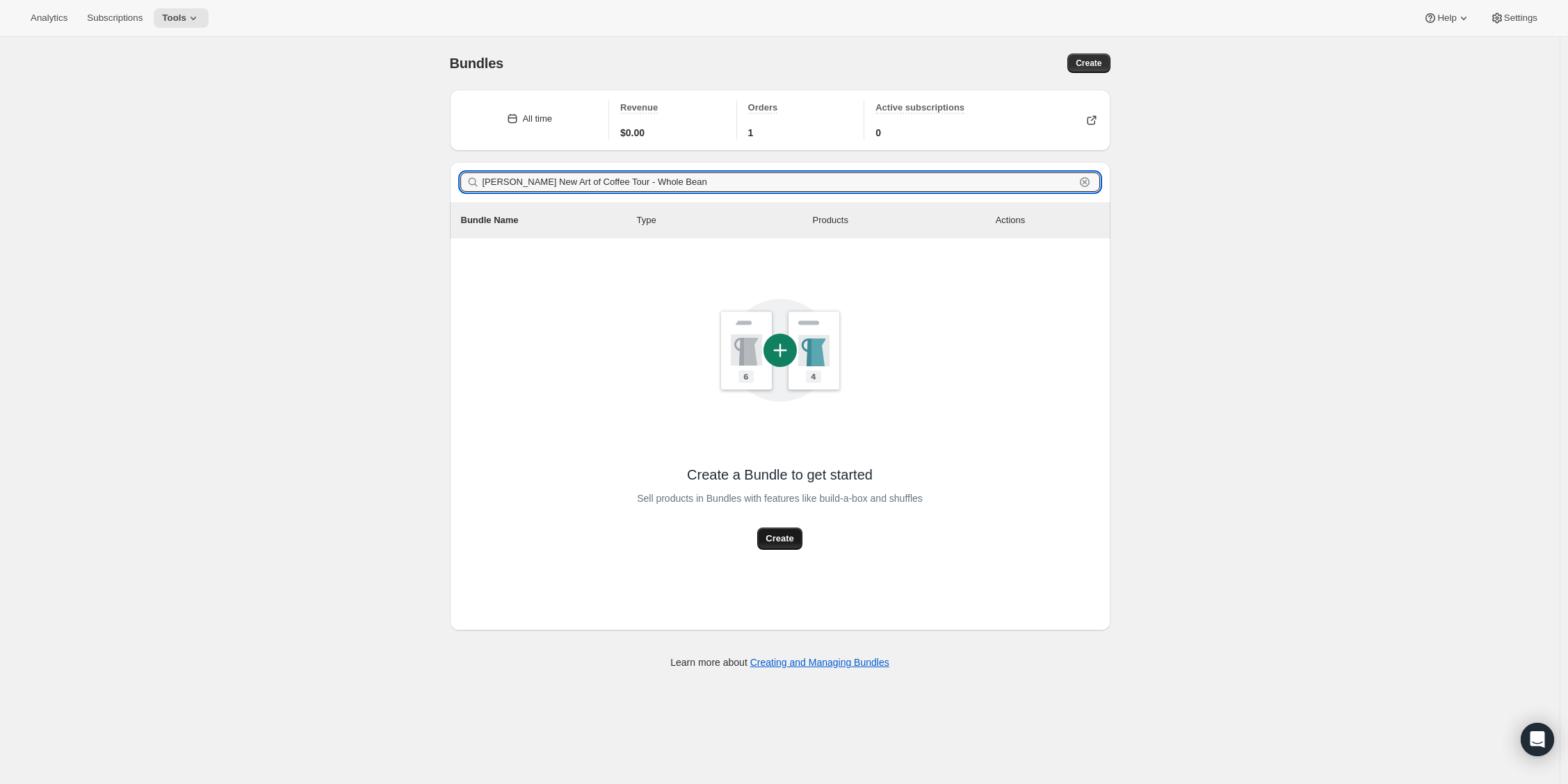
type input "[PERSON_NAME] New Art of Coffee Tour - Whole Bean"
click at [798, 542] on button "Create" at bounding box center [780, 539] width 45 height 22
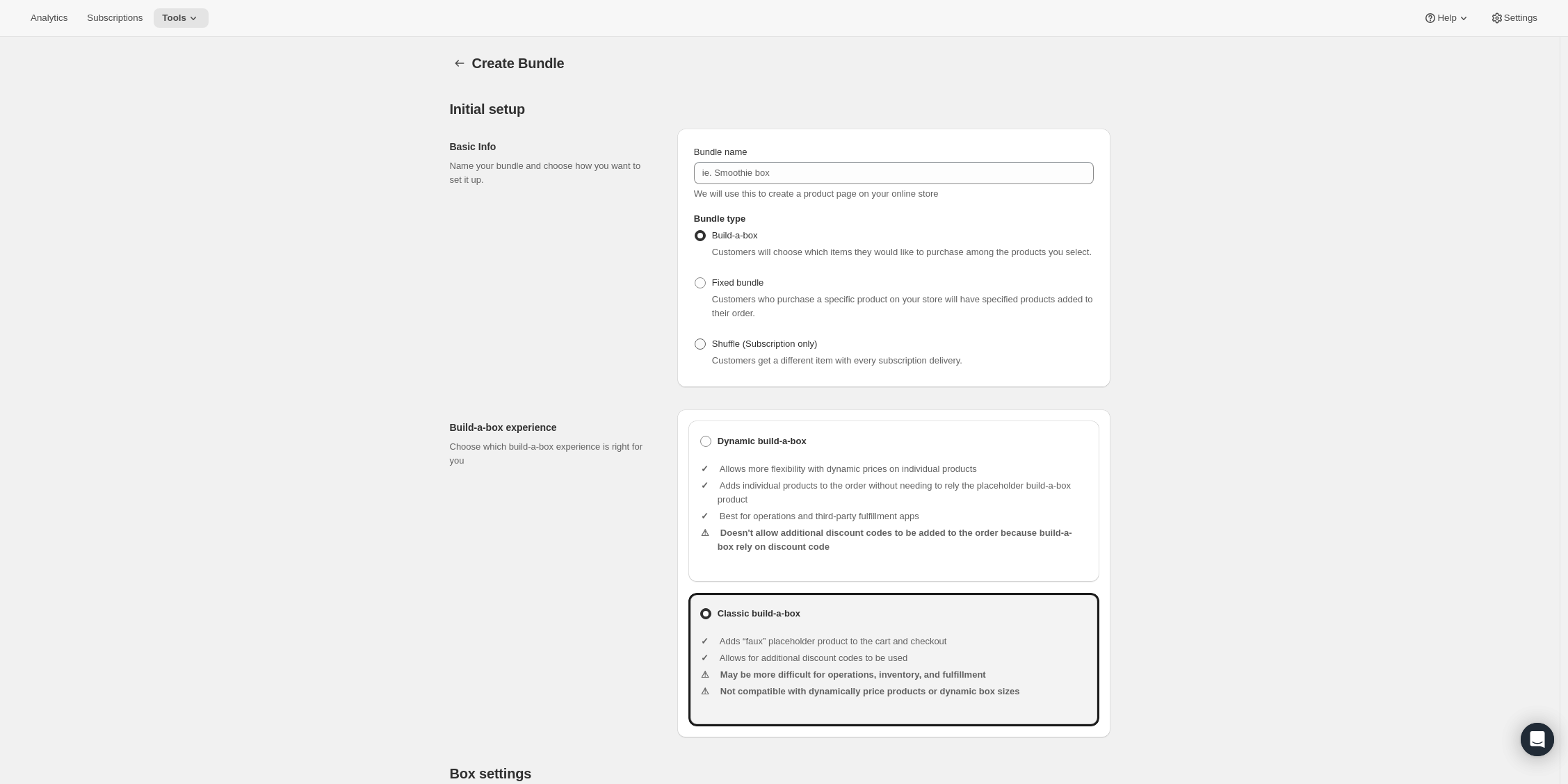
click at [705, 350] on span at bounding box center [700, 344] width 11 height 11
click at [695, 339] on input "Shuffle (Subscription only)" at bounding box center [695, 338] width 1 height 1
radio input "true"
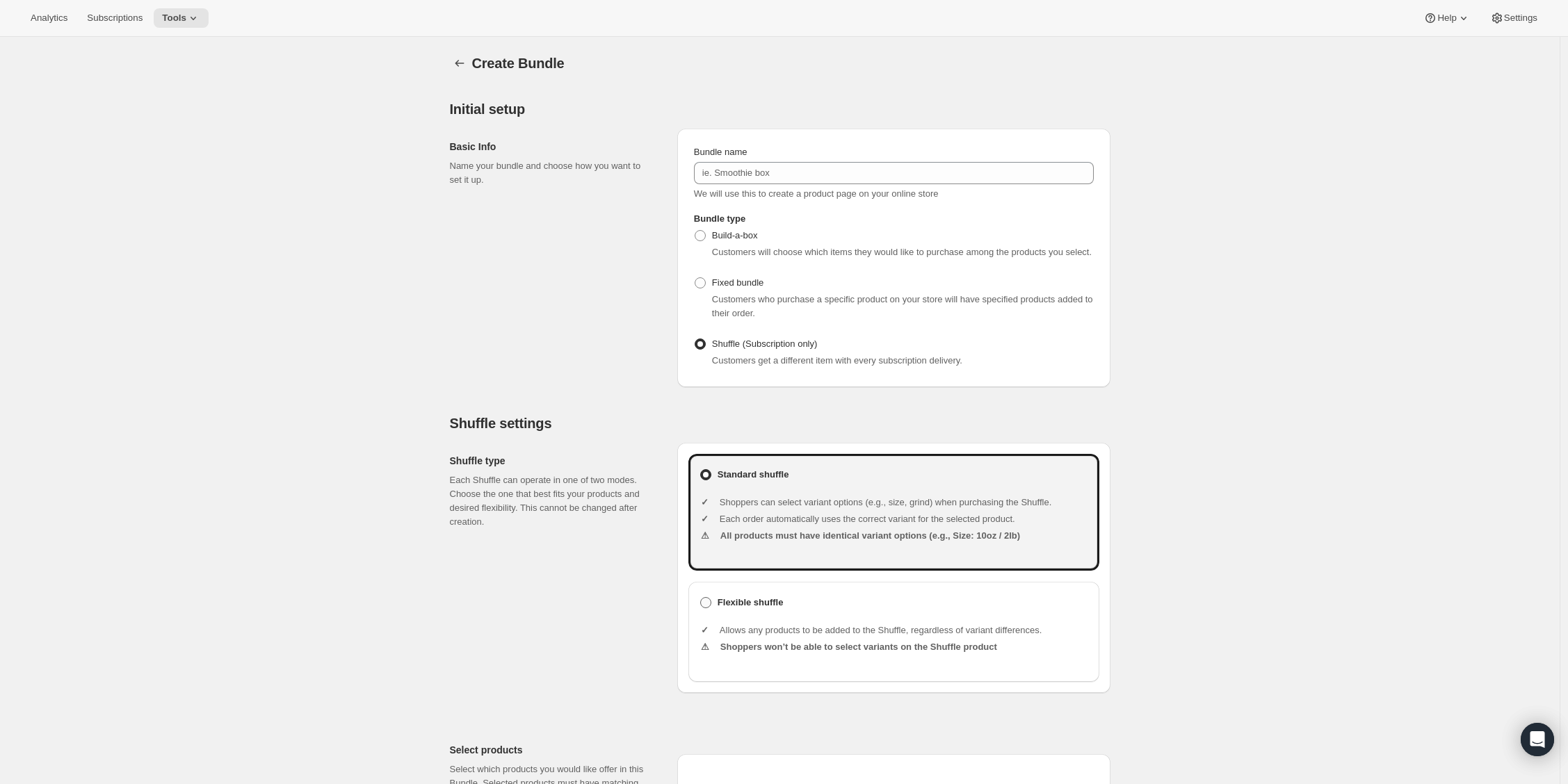
click at [711, 608] on span at bounding box center [705, 602] width 11 height 11
click at [701, 598] on input "Flexible shuffle" at bounding box center [700, 597] width 1 height 1
radio input "true"
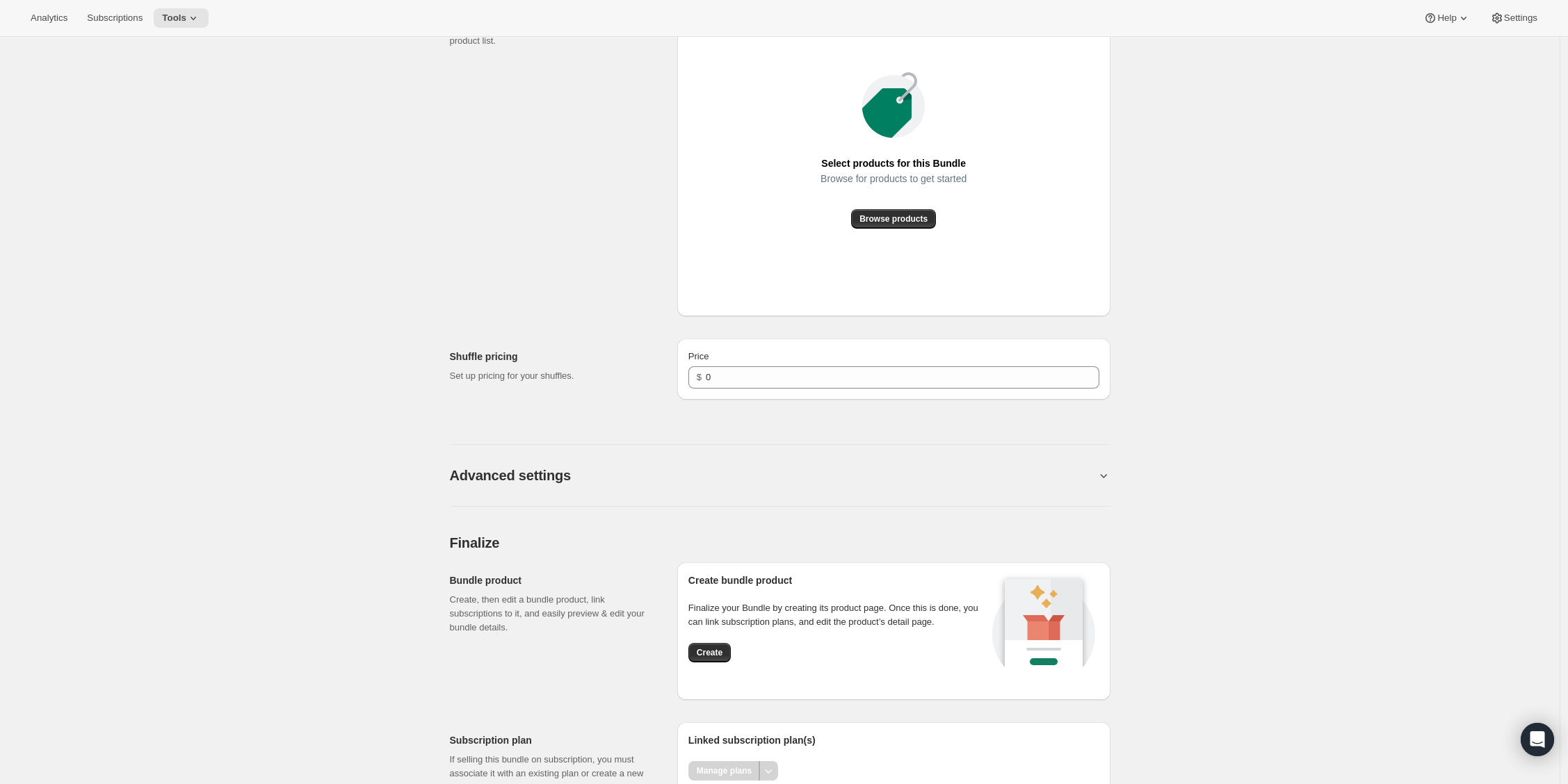
scroll to position [866, 0]
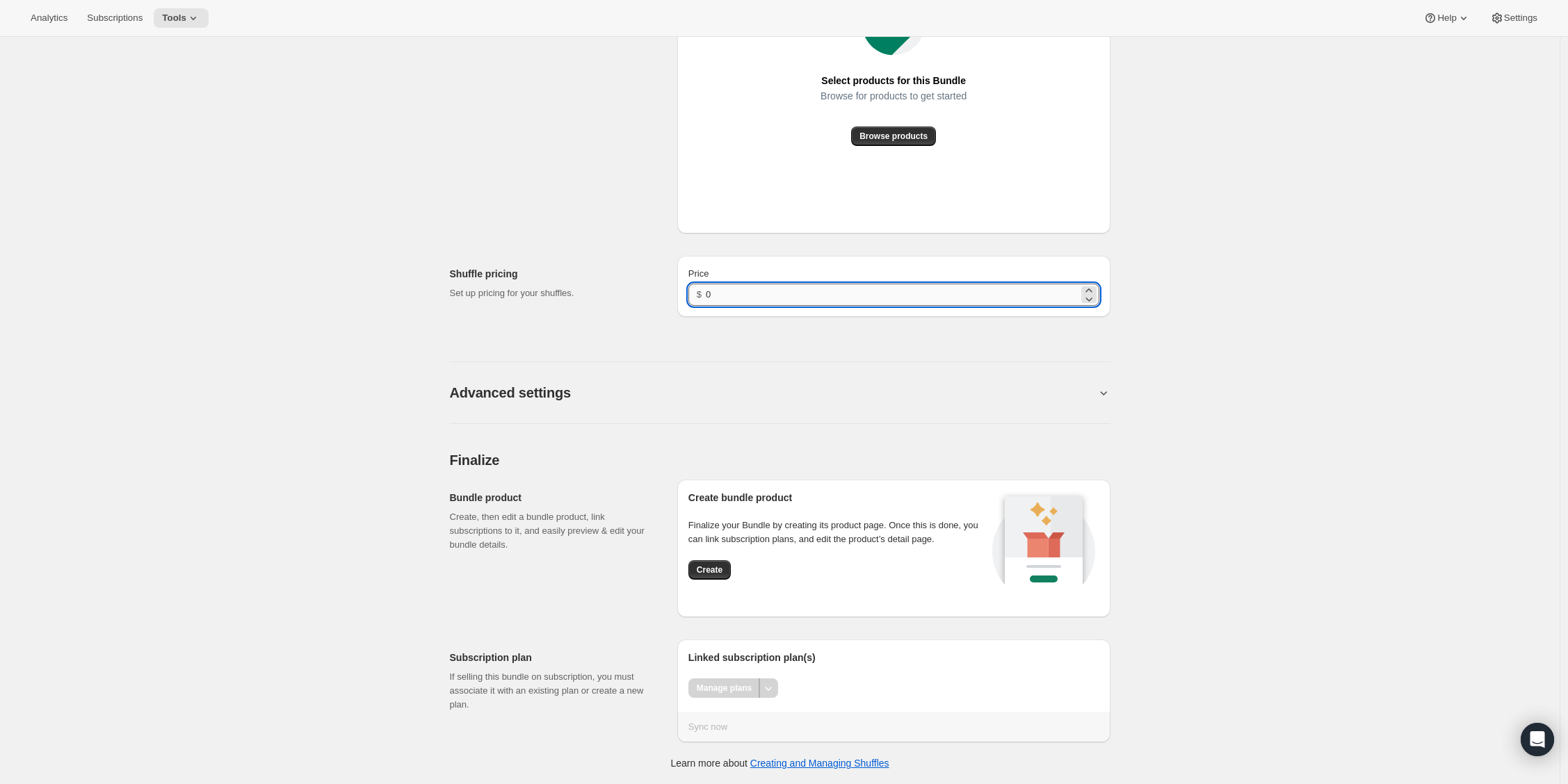
click at [711, 292] on input "0" at bounding box center [892, 295] width 372 height 22
type input "20"
click at [707, 588] on div "Create bundle product Finalize your Bundle by creating its product page. Once t…" at bounding box center [838, 548] width 300 height 115
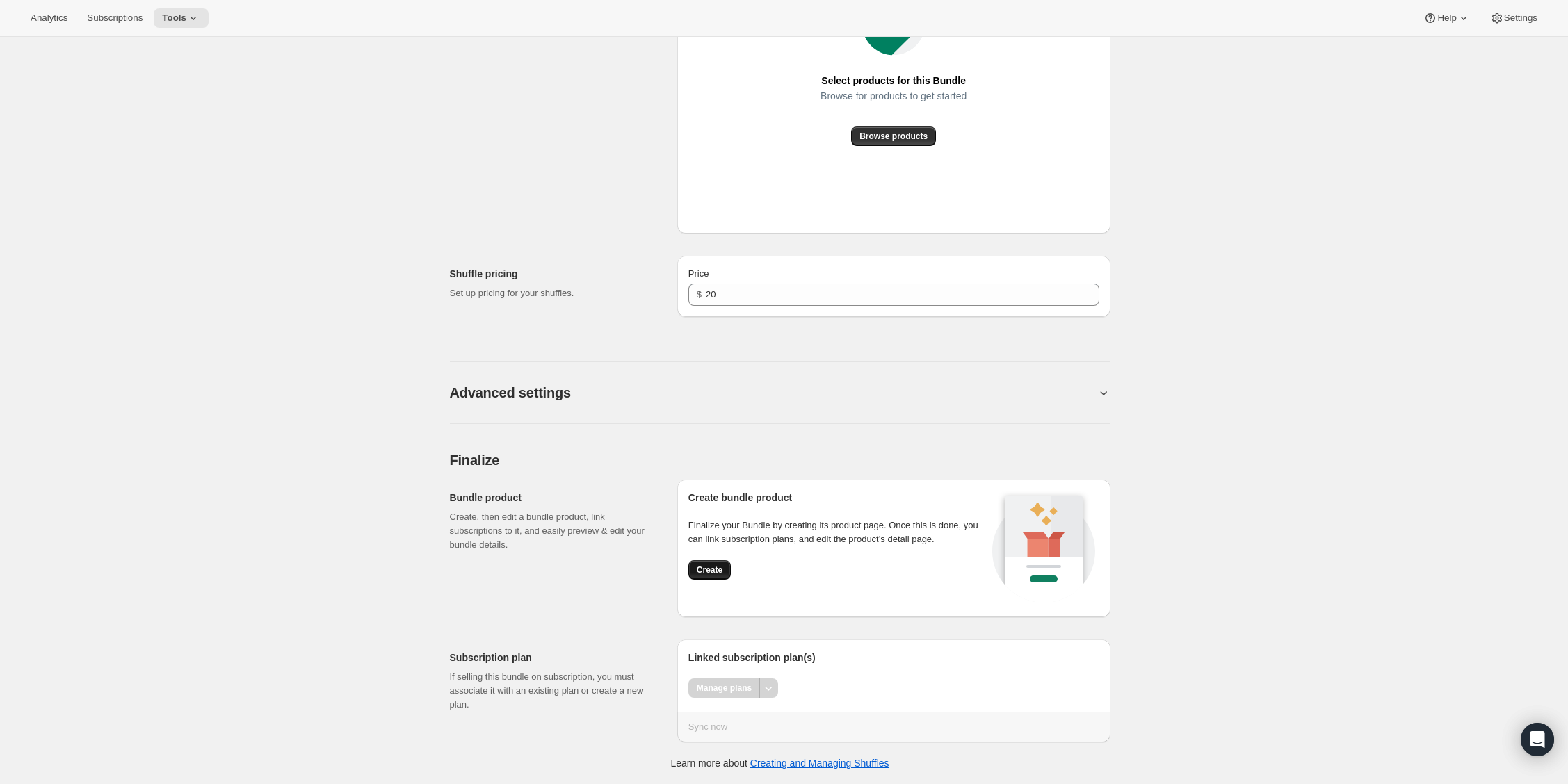
click at [702, 569] on span "Create" at bounding box center [710, 570] width 26 height 11
click at [722, 568] on span "Create" at bounding box center [710, 570] width 26 height 11
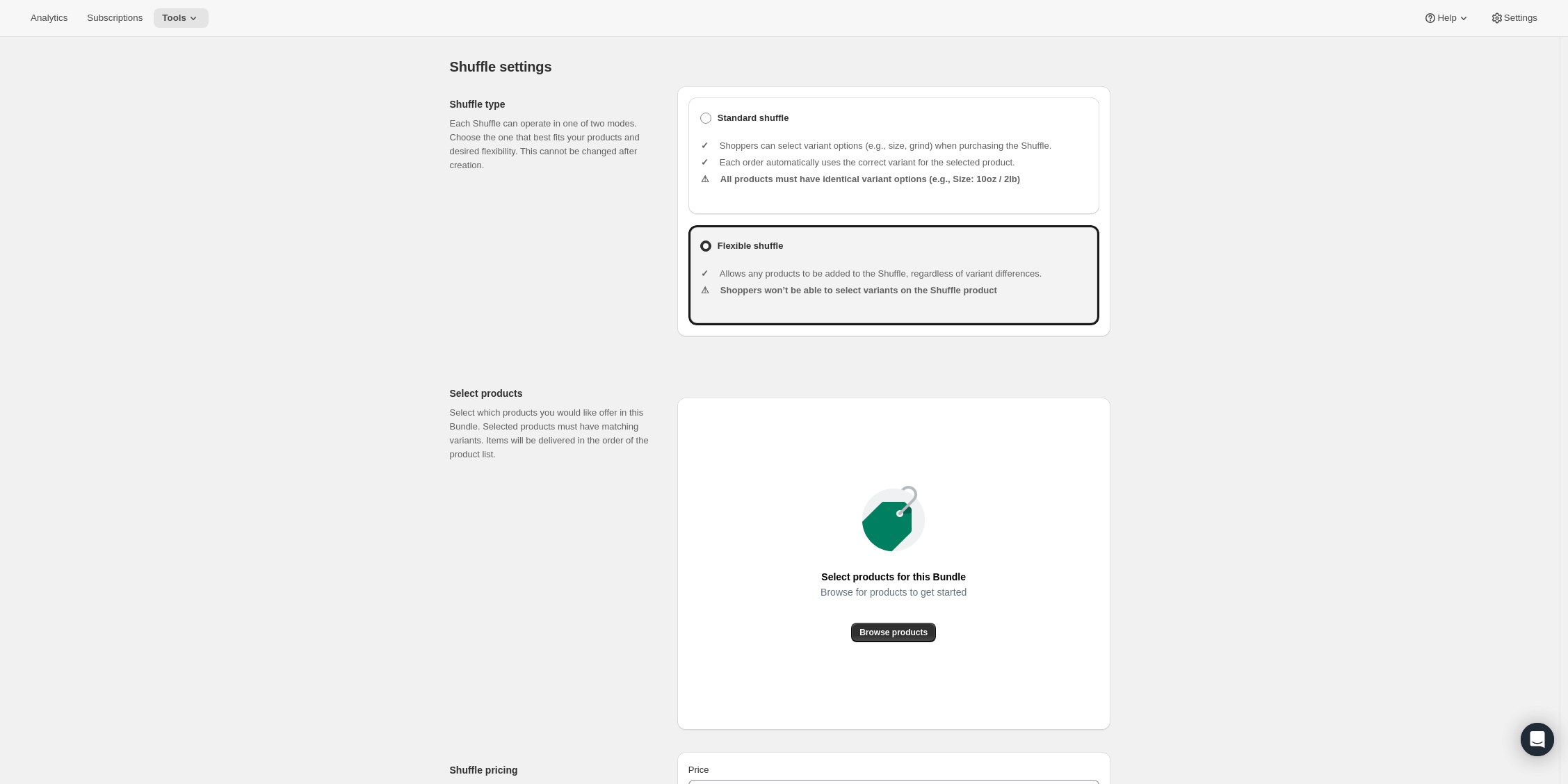
scroll to position [0, 0]
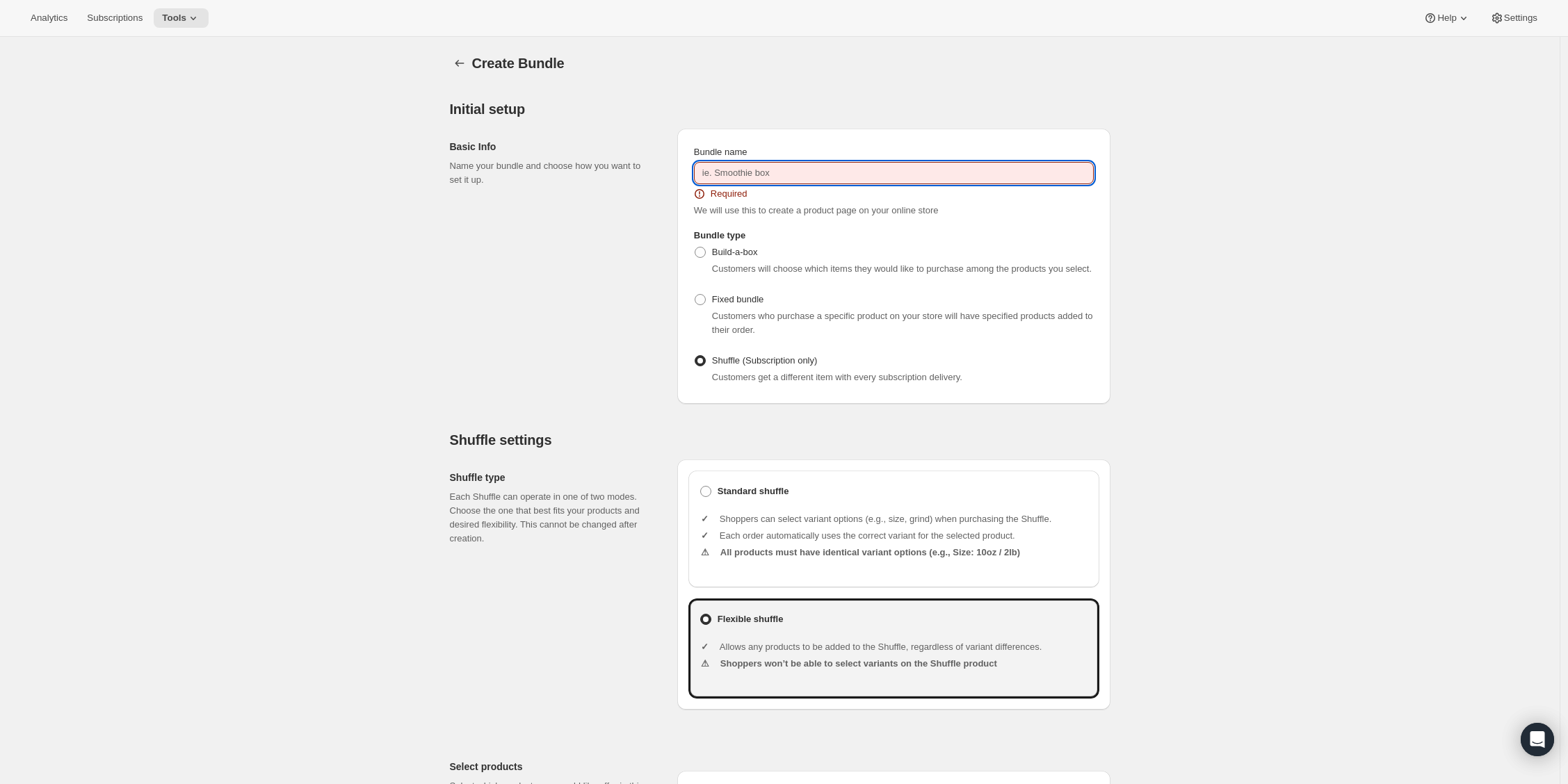
click at [781, 171] on input "Bundle name" at bounding box center [893, 173] width 400 height 22
paste input "[PERSON_NAME] New Art of Coffee Tour - Whole Bean"
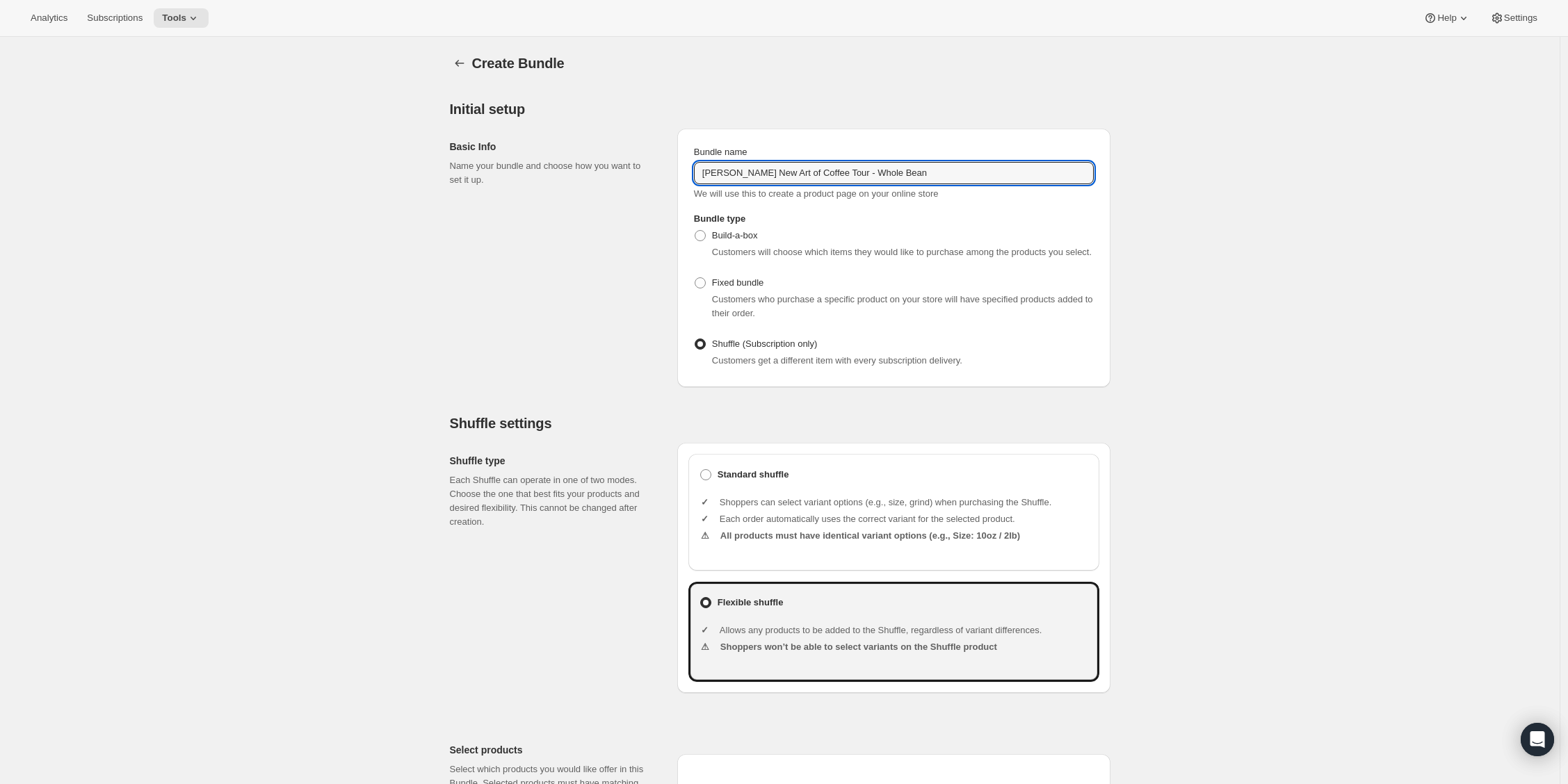
type input "[PERSON_NAME] New Art of Coffee Tour - Whole Bean"
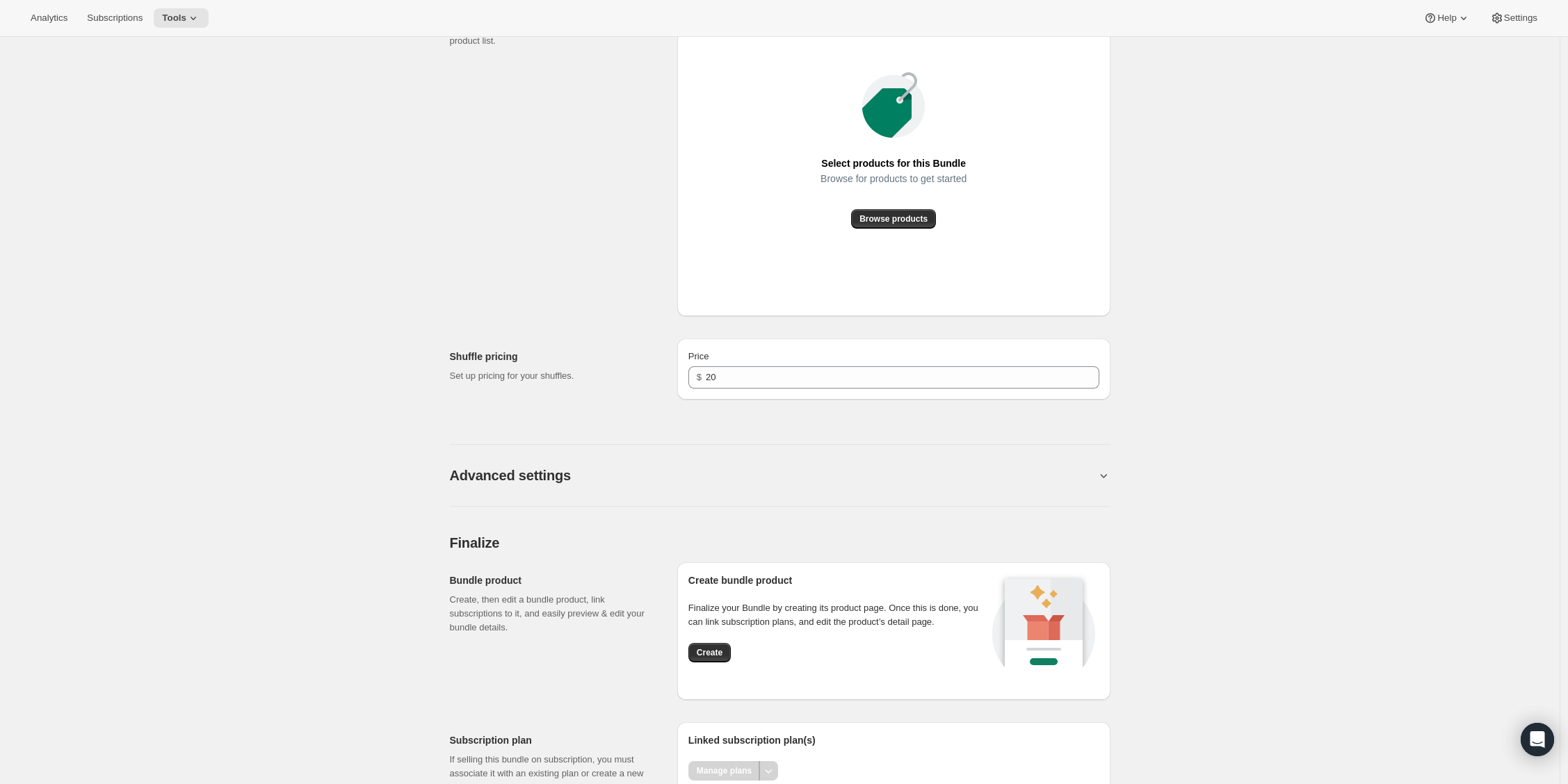
scroll to position [866, 0]
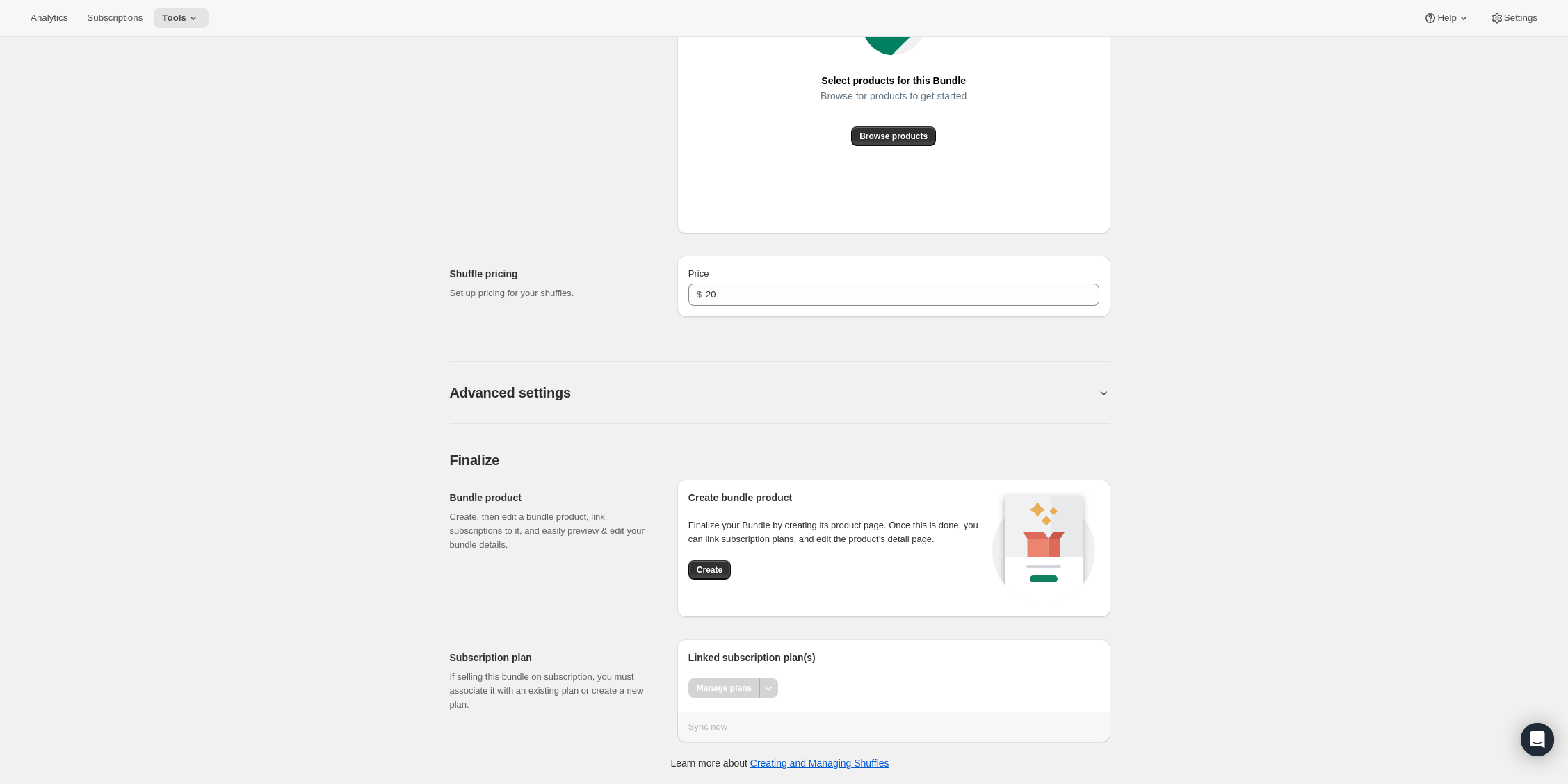
drag, startPoint x: 704, startPoint y: 563, endPoint x: 696, endPoint y: 567, distance: 8.9
click at [704, 563] on button "Create" at bounding box center [709, 569] width 42 height 19
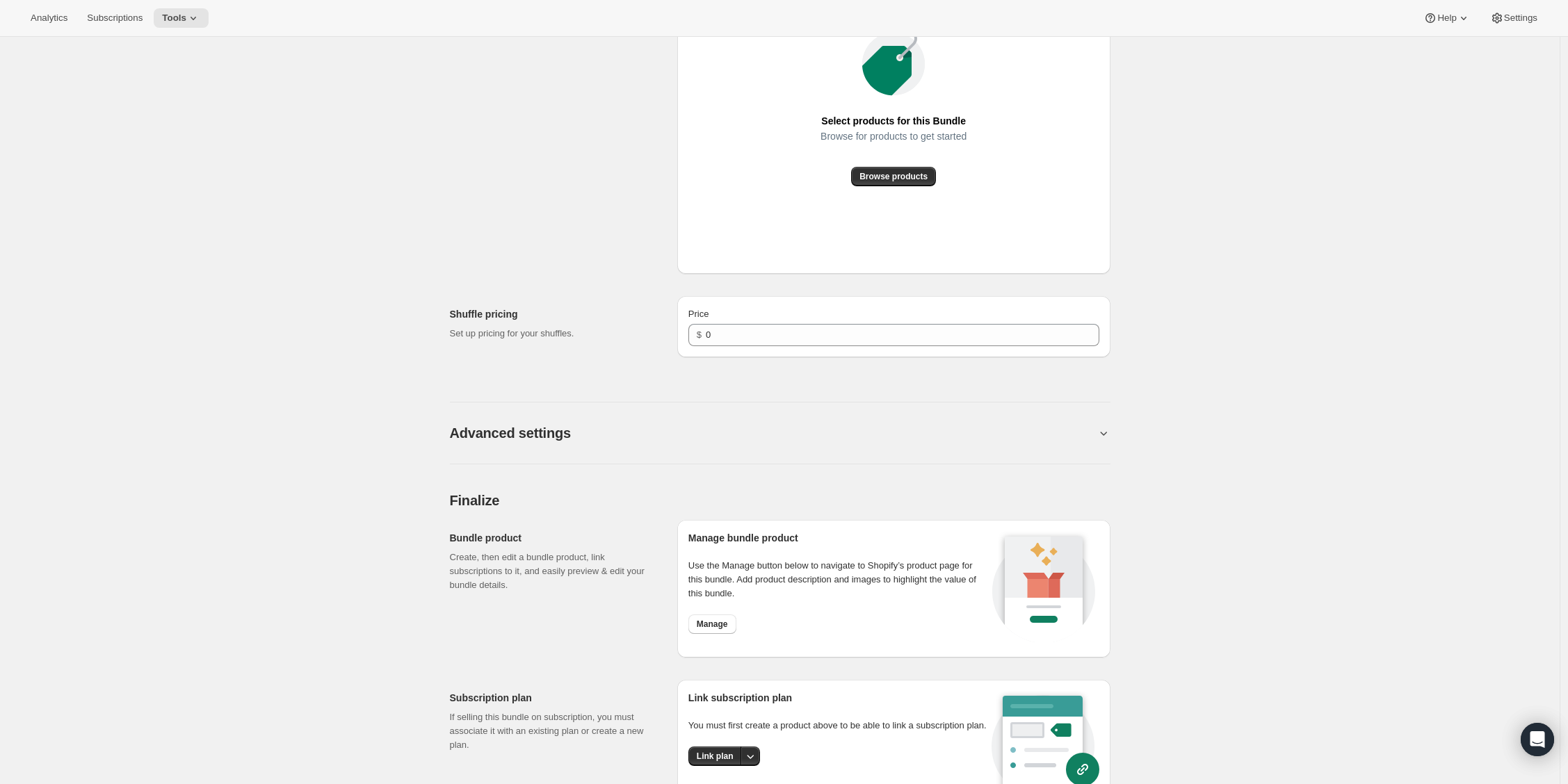
scroll to position [715, 0]
click at [708, 334] on div "$ 0" at bounding box center [893, 334] width 411 height 22
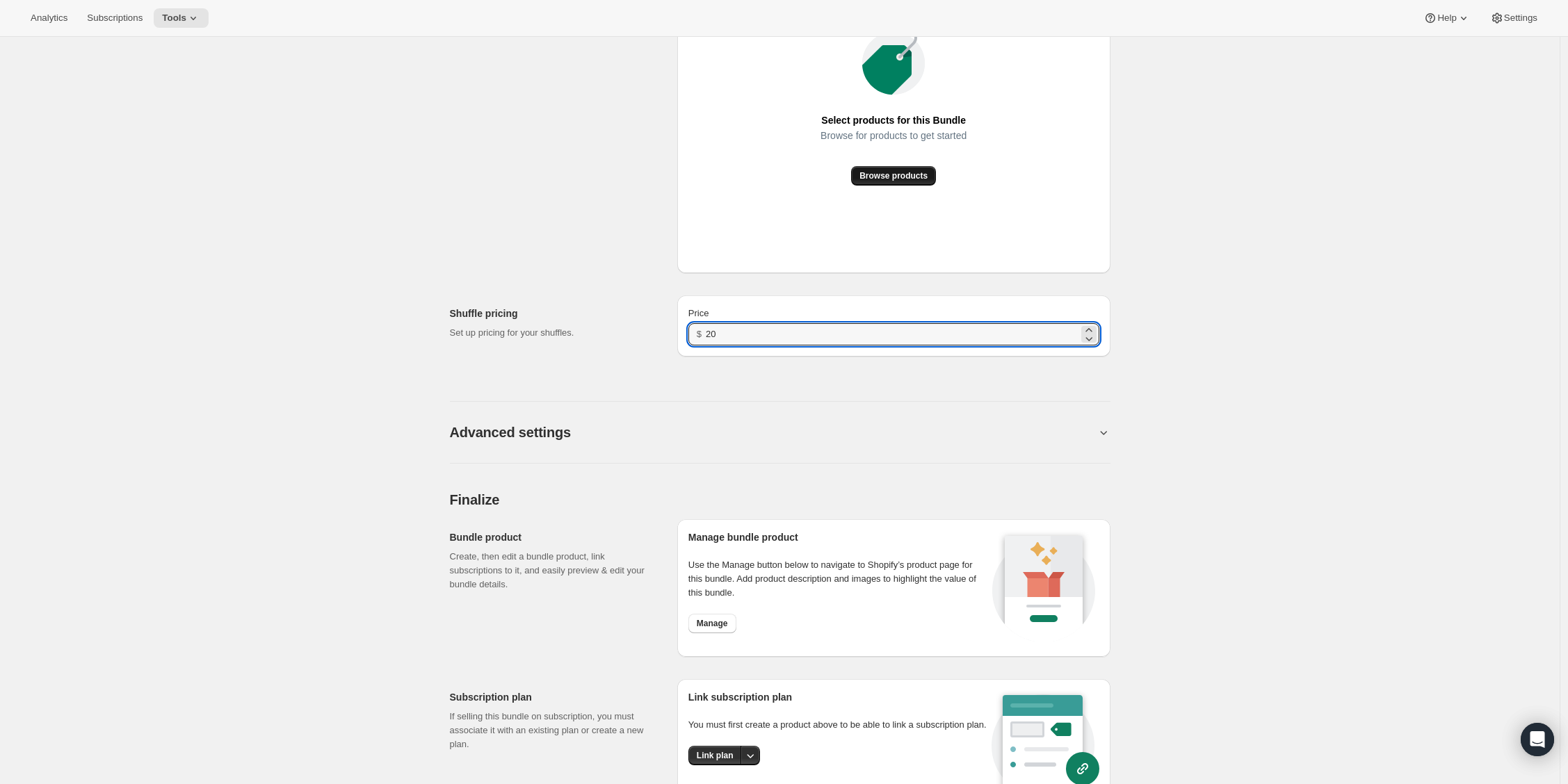
type input "20"
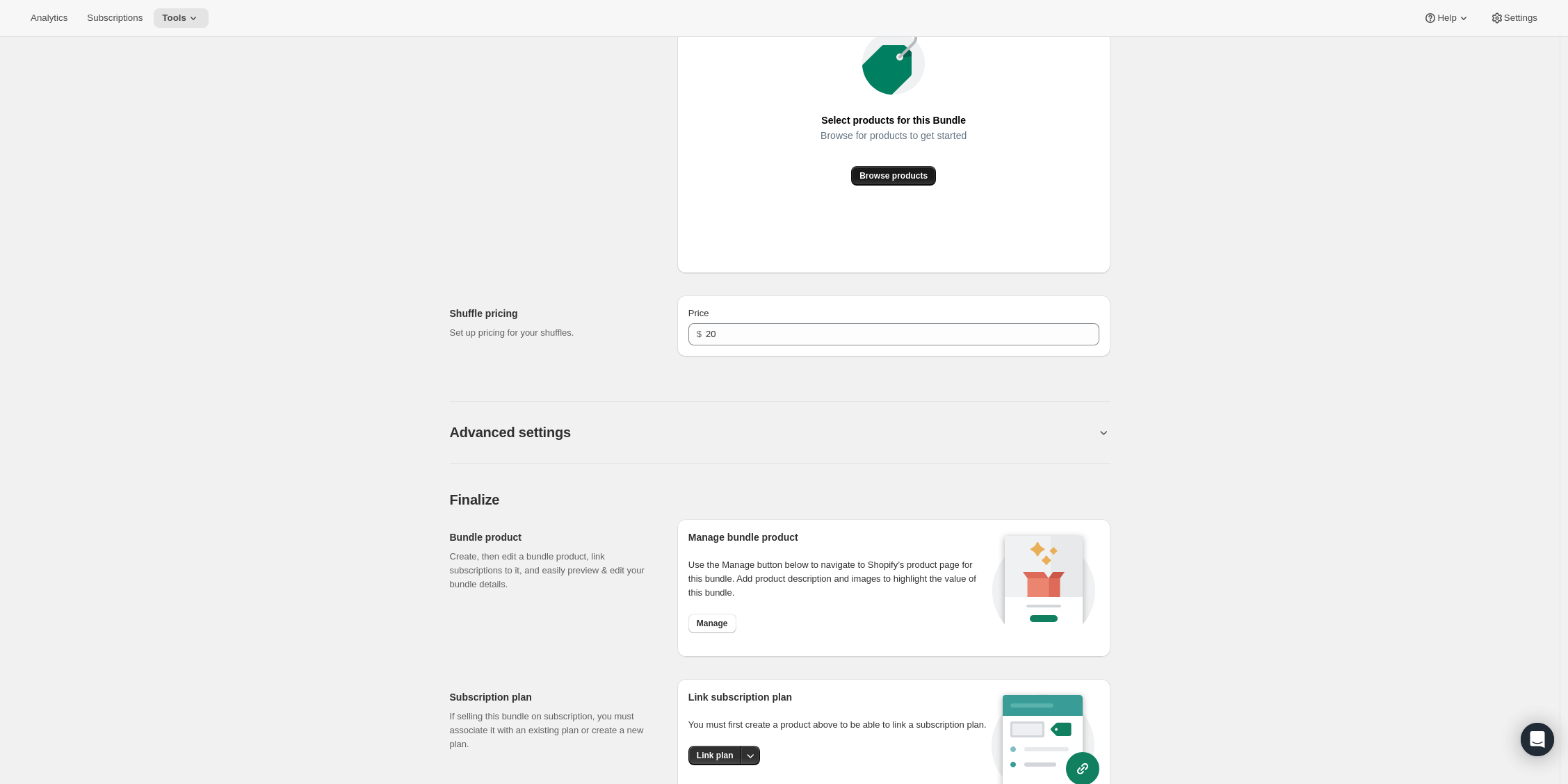
click at [888, 181] on span "Browse products" at bounding box center [893, 176] width 68 height 11
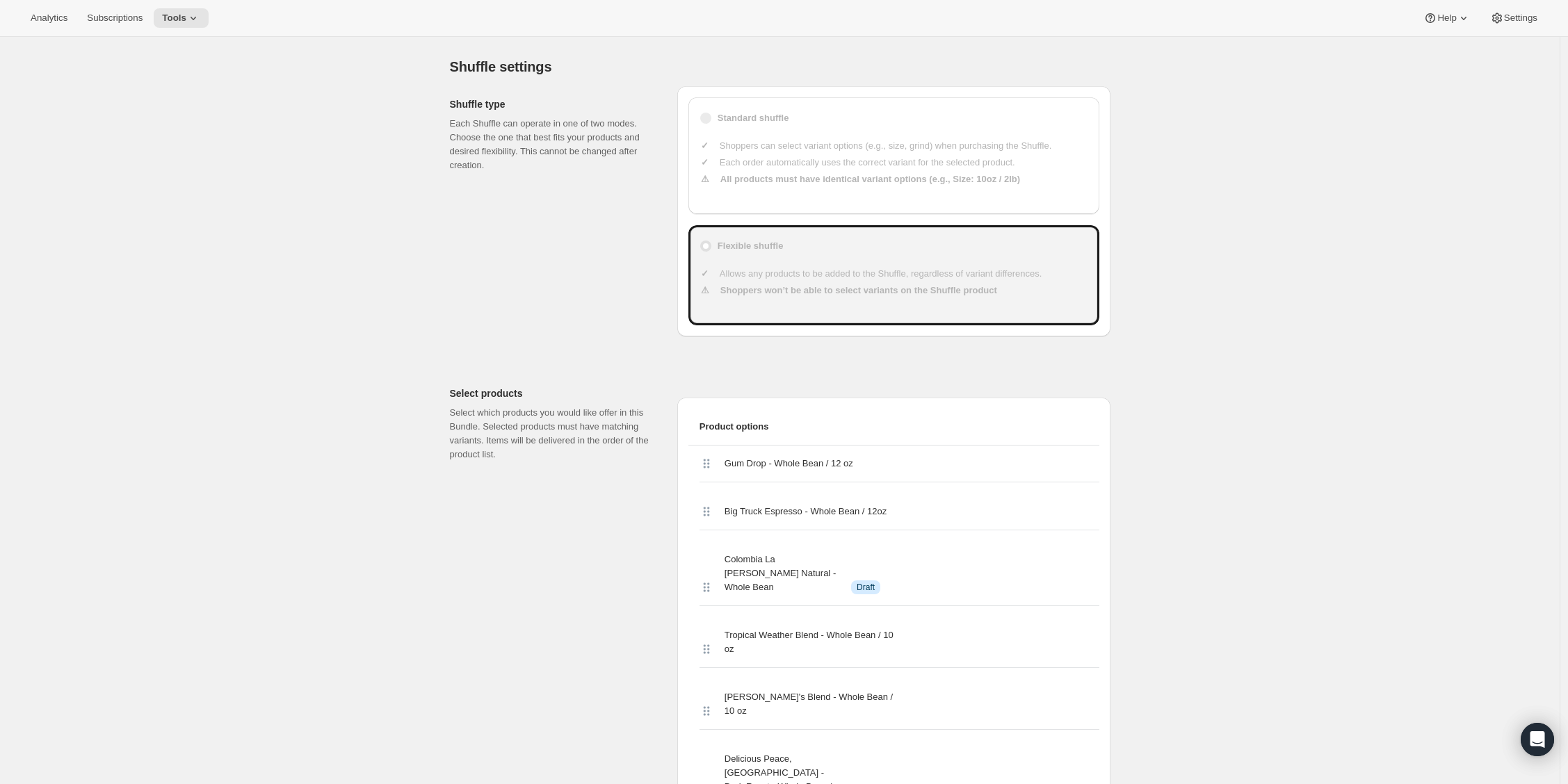
scroll to position [0, 0]
